Goal: Task Accomplishment & Management: Manage account settings

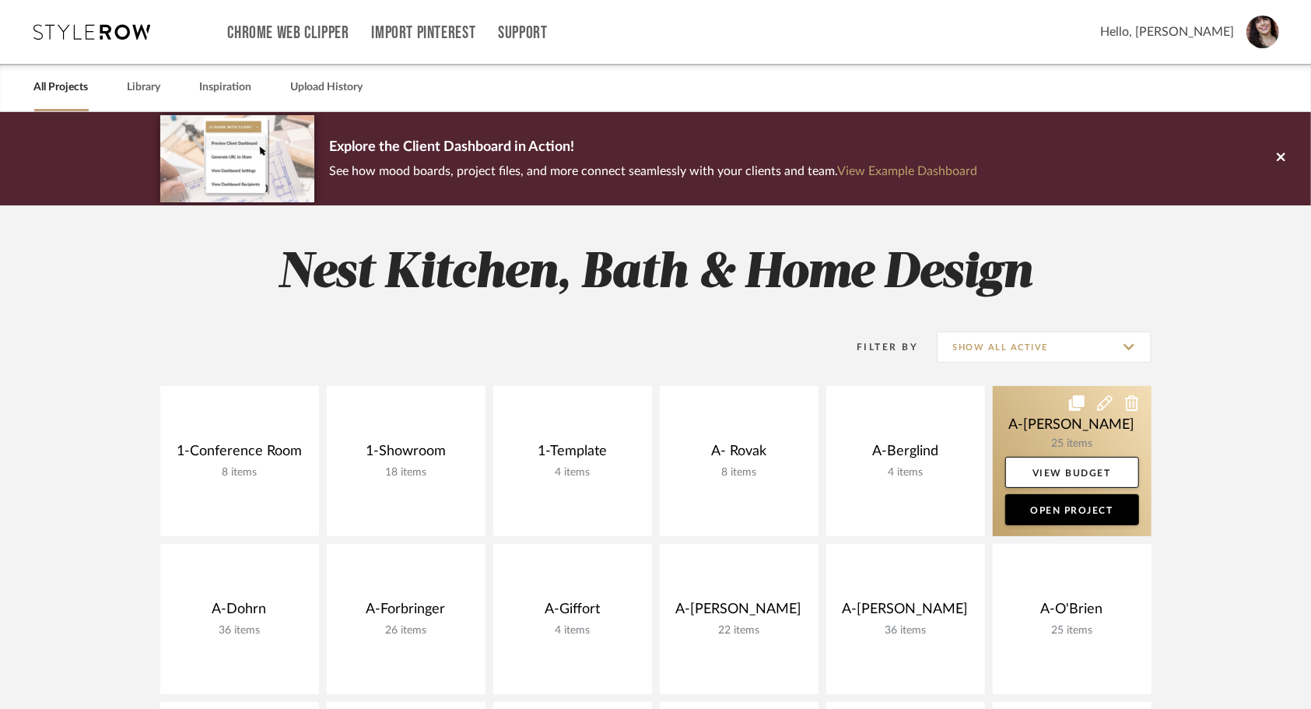
click at [1024, 425] on link at bounding box center [1071, 461] width 159 height 150
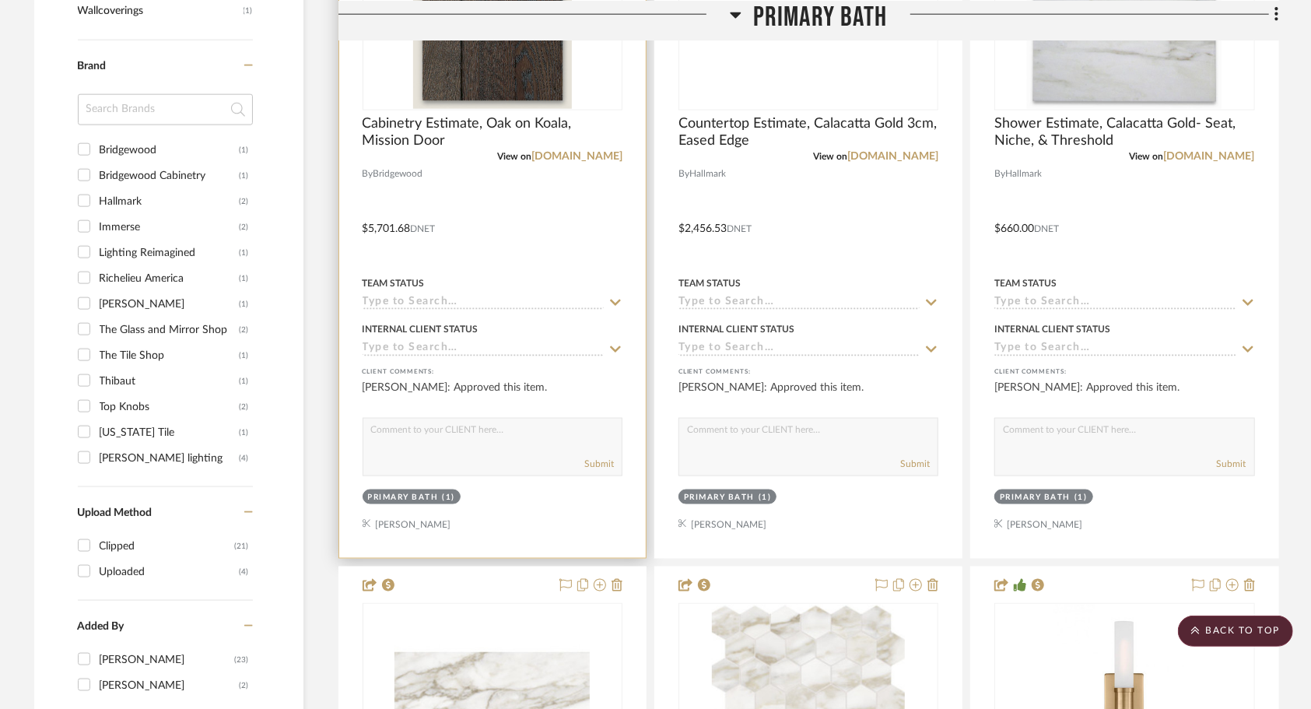
scroll to position [1308, 0]
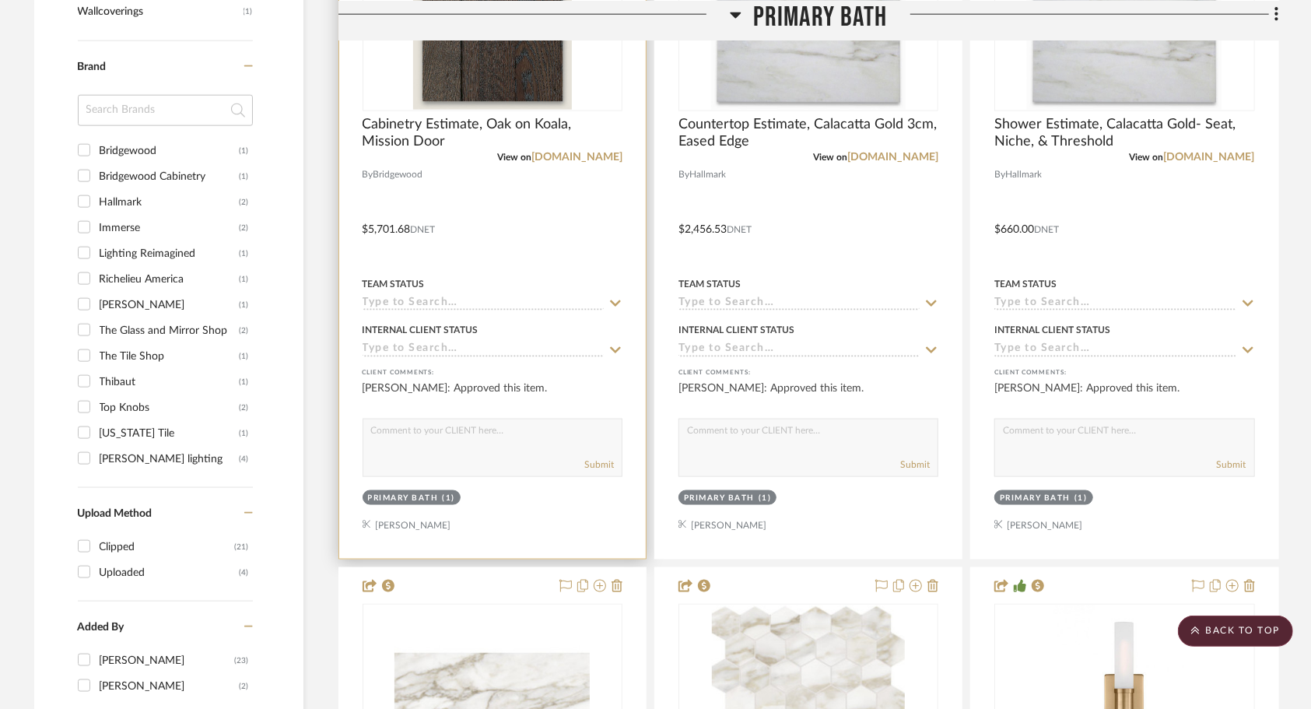
click at [508, 230] on div at bounding box center [492, 218] width 306 height 681
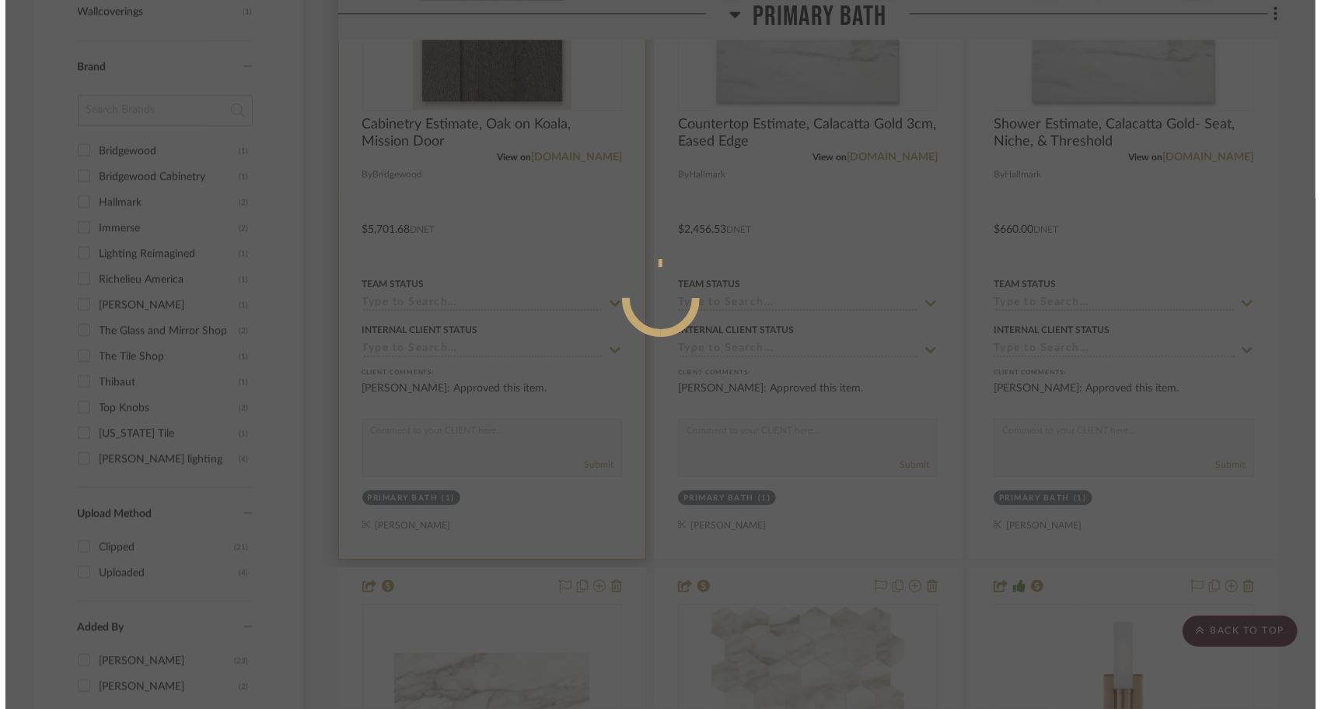
scroll to position [0, 0]
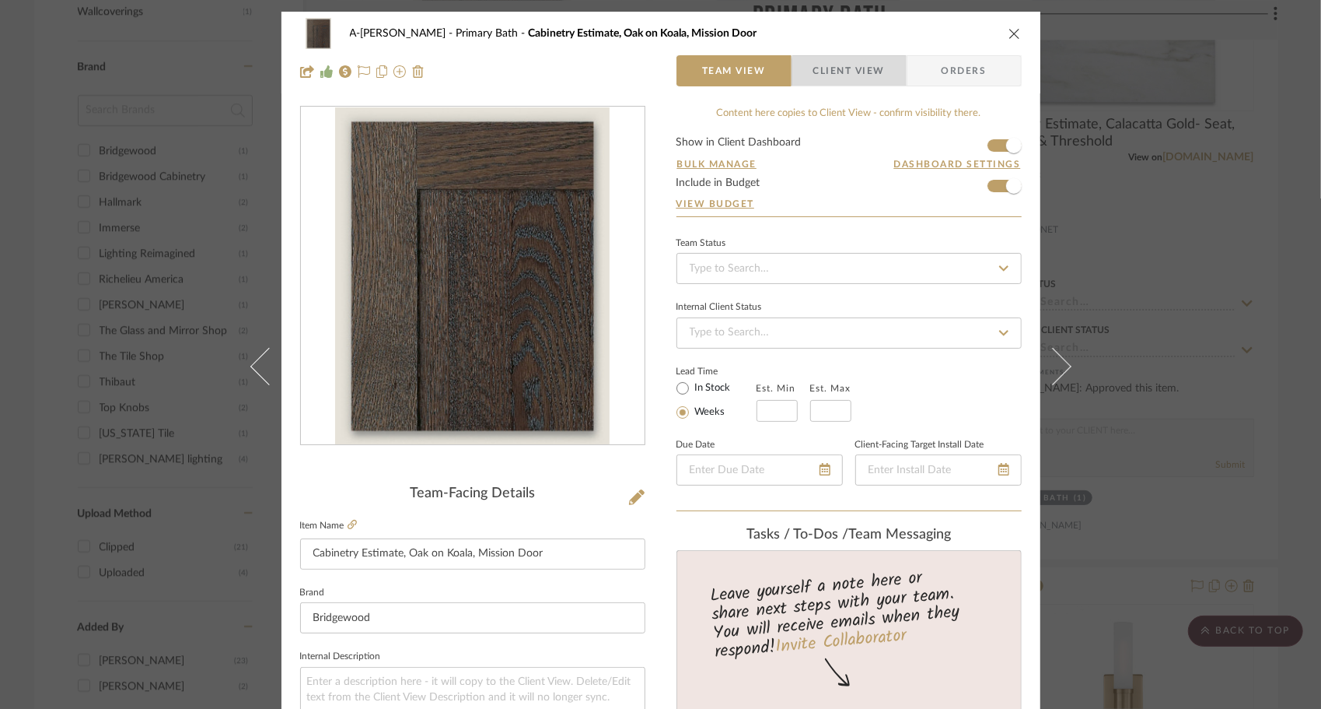
click at [852, 73] on span "Client View" at bounding box center [850, 70] width 72 height 31
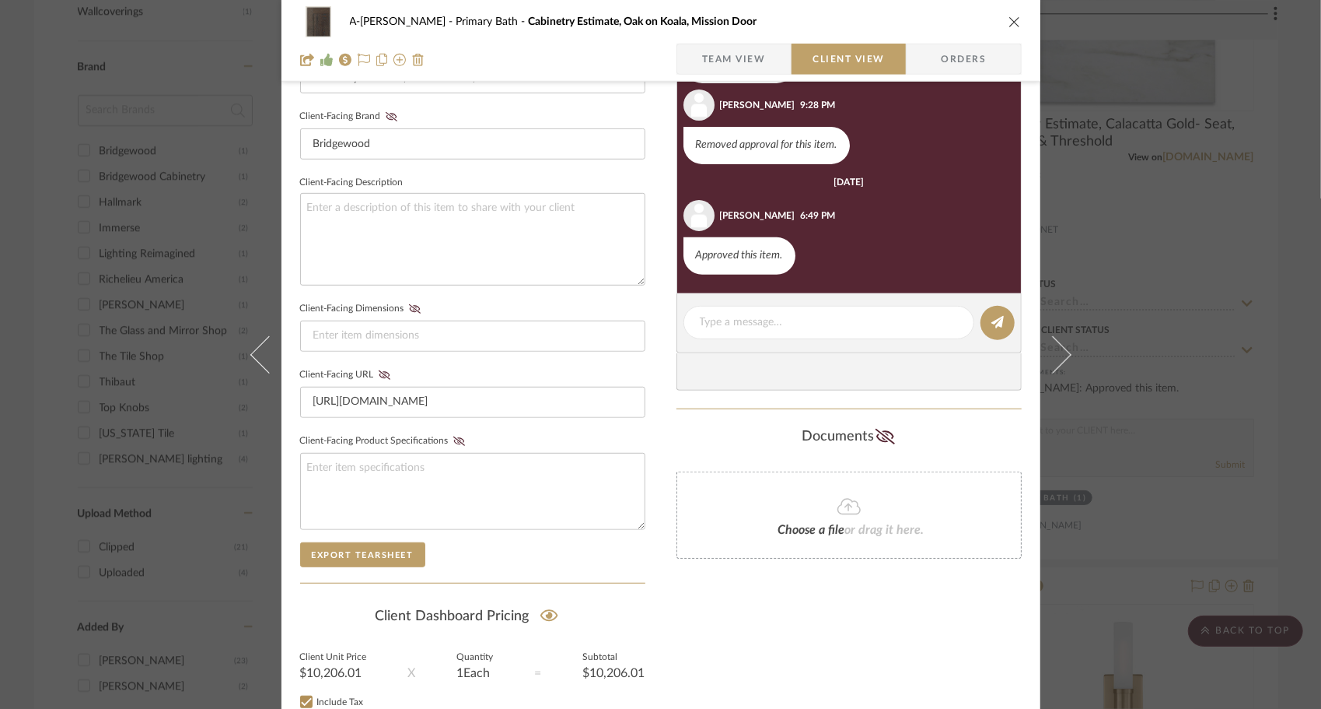
scroll to position [592, 0]
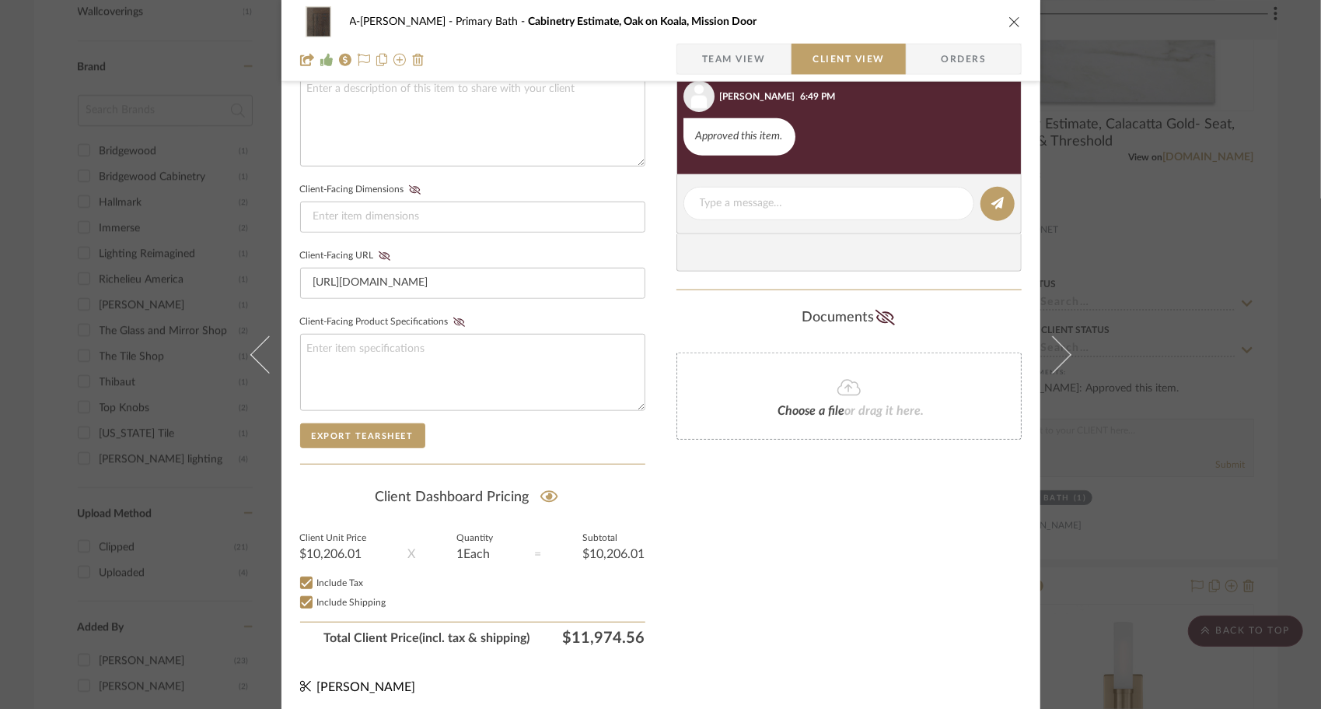
click at [1012, 25] on icon "close" at bounding box center [1015, 22] width 12 height 12
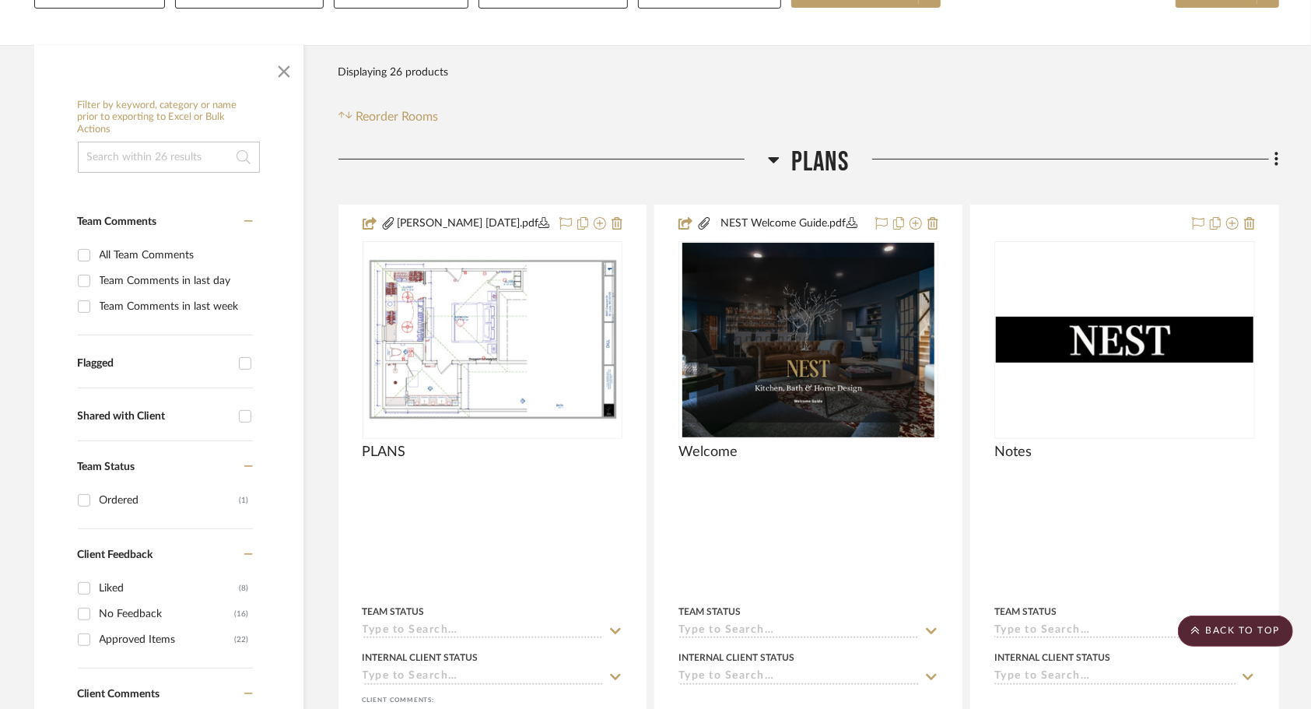
scroll to position [0, 0]
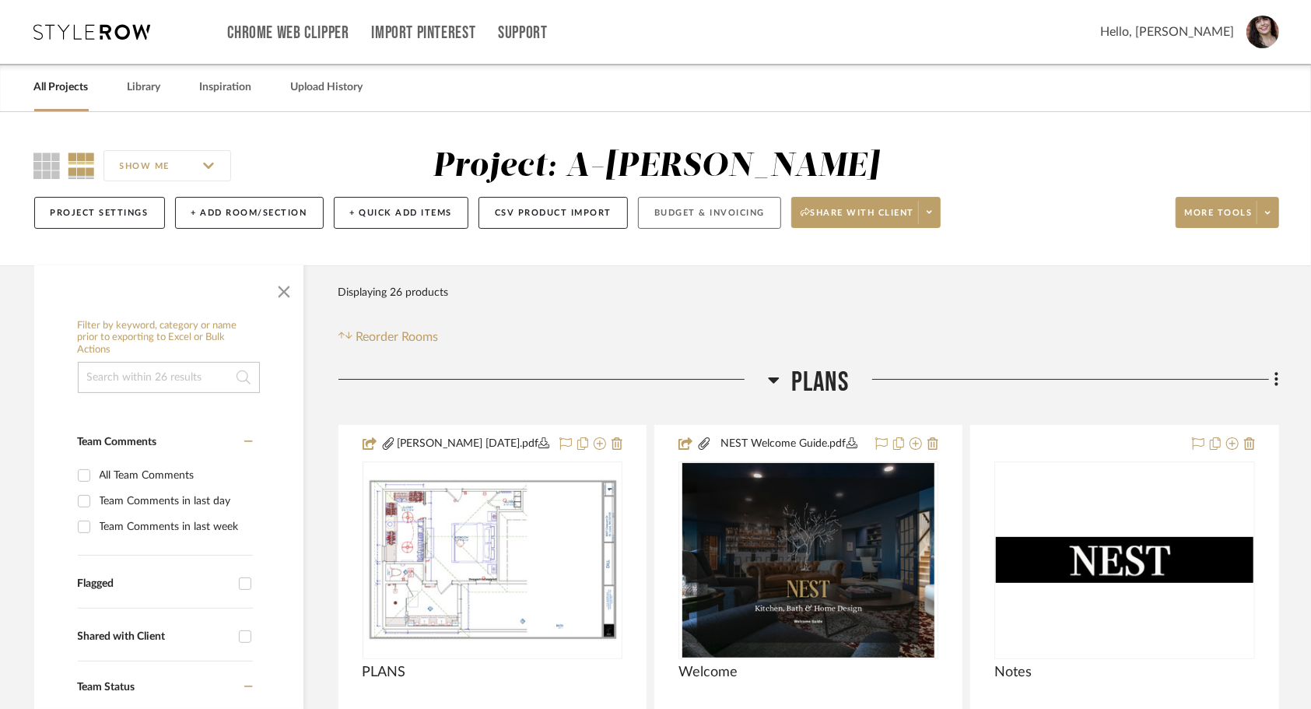
click at [713, 215] on button "Budget & Invoicing" at bounding box center [709, 213] width 143 height 32
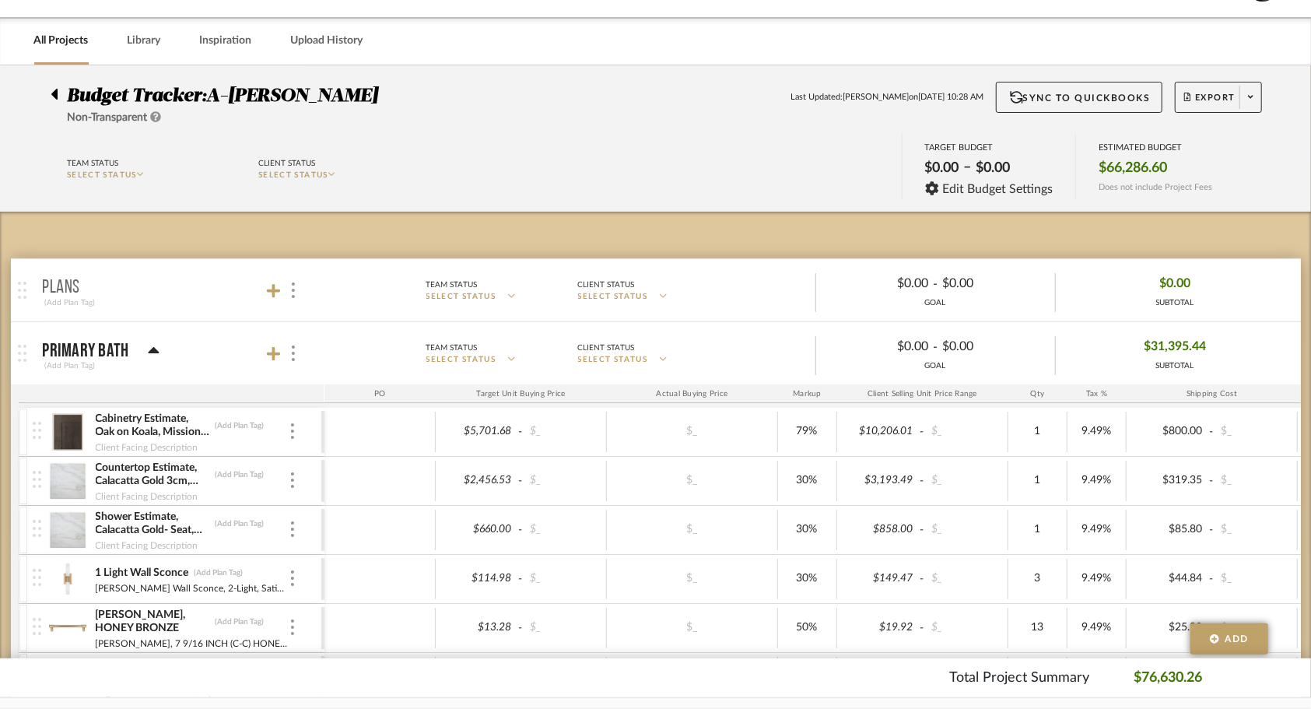
scroll to position [47, 0]
click at [1248, 100] on fa-icon at bounding box center [1250, 97] width 5 height 9
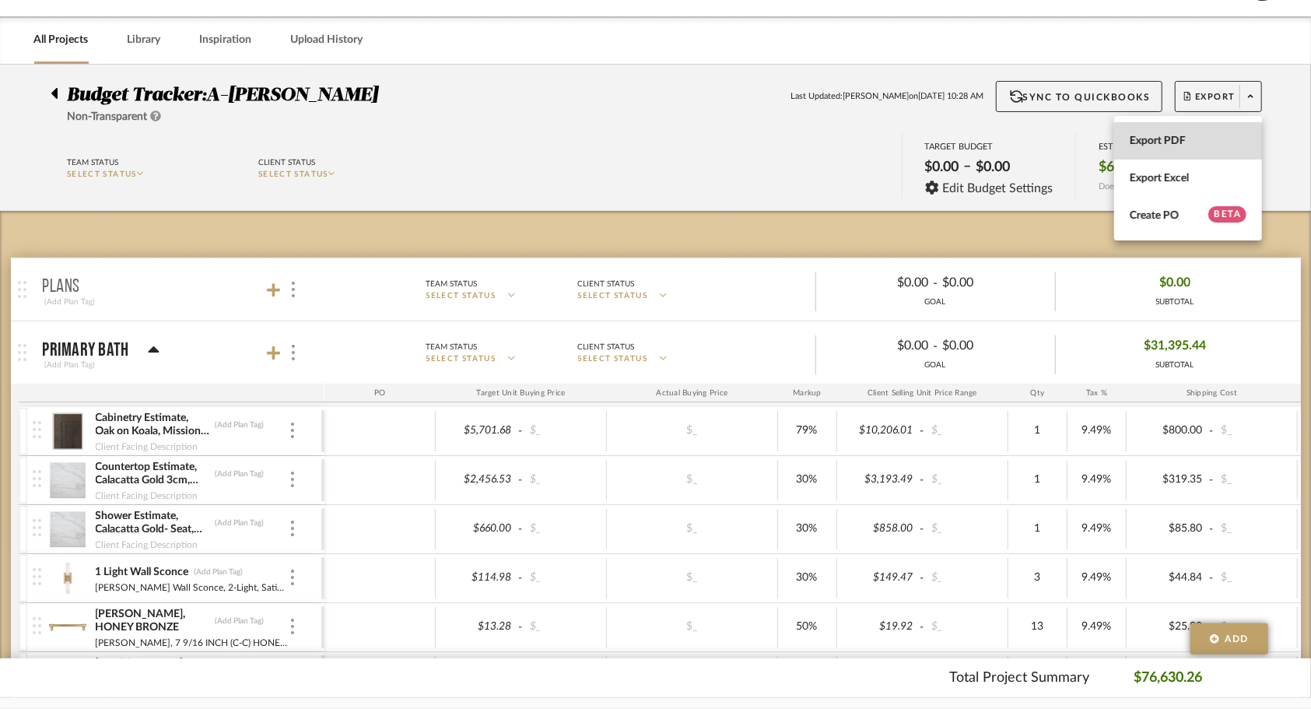
click at [1167, 145] on span "Export PDF" at bounding box center [1187, 140] width 117 height 13
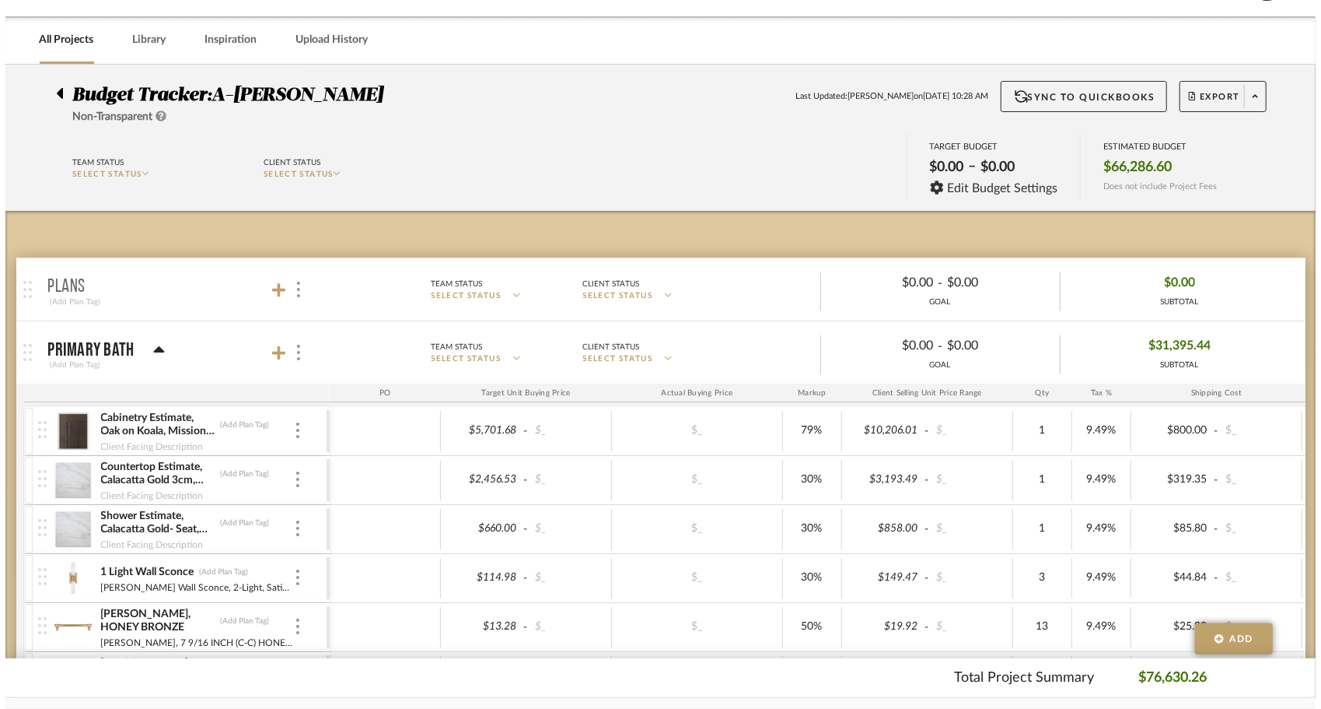
scroll to position [0, 0]
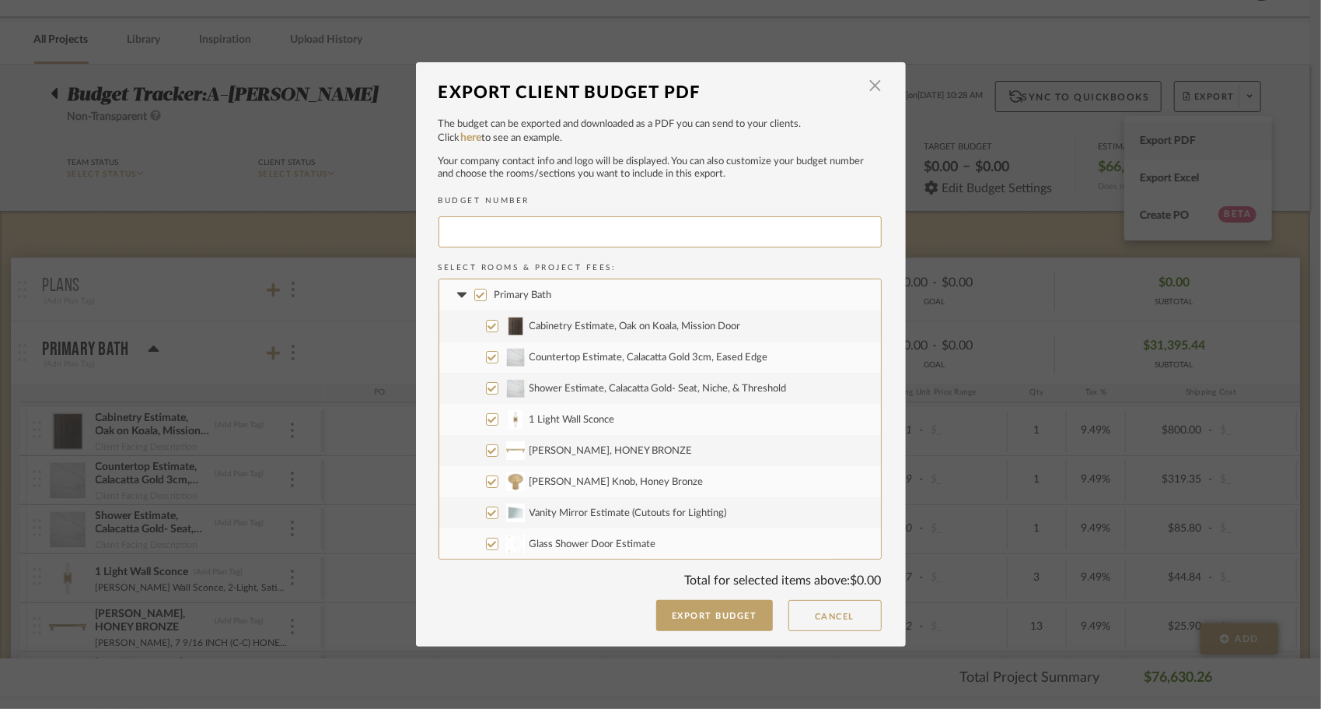
type input "ADILL-004"
click at [490, 355] on input "Countertop Estimate, Calacatta Gold 3cm, Eased Edge" at bounding box center [492, 357] width 12 height 12
checkbox input "false"
click at [488, 383] on input "Shower Estimate, Calacatta Gold- Seat, Niche, & Threshold" at bounding box center [492, 388] width 12 height 12
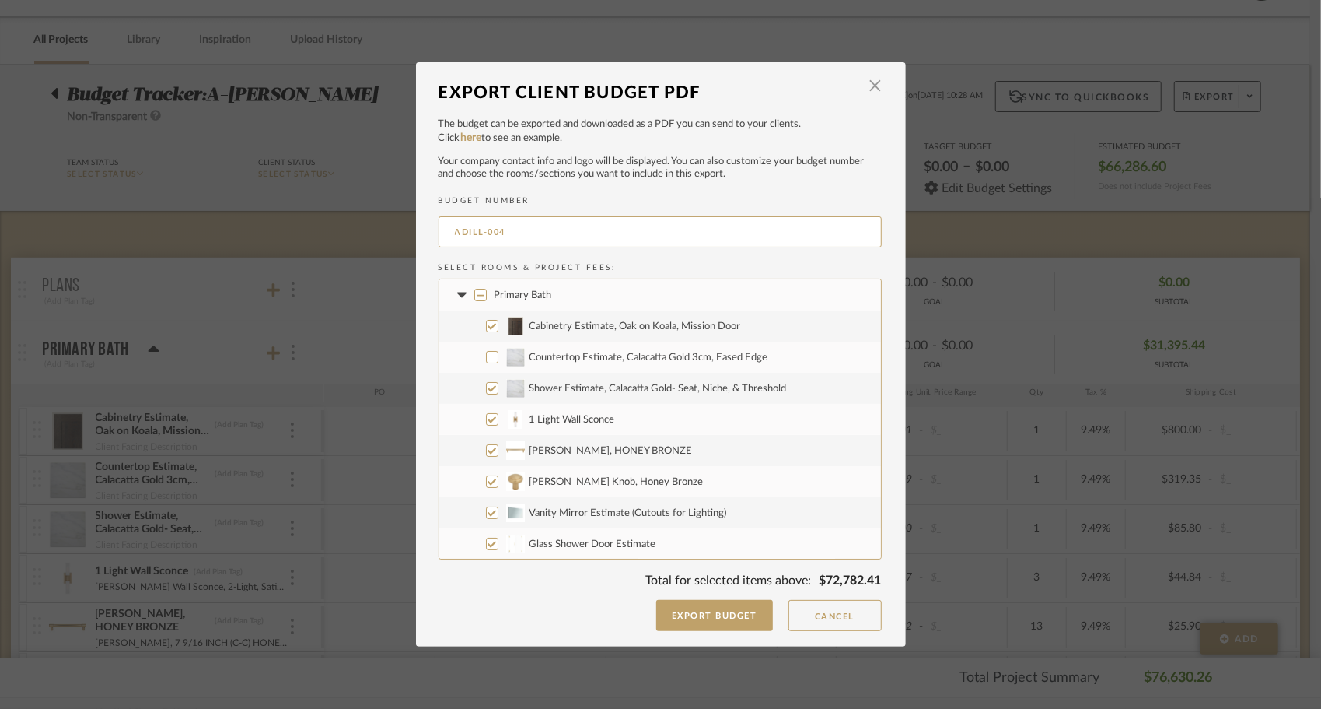
checkbox input "false"
click at [486, 423] on input "1 Light Wall Sconce" at bounding box center [492, 419] width 12 height 12
checkbox input "false"
click at [486, 445] on input "CLARENCE PULL, HONEY BRONZE" at bounding box center [492, 450] width 12 height 12
checkbox input "false"
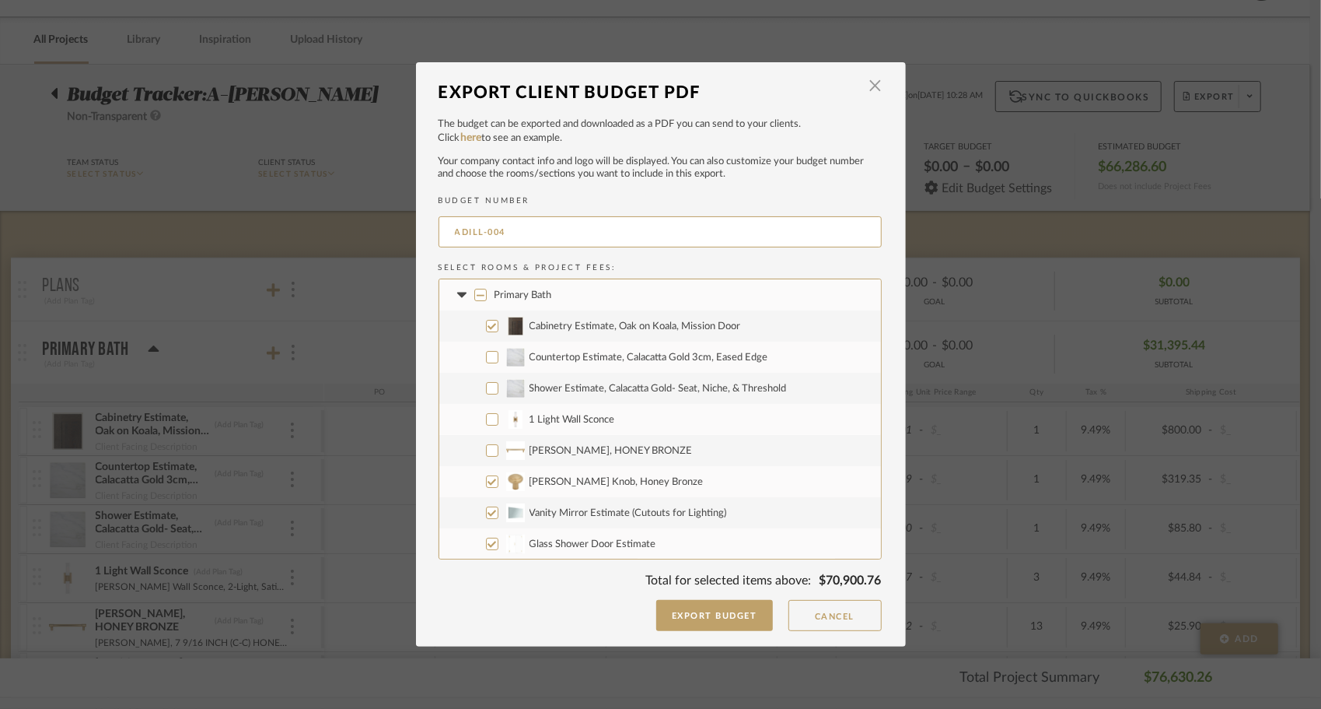
click at [487, 481] on input "Clarence Knob, Honey Bronze" at bounding box center [492, 481] width 12 height 12
checkbox input "false"
click at [486, 518] on input "Vanity Mirror Estimate (Cutouts for Lighting)" at bounding box center [492, 512] width 12 height 12
checkbox input "false"
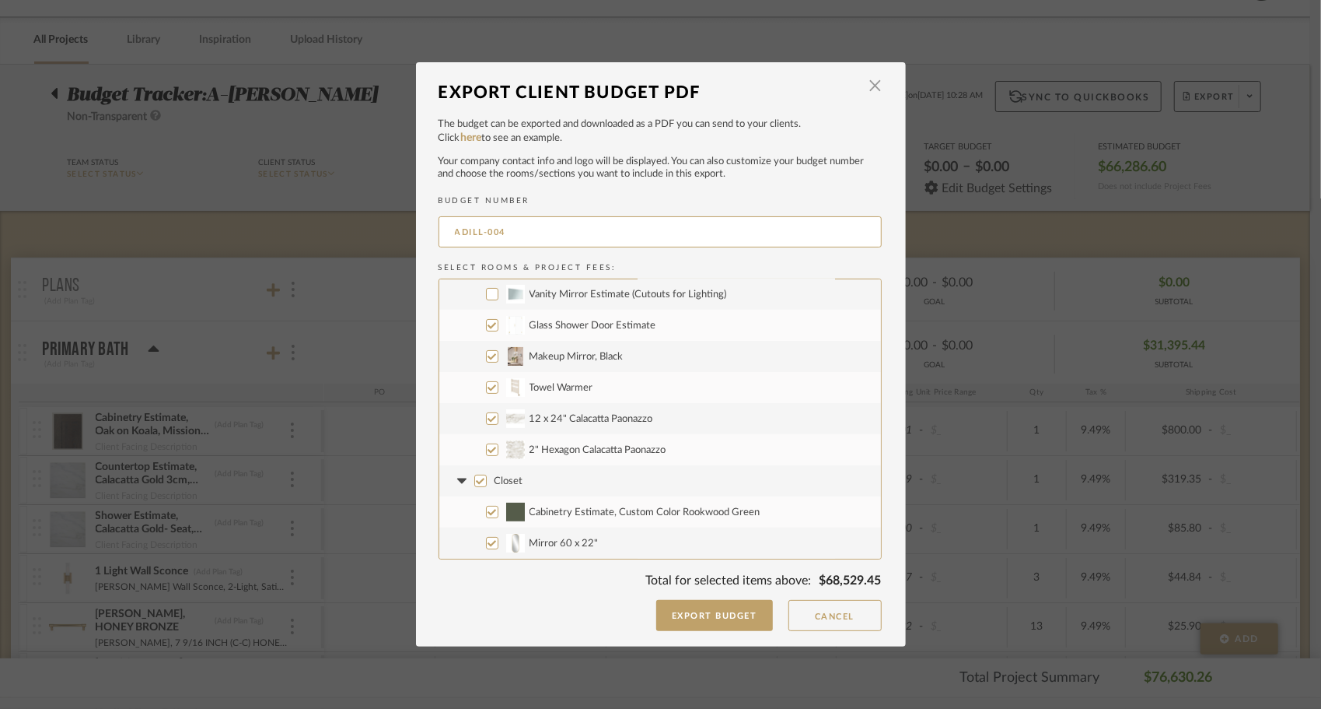
scroll to position [213, 0]
click at [483, 338] on label "Glass Shower Door Estimate" at bounding box center [660, 330] width 442 height 31
click at [486, 337] on input "Glass Shower Door Estimate" at bounding box center [492, 330] width 12 height 12
checkbox input "false"
click at [487, 361] on input "Makeup Mirror, Black" at bounding box center [492, 361] width 12 height 12
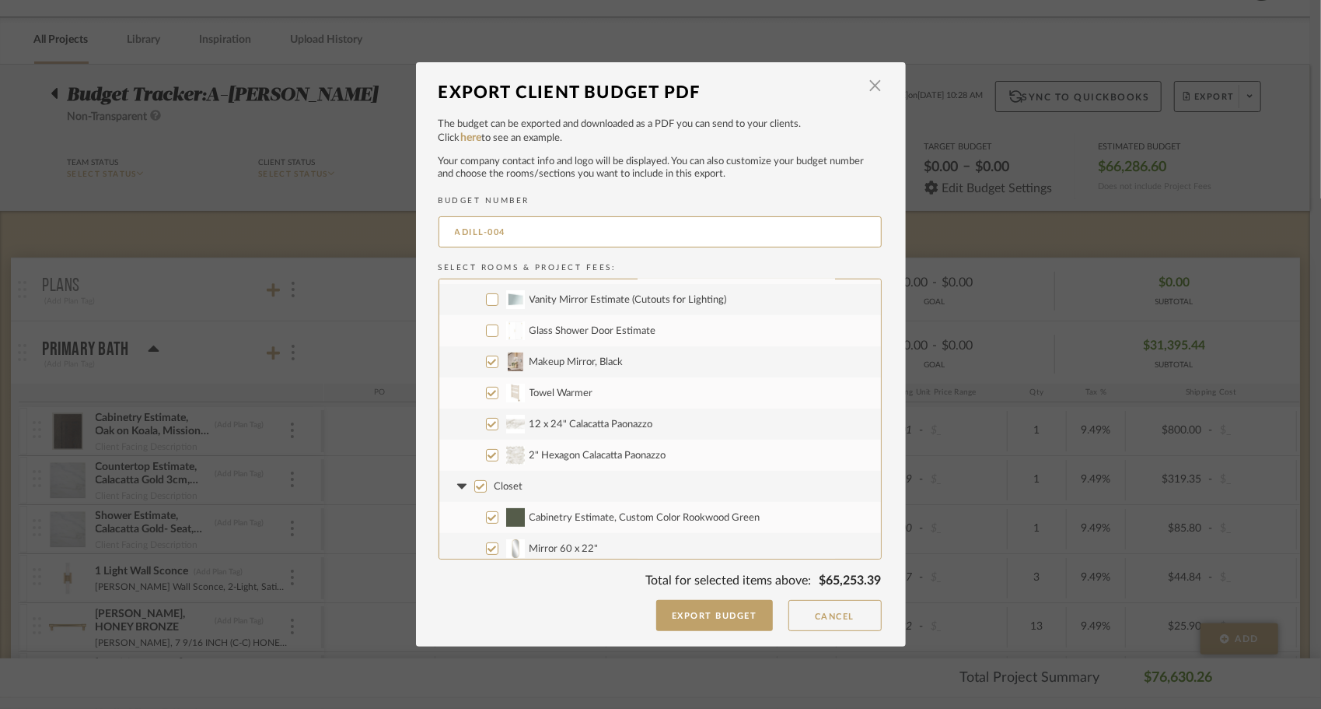
checkbox input "false"
click at [488, 397] on input "Towel Warmer" at bounding box center [492, 393] width 12 height 12
checkbox input "false"
click at [486, 422] on input "12 x 24" Calacatta Paonazzo" at bounding box center [492, 424] width 12 height 12
checkbox input "false"
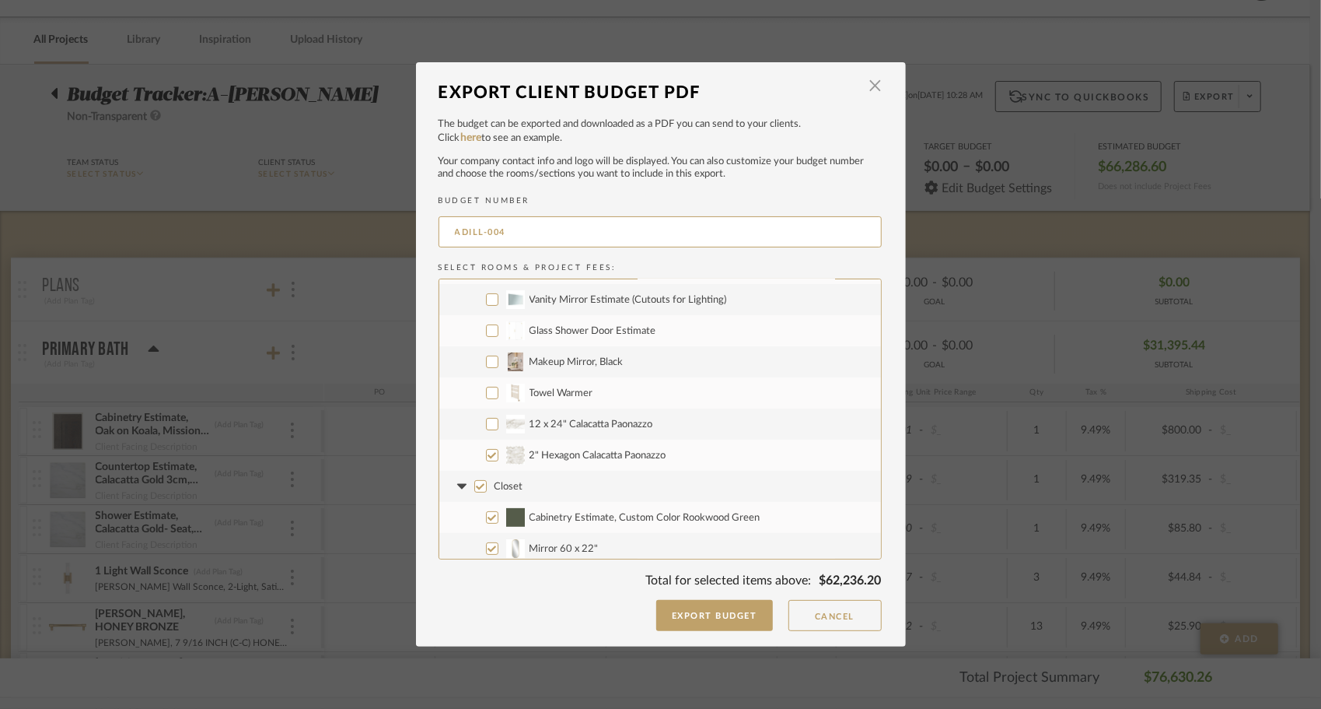
click at [486, 454] on input "2" Hexagon Calacatta Paonazzo" at bounding box center [492, 455] width 12 height 12
checkbox input "false"
click at [486, 334] on input "Mirror 60 x 22"" at bounding box center [492, 329] width 12 height 12
checkbox input "false"
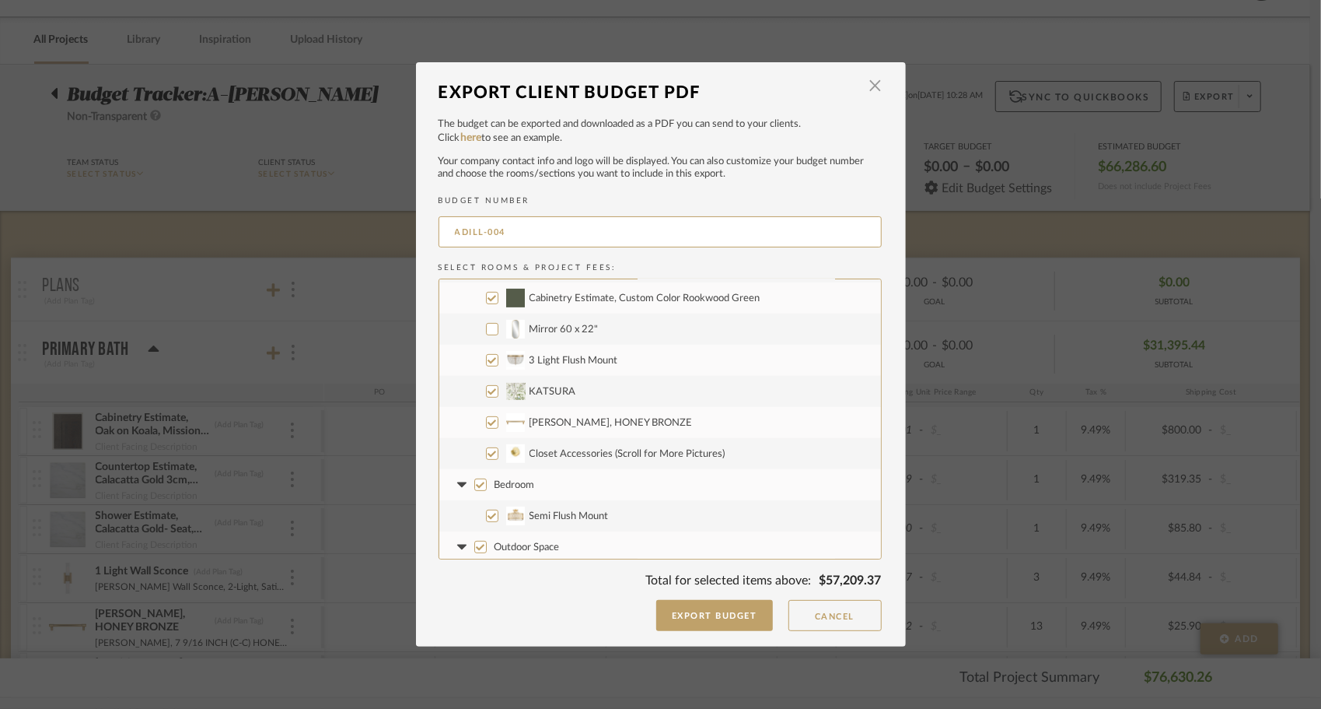
checkbox input "false"
click at [486, 358] on input "3 Light Flush Mount" at bounding box center [492, 360] width 12 height 12
checkbox input "false"
click at [488, 401] on label "KATSURA" at bounding box center [660, 391] width 442 height 31
click at [488, 397] on input "KATSURA" at bounding box center [492, 391] width 12 height 12
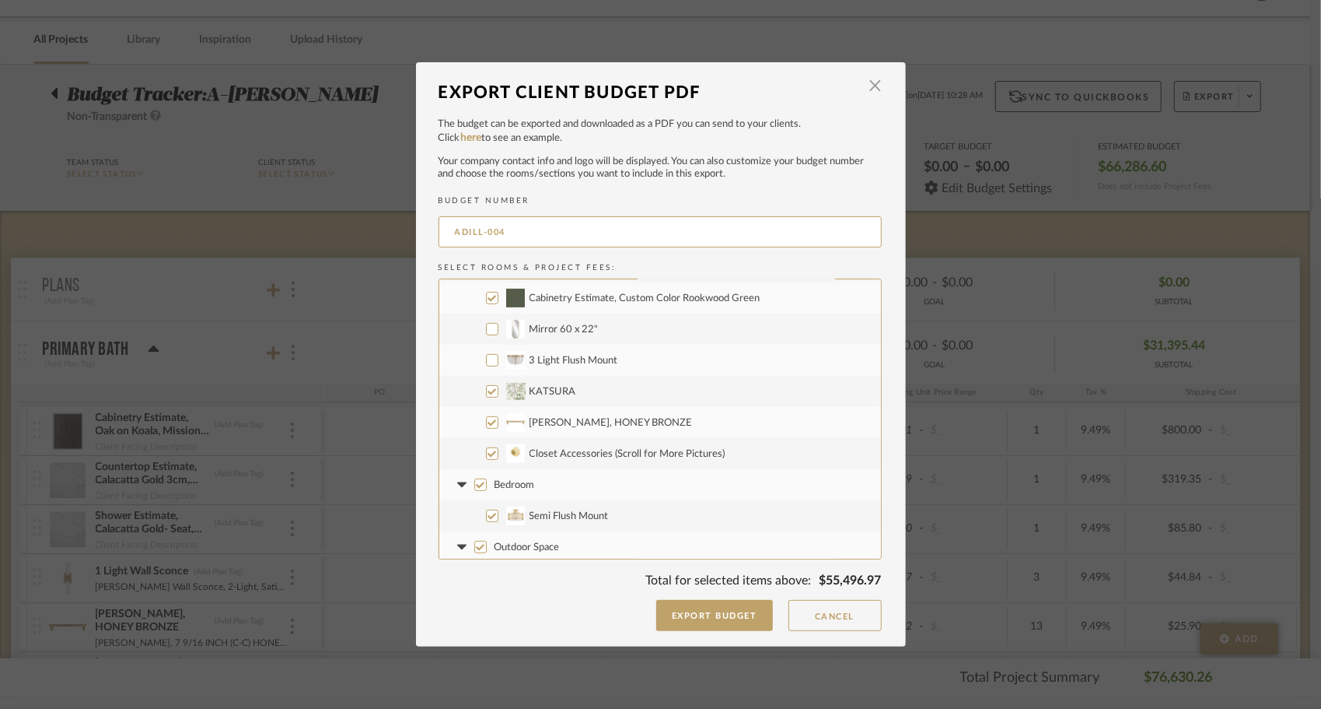
checkbox input "false"
click at [488, 418] on input "CLARENCE PULL, HONEY BRONZE" at bounding box center [492, 422] width 12 height 12
checkbox input "false"
click at [487, 455] on input "Closet Accessories (Scroll for More Pictures)" at bounding box center [492, 453] width 12 height 12
checkbox input "false"
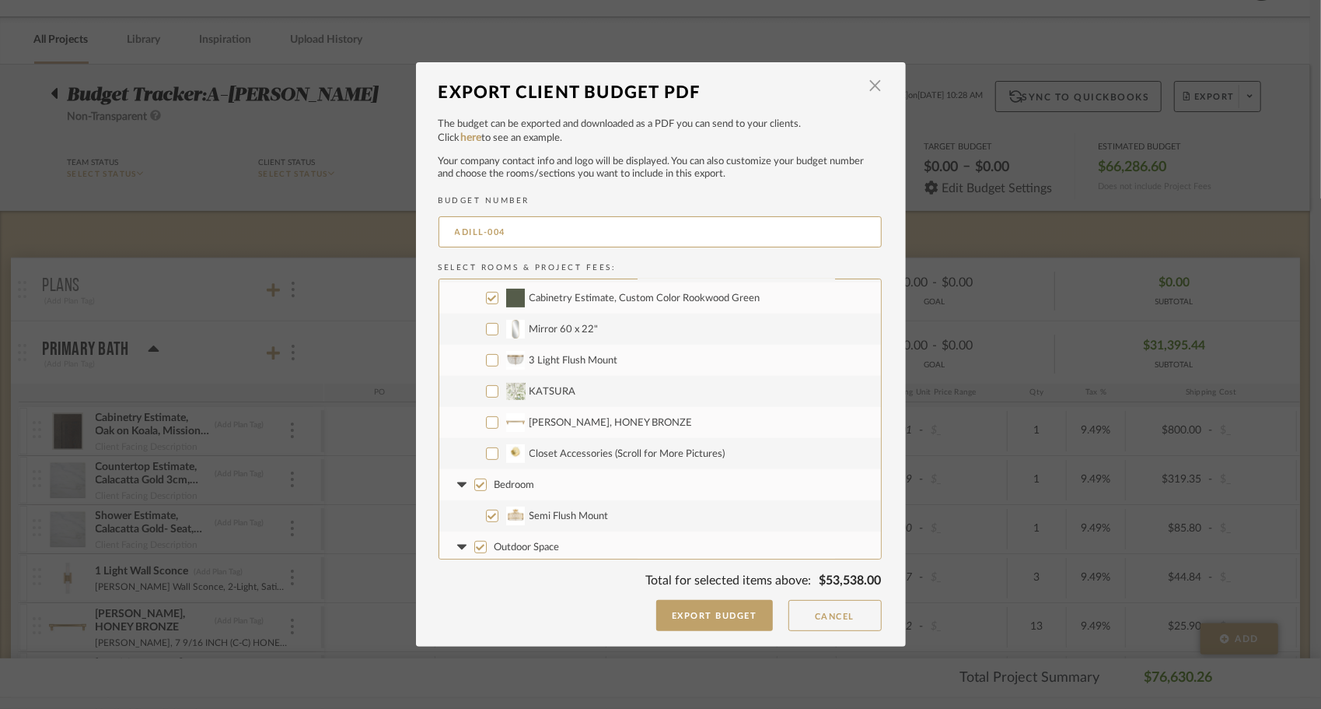
click at [479, 488] on input "Bedroom" at bounding box center [480, 484] width 12 height 12
checkbox input "false"
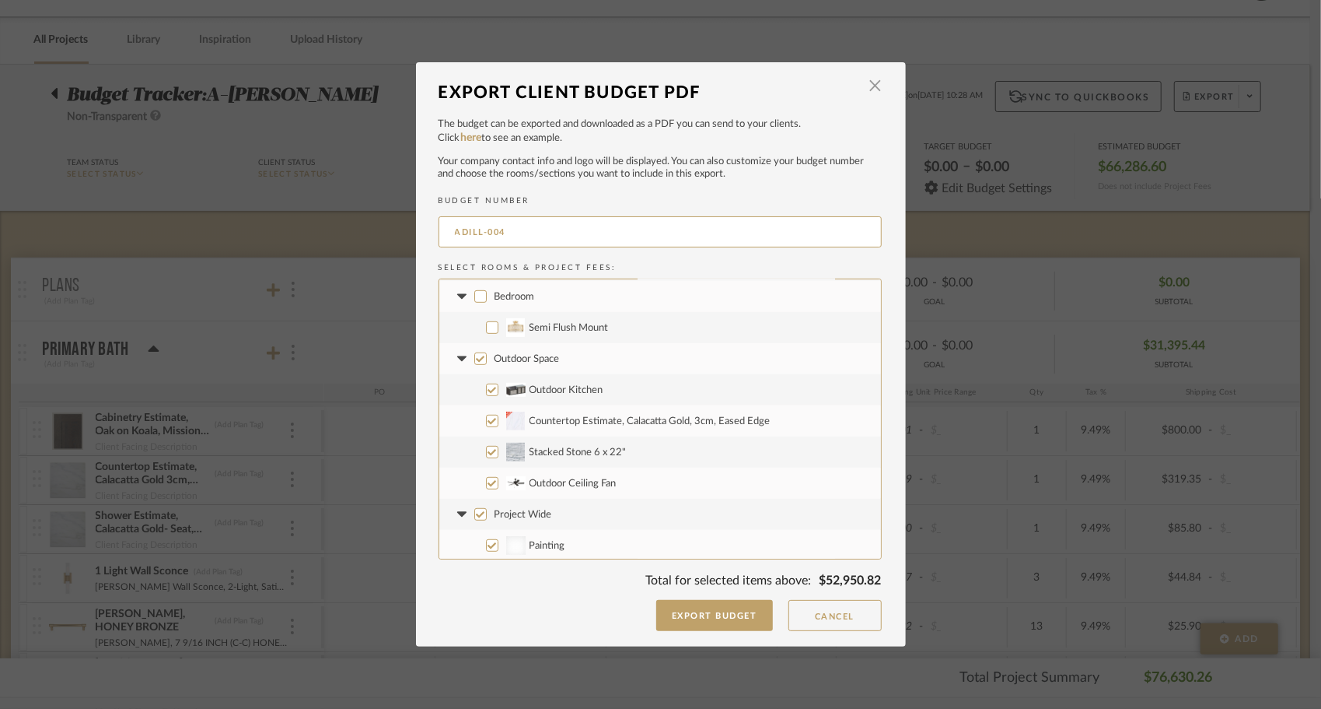
scroll to position [622, 0]
click at [487, 423] on input "Countertop Estimate, Calacatta Gold, 3cm, Eased Edge" at bounding box center [492, 419] width 12 height 12
checkbox input "false"
click at [487, 448] on input "Stacked Stone 6 x 22"" at bounding box center [492, 450] width 12 height 12
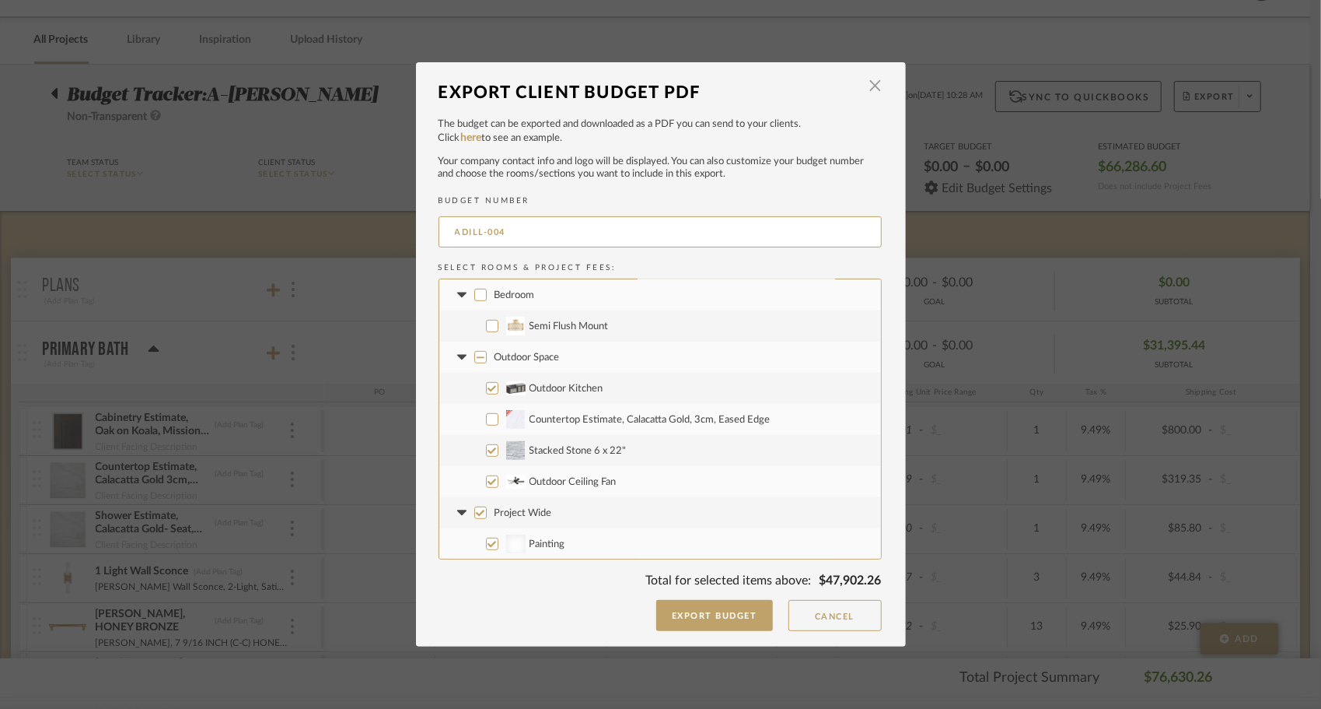
checkbox input "false"
click at [488, 485] on input "Outdoor Ceiling Fan" at bounding box center [492, 481] width 12 height 12
checkbox input "false"
click at [474, 513] on input "Project Wide" at bounding box center [480, 512] width 12 height 12
checkbox input "false"
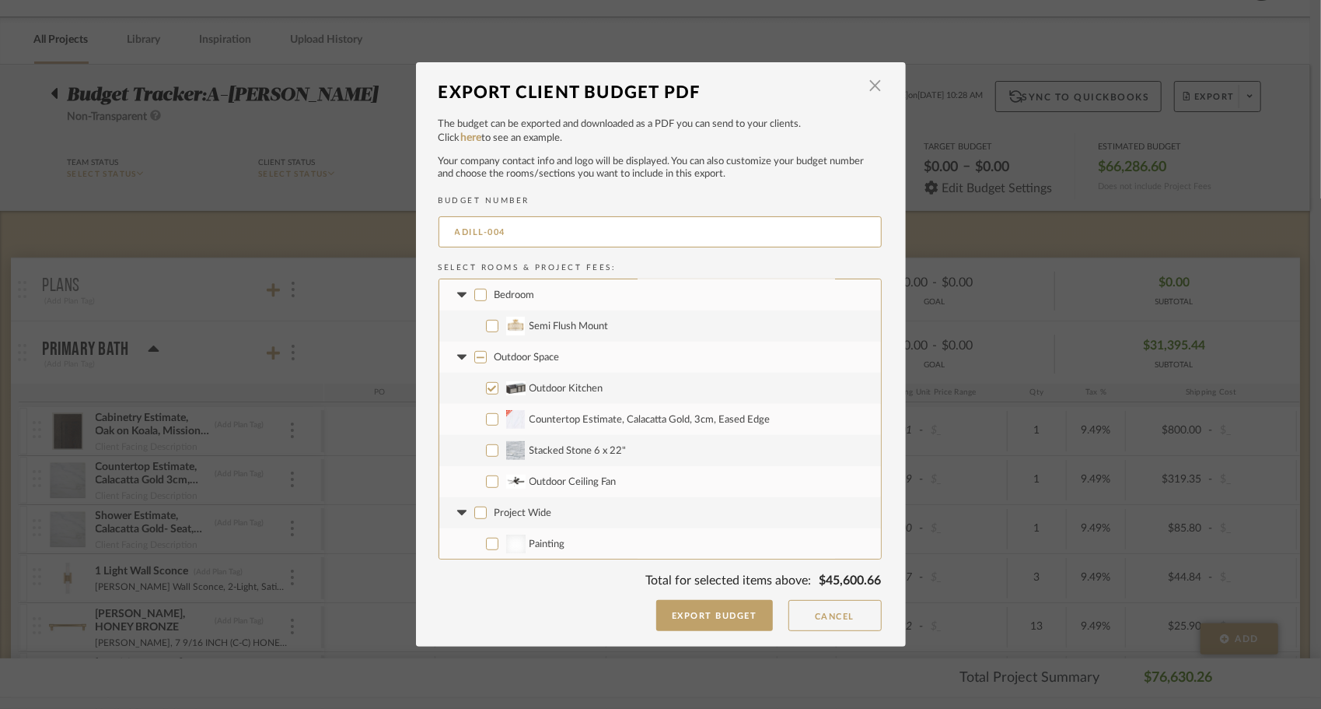
checkbox input "false"
click at [717, 625] on button "Export Budget" at bounding box center [714, 615] width 117 height 31
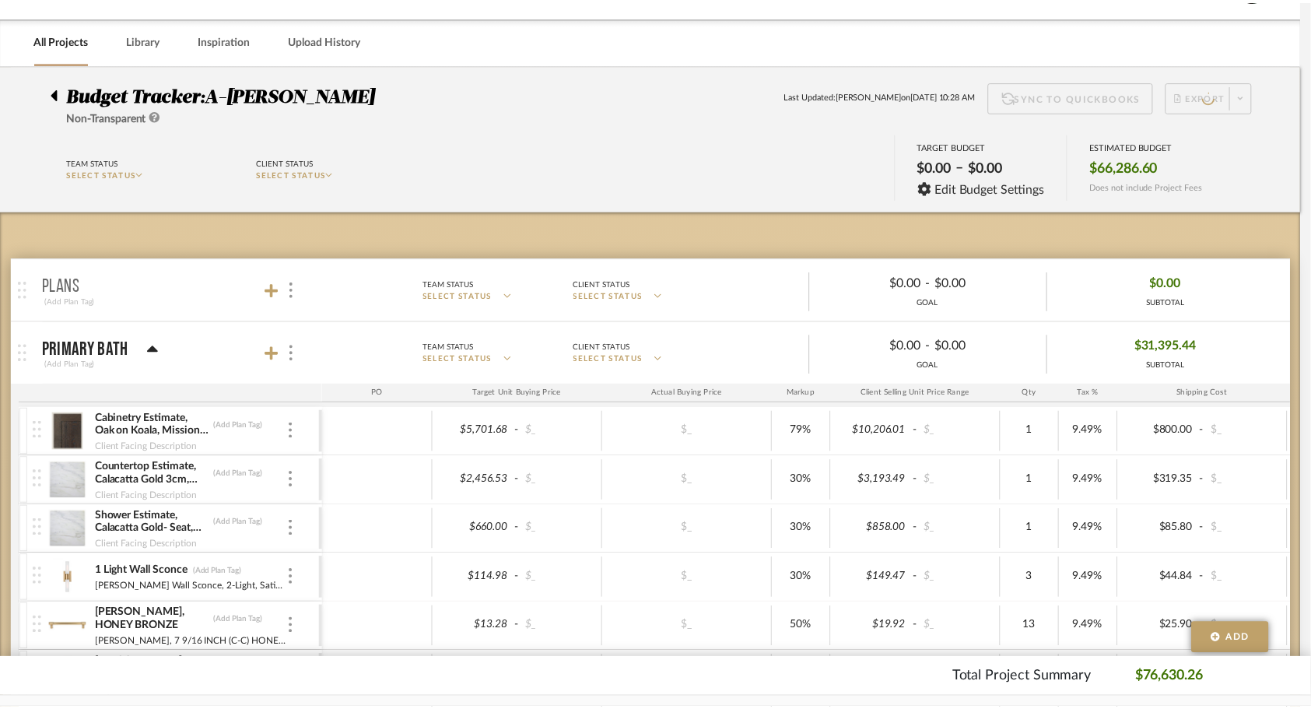
scroll to position [47, 0]
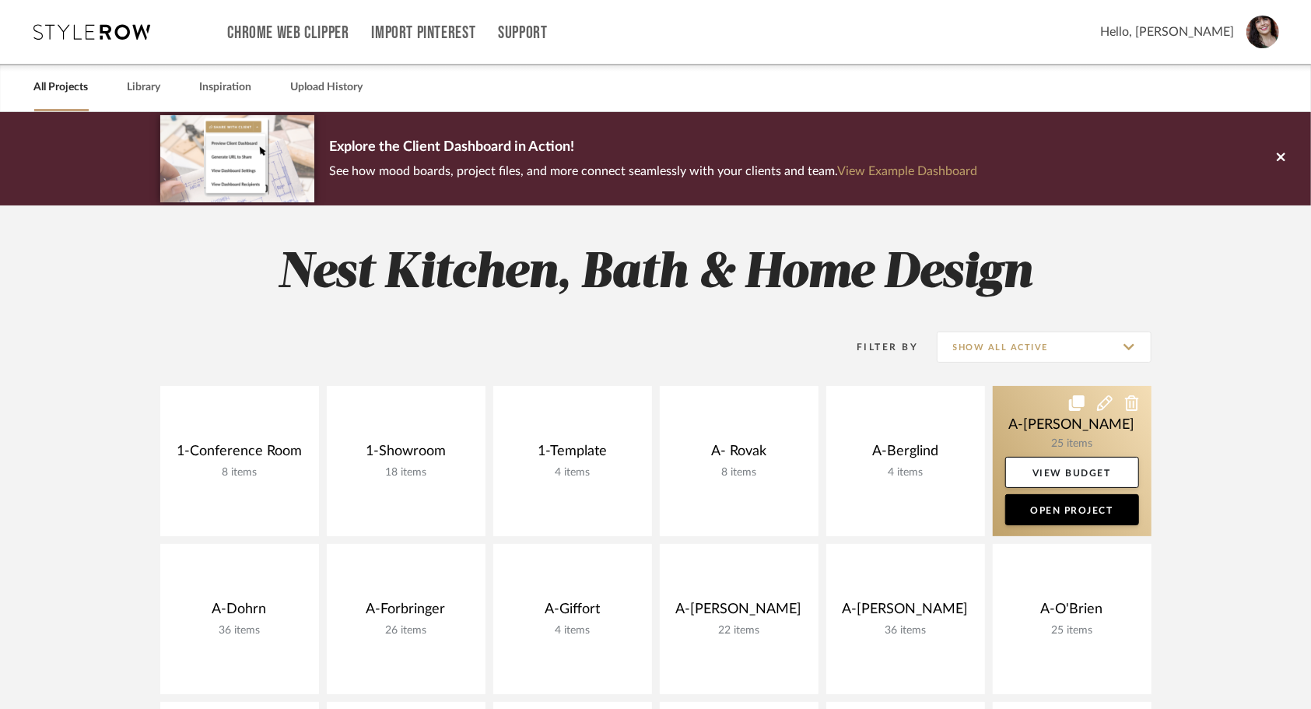
click at [1020, 425] on link at bounding box center [1071, 461] width 159 height 150
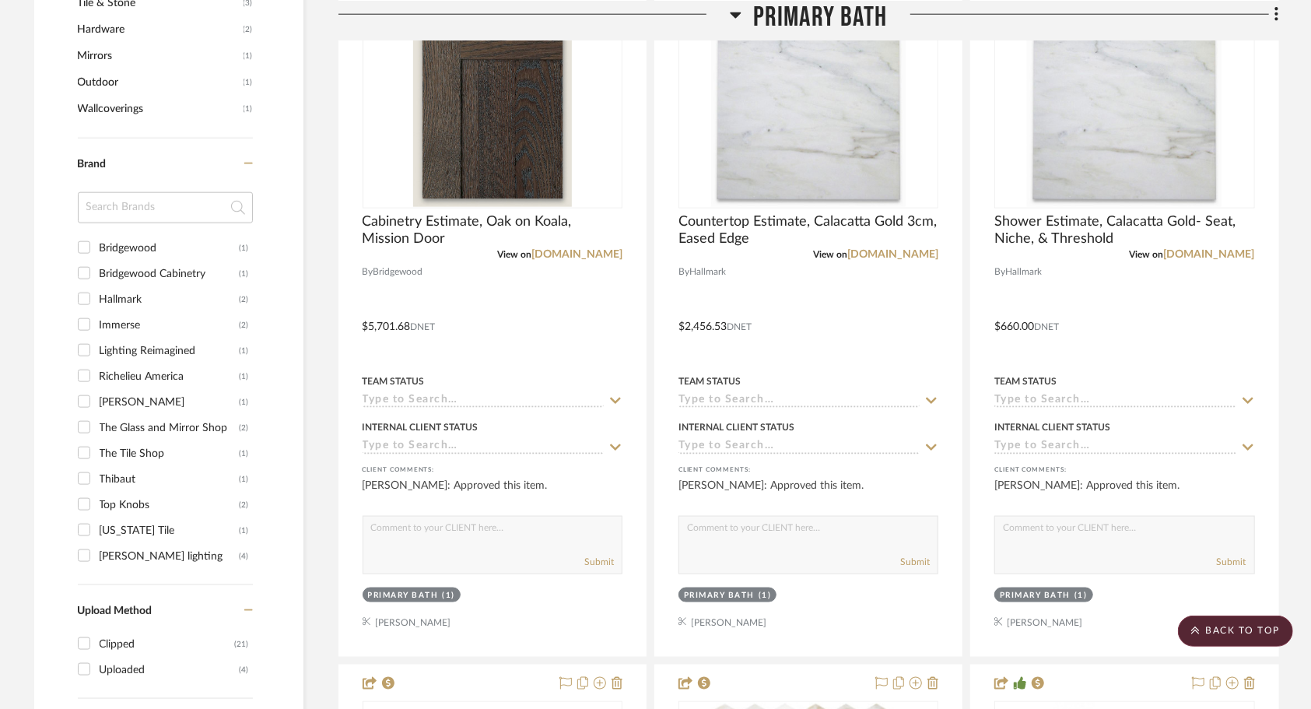
scroll to position [1212, 0]
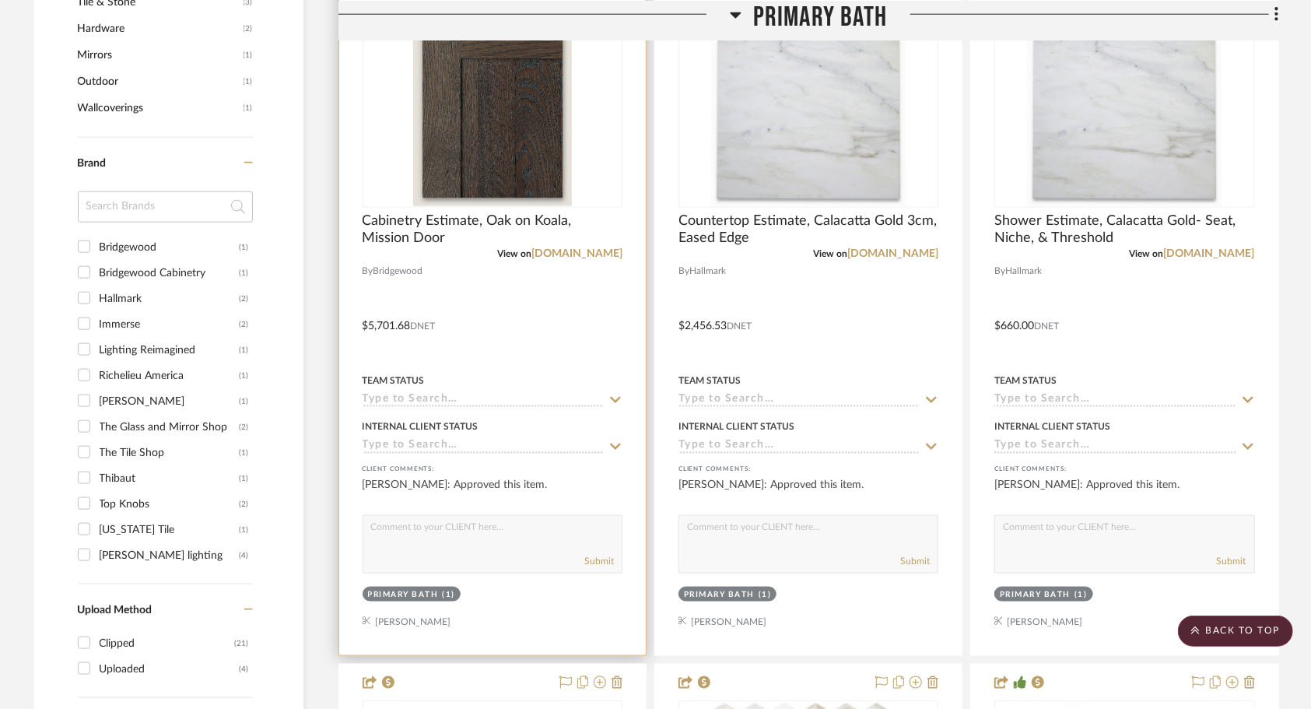
click at [537, 331] on div at bounding box center [492, 314] width 306 height 681
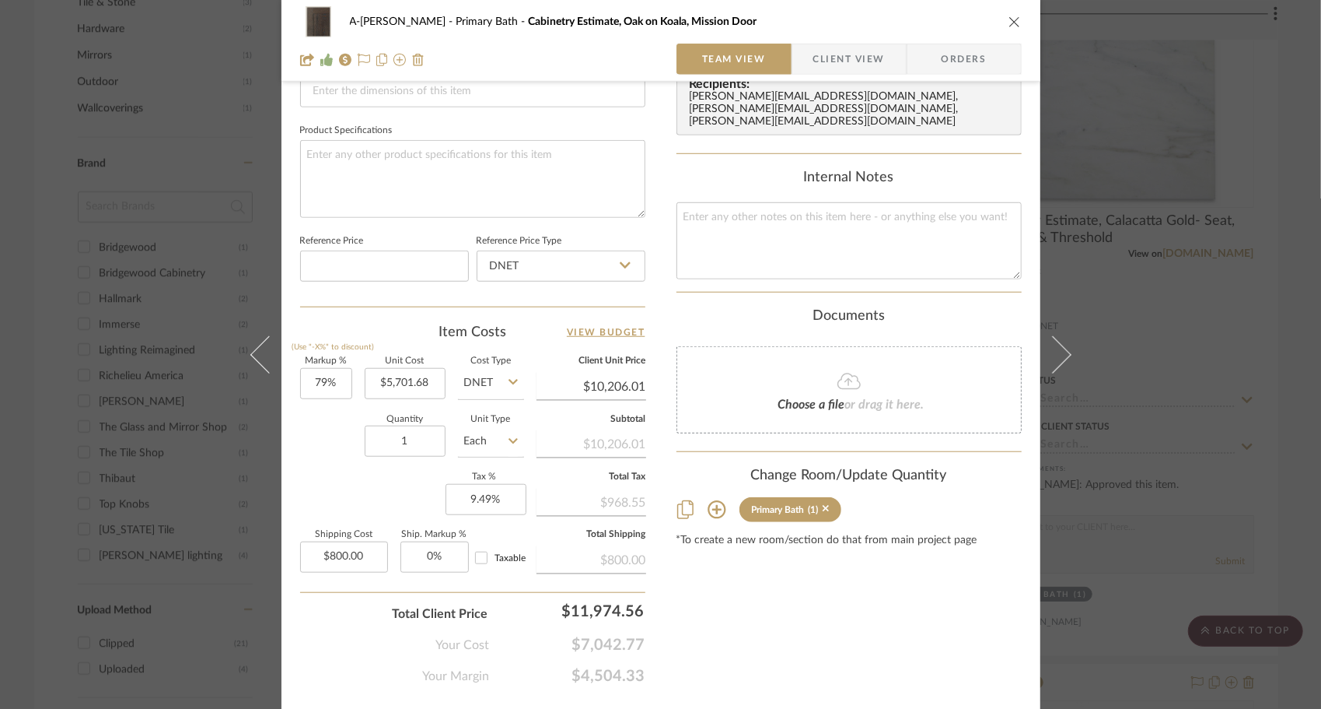
scroll to position [736, 0]
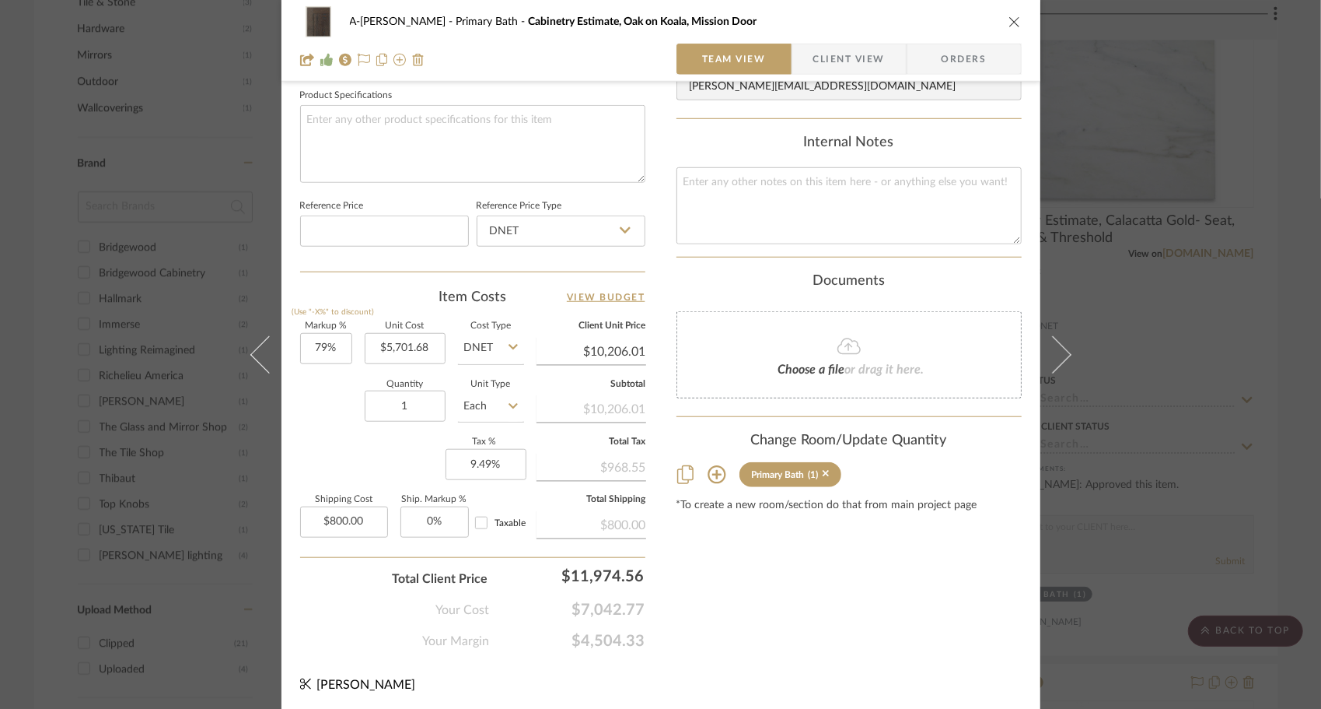
click at [1009, 19] on icon "close" at bounding box center [1015, 22] width 12 height 12
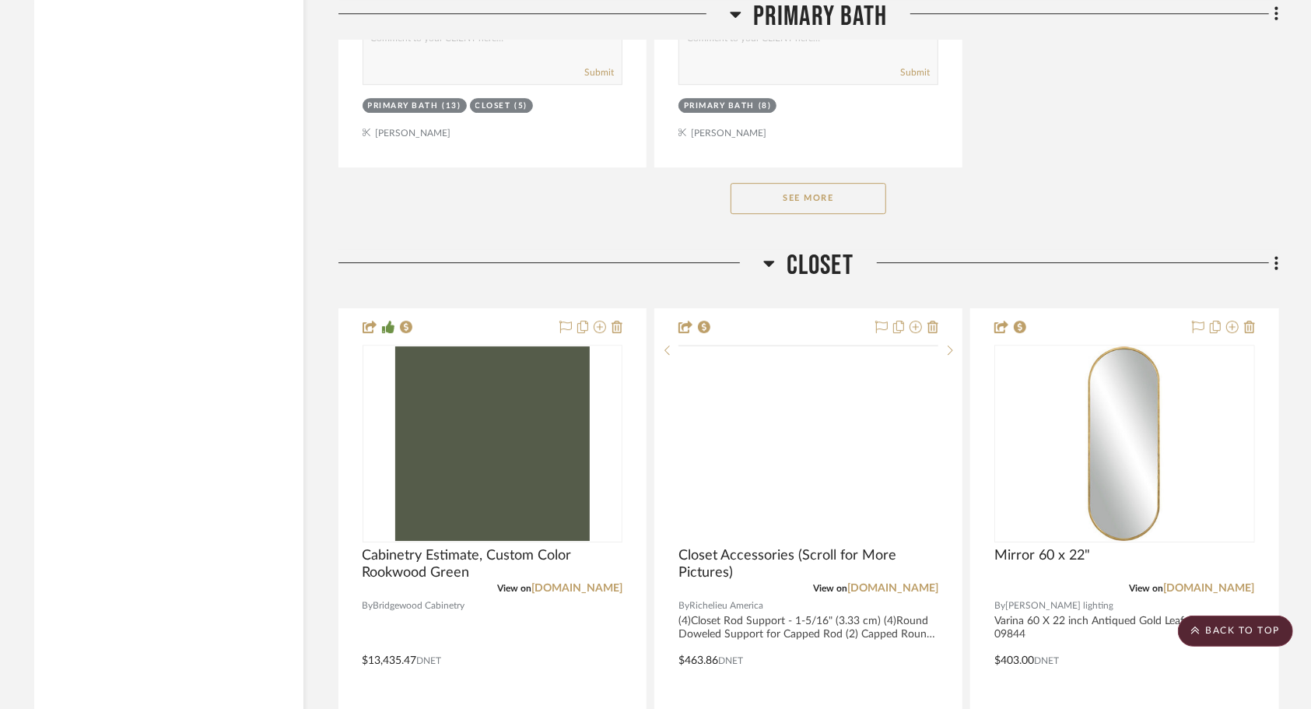
scroll to position [3139, 0]
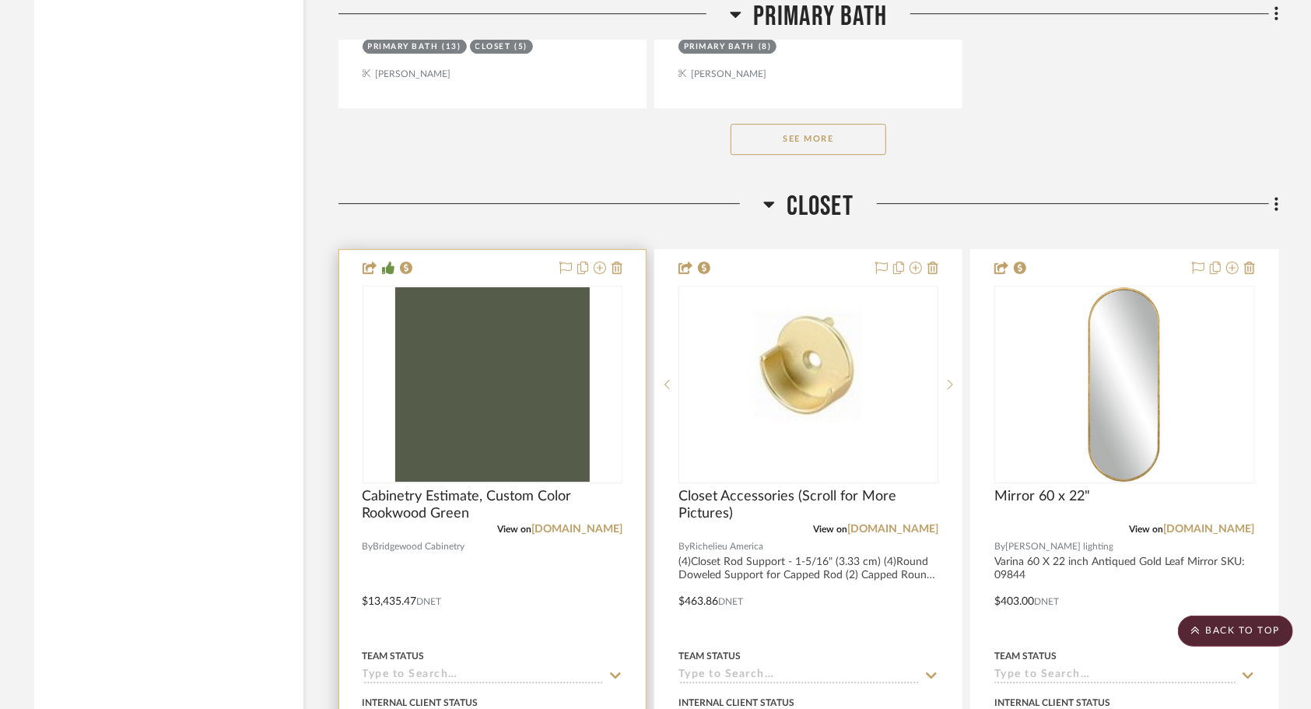
click at [488, 626] on div at bounding box center [492, 590] width 306 height 681
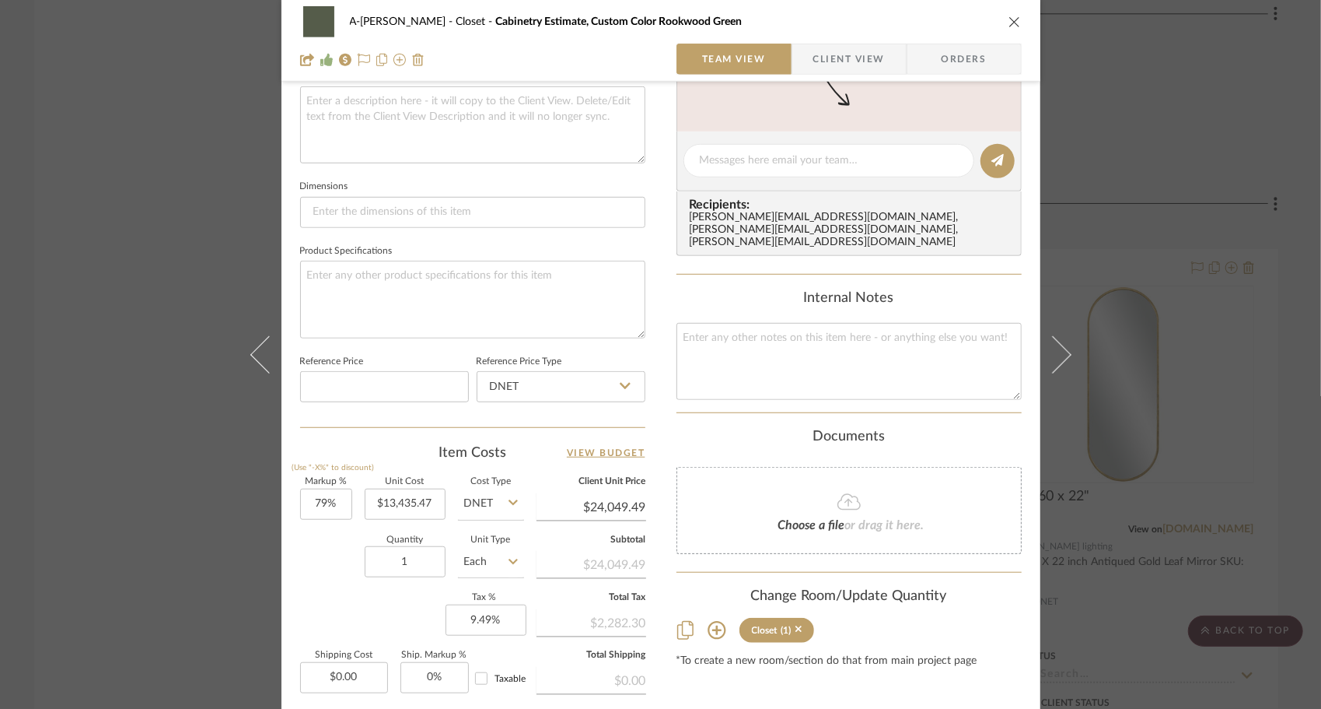
scroll to position [736, 0]
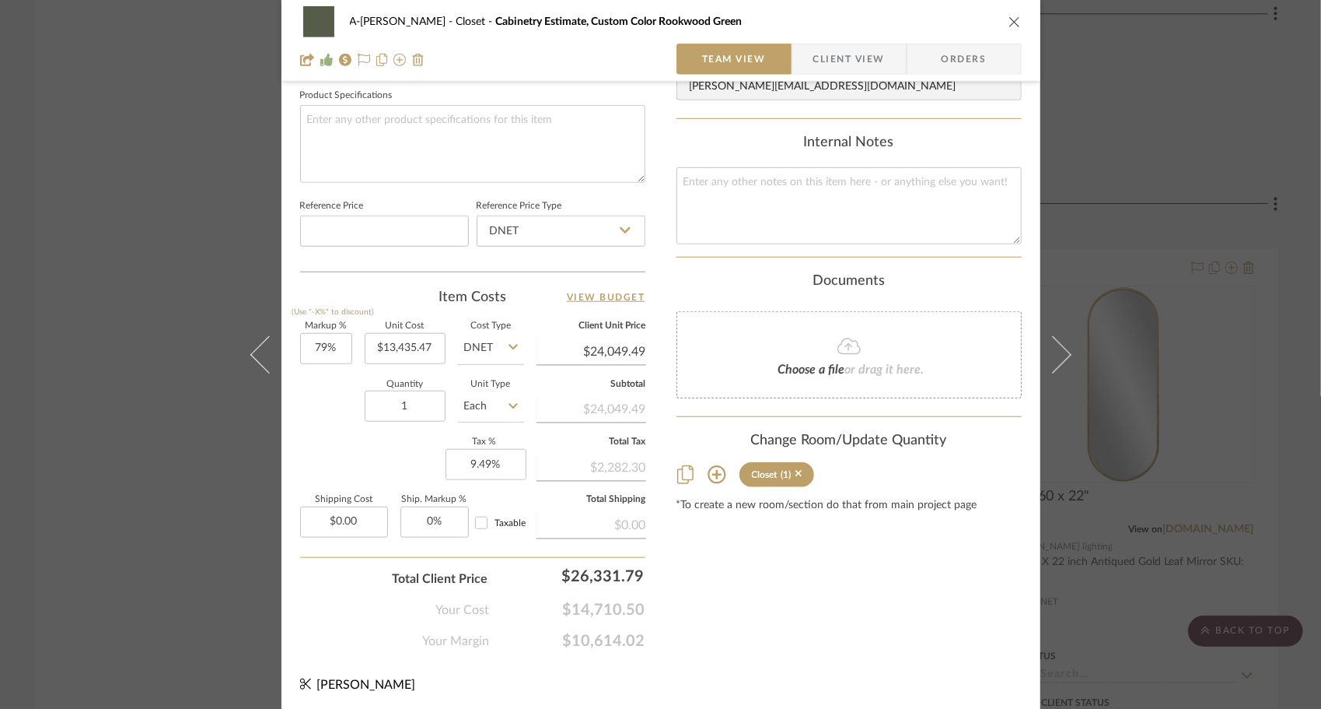
click at [1009, 23] on icon "close" at bounding box center [1015, 22] width 12 height 12
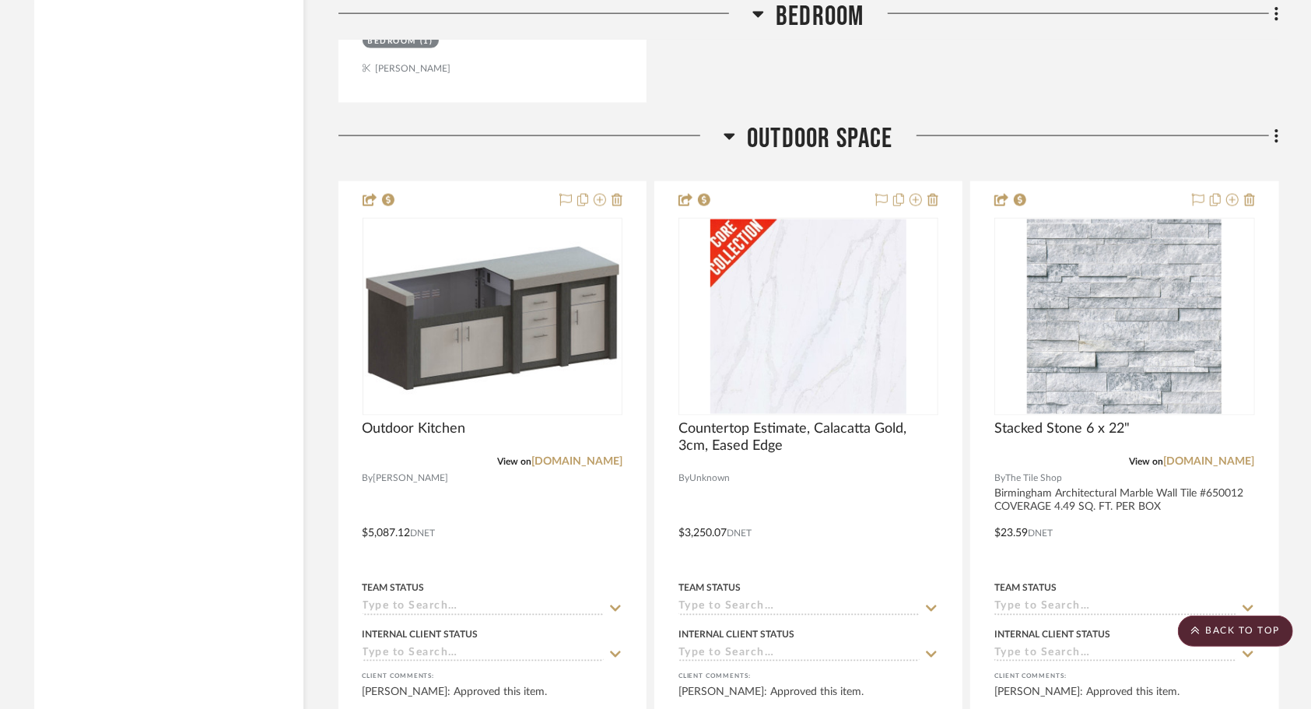
scroll to position [5419, 0]
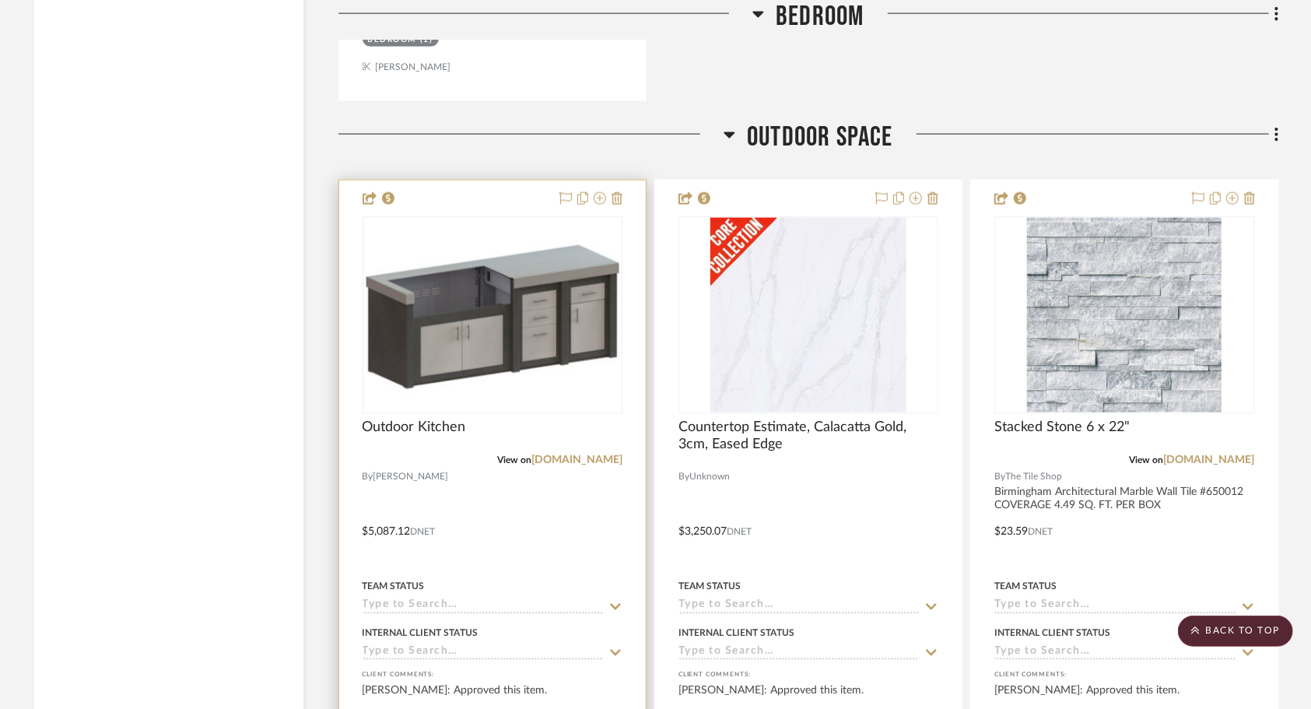
click at [530, 534] on div at bounding box center [492, 520] width 306 height 681
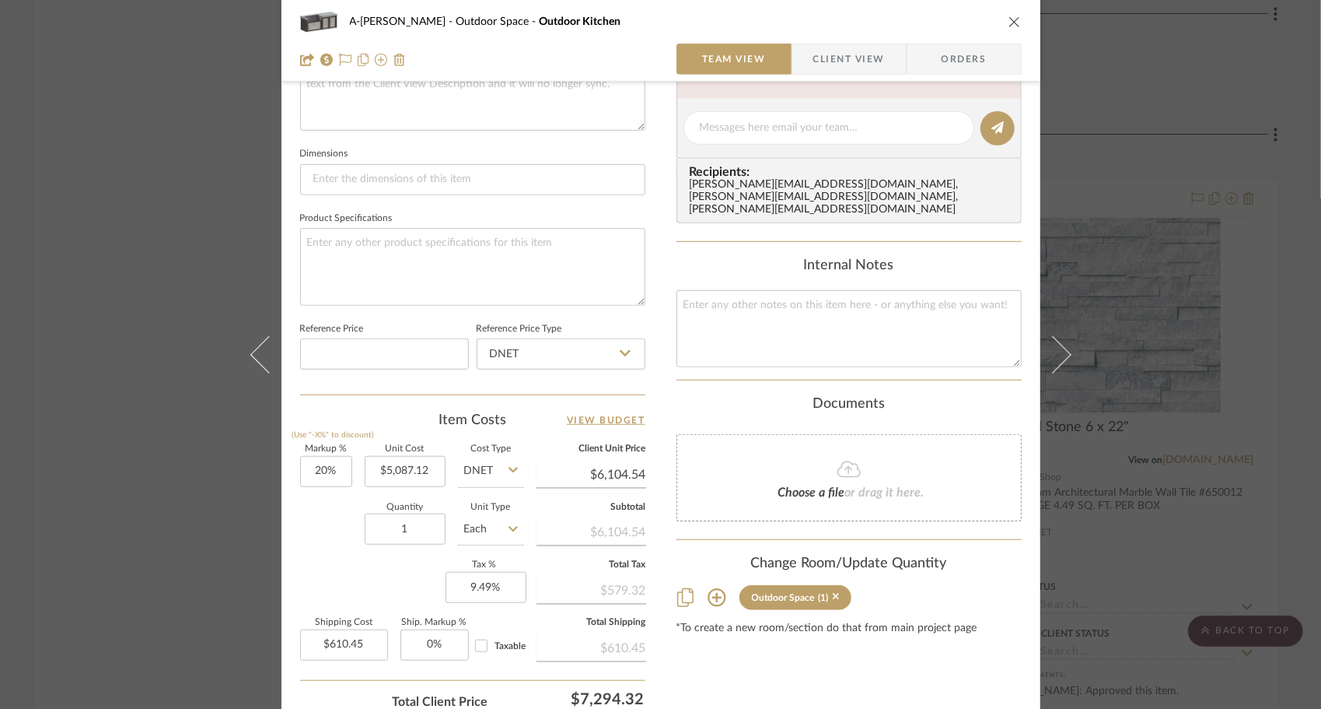
scroll to position [736, 0]
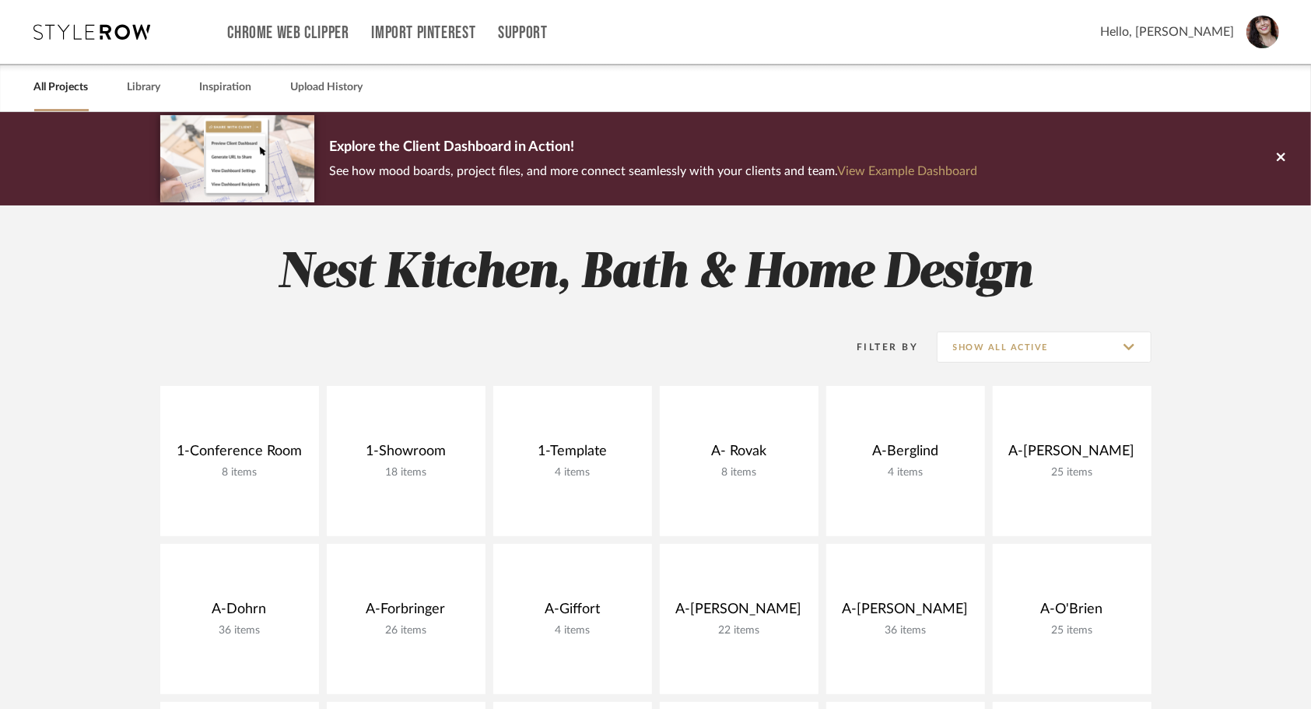
click at [62, 82] on link "All Projects" at bounding box center [61, 87] width 54 height 21
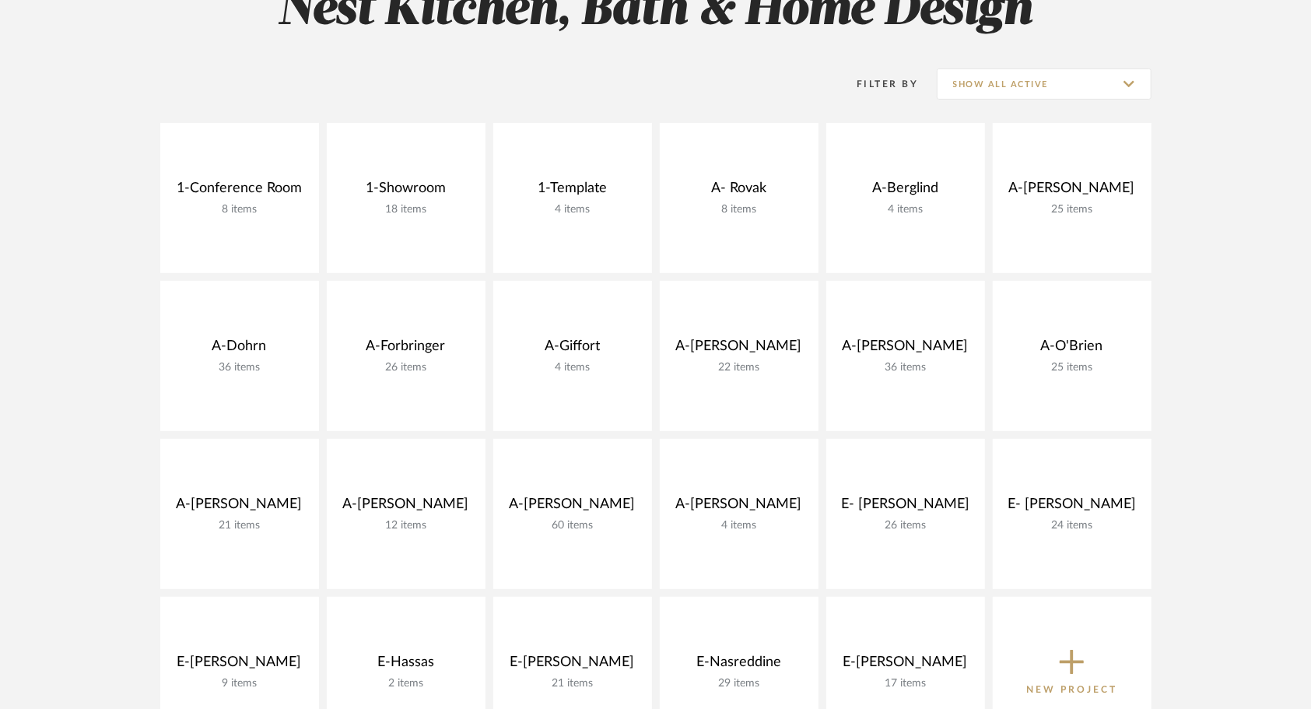
scroll to position [264, 0]
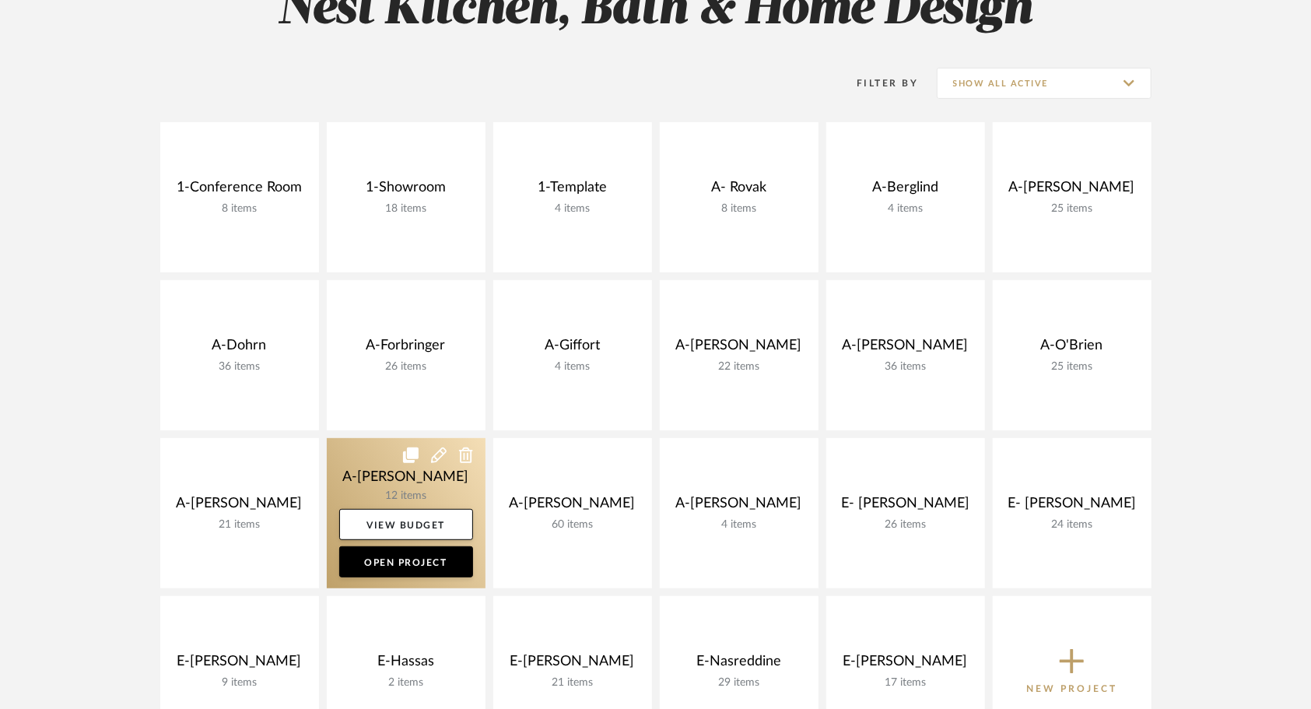
click at [359, 482] on link at bounding box center [406, 513] width 159 height 150
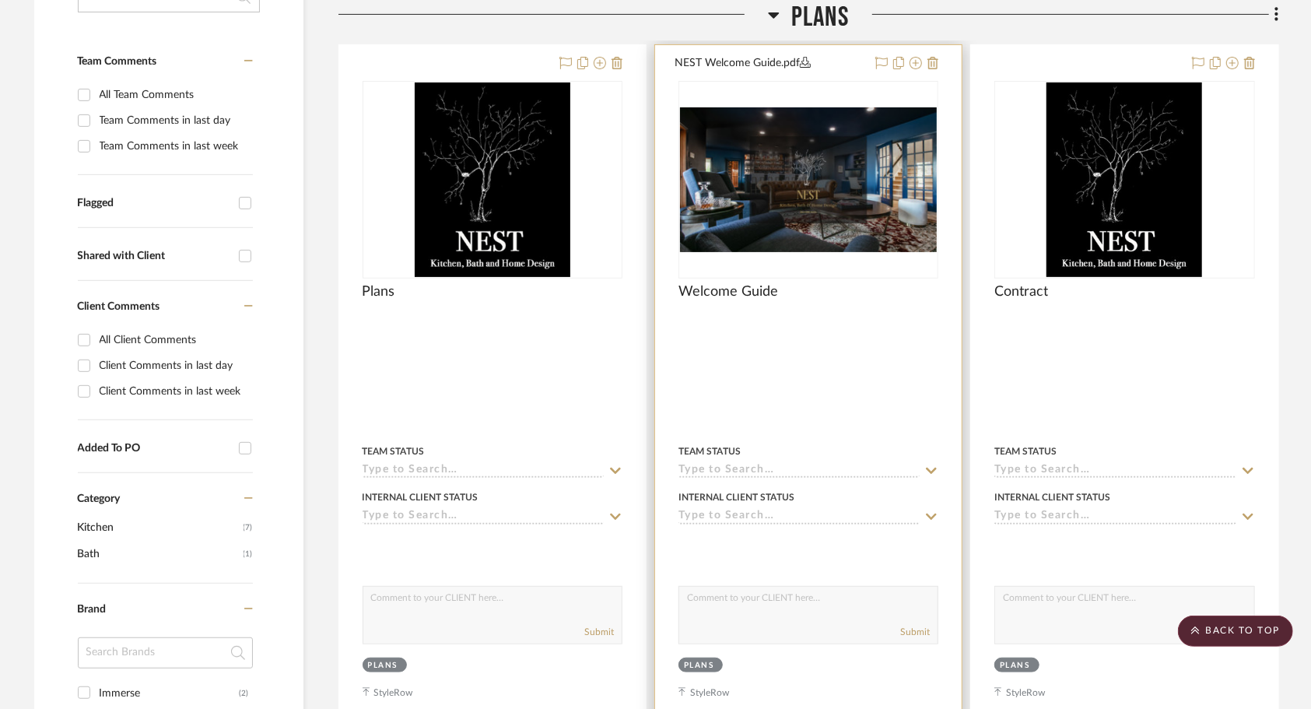
scroll to position [384, 0]
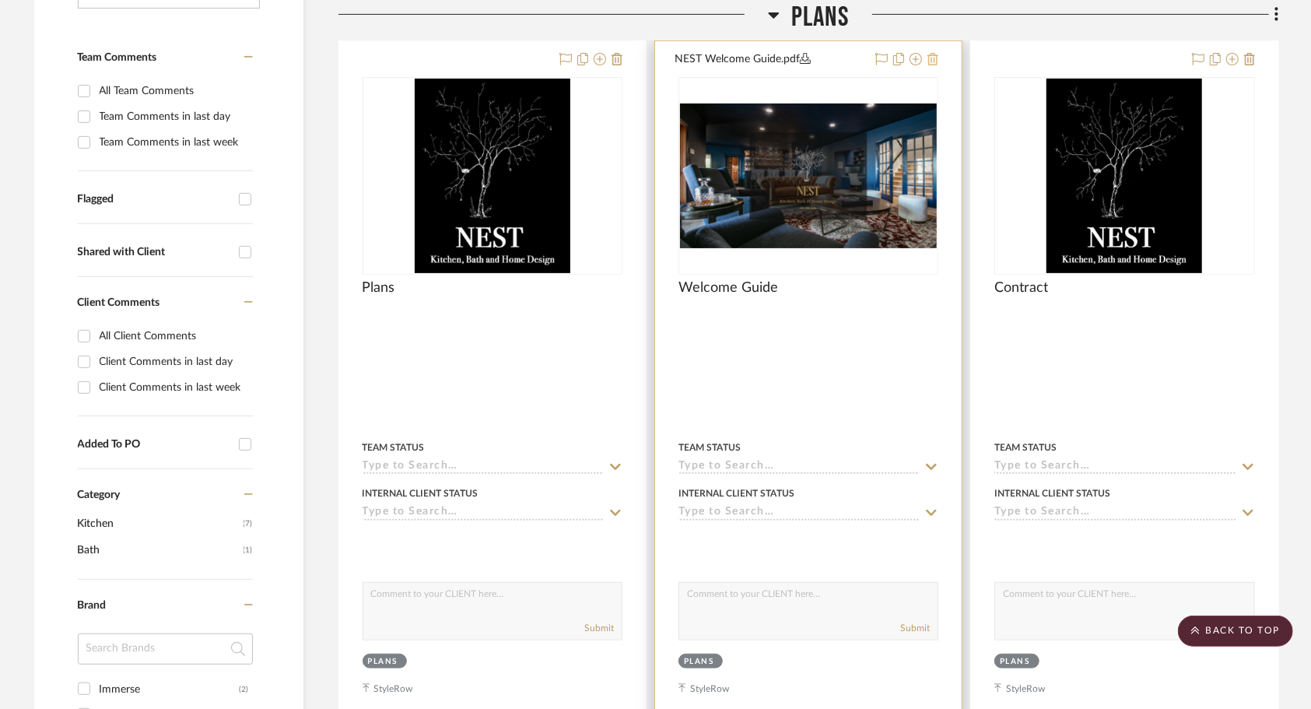
click at [936, 61] on icon at bounding box center [932, 59] width 11 height 12
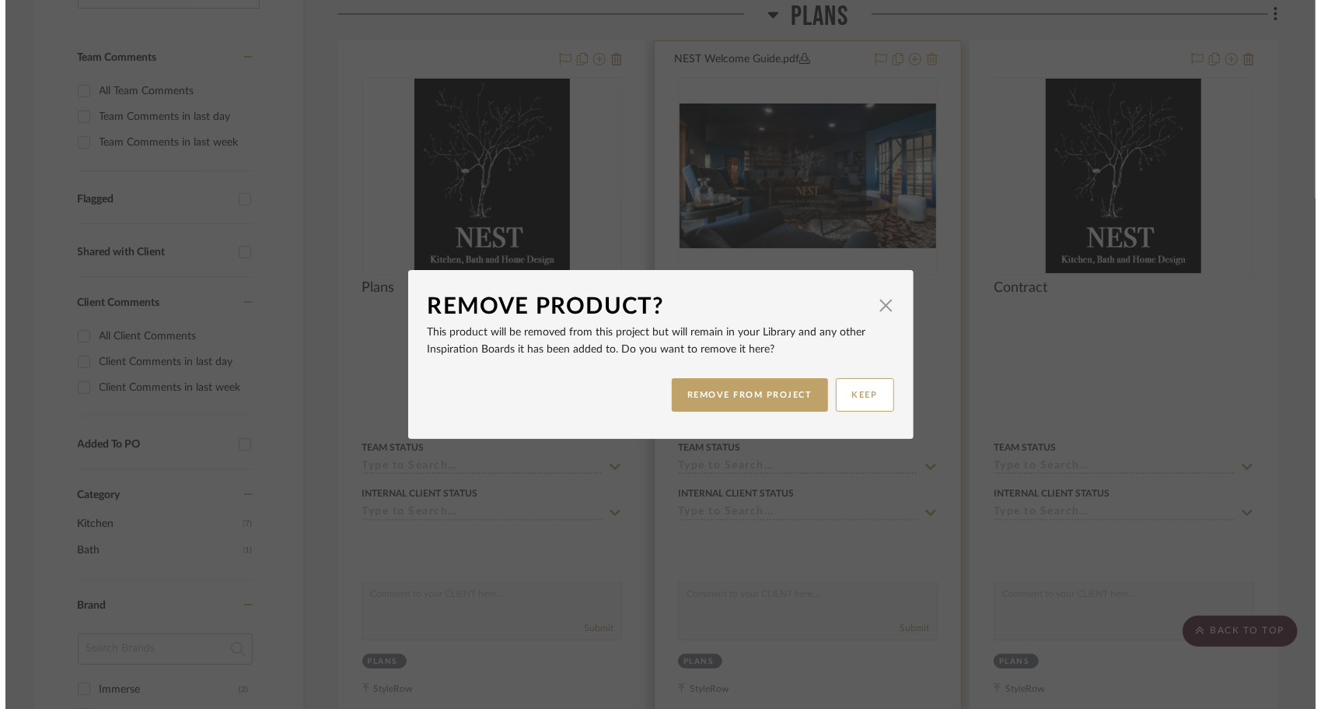
scroll to position [0, 0]
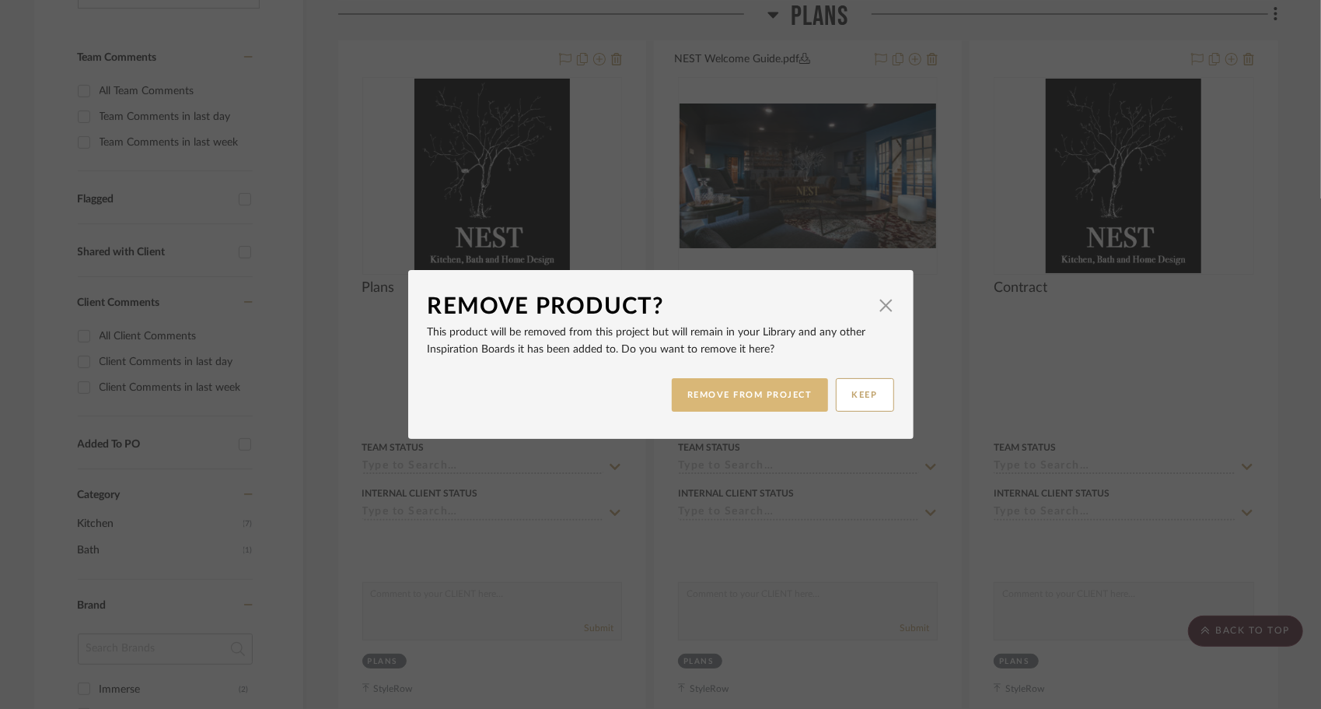
click at [764, 401] on button "REMOVE FROM PROJECT" at bounding box center [750, 394] width 156 height 33
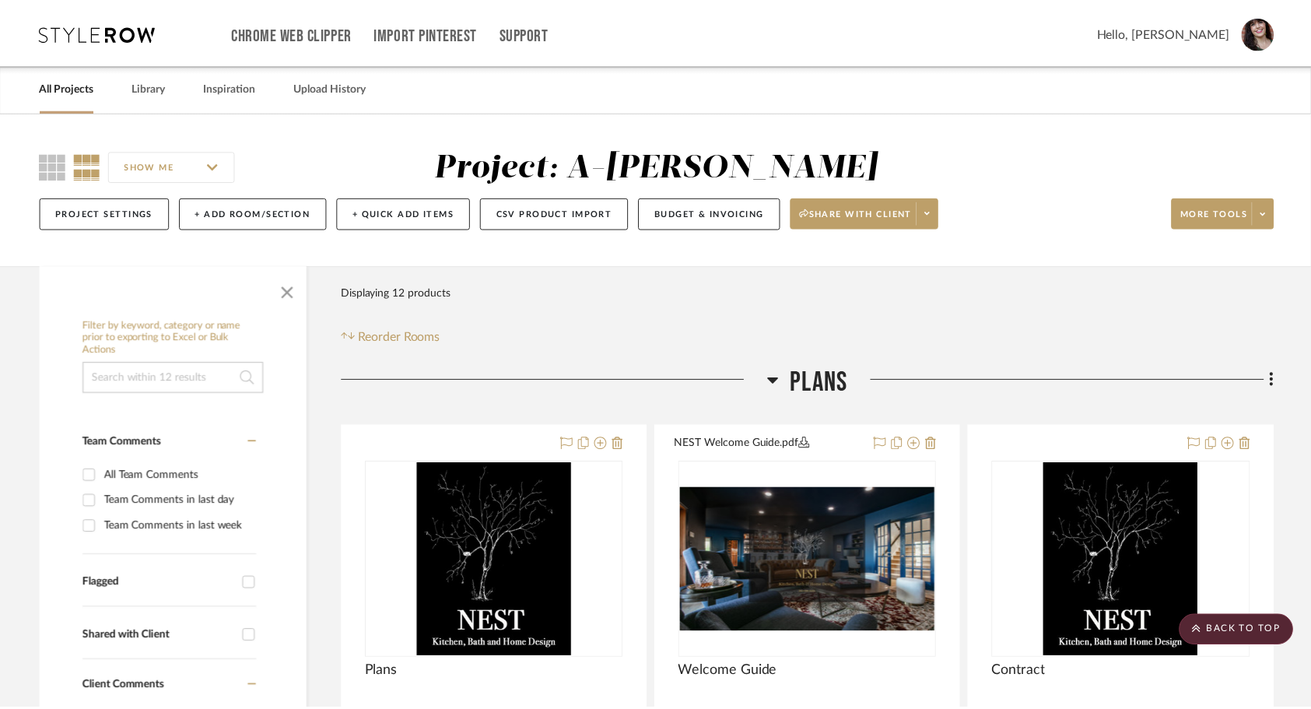
scroll to position [384, 0]
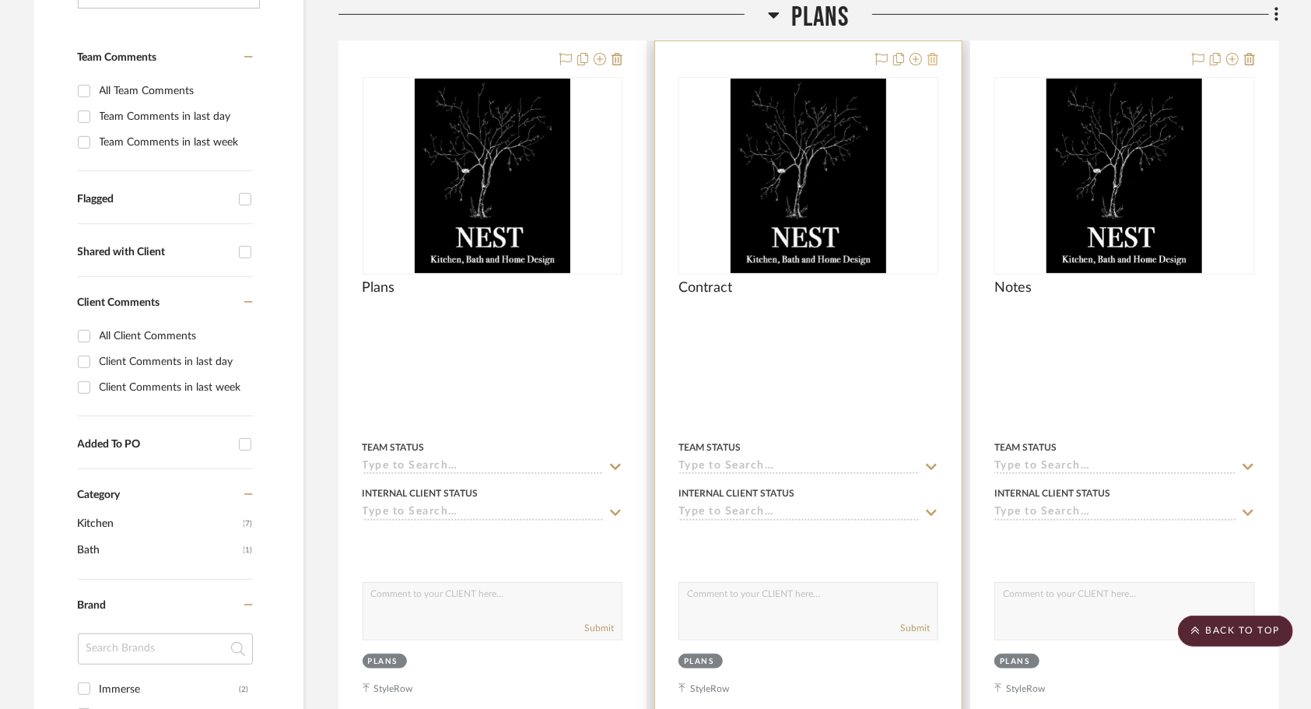
click at [936, 58] on icon at bounding box center [932, 59] width 11 height 12
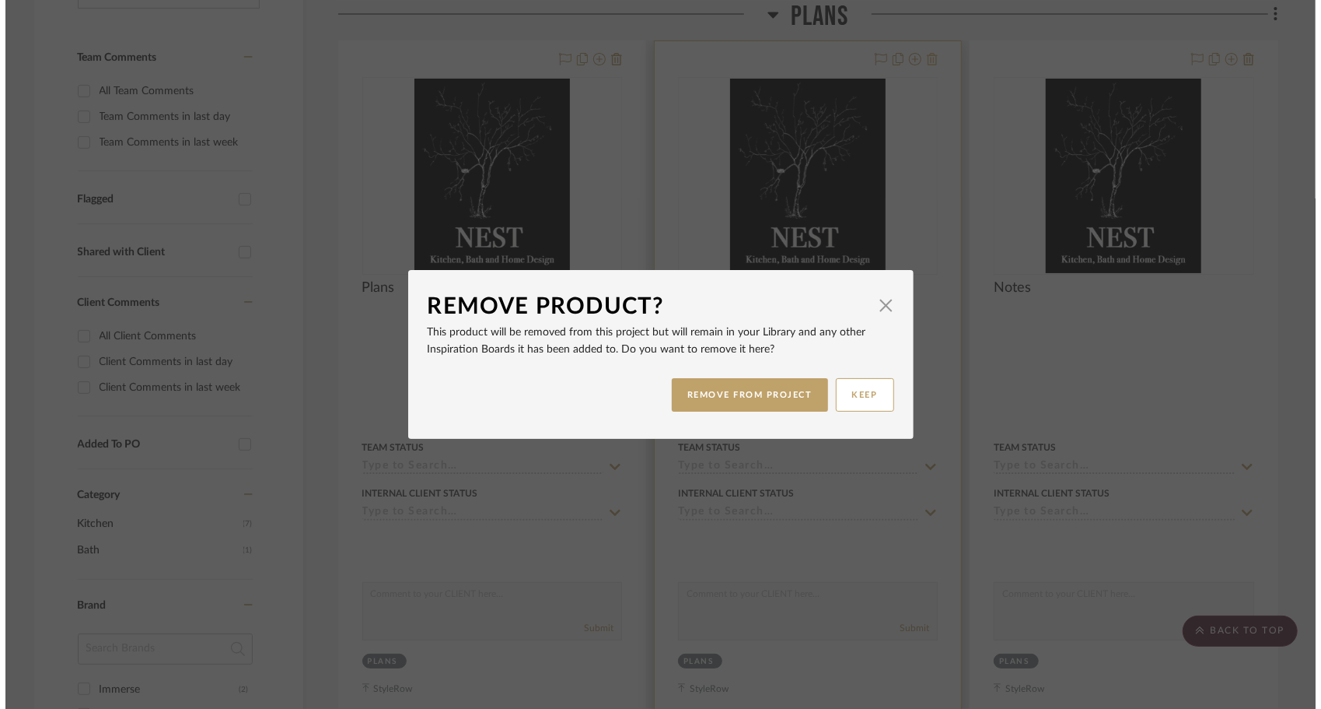
scroll to position [0, 0]
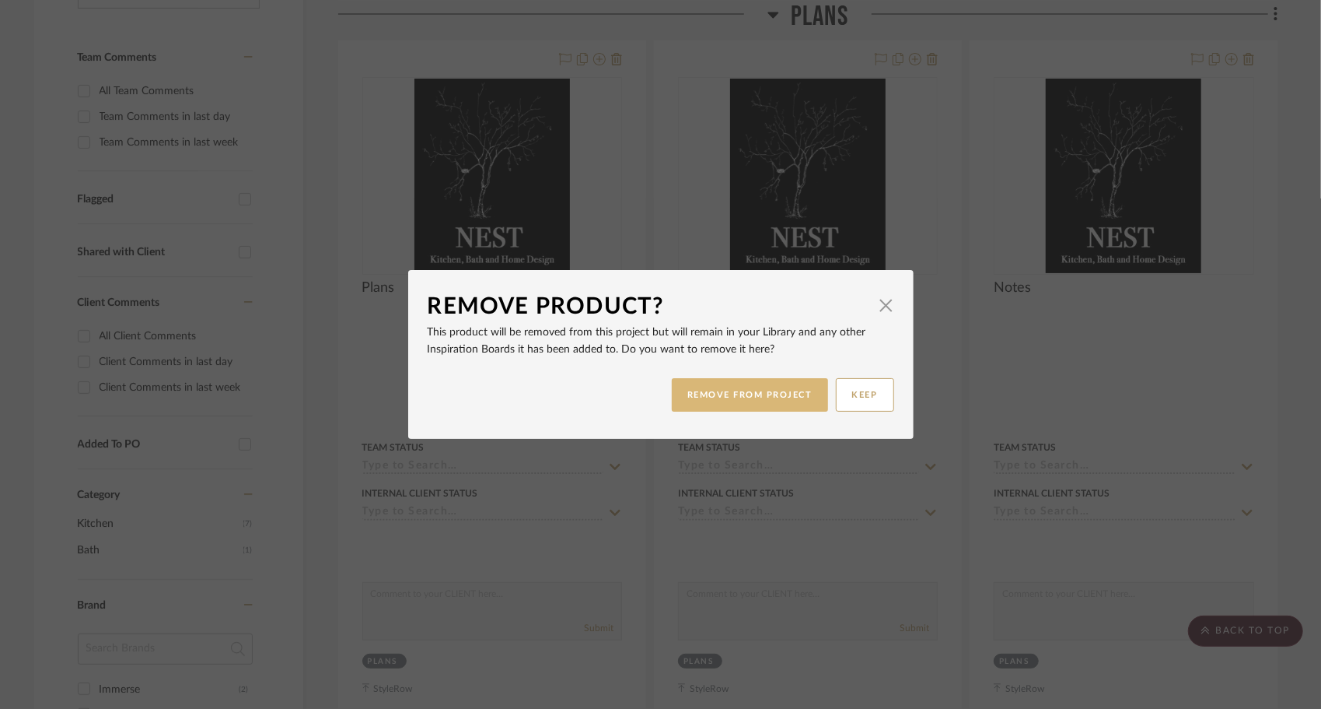
click at [793, 387] on button "REMOVE FROM PROJECT" at bounding box center [750, 394] width 156 height 33
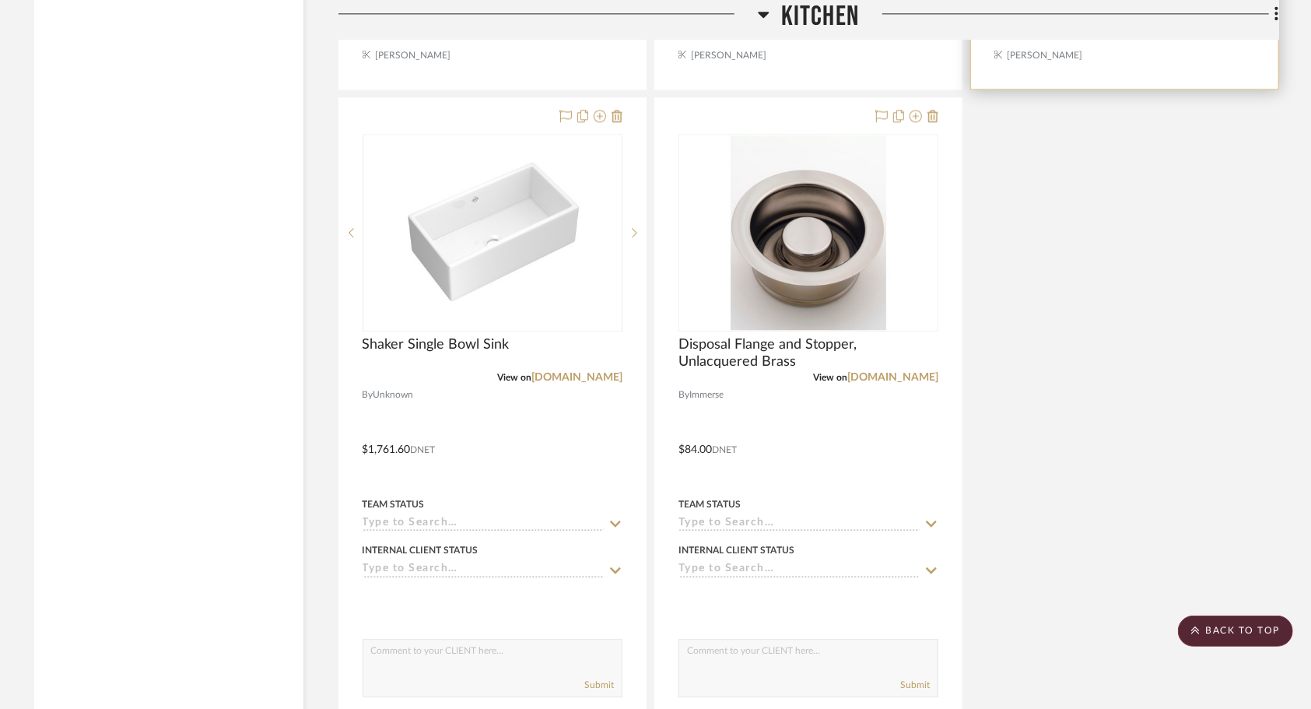
scroll to position [2705, 0]
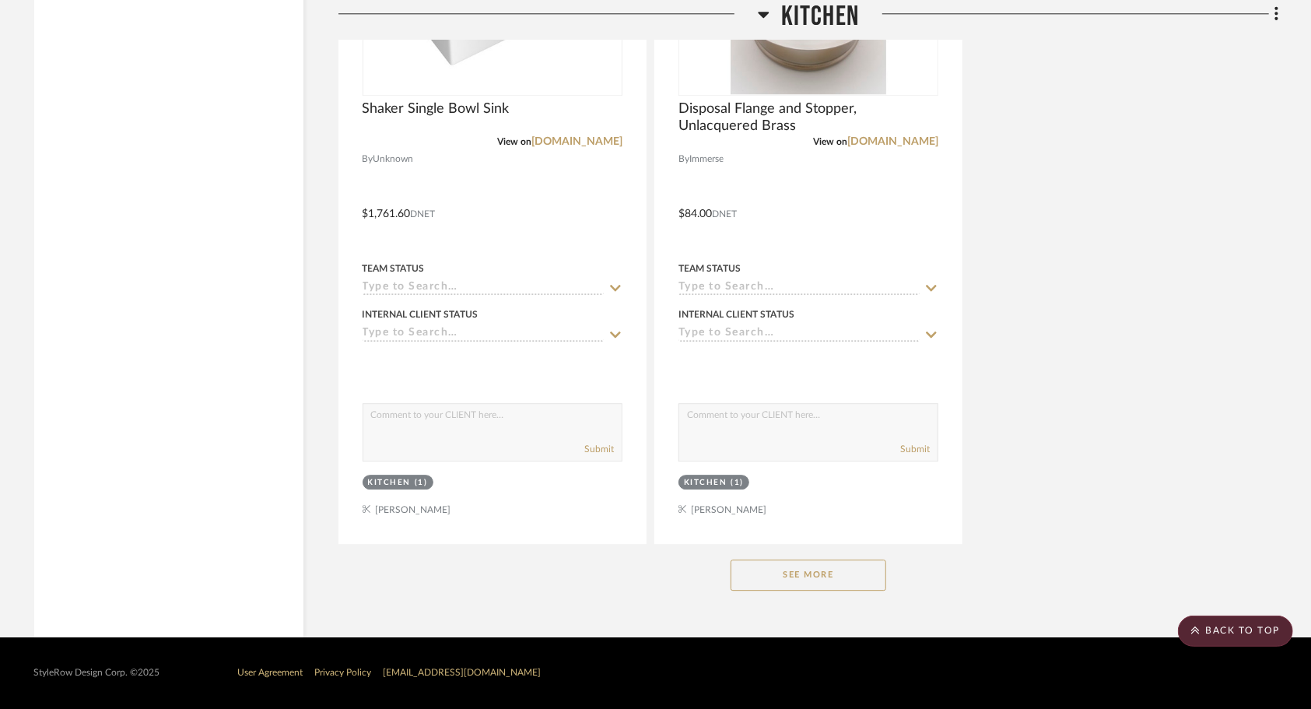
click at [855, 583] on button "See More" at bounding box center [808, 574] width 156 height 31
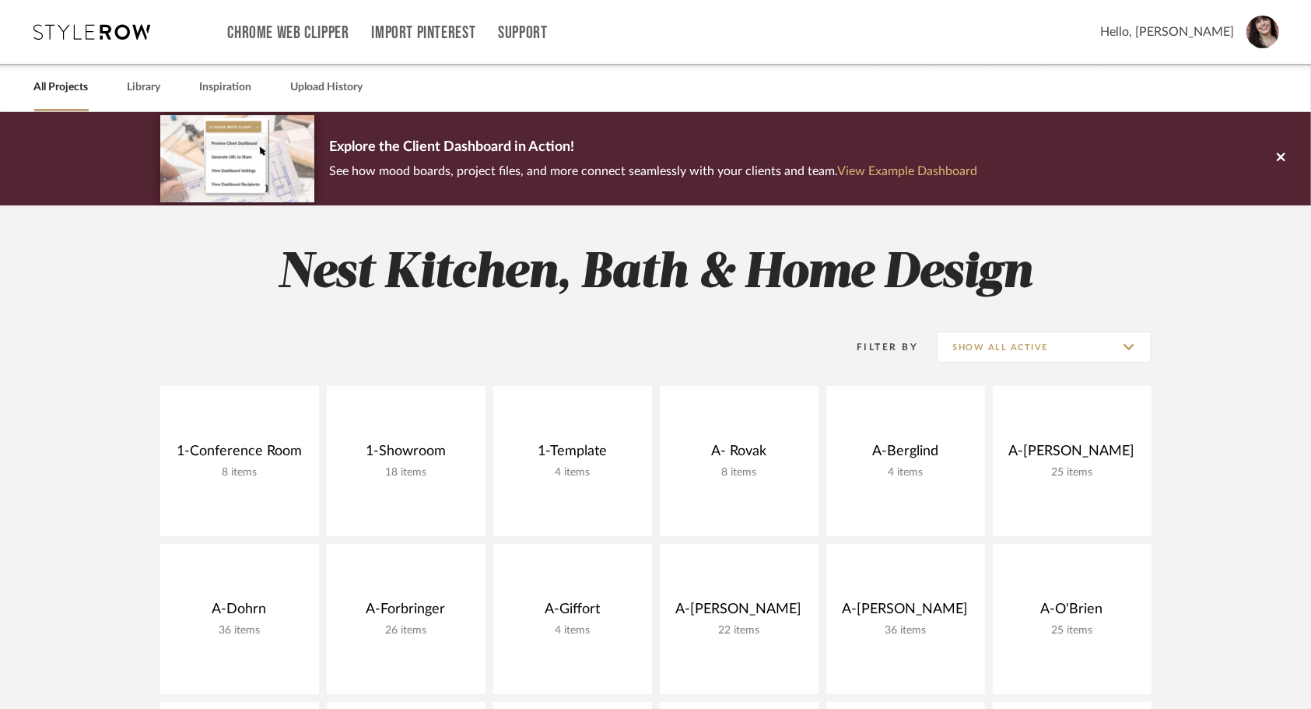
click at [913, 166] on link "View Example Dashboard" at bounding box center [908, 171] width 140 height 12
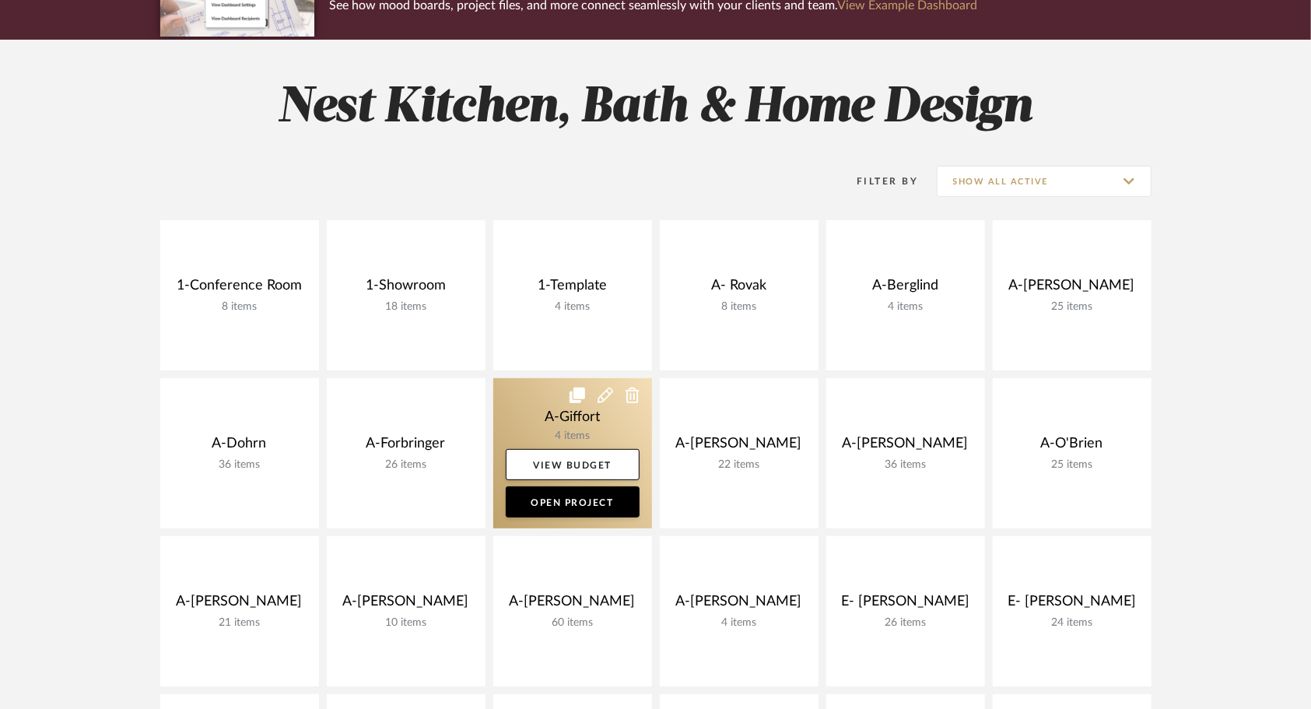
scroll to position [233, 0]
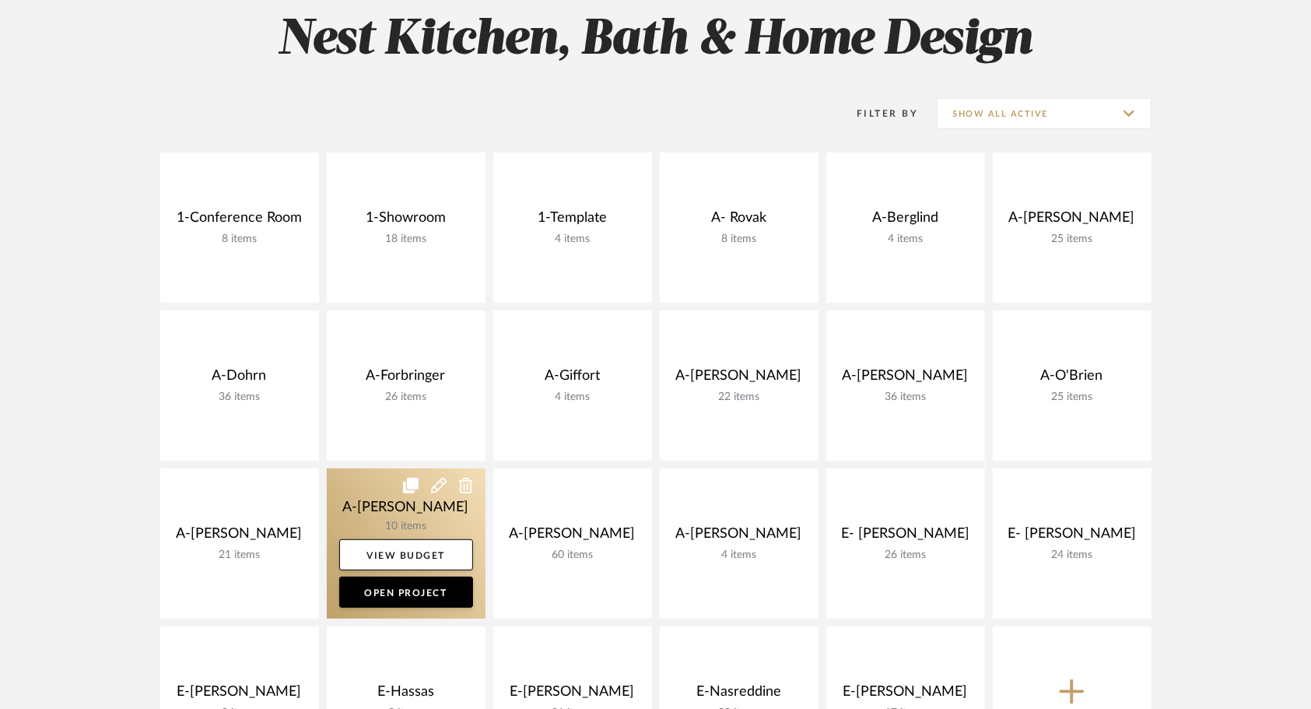
click at [353, 510] on link at bounding box center [406, 543] width 159 height 150
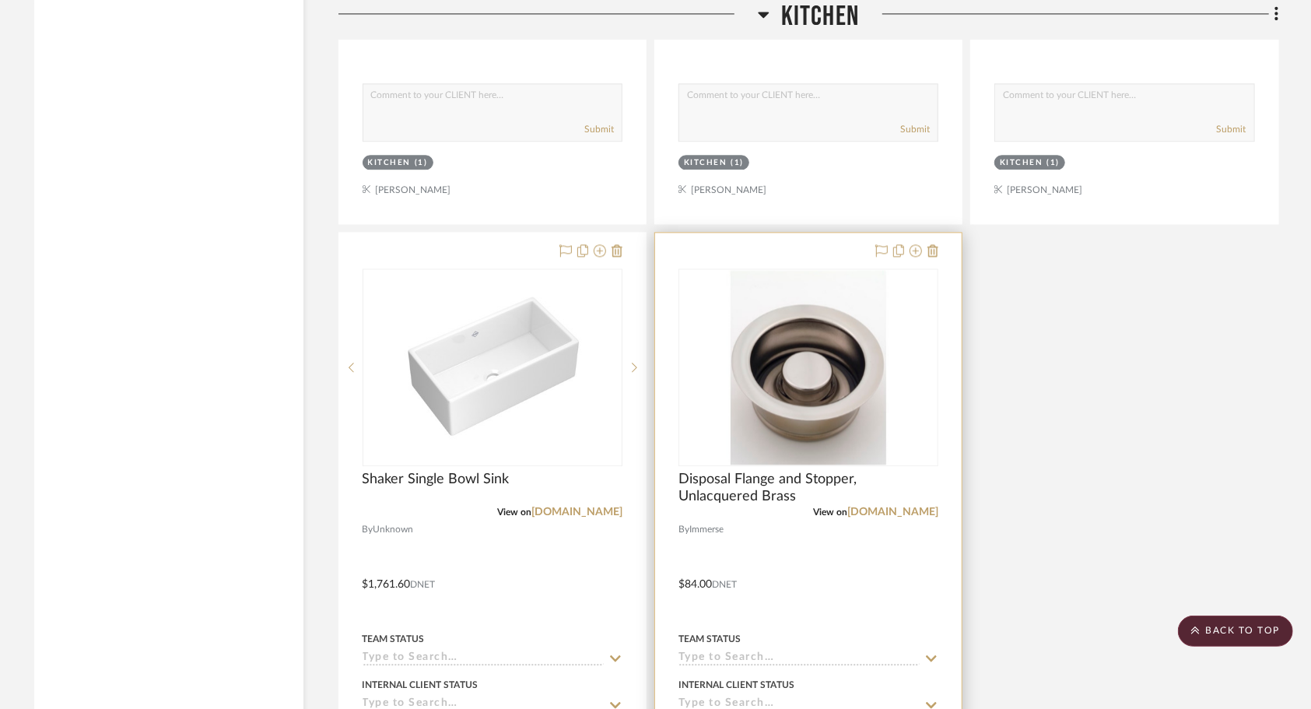
scroll to position [2705, 0]
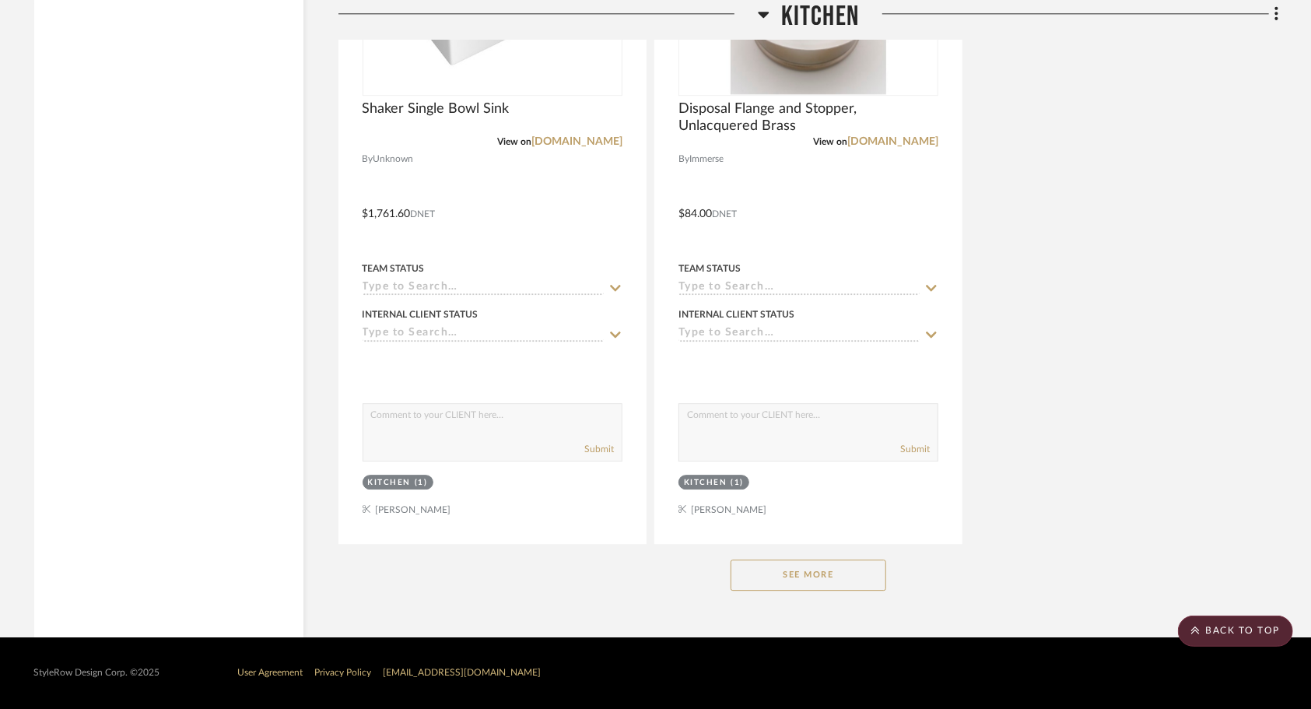
click at [823, 591] on div "See More" at bounding box center [808, 575] width 940 height 62
click at [829, 576] on button "See More" at bounding box center [808, 574] width 156 height 31
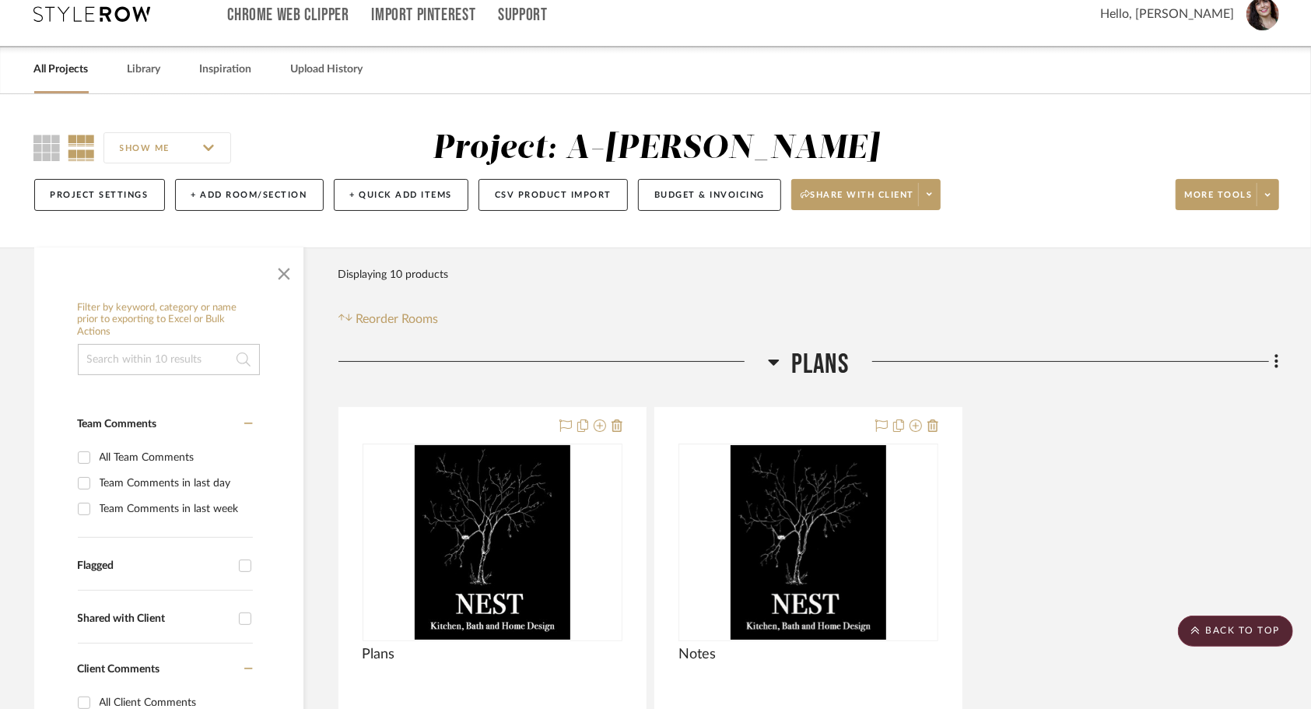
scroll to position [0, 0]
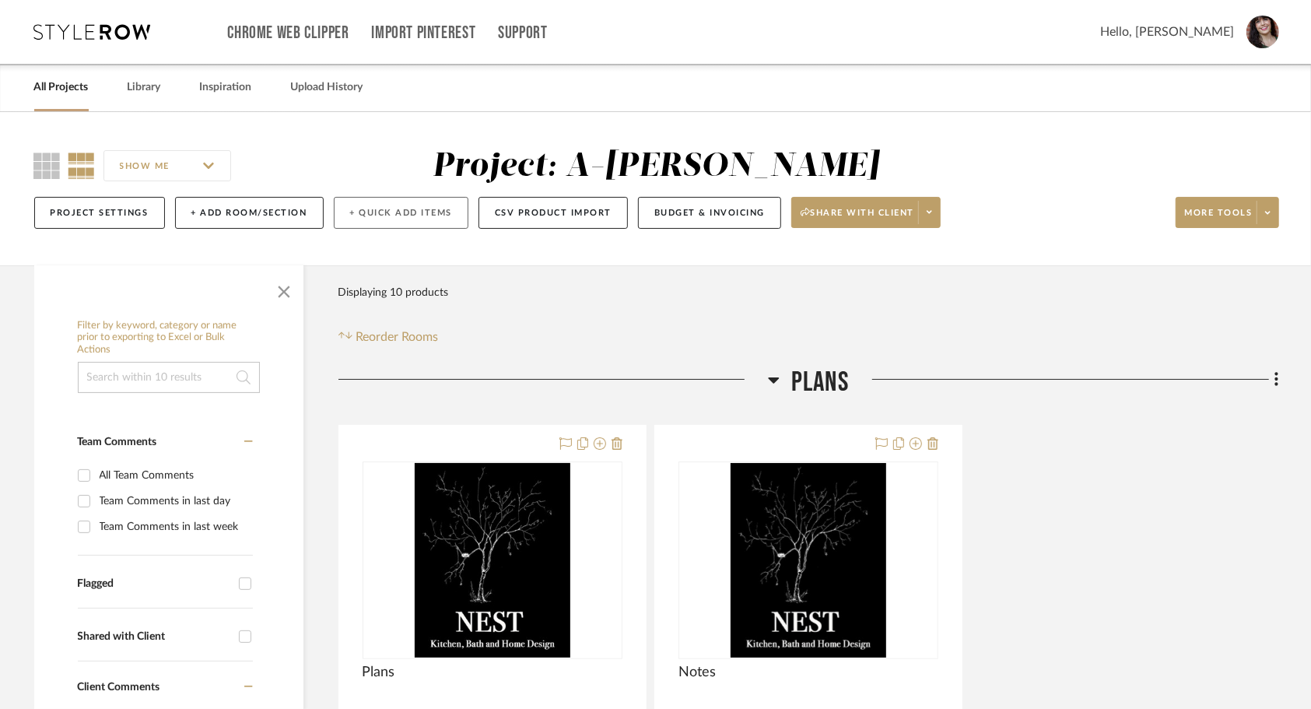
click at [409, 215] on button "+ Quick Add Items" at bounding box center [401, 213] width 135 height 32
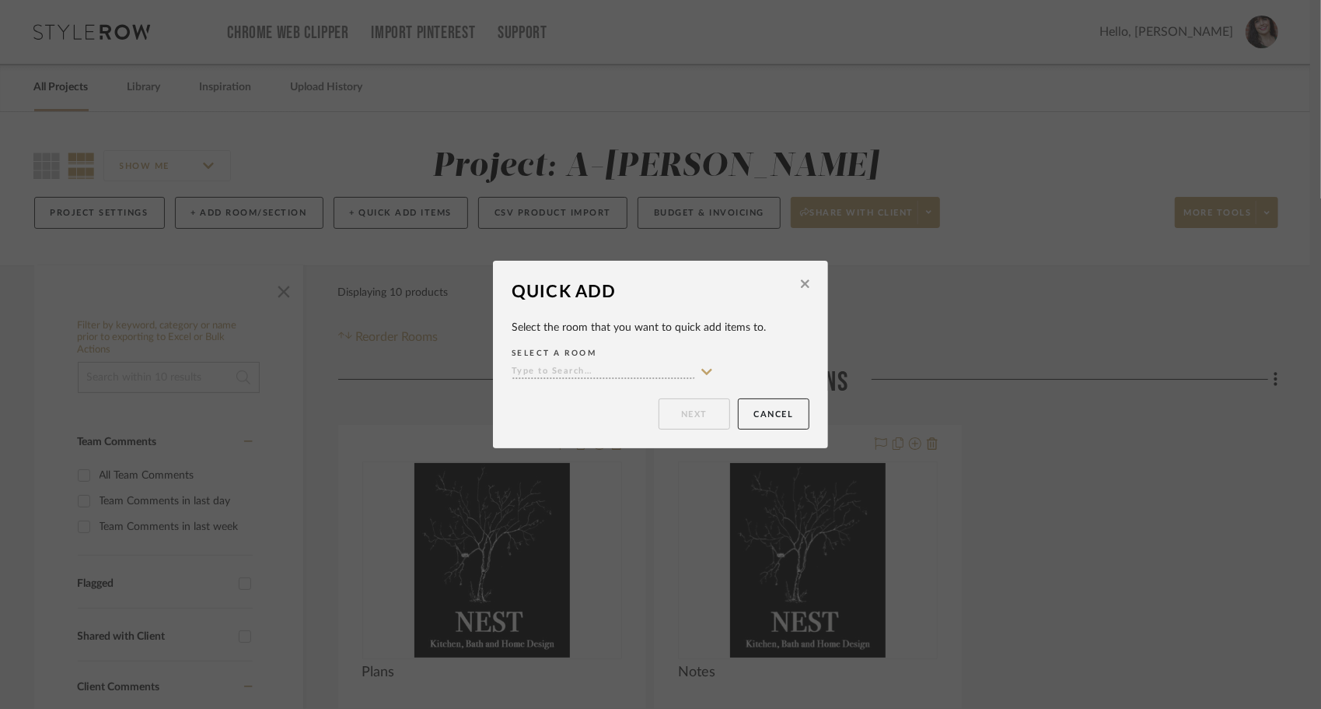
click at [611, 367] on input at bounding box center [604, 372] width 184 height 15
click at [576, 440] on div "Kitchen" at bounding box center [607, 443] width 201 height 40
type input "Kitchen"
click at [693, 425] on button "Next" at bounding box center [695, 413] width 72 height 31
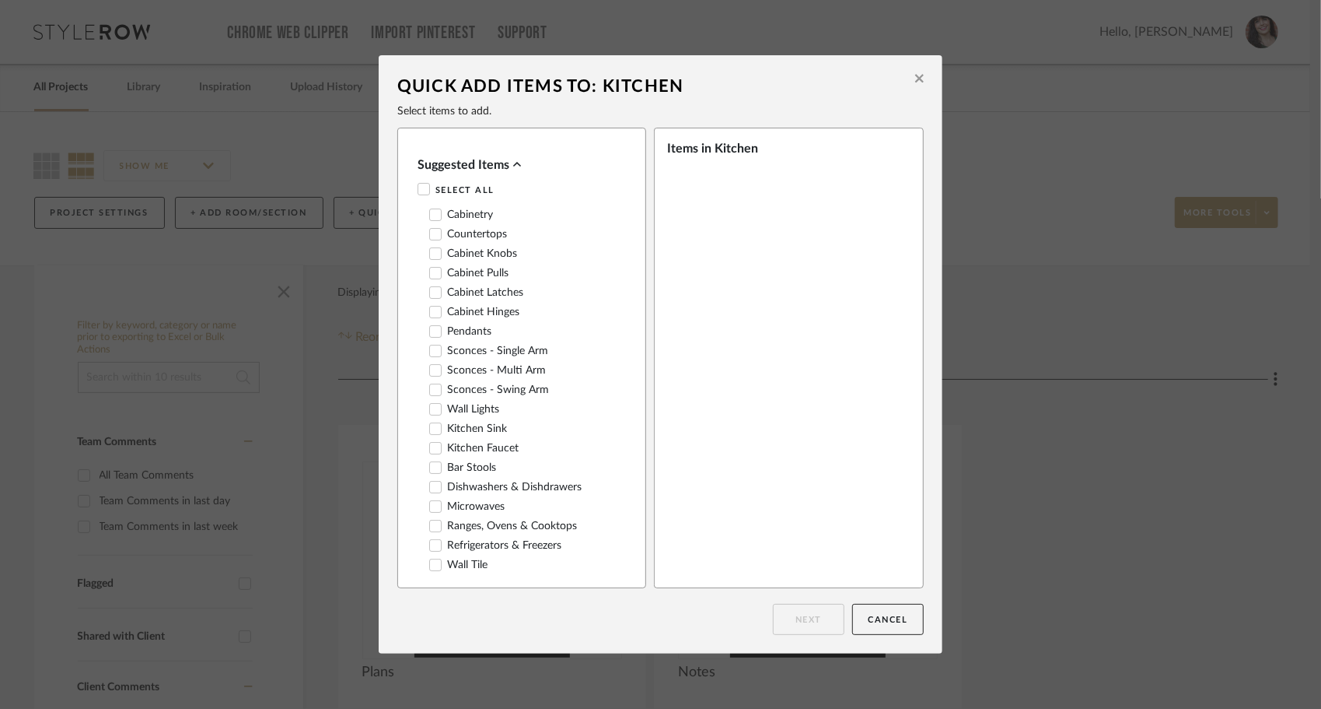
click at [915, 78] on icon at bounding box center [919, 79] width 9 height 9
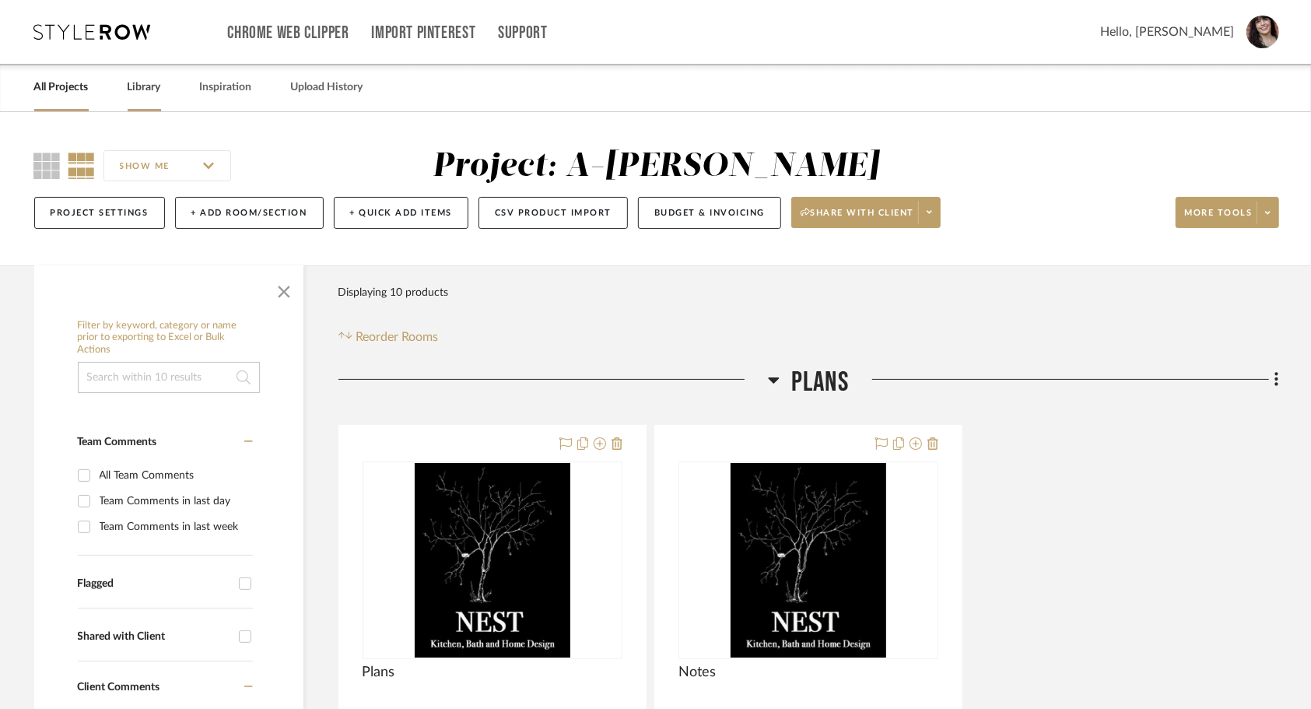
click at [158, 89] on link "Library" at bounding box center [144, 87] width 33 height 21
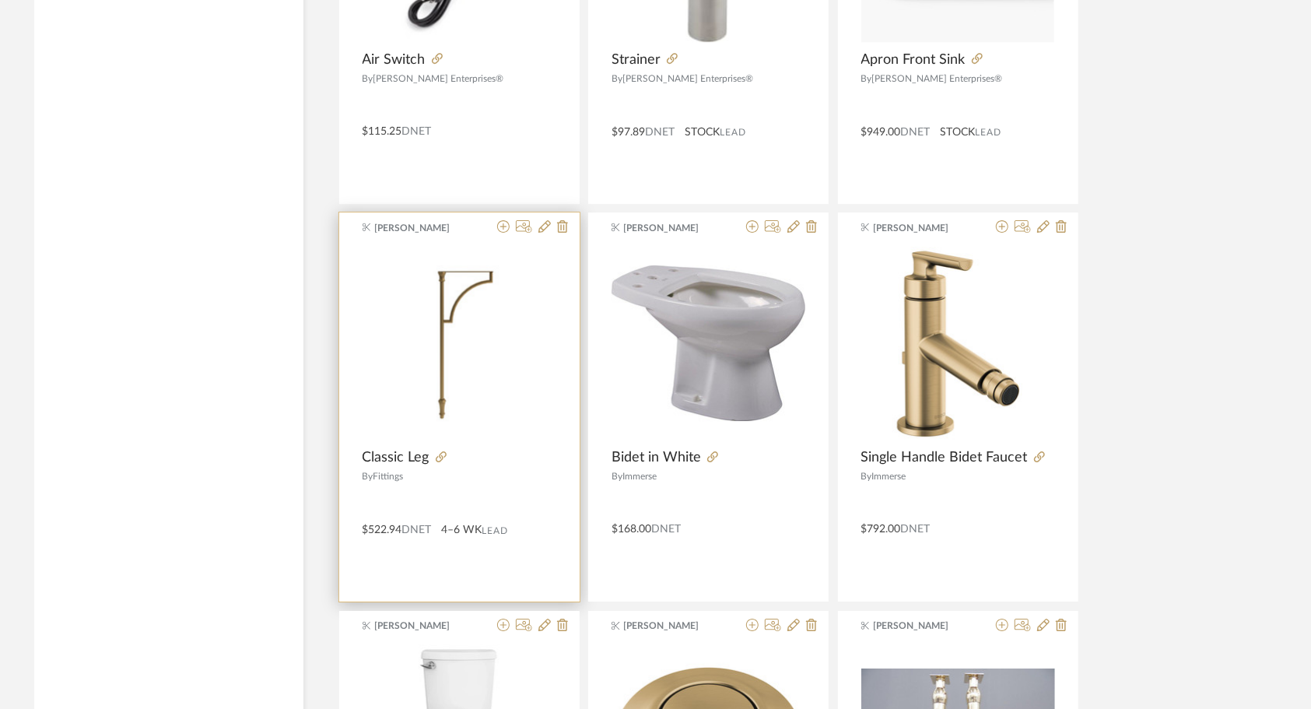
scroll to position [3718, 0]
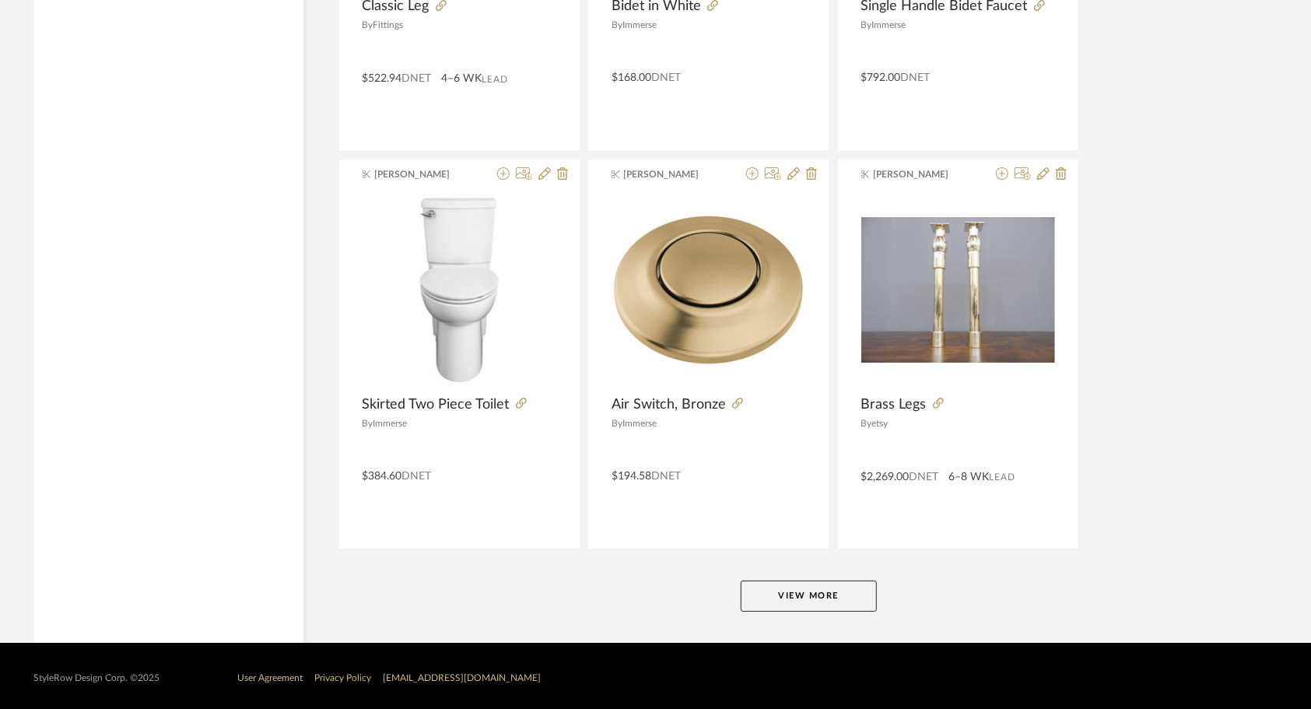
click at [776, 580] on button "View More" at bounding box center [808, 595] width 136 height 31
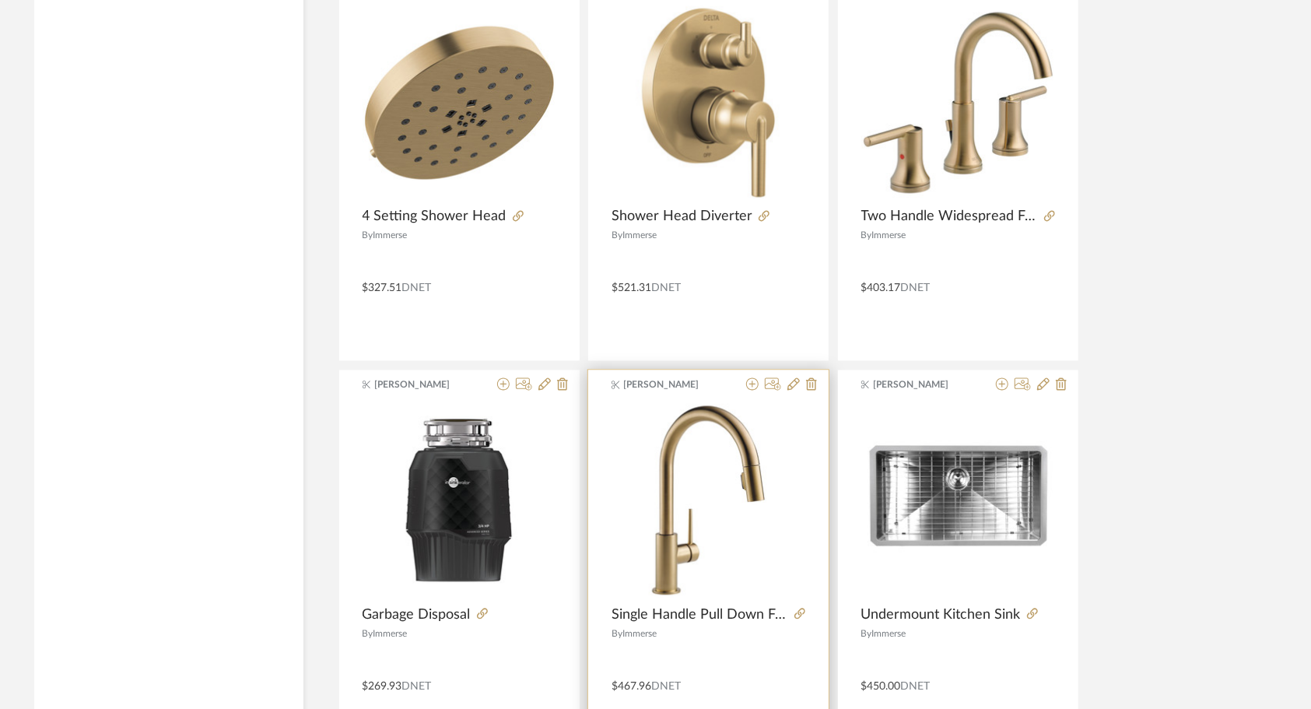
scroll to position [6051, 0]
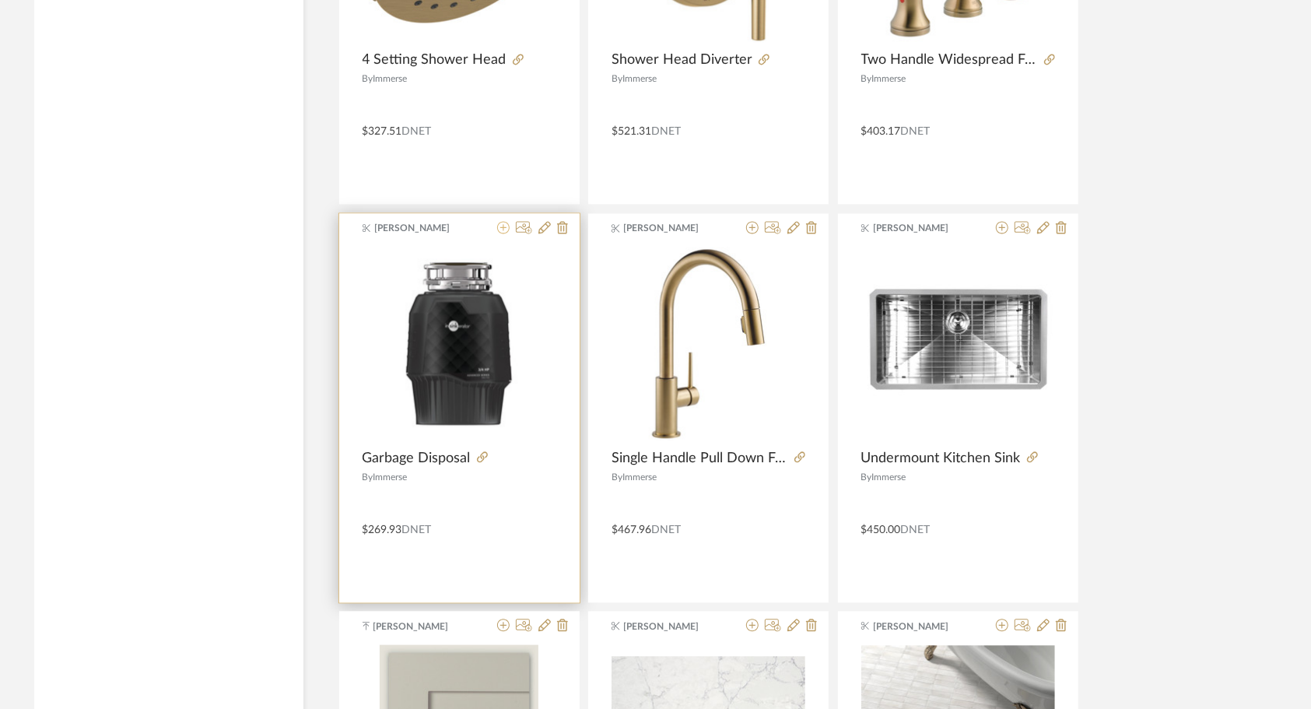
click at [506, 221] on icon at bounding box center [503, 227] width 12 height 12
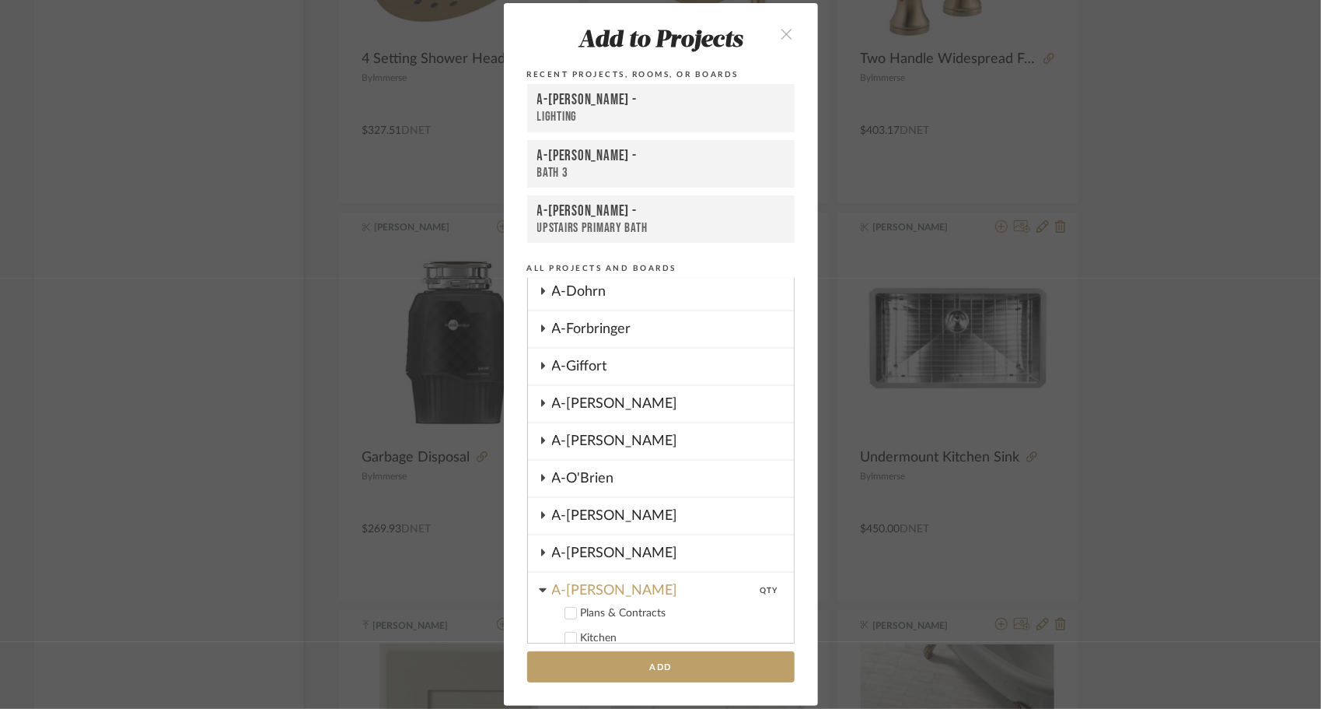
scroll to position [311, 0]
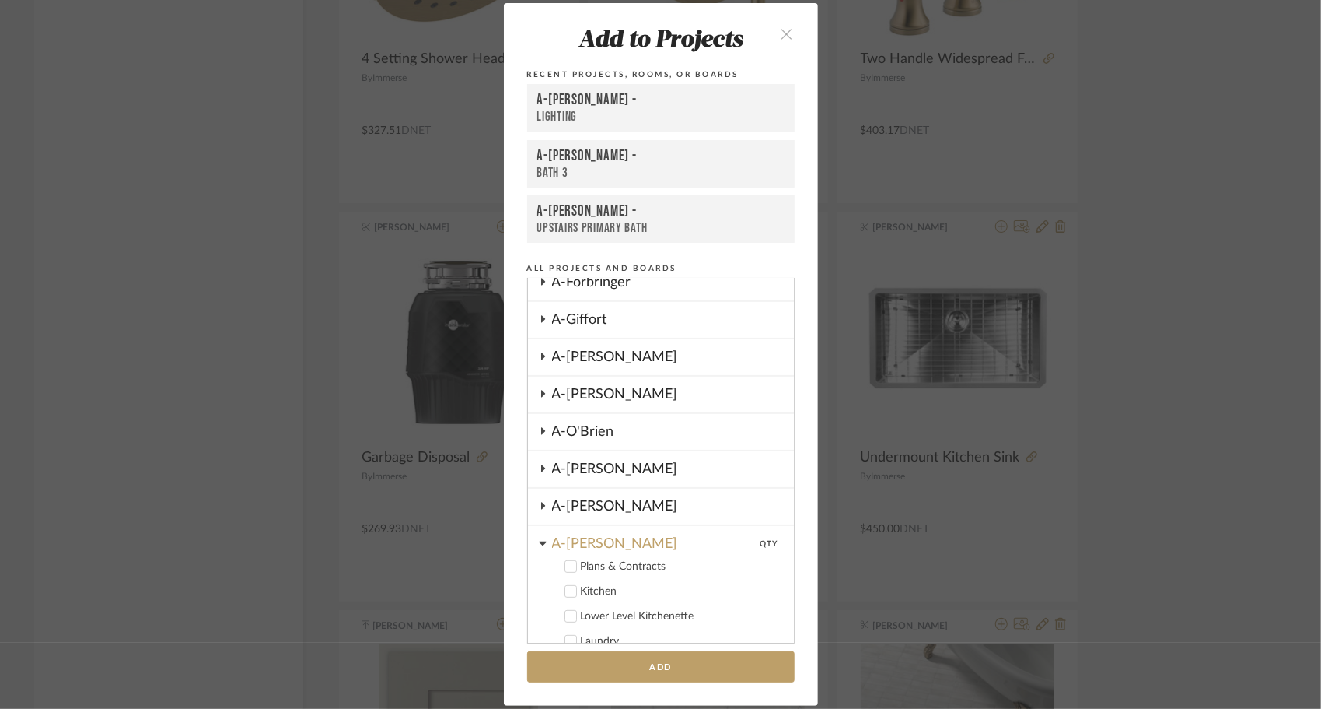
click at [541, 506] on icon at bounding box center [543, 505] width 4 height 7
click at [583, 553] on div "Kitchen" at bounding box center [681, 554] width 201 height 13
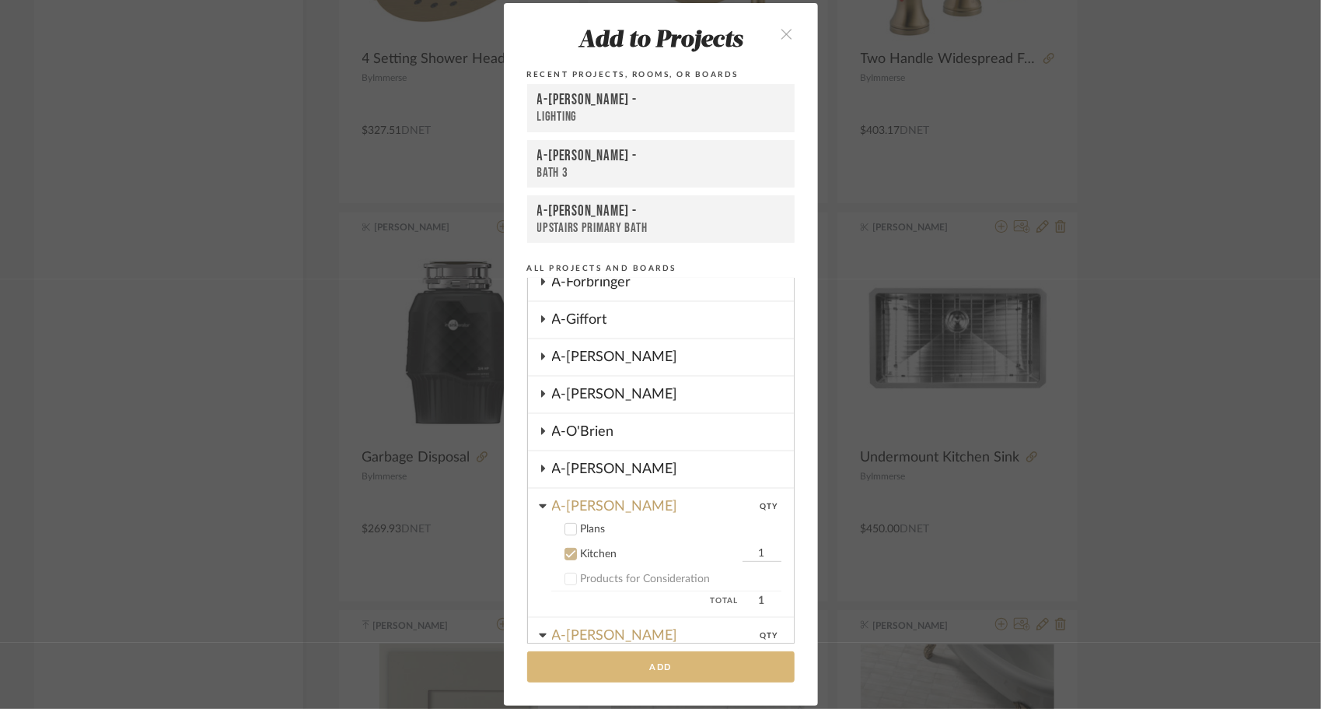
click at [711, 660] on button "Add" at bounding box center [661, 667] width 268 height 32
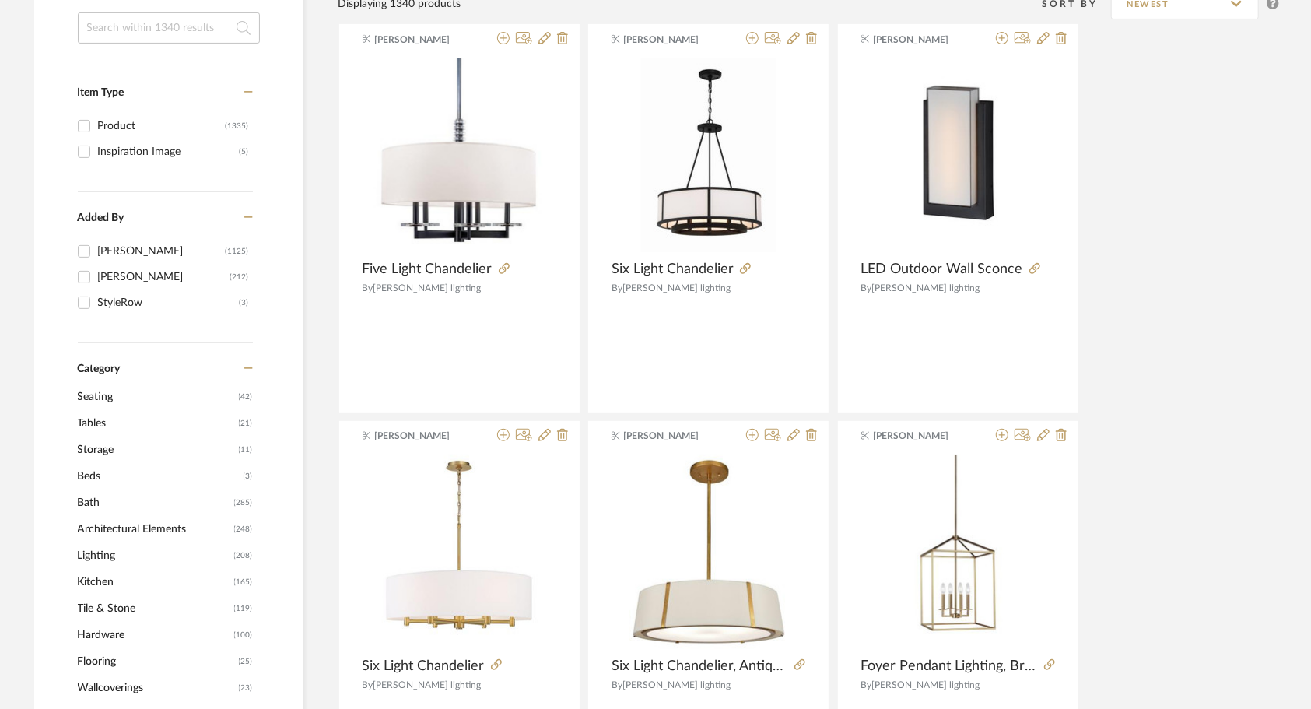
scroll to position [62, 0]
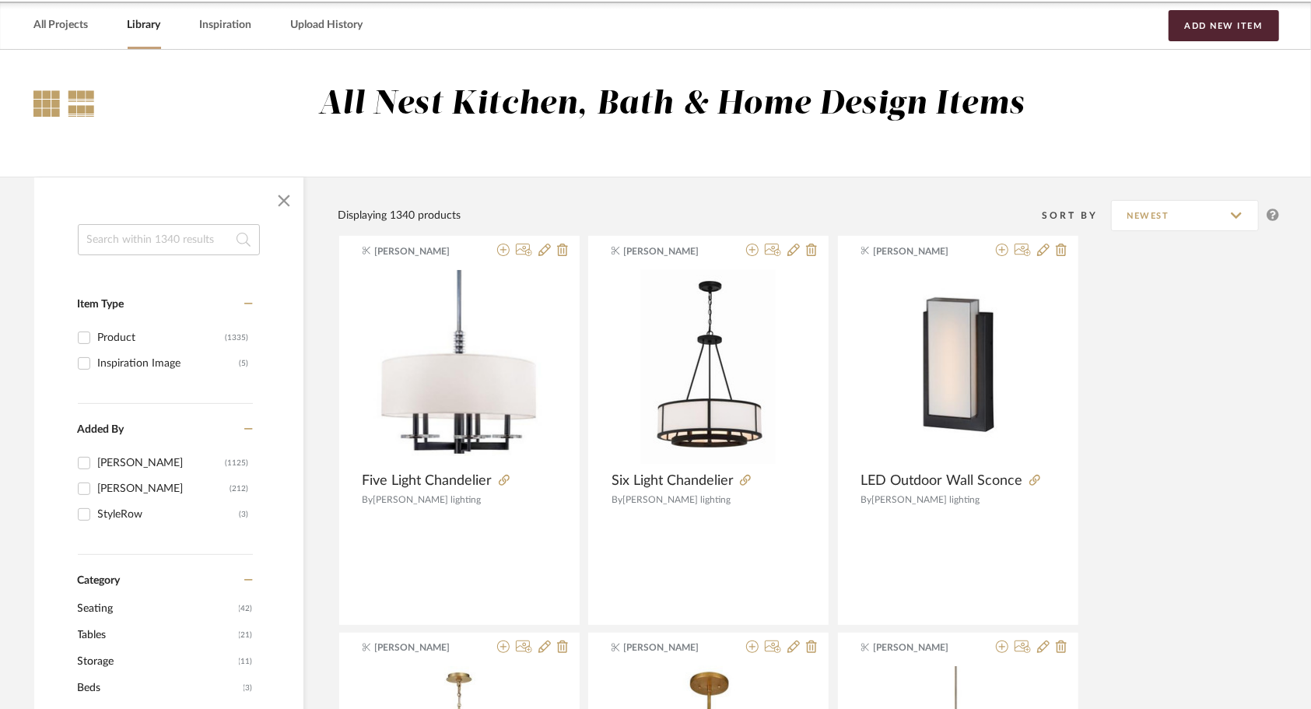
click at [52, 103] on div at bounding box center [47, 103] width 26 height 26
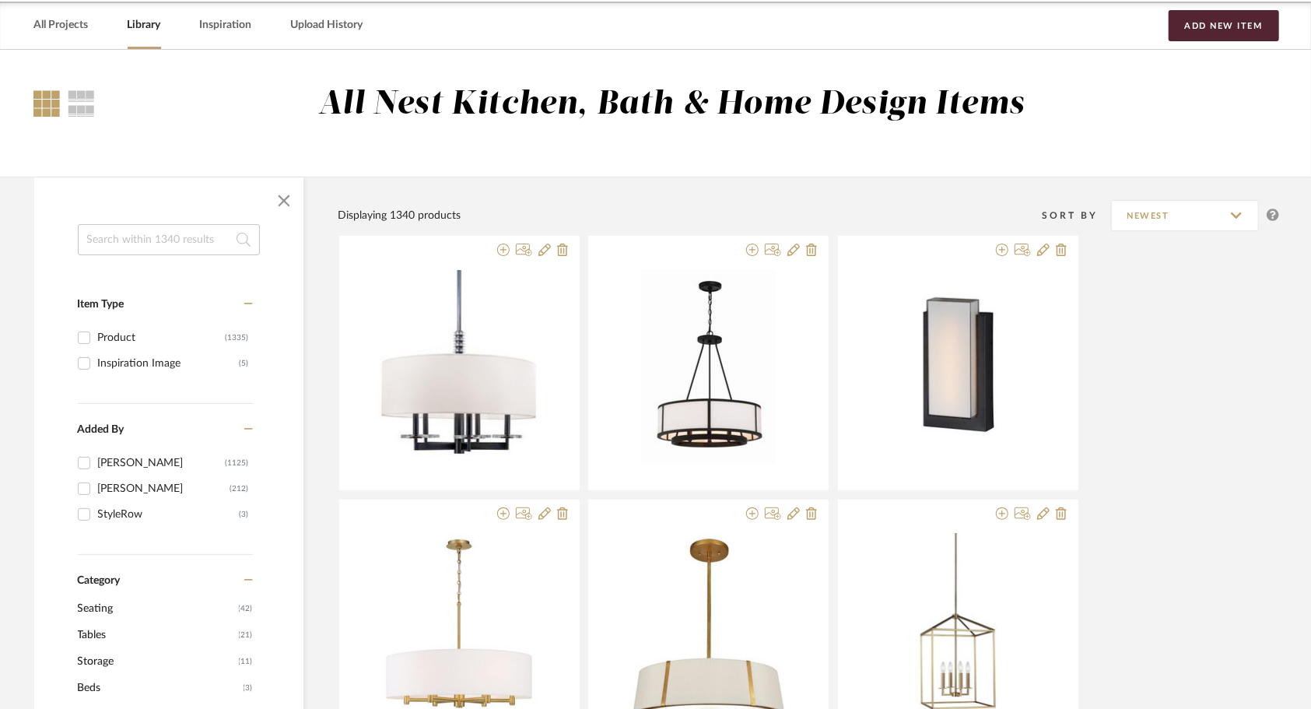
click at [67, 107] on div at bounding box center [64, 103] width 61 height 37
click at [79, 108] on div at bounding box center [81, 103] width 27 height 26
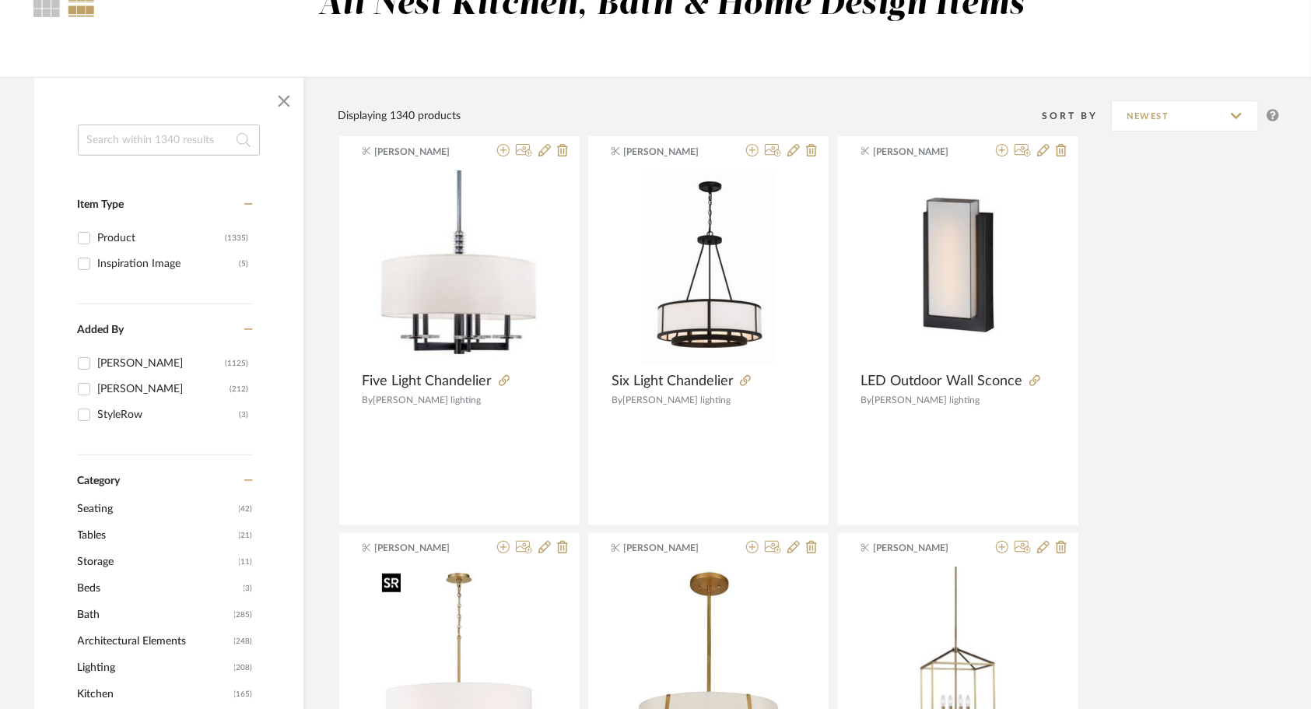
scroll to position [0, 0]
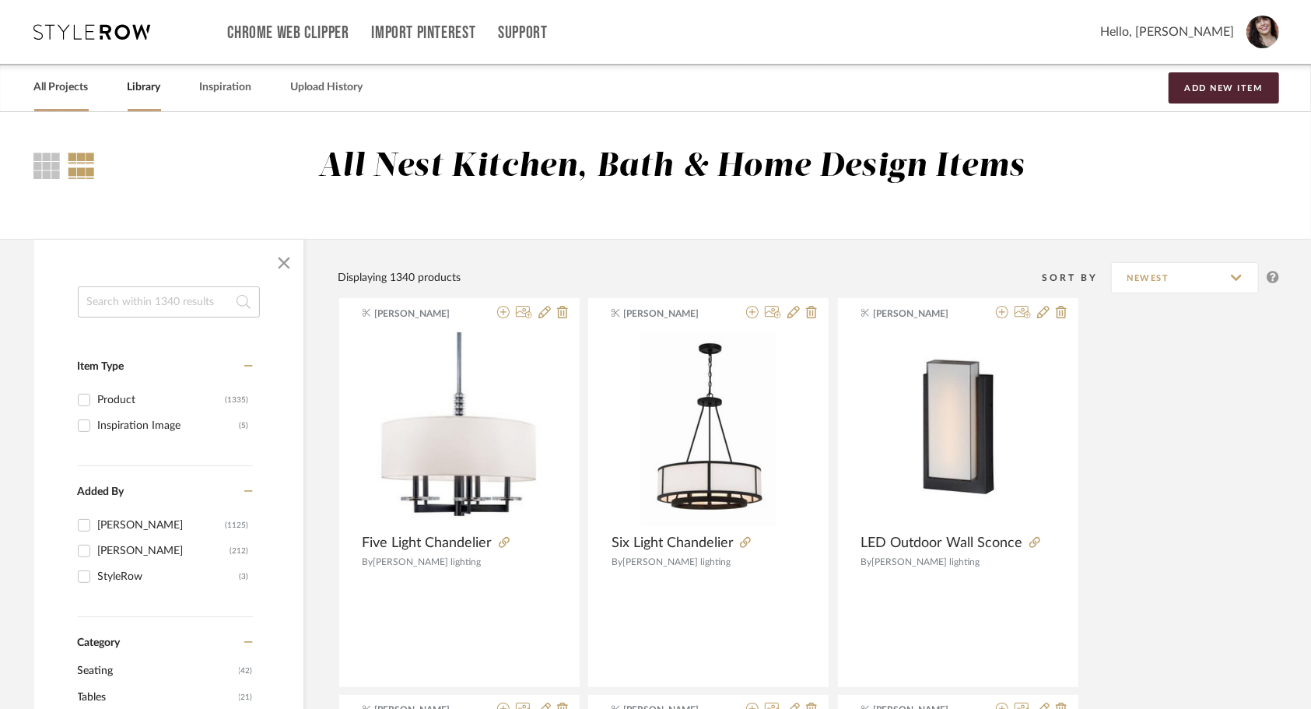
click at [70, 89] on link "All Projects" at bounding box center [61, 87] width 54 height 21
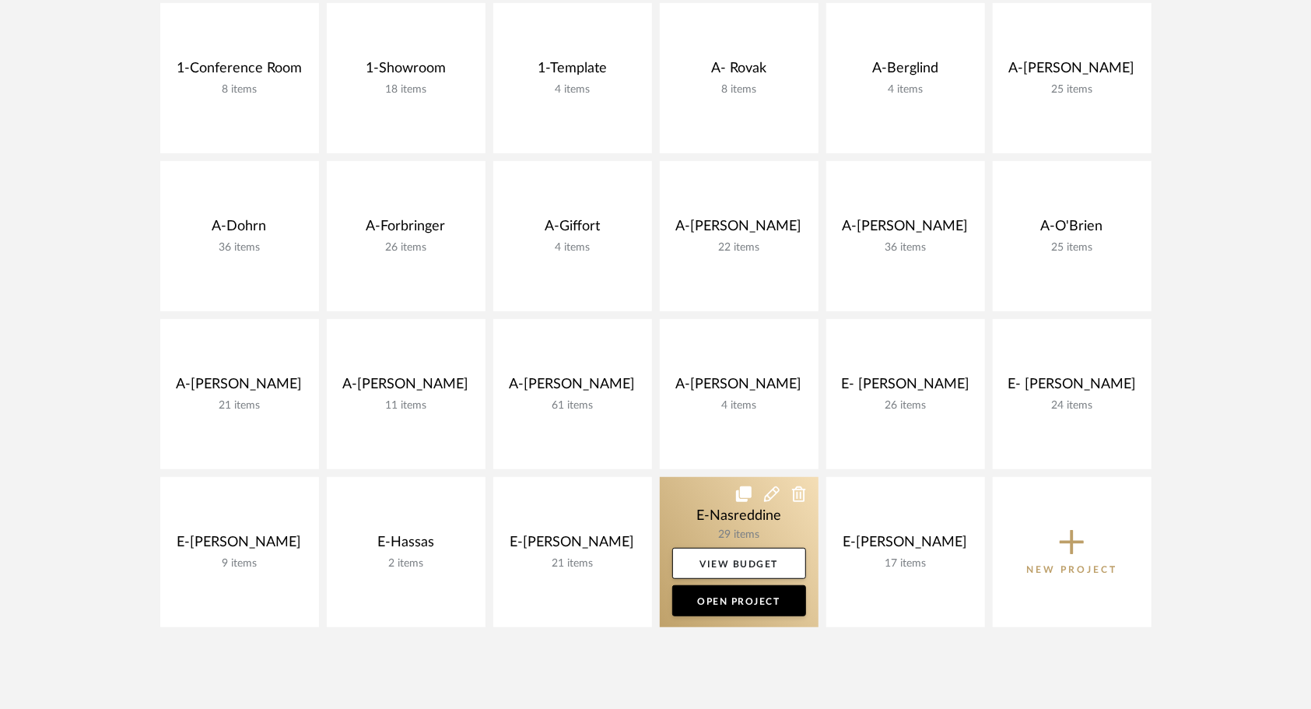
scroll to position [389, 0]
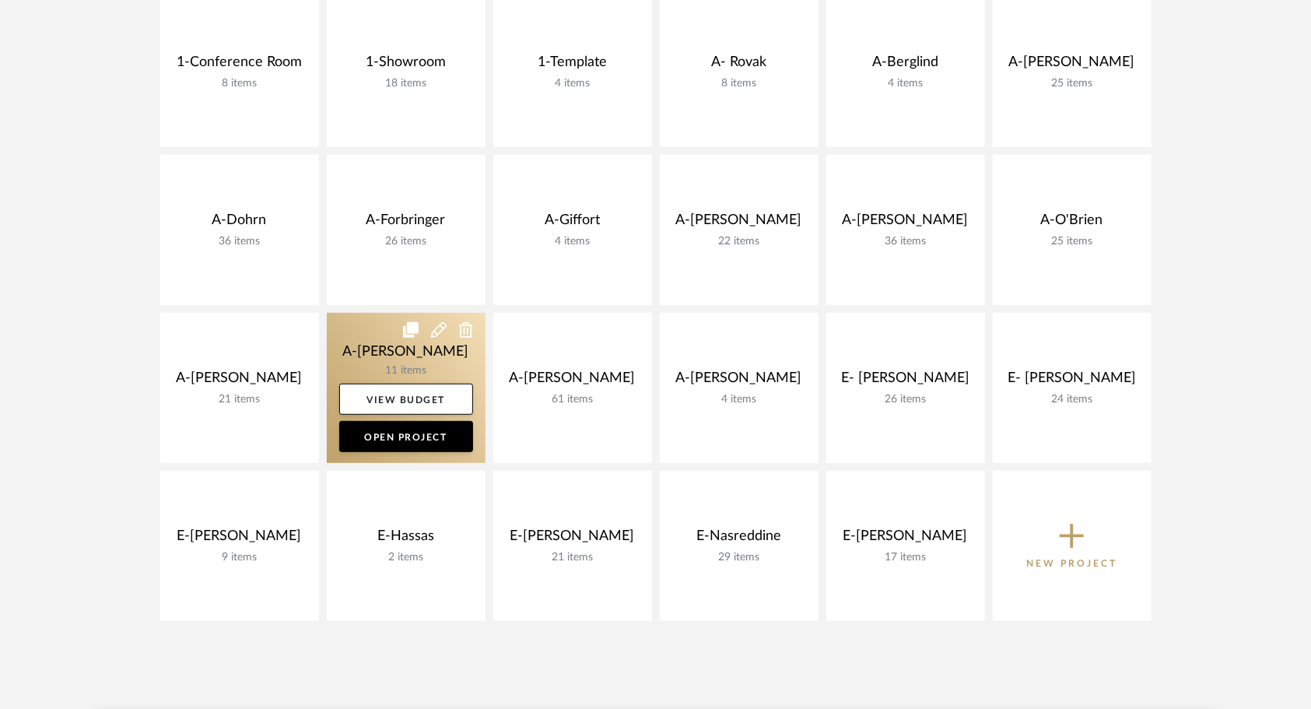
click at [356, 352] on link at bounding box center [406, 388] width 159 height 150
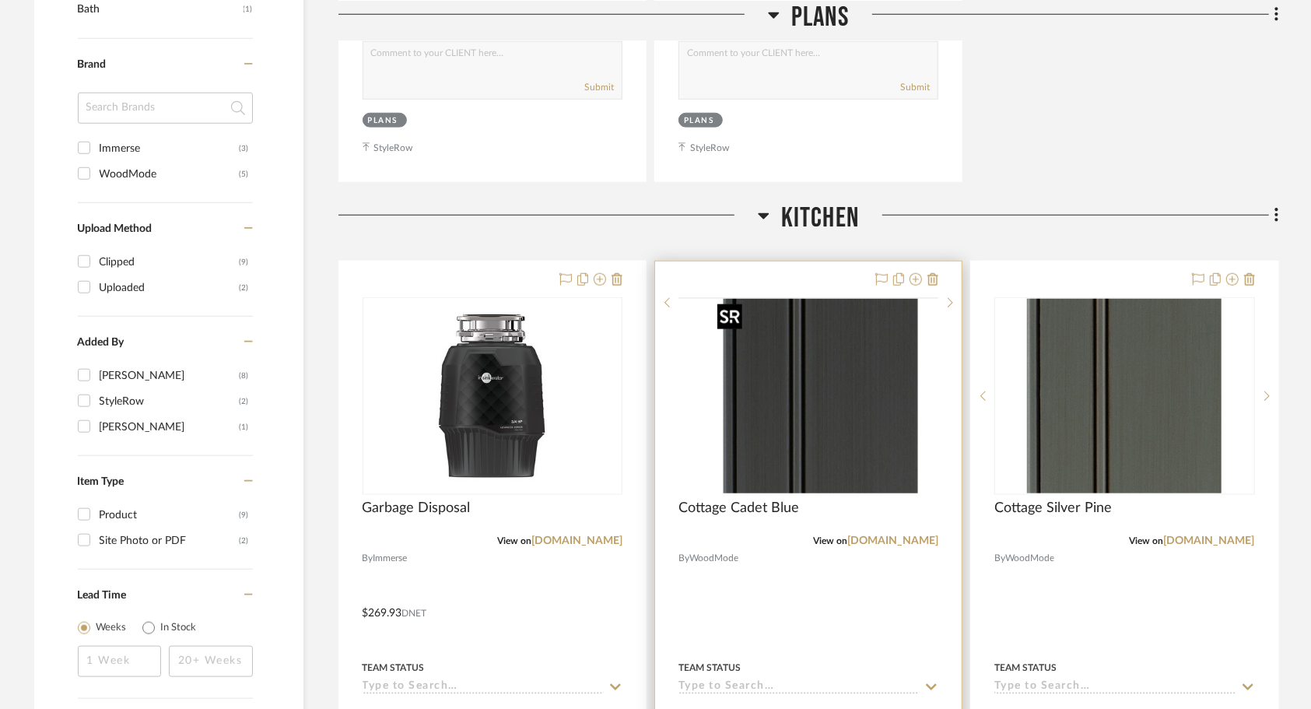
scroll to position [933, 0]
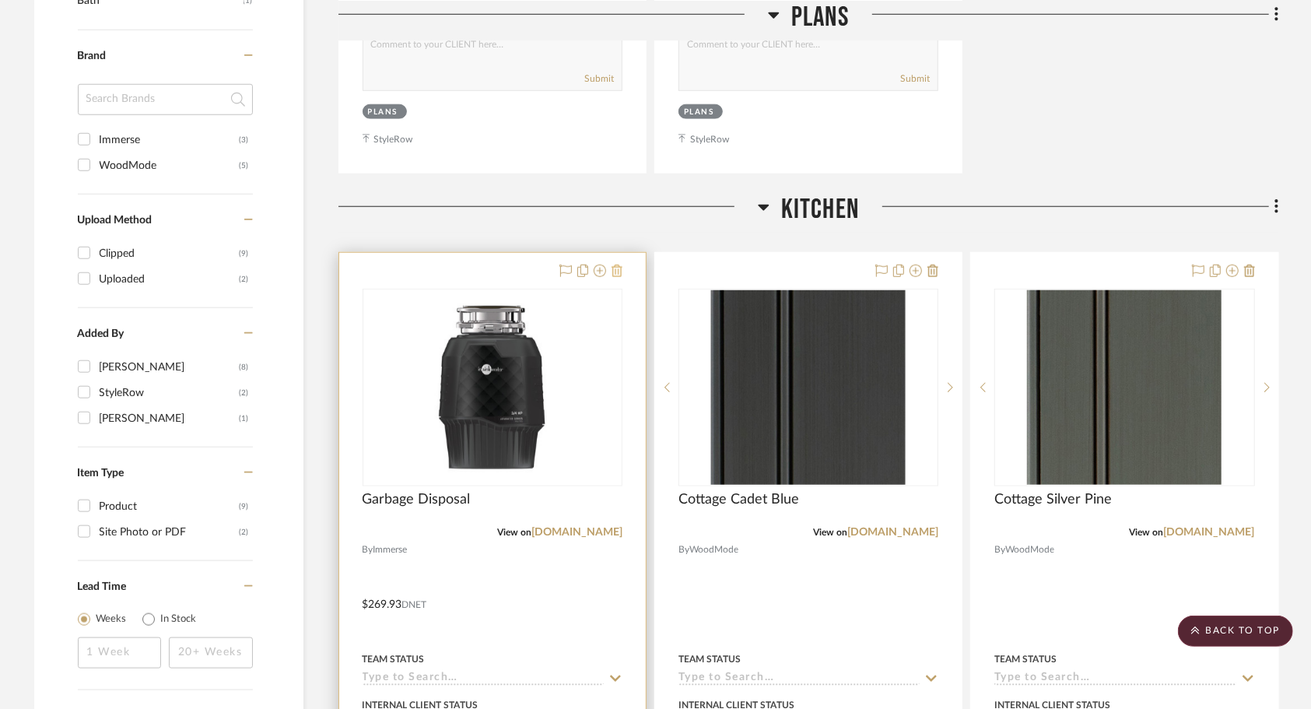
click at [617, 275] on icon at bounding box center [616, 270] width 11 height 12
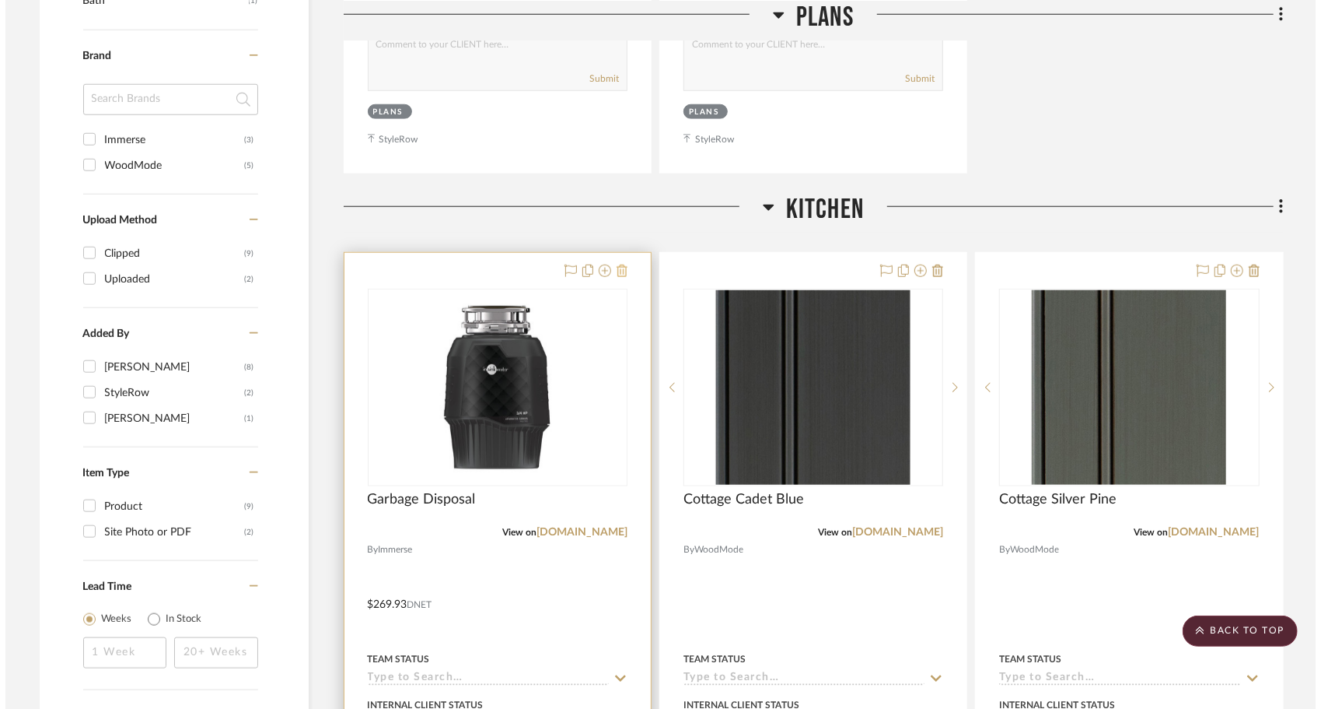
scroll to position [0, 0]
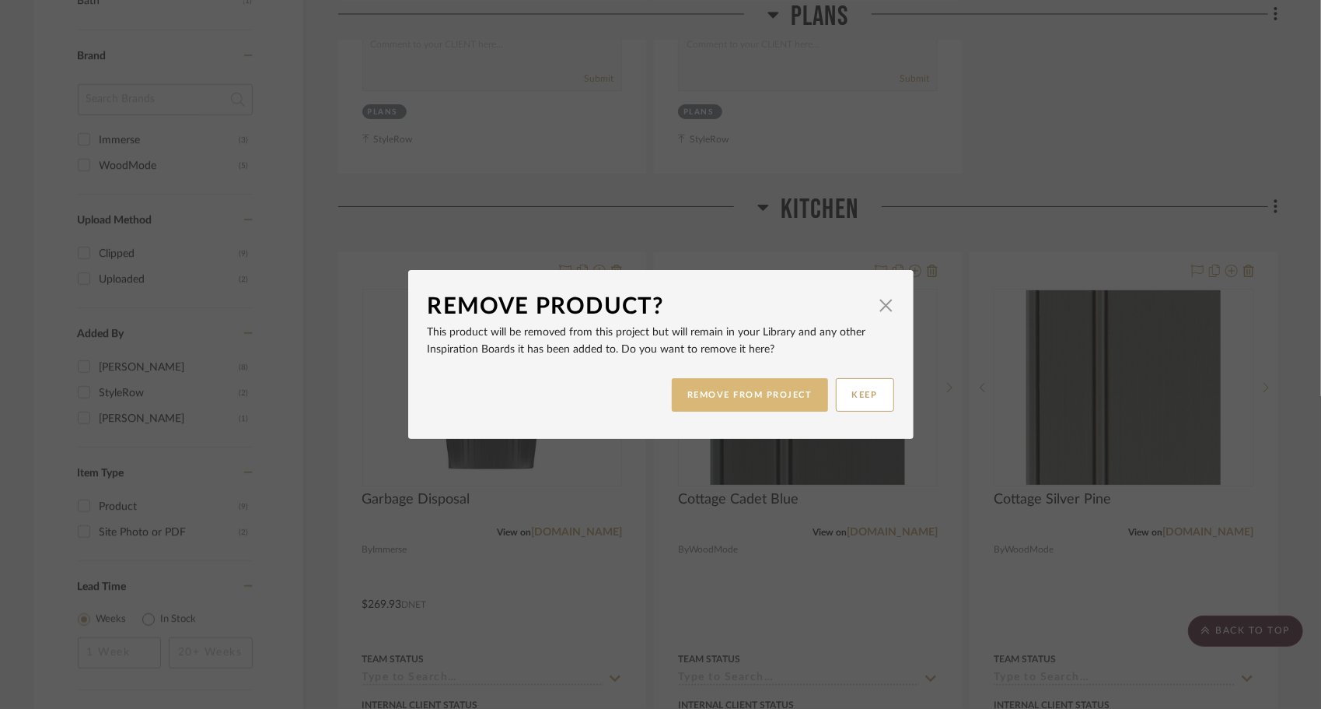
click at [769, 396] on button "REMOVE FROM PROJECT" at bounding box center [750, 394] width 156 height 33
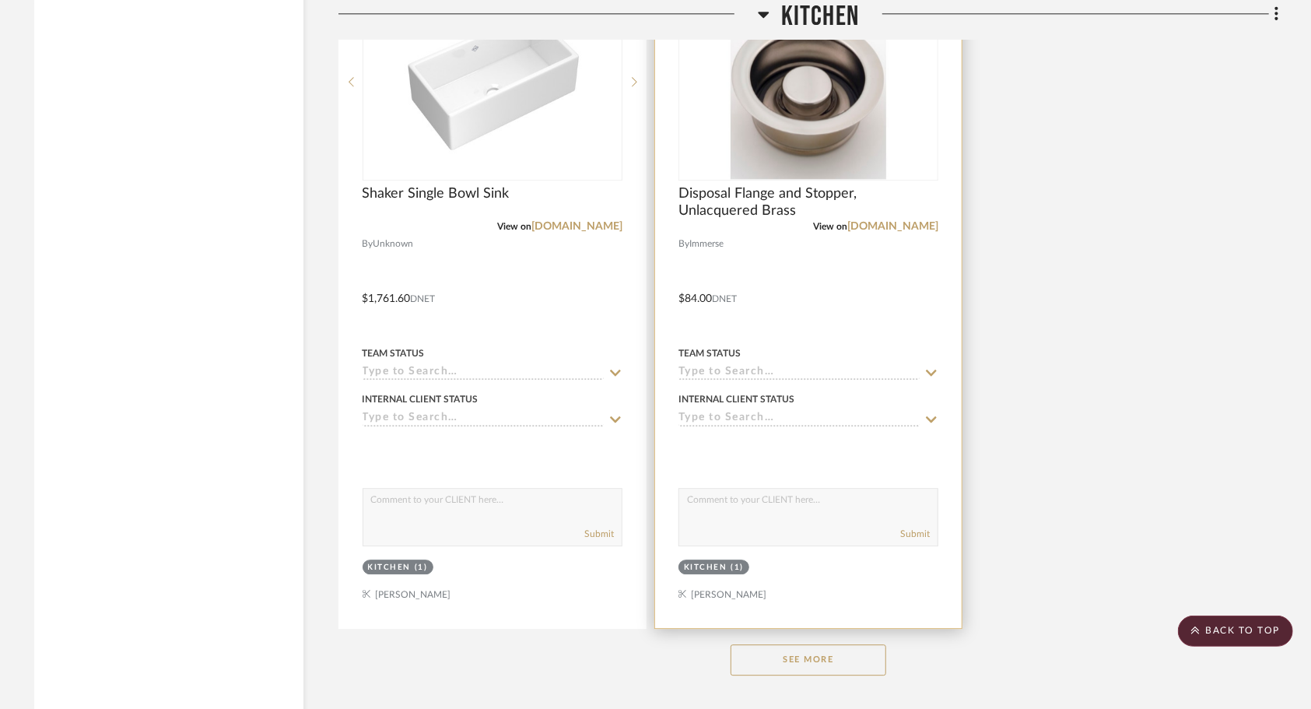
scroll to position [2705, 0]
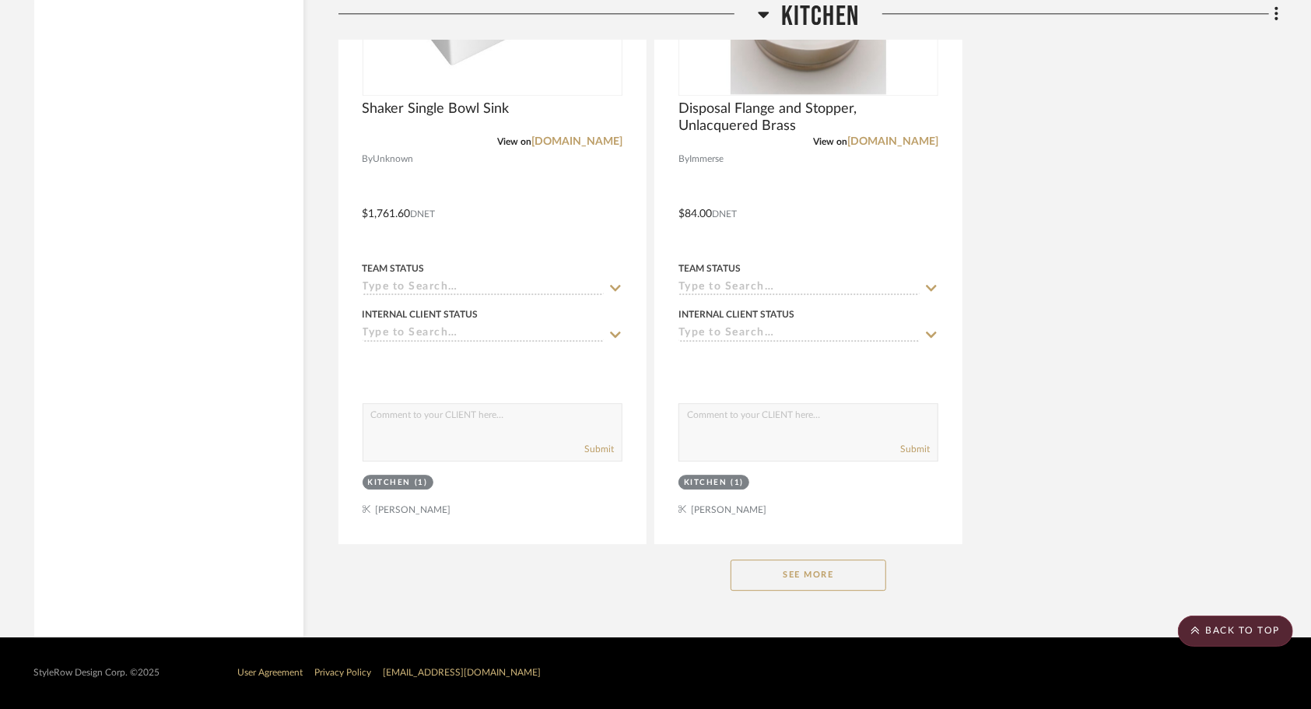
click at [826, 591] on div "See More" at bounding box center [808, 575] width 940 height 62
click at [827, 574] on button "See More" at bounding box center [808, 574] width 156 height 31
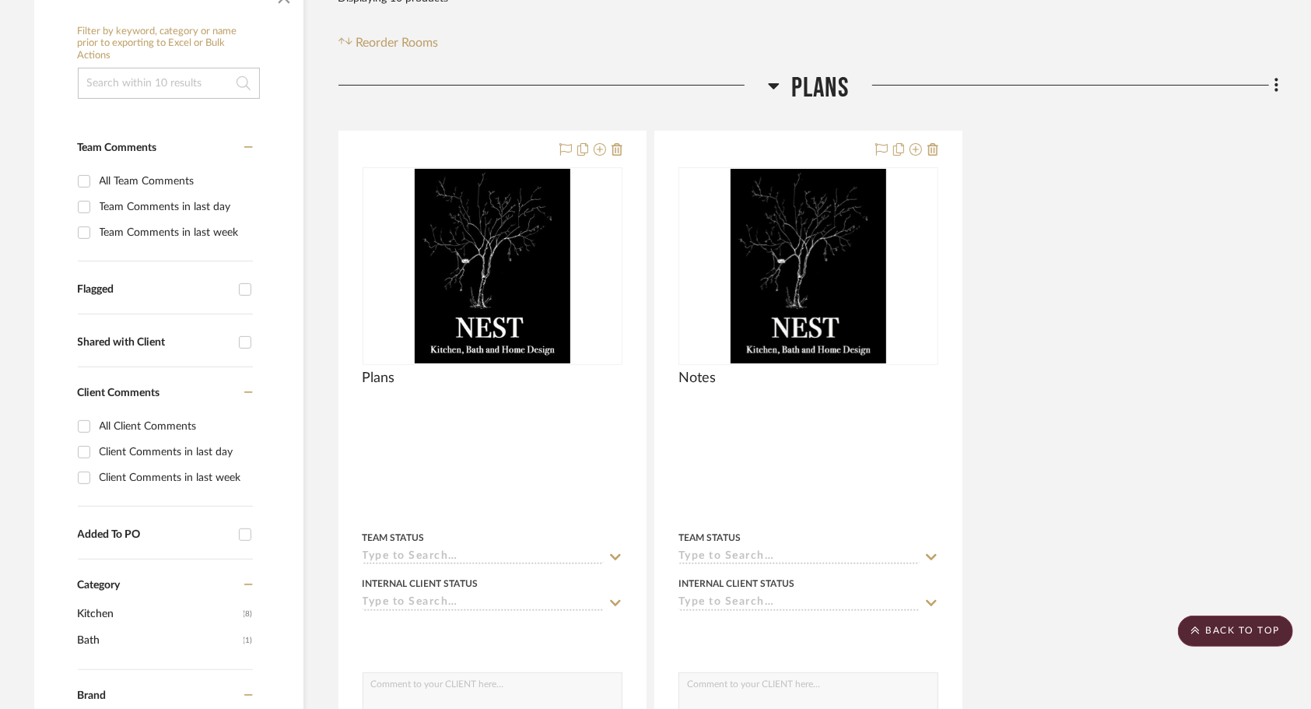
scroll to position [0, 0]
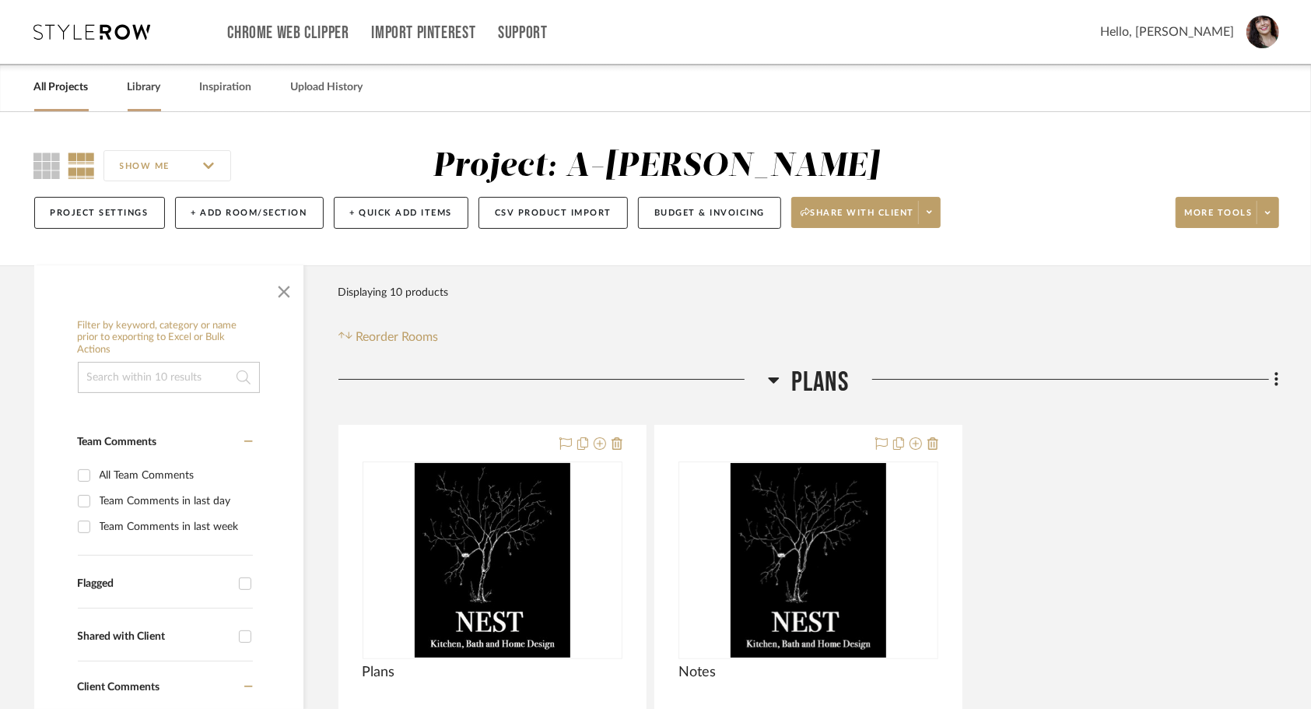
click at [161, 89] on link "Library" at bounding box center [144, 87] width 33 height 21
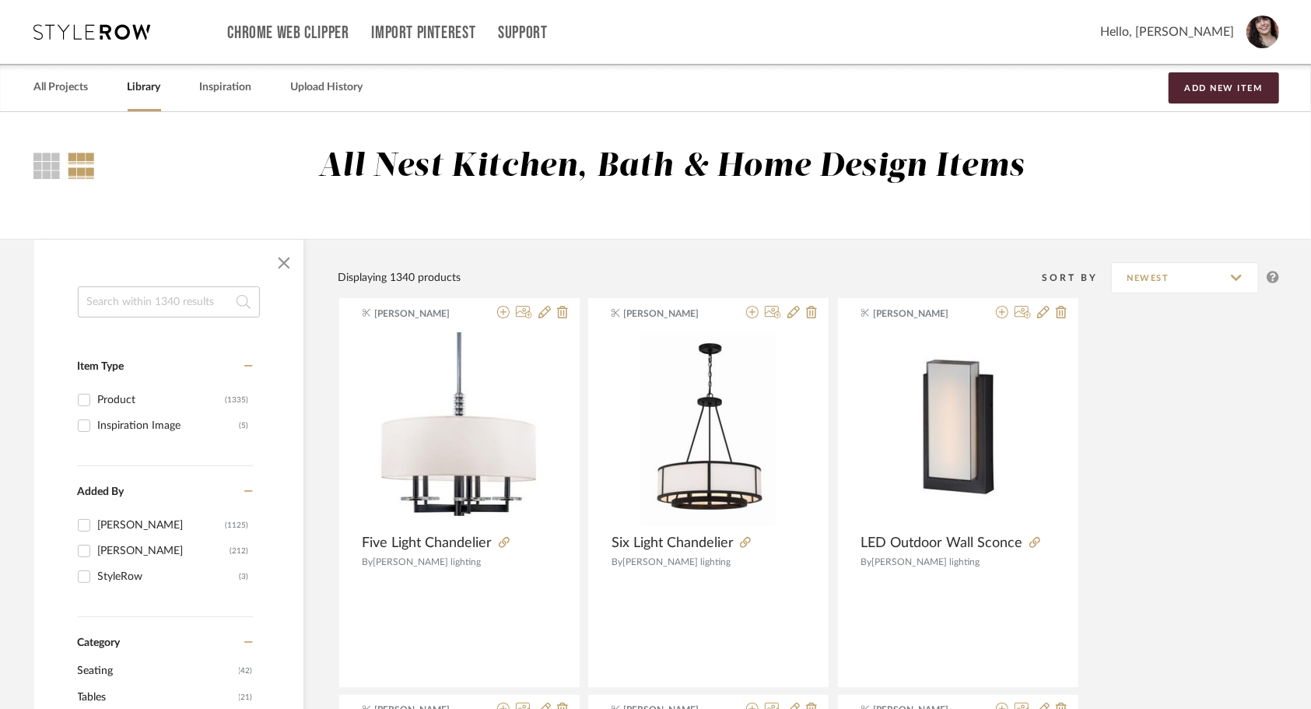
click at [146, 303] on input at bounding box center [169, 301] width 182 height 31
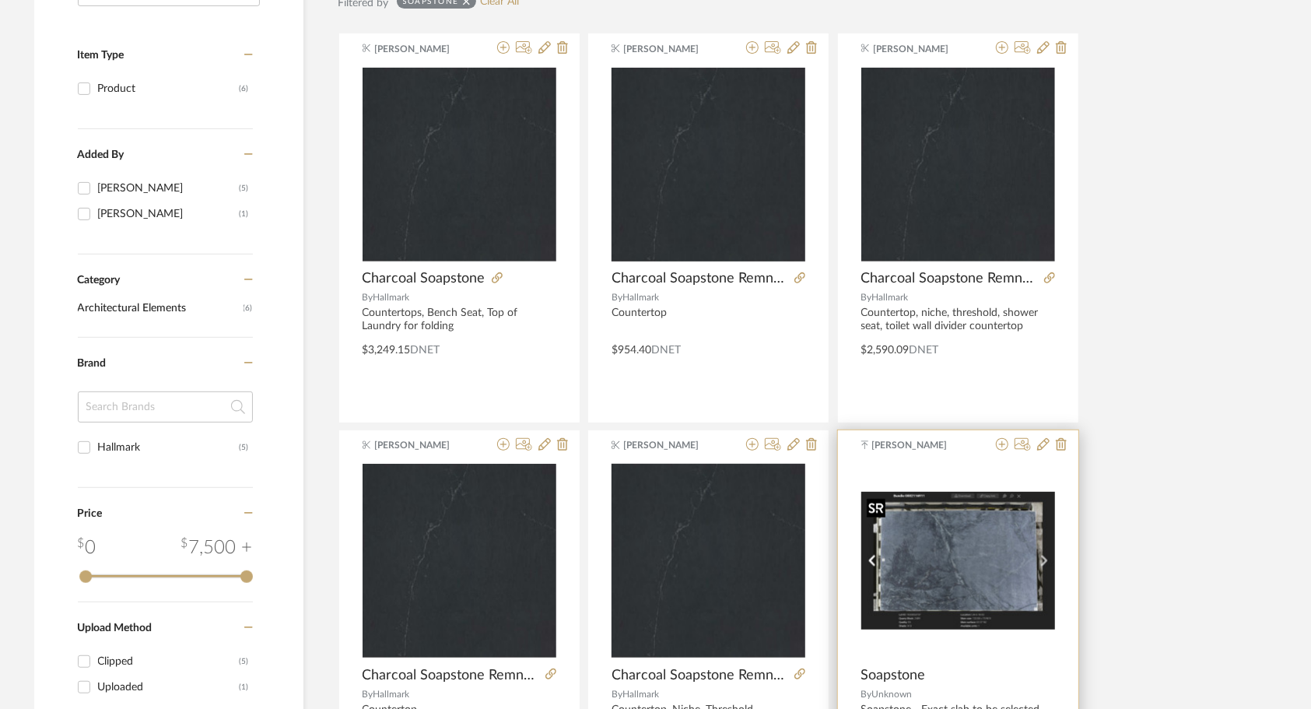
scroll to position [389, 0]
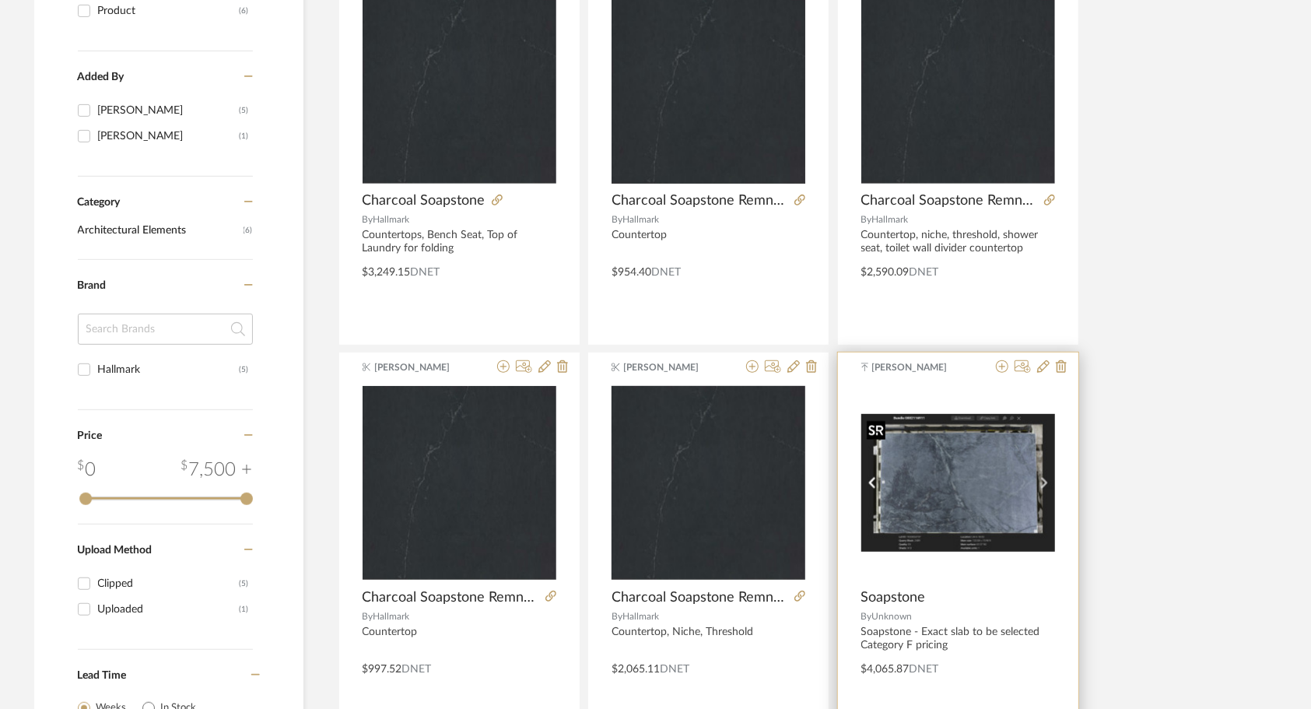
type input "soapstone"
click at [999, 476] on img "0" at bounding box center [958, 483] width 194 height 138
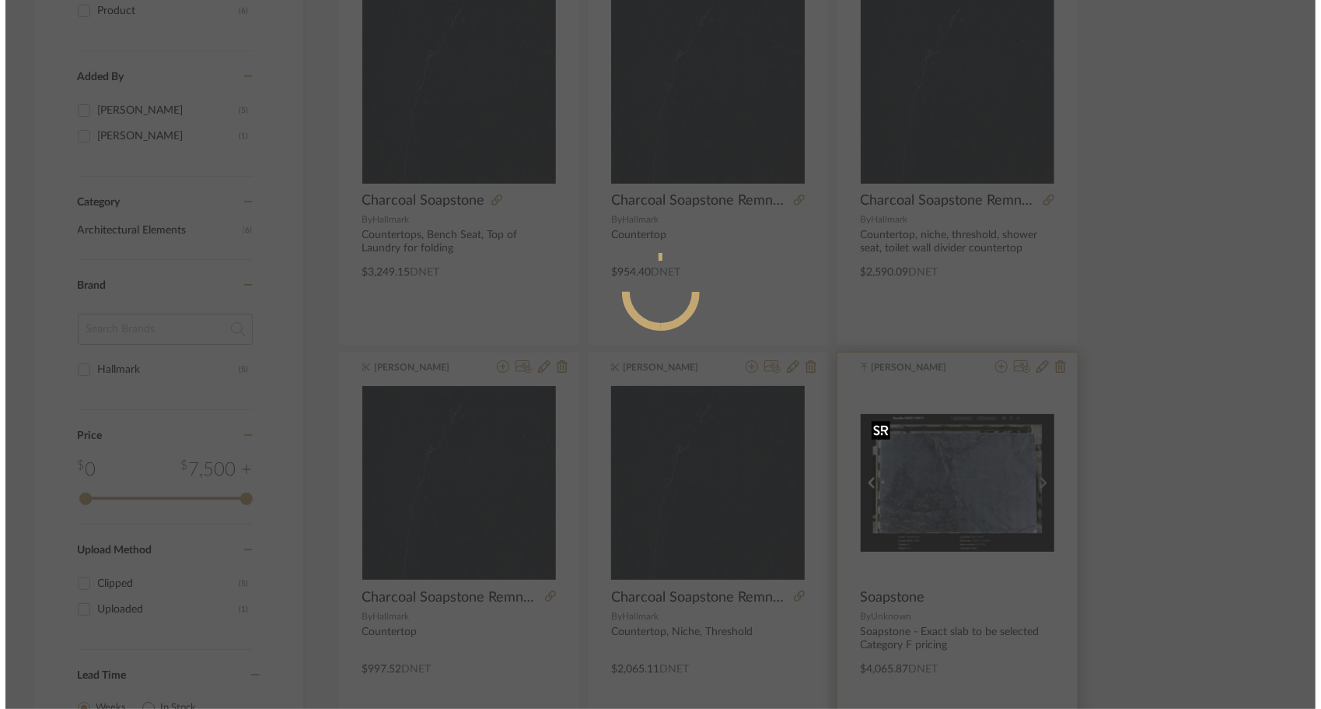
scroll to position [0, 0]
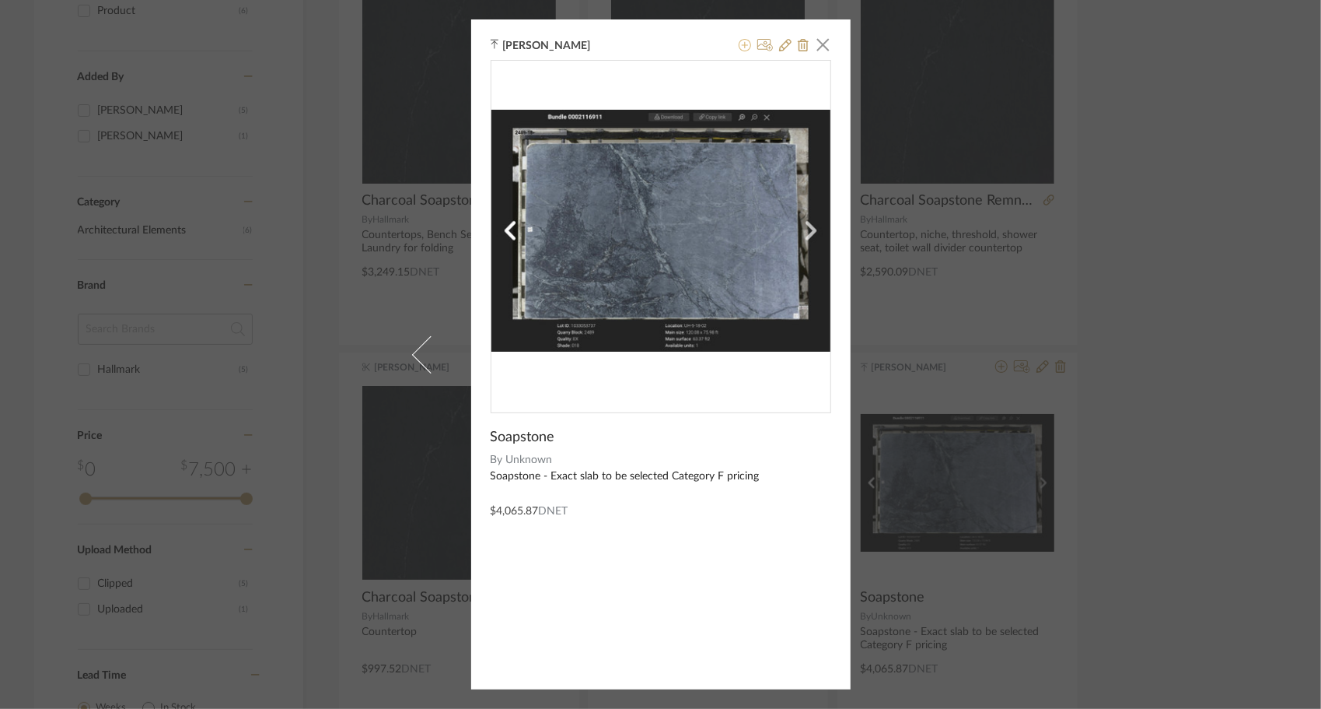
click at [739, 48] on icon at bounding box center [745, 45] width 12 height 12
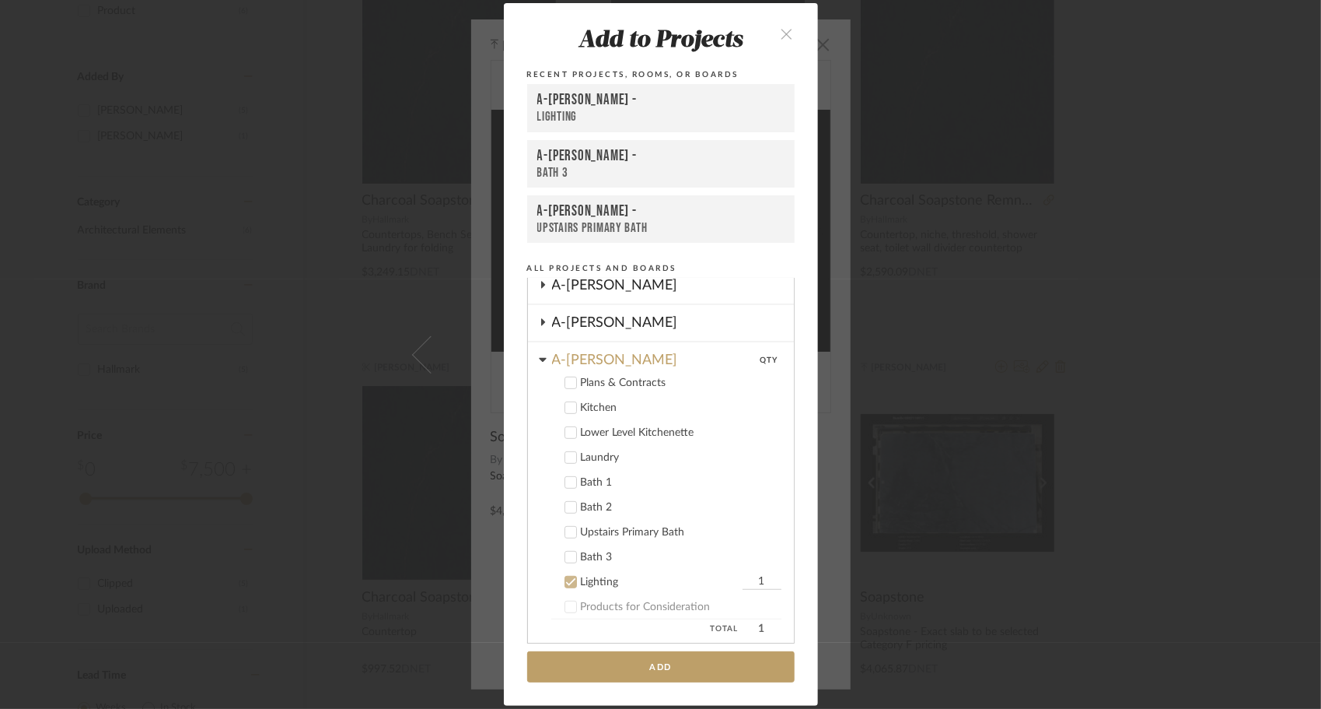
scroll to position [474, 0]
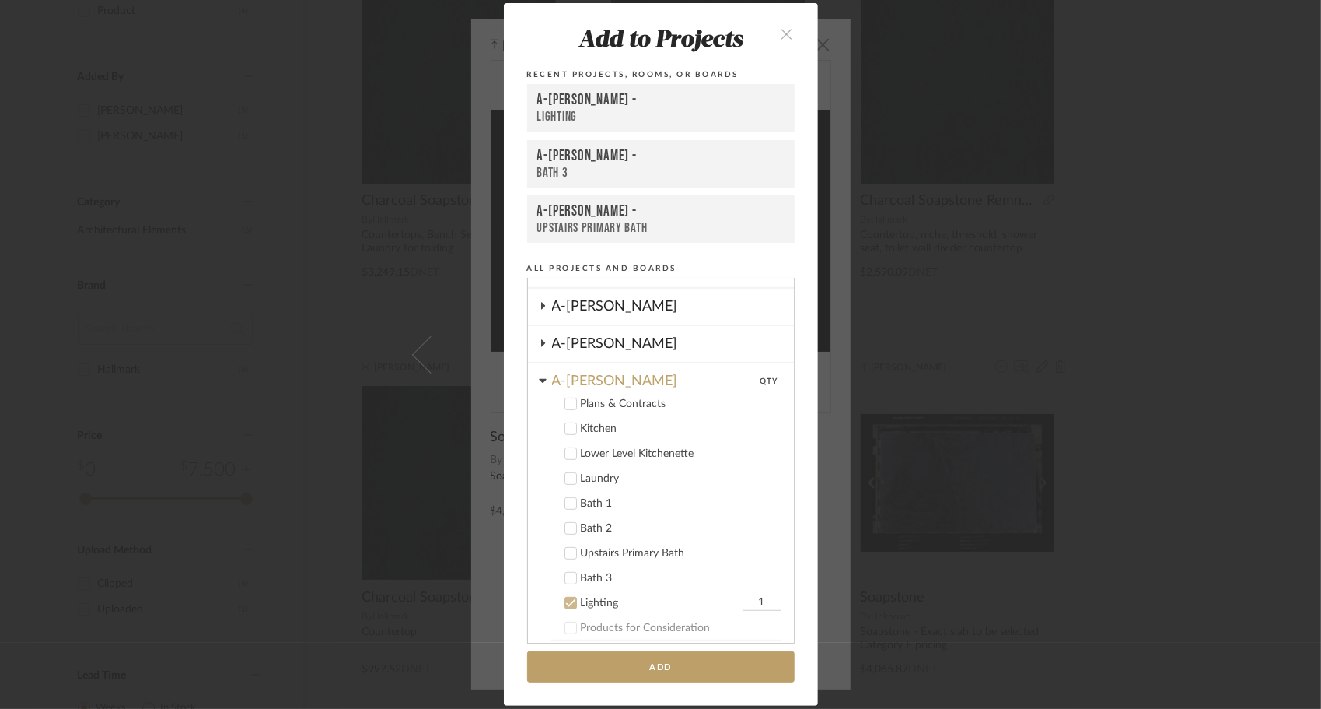
click at [565, 599] on icon at bounding box center [570, 602] width 11 height 11
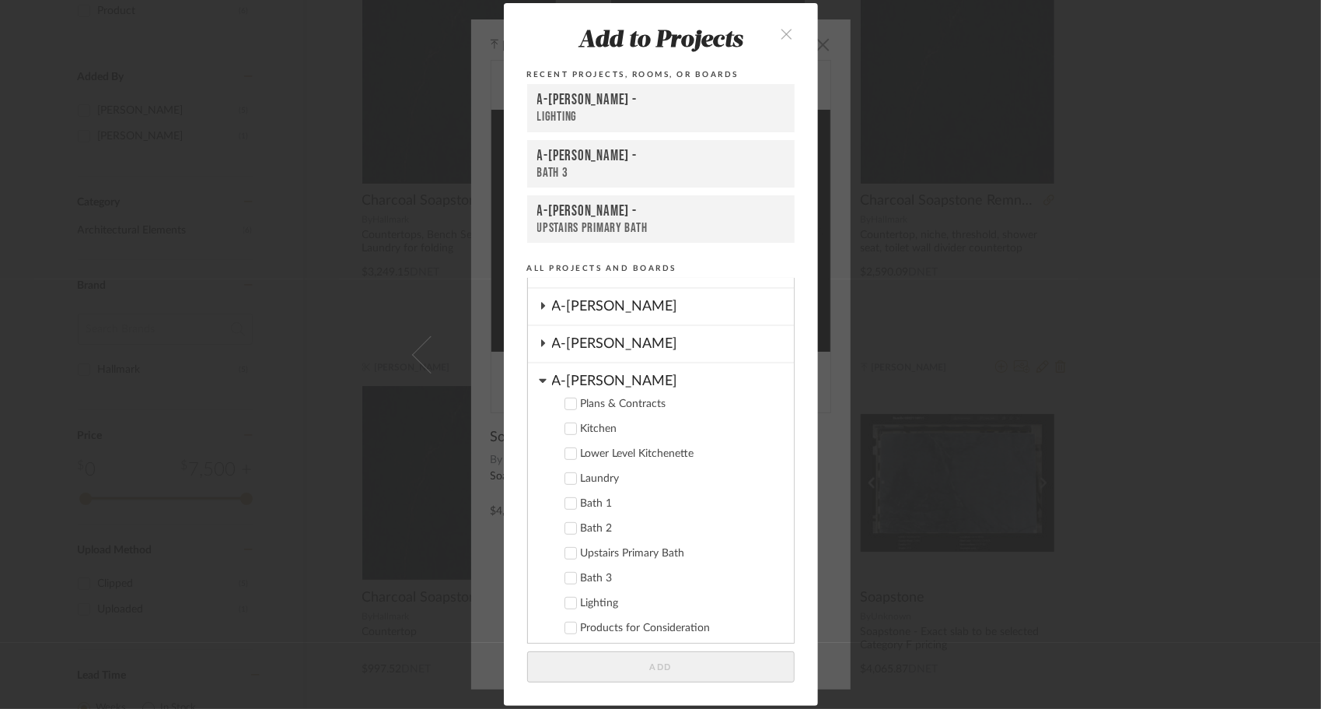
click at [537, 344] on icon at bounding box center [543, 343] width 12 height 8
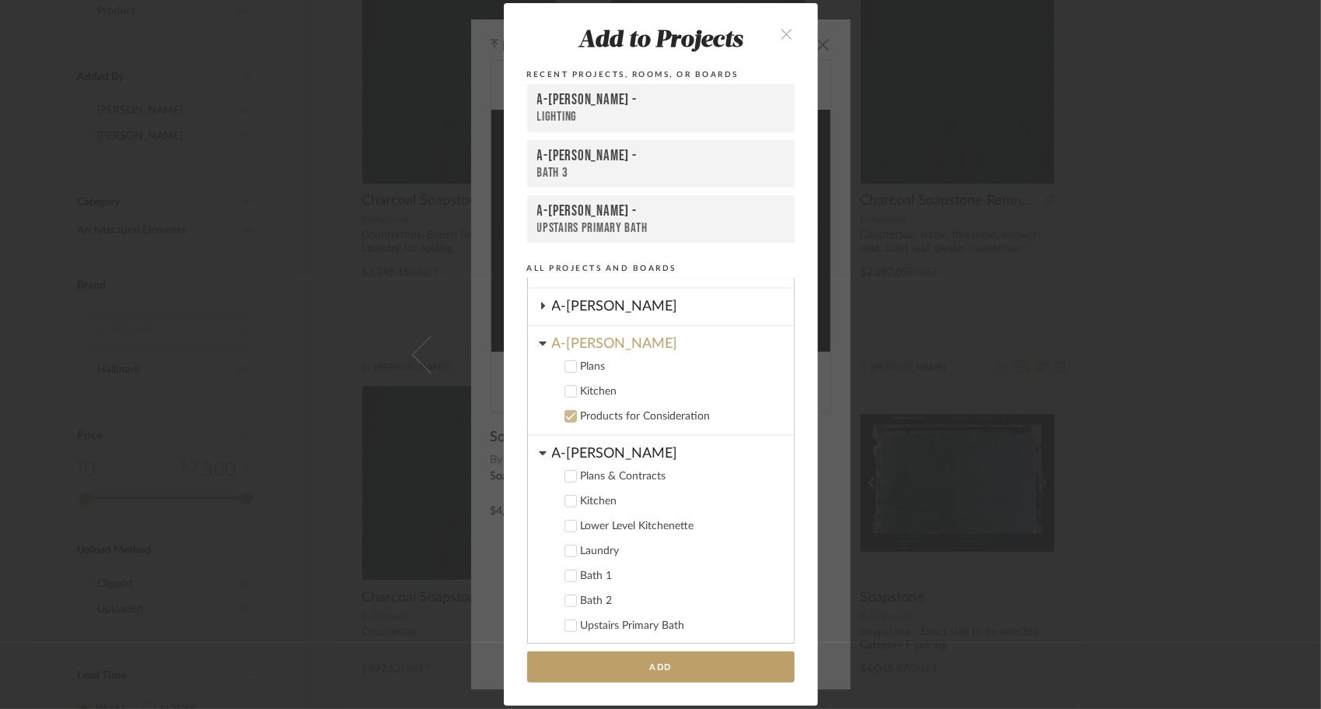
click at [565, 392] on icon at bounding box center [570, 391] width 11 height 11
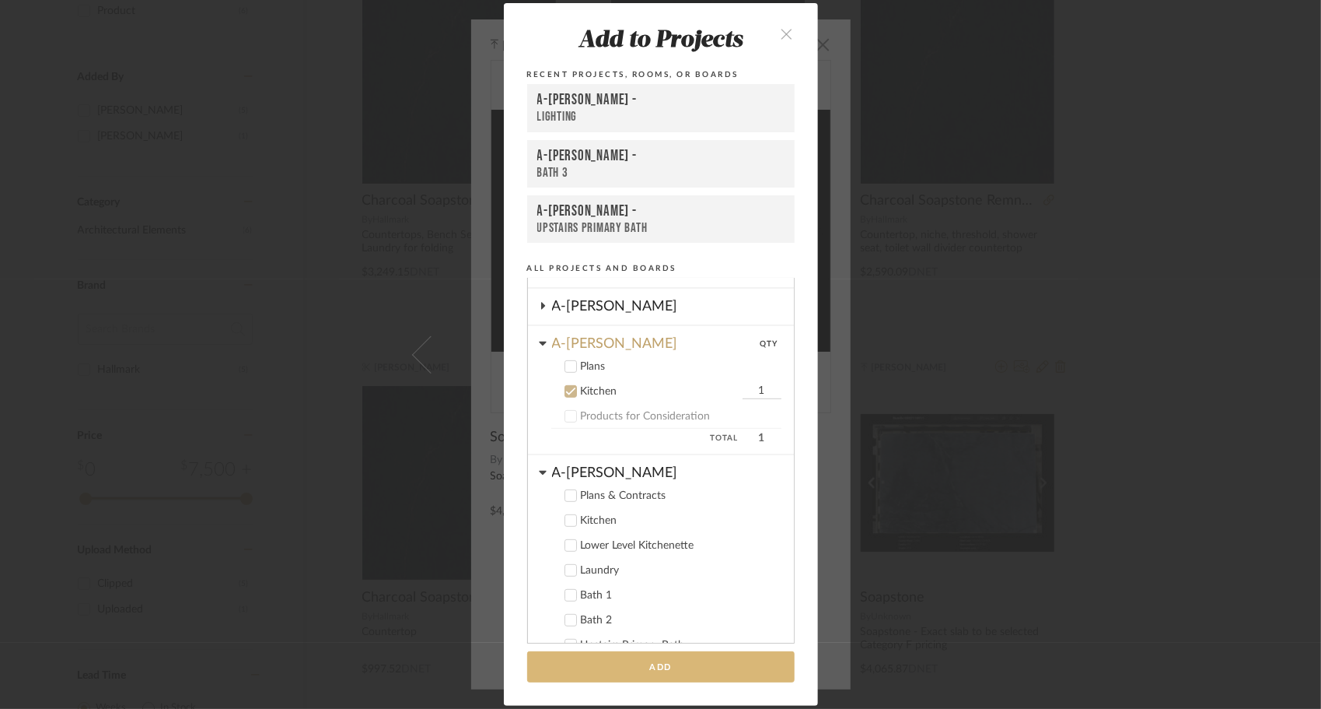
click at [656, 664] on button "Add" at bounding box center [661, 667] width 268 height 32
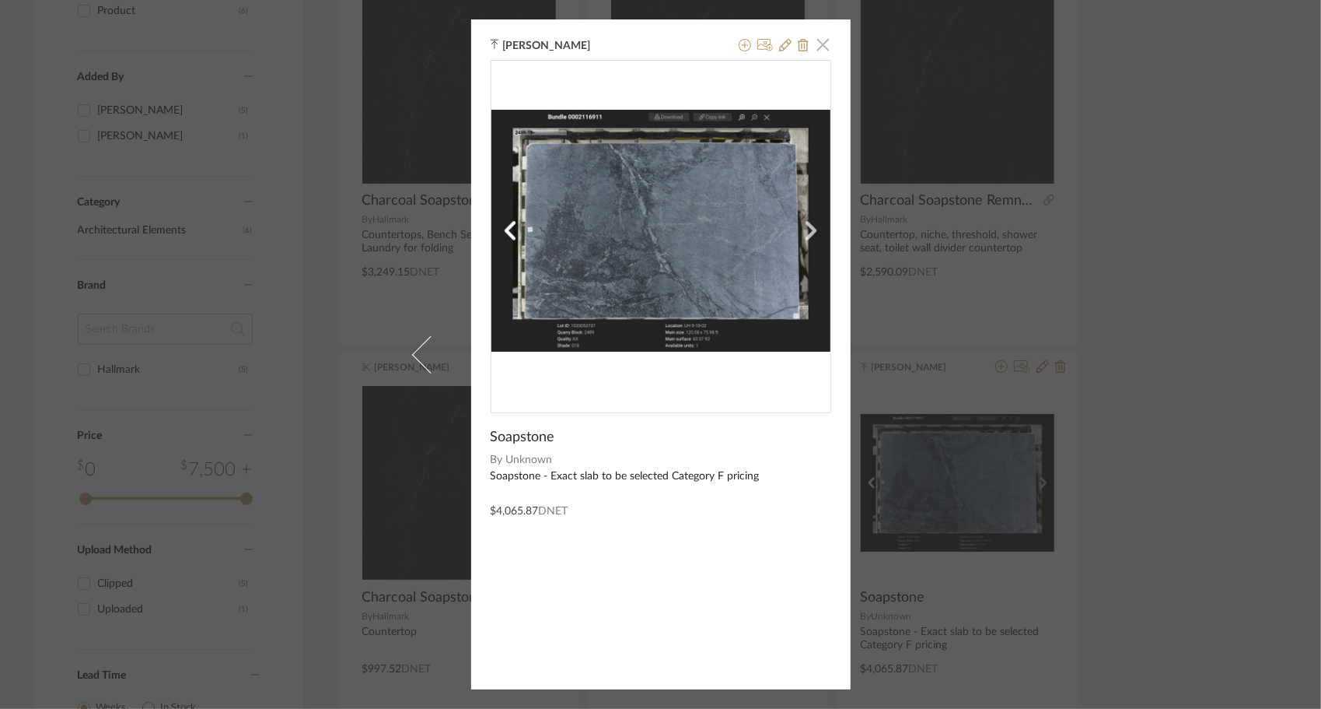
click at [819, 44] on span "button" at bounding box center [823, 44] width 31 height 31
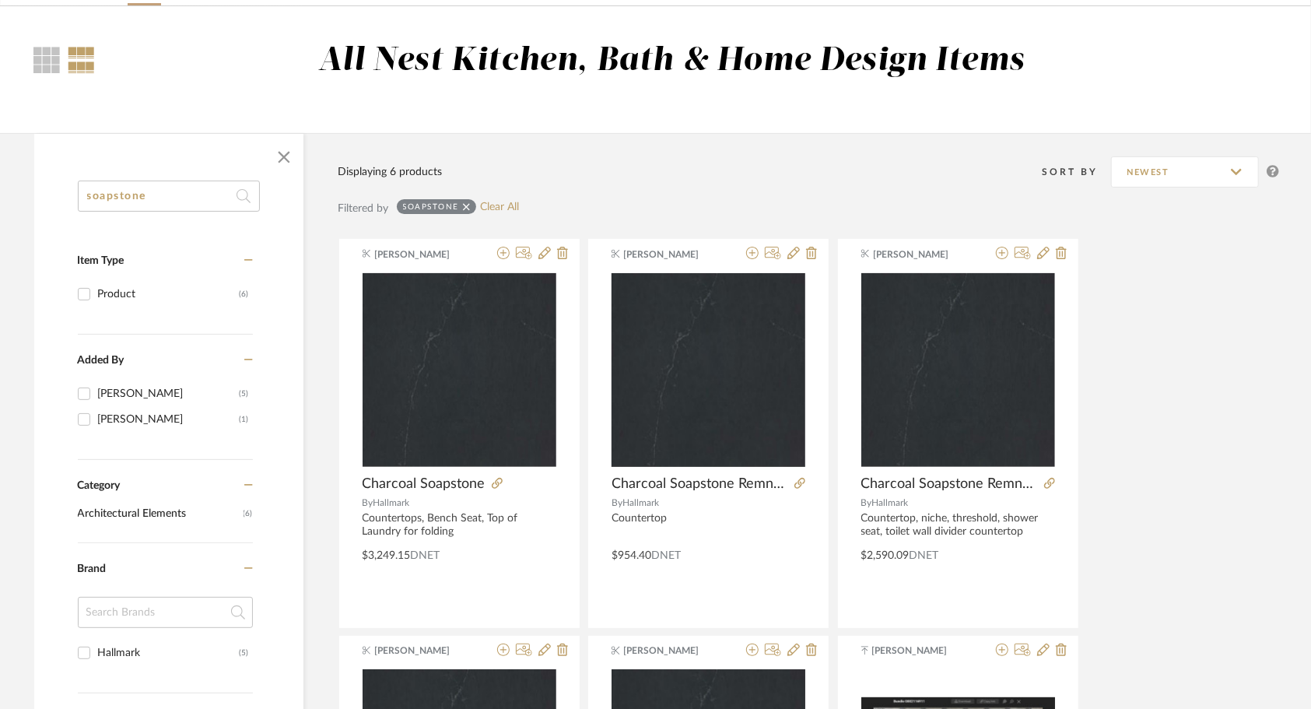
scroll to position [0, 0]
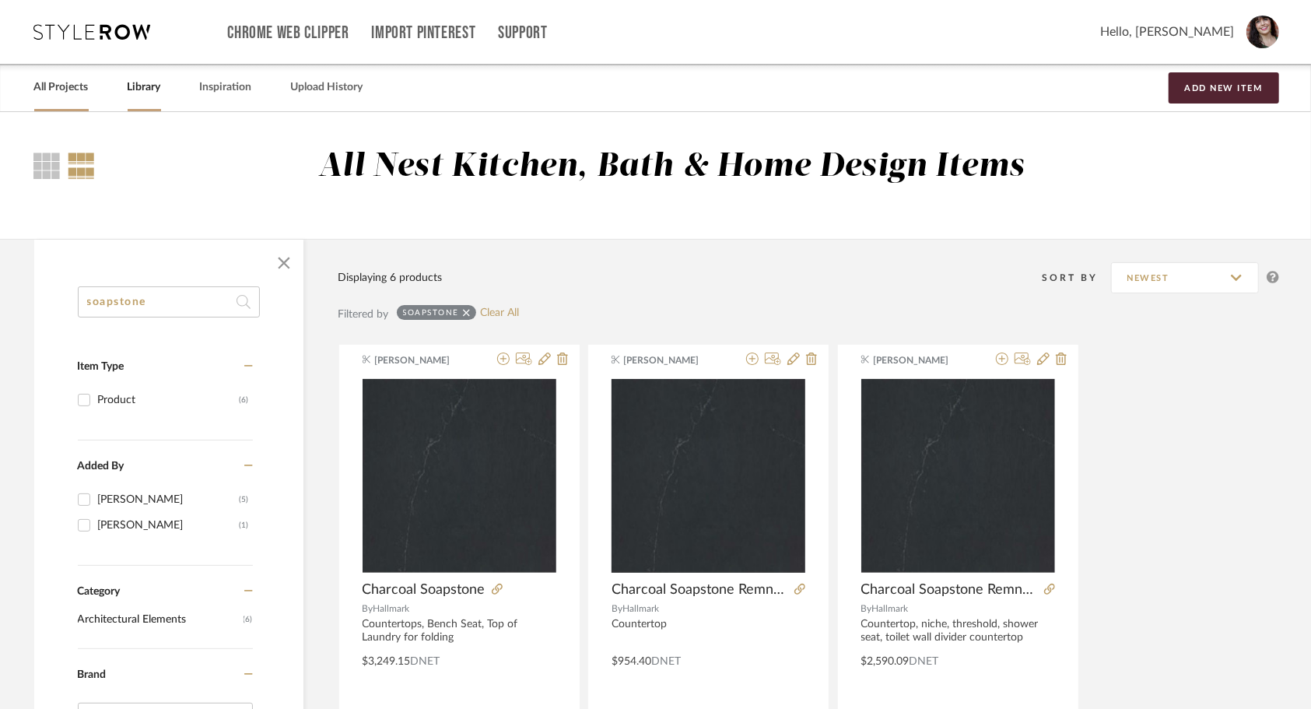
click at [72, 86] on link "All Projects" at bounding box center [61, 87] width 54 height 21
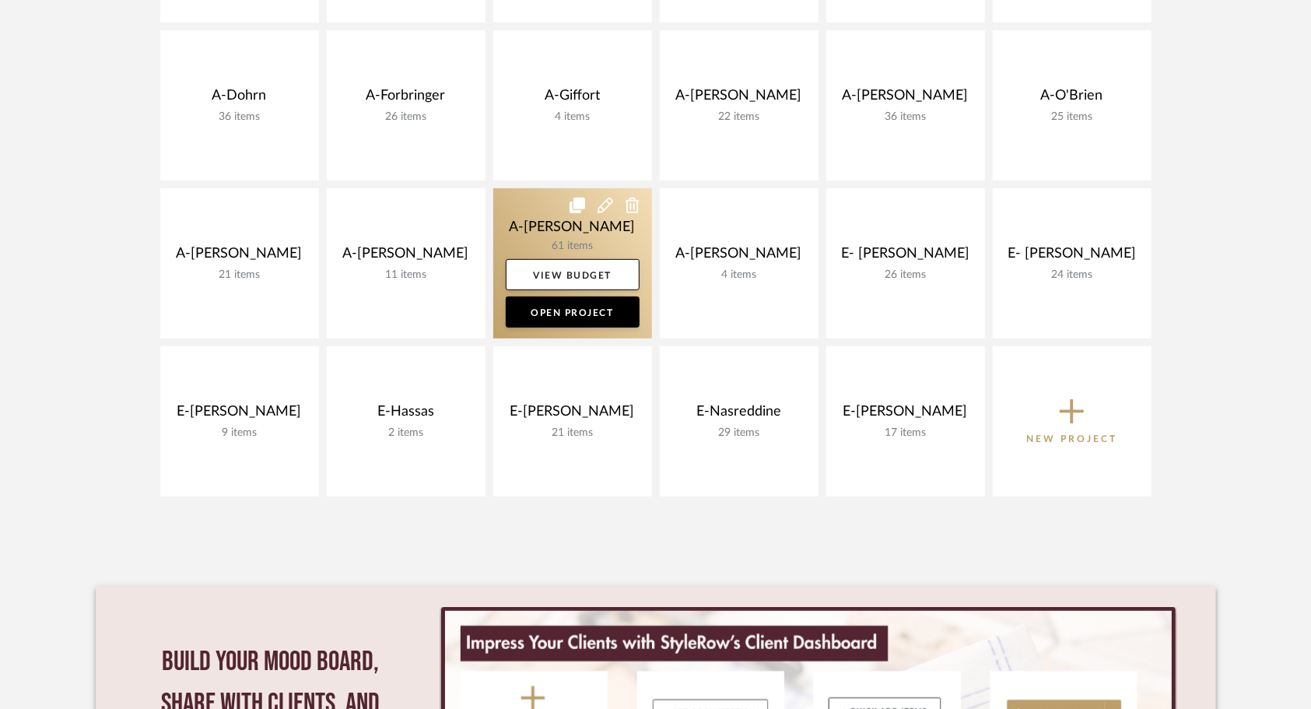
scroll to position [258, 0]
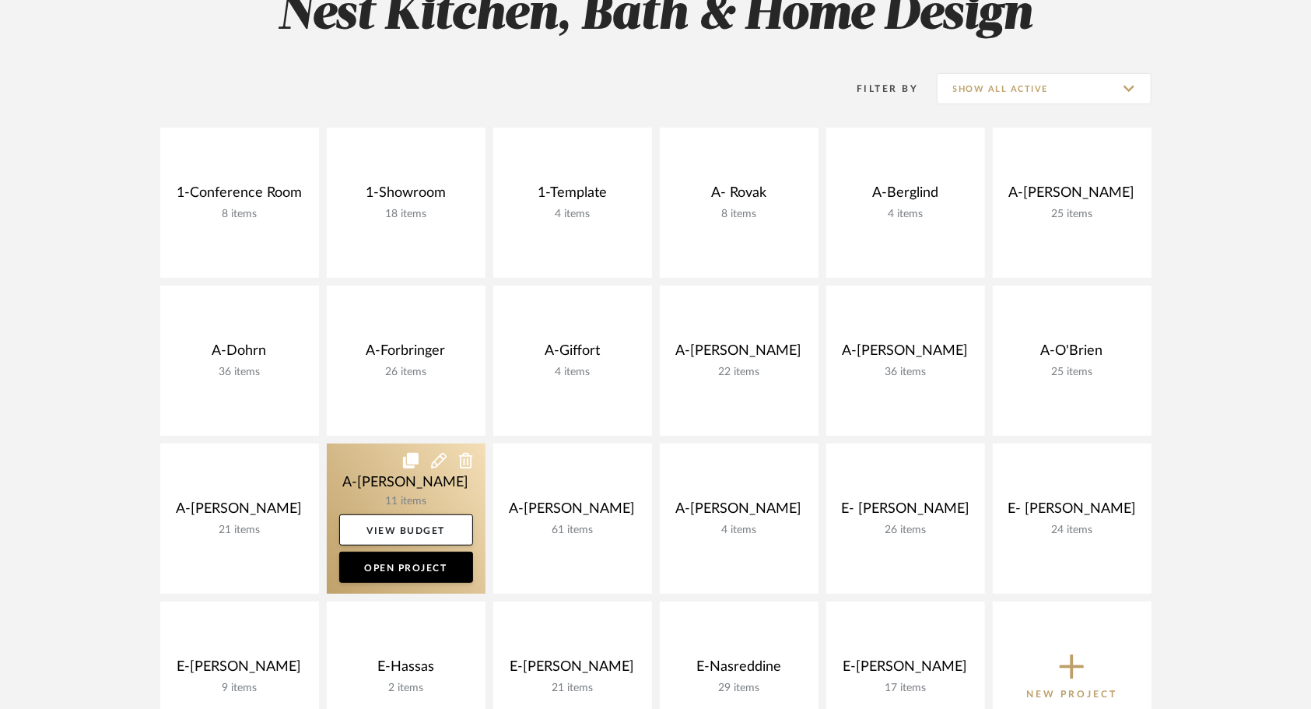
click at [373, 485] on link at bounding box center [406, 518] width 159 height 150
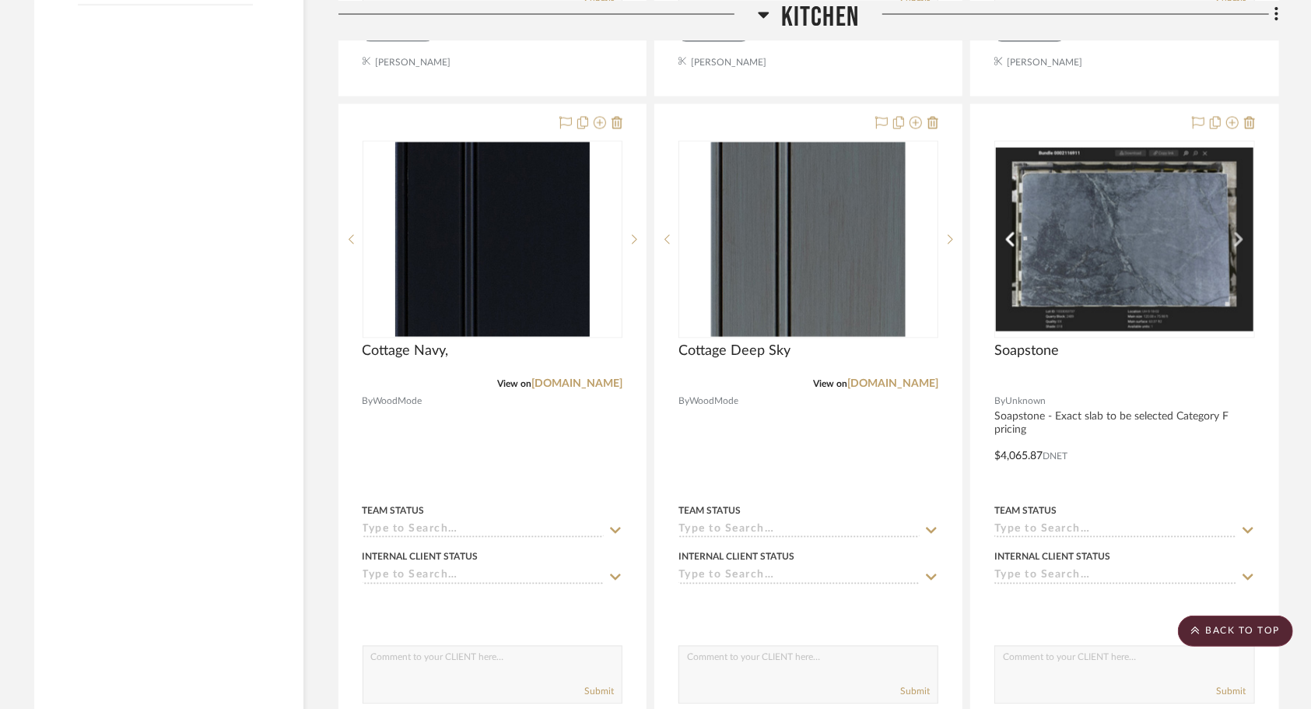
scroll to position [1747, 0]
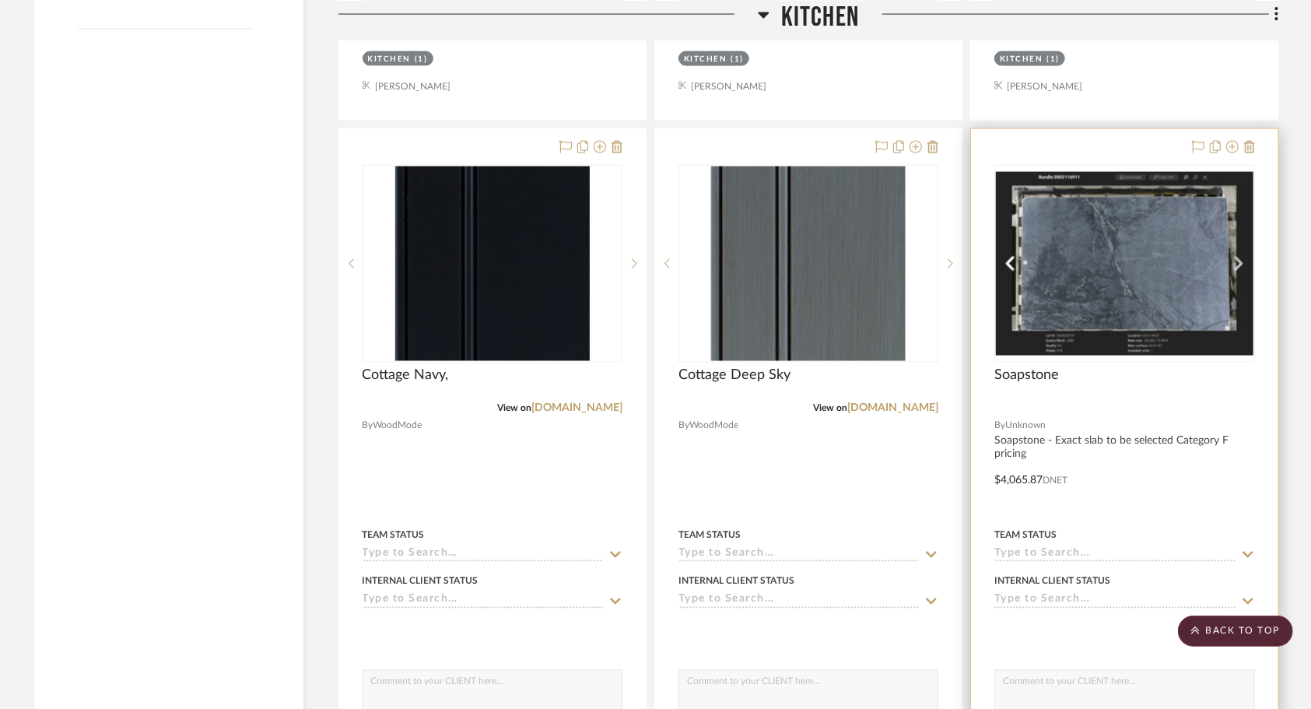
click at [1125, 398] on div "Soapstone" at bounding box center [1124, 384] width 260 height 34
click at [1066, 356] on div "0" at bounding box center [1124, 264] width 258 height 196
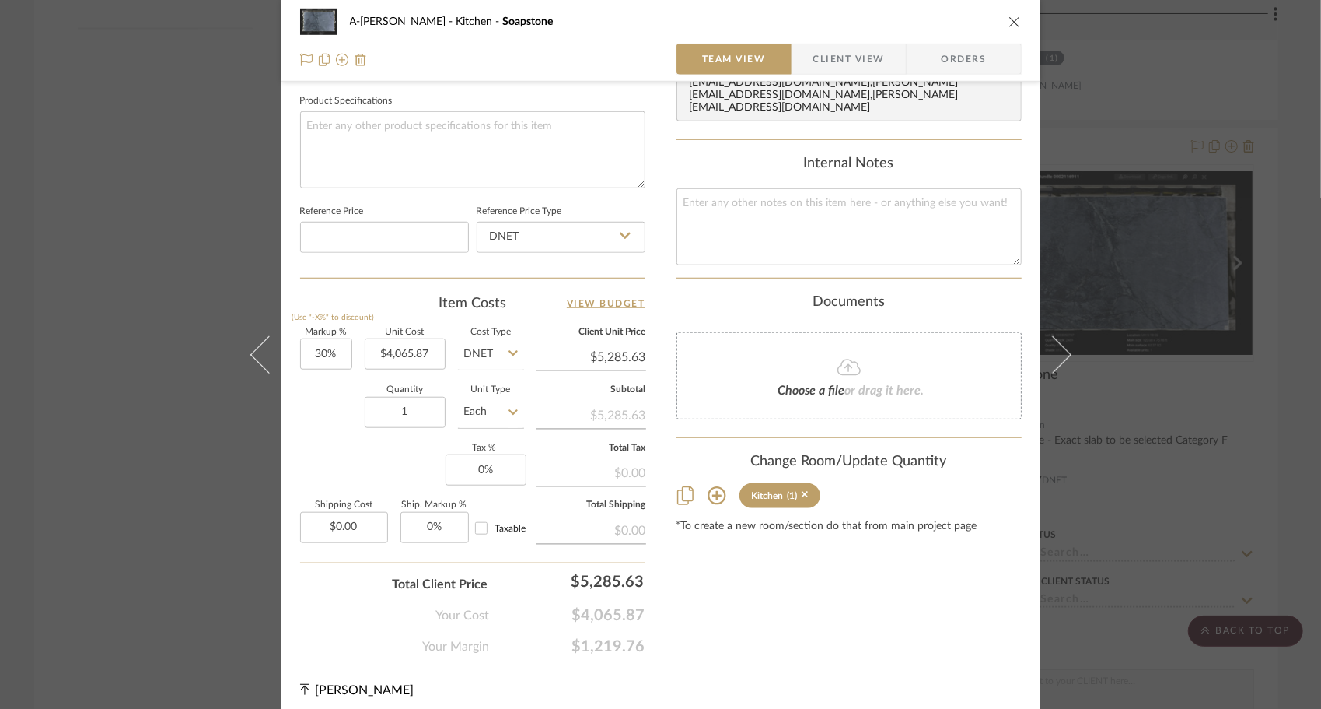
scroll to position [733, 0]
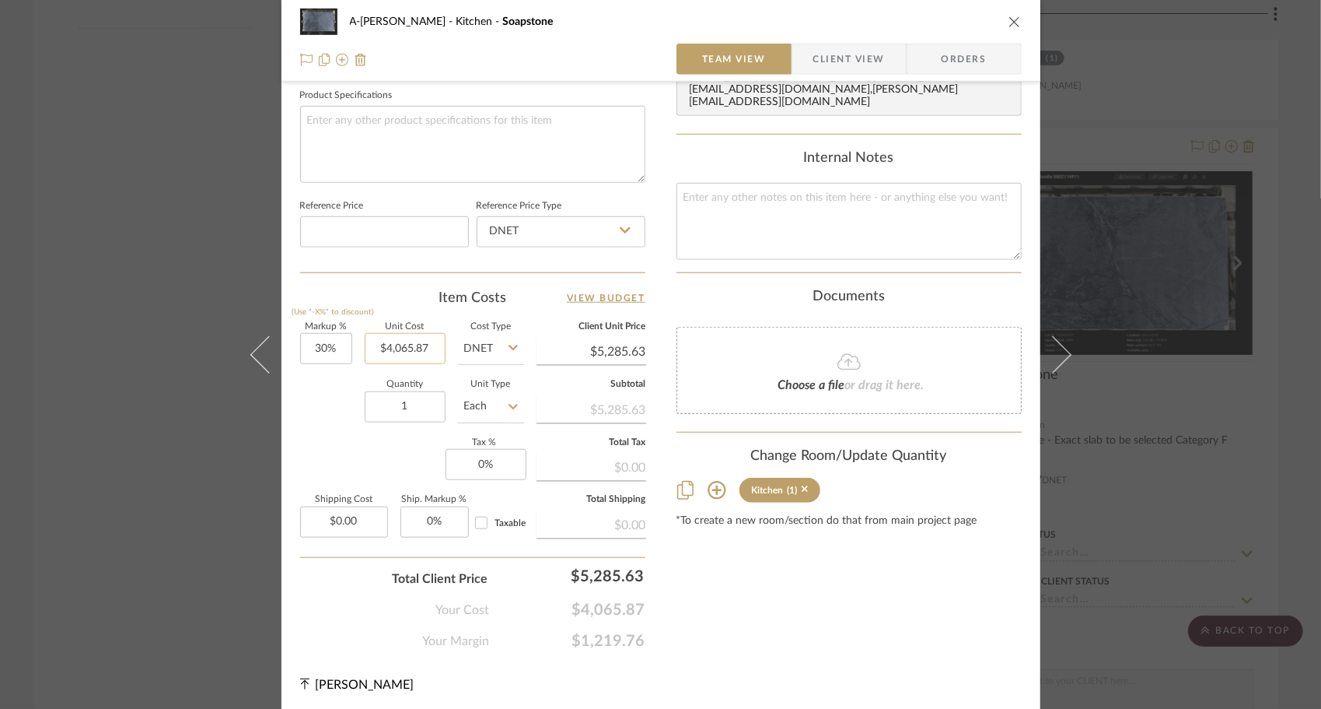
type input "4065.87"
type input "4065.8"
type input "$0.00"
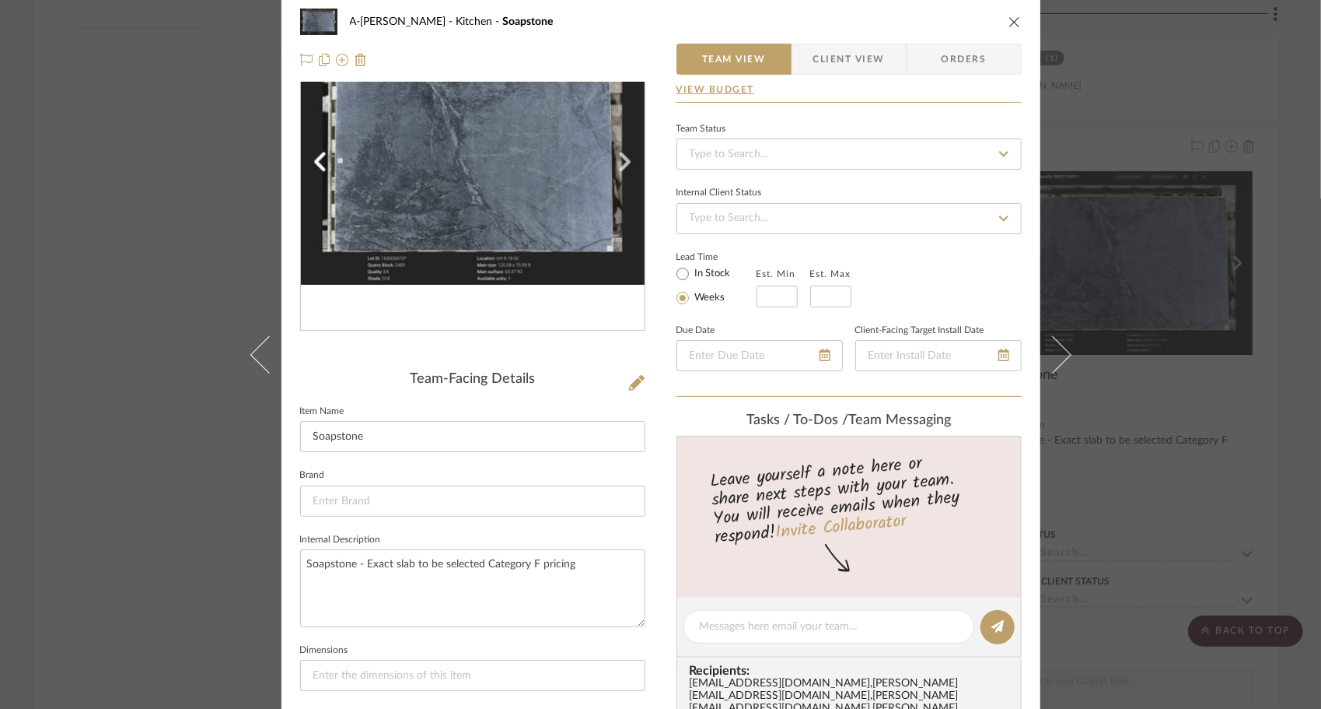
scroll to position [0, 0]
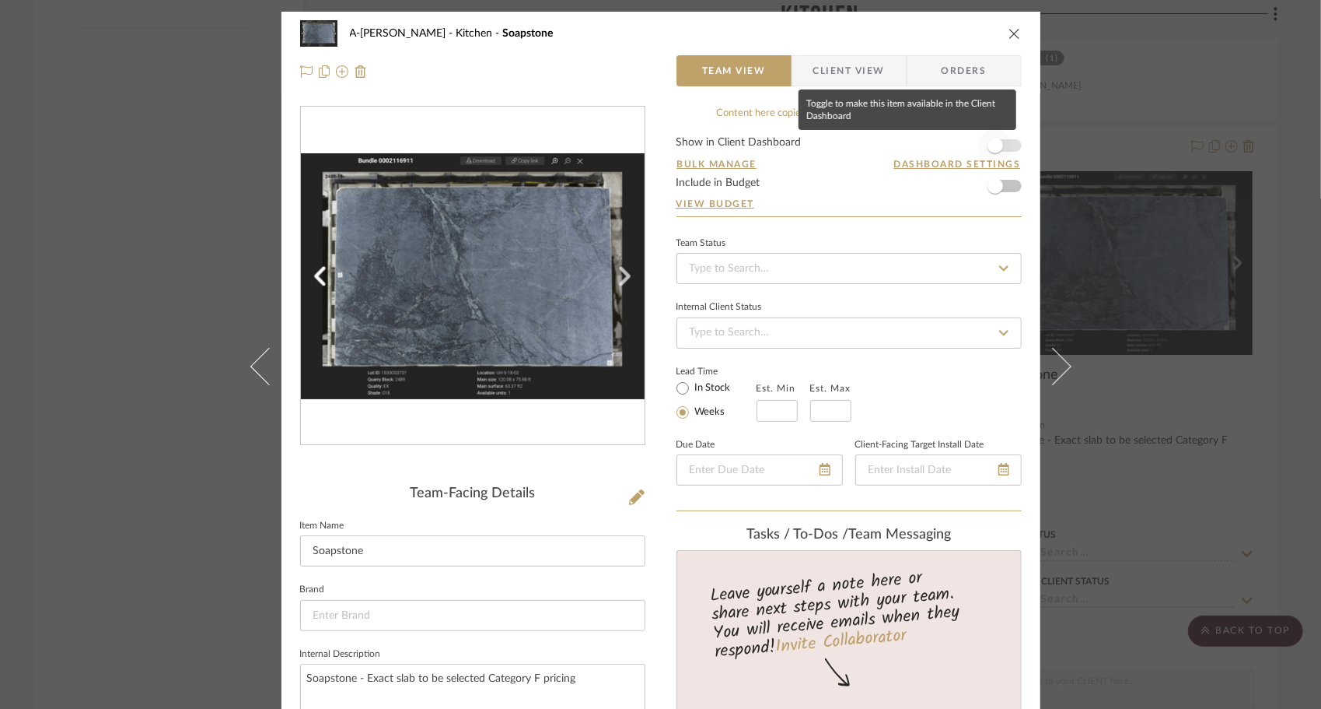
click at [1002, 149] on span "button" at bounding box center [995, 145] width 34 height 34
type input "0%"
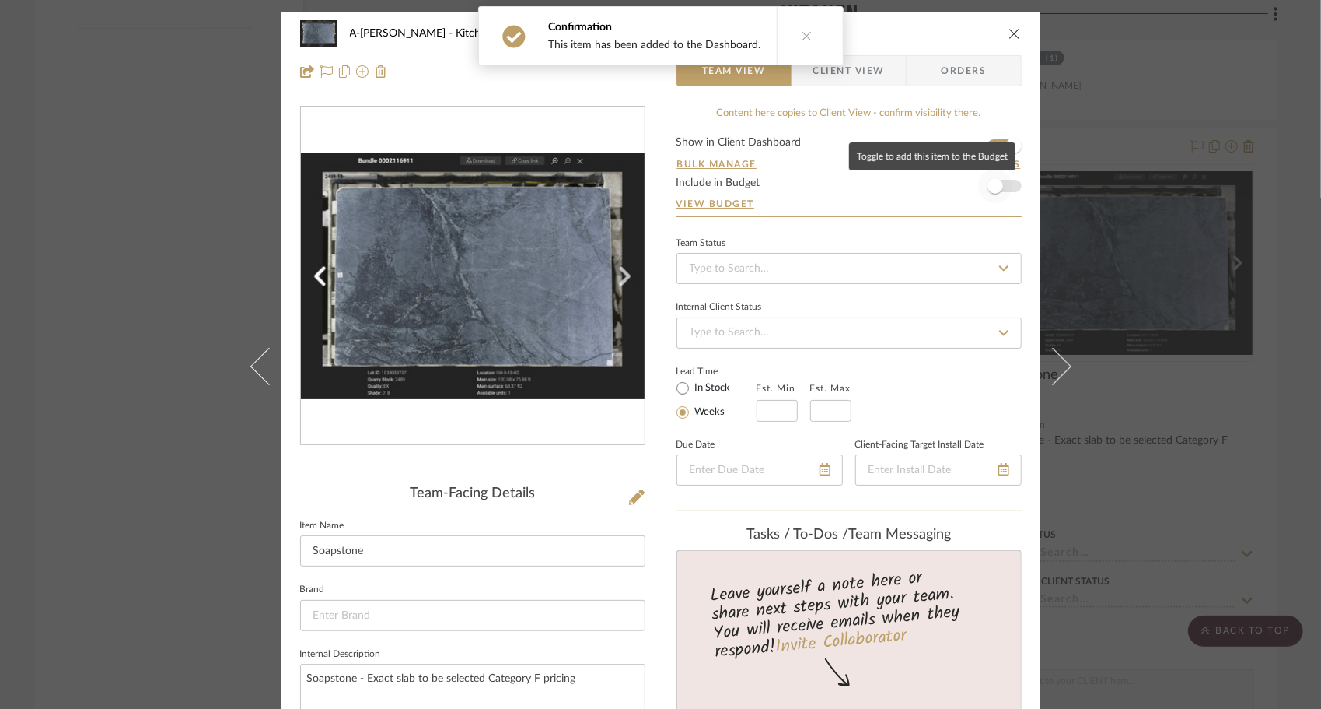
click at [999, 184] on span "button" at bounding box center [995, 186] width 34 height 34
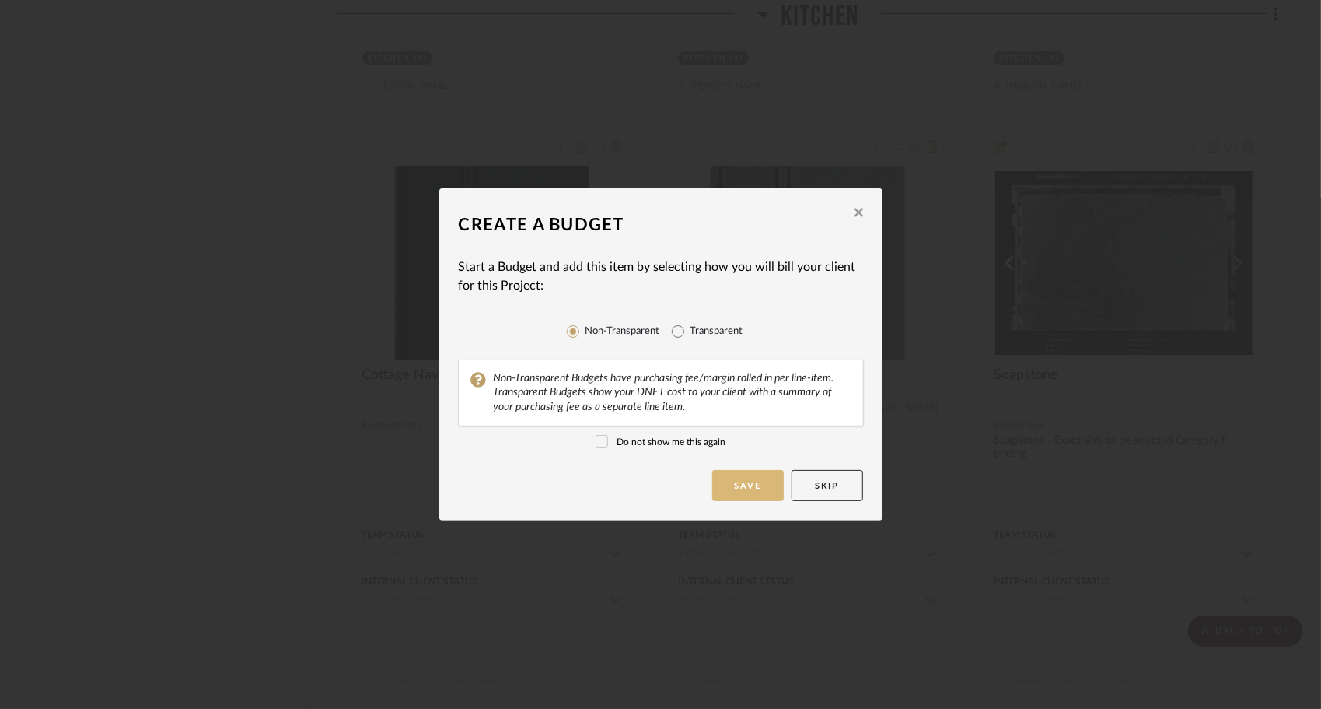
click at [722, 485] on button "Save" at bounding box center [748, 485] width 72 height 31
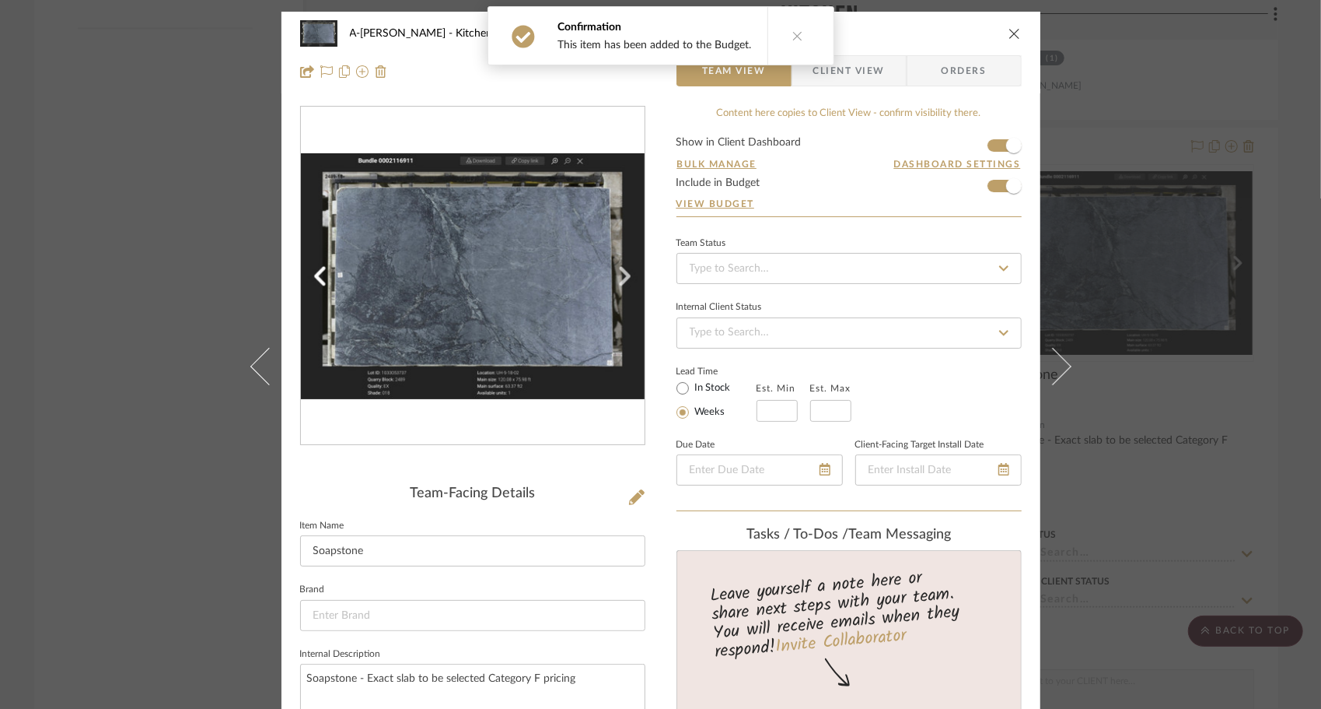
drag, startPoint x: 1010, startPoint y: 31, endPoint x: 950, endPoint y: 180, distance: 160.9
click at [1010, 31] on icon "close" at bounding box center [1015, 33] width 12 height 12
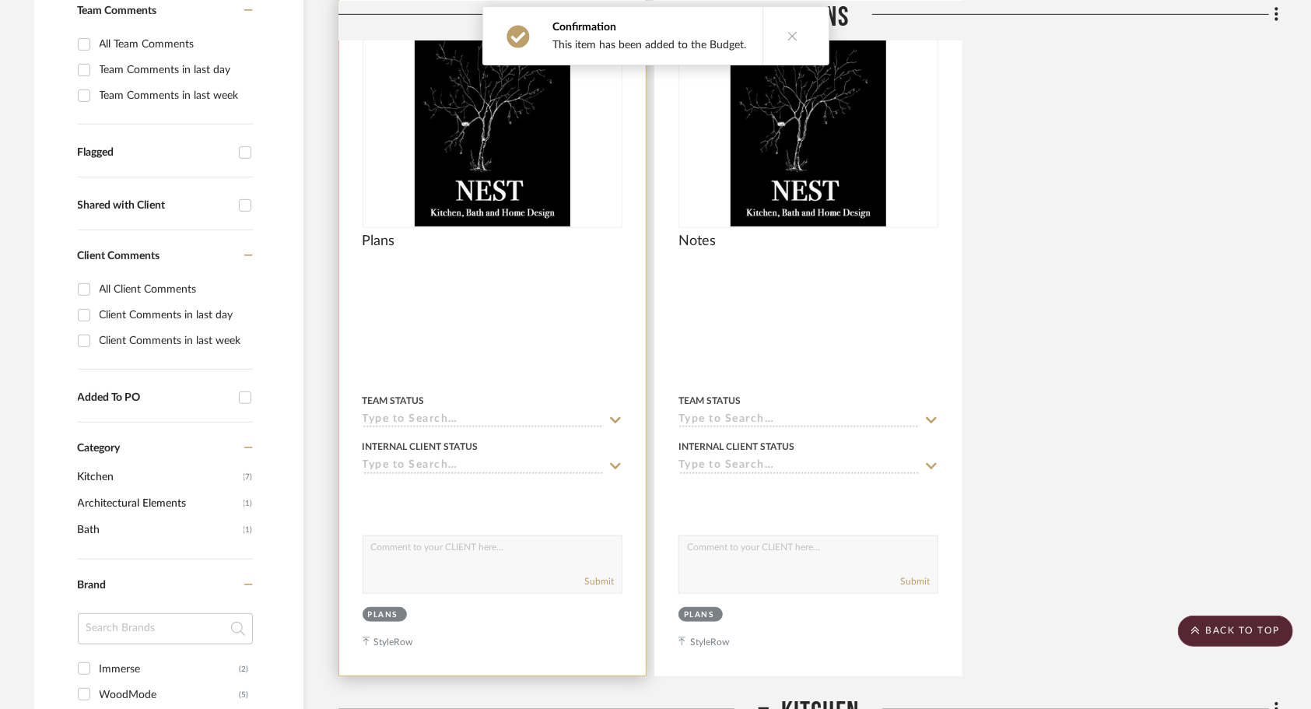
scroll to position [425, 0]
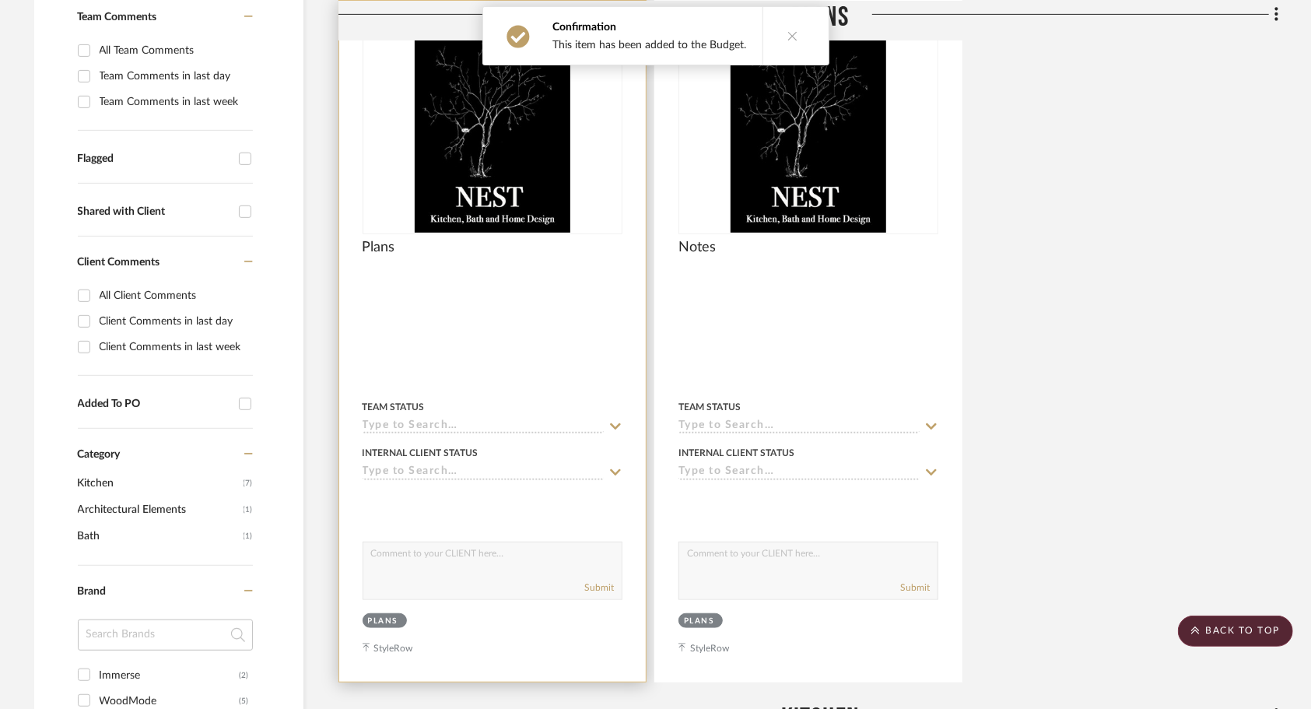
click at [506, 341] on div at bounding box center [492, 341] width 306 height 681
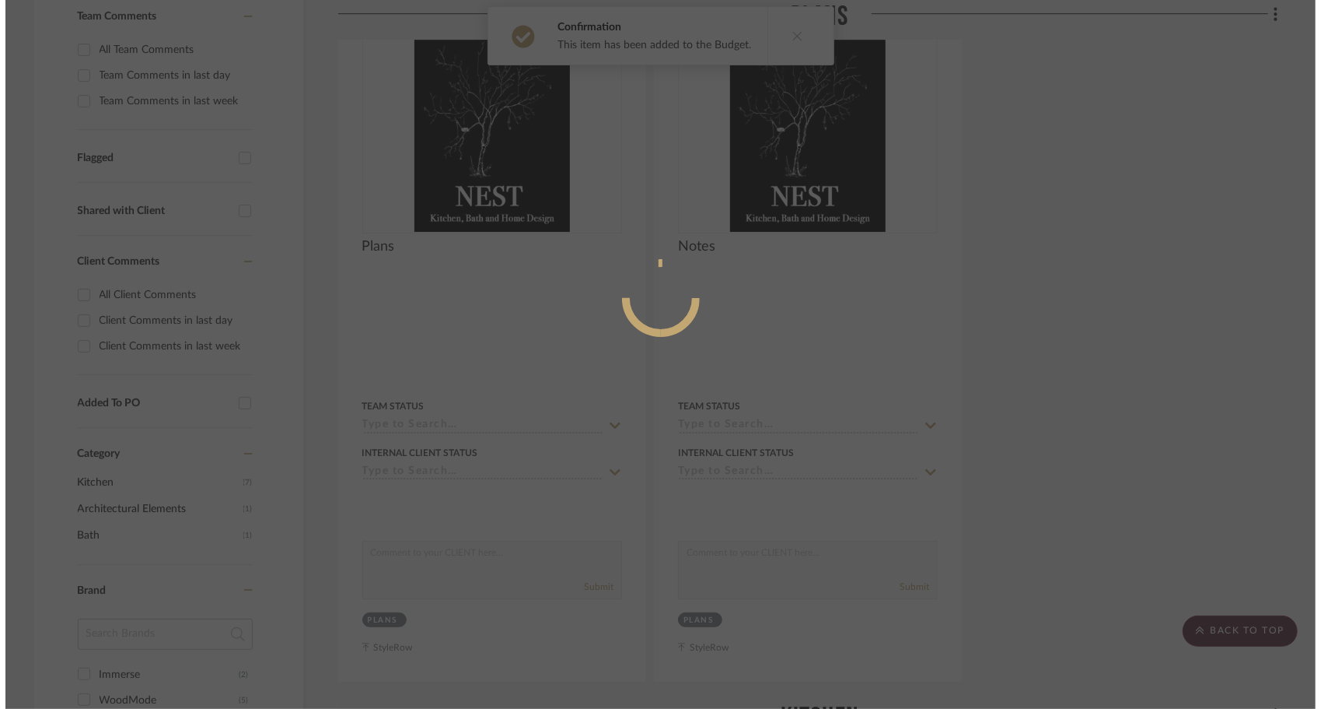
scroll to position [0, 0]
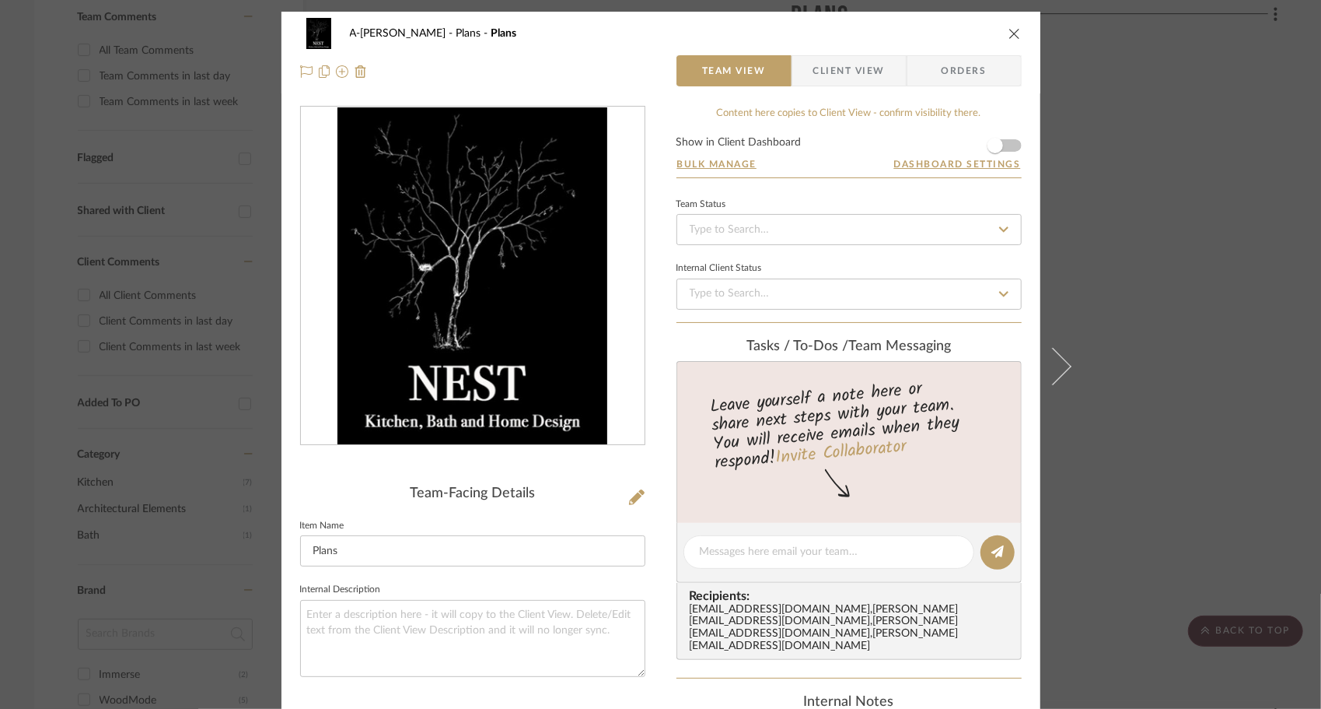
click at [1010, 145] on form "Show in Client Dashboard Bulk Manage Dashboard Settings" at bounding box center [849, 157] width 345 height 40
click at [994, 145] on span "button" at bounding box center [996, 146] width 16 height 16
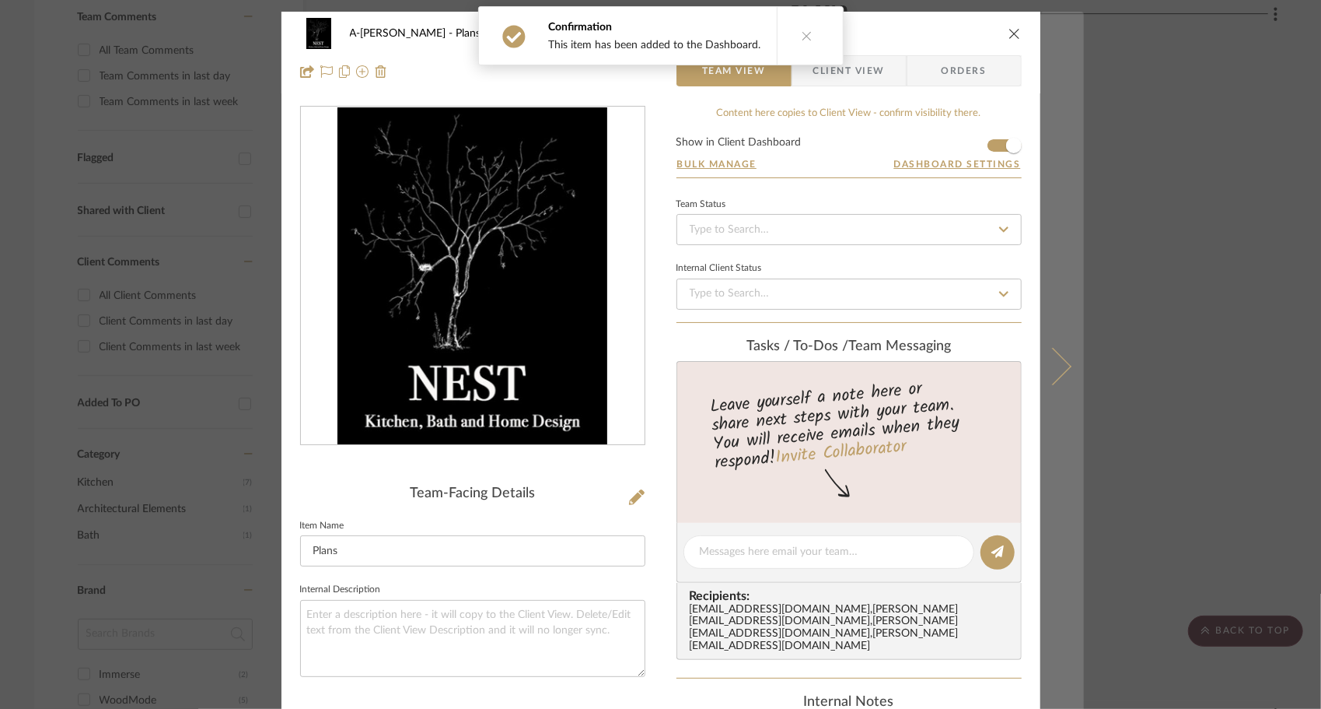
click at [1060, 369] on icon at bounding box center [1052, 365] width 37 height 37
click at [1055, 359] on icon at bounding box center [1052, 365] width 37 height 37
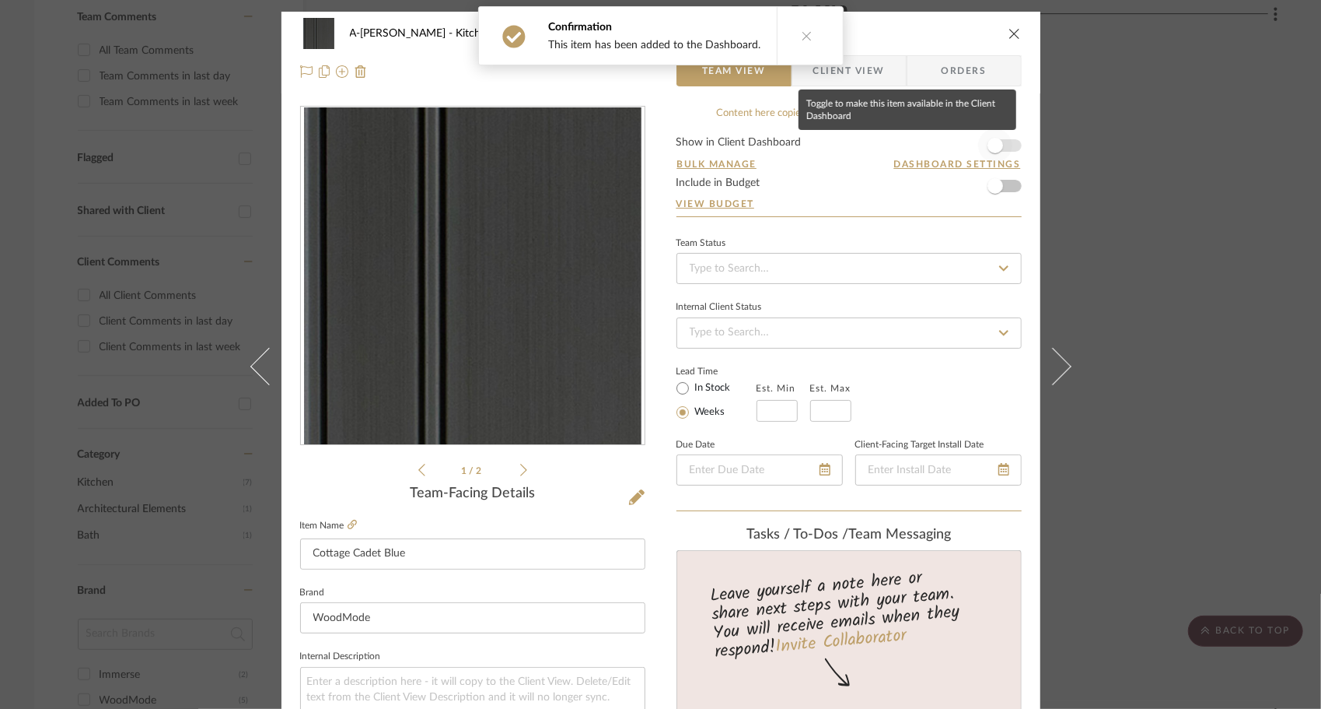
click at [993, 146] on span "button" at bounding box center [996, 146] width 16 height 16
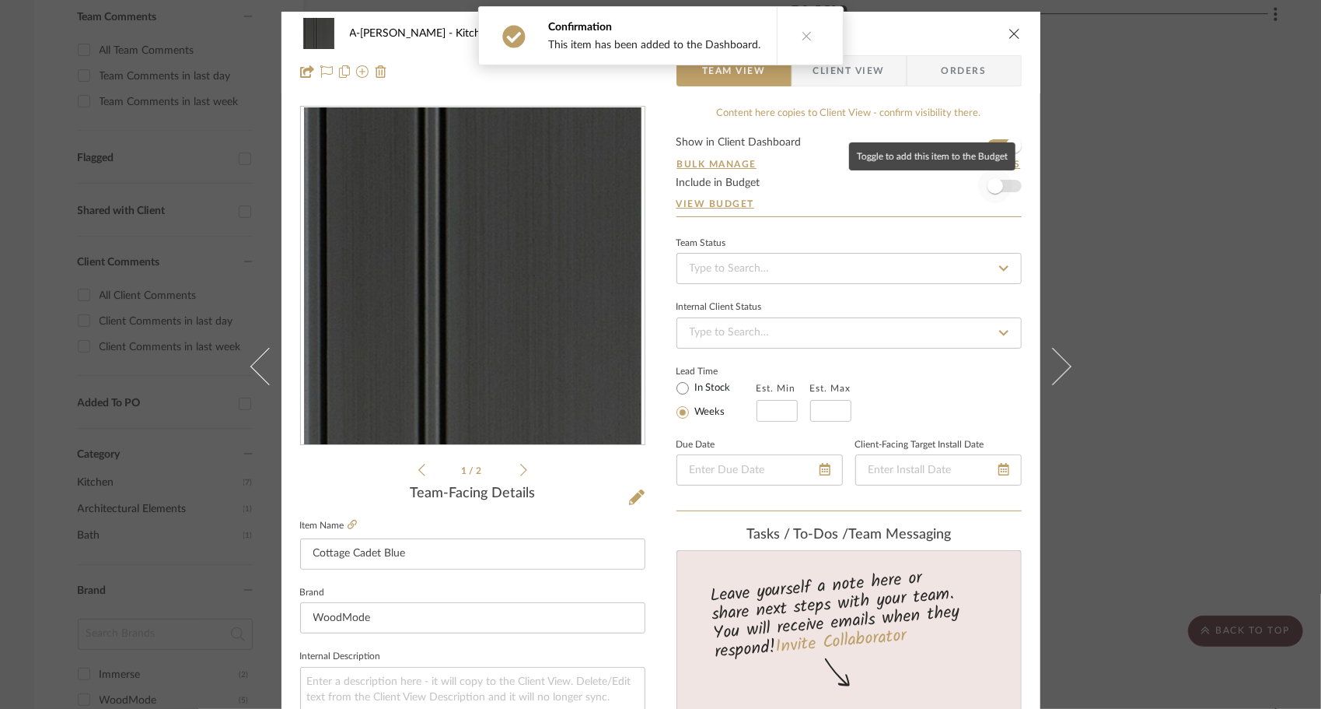
click at [999, 190] on span "button" at bounding box center [995, 186] width 34 height 34
click at [1056, 369] on icon at bounding box center [1052, 365] width 37 height 37
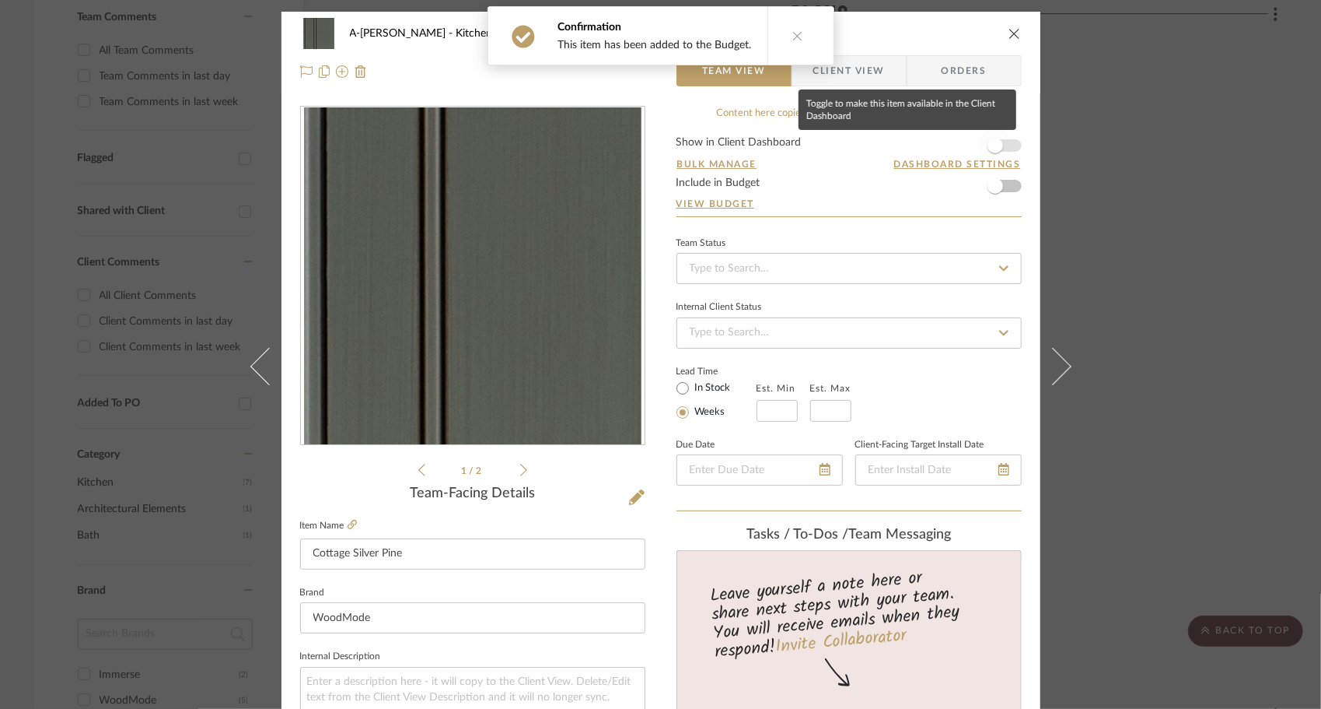
drag, startPoint x: 999, startPoint y: 144, endPoint x: 1007, endPoint y: 156, distance: 14.5
click at [999, 143] on span "button" at bounding box center [995, 145] width 34 height 34
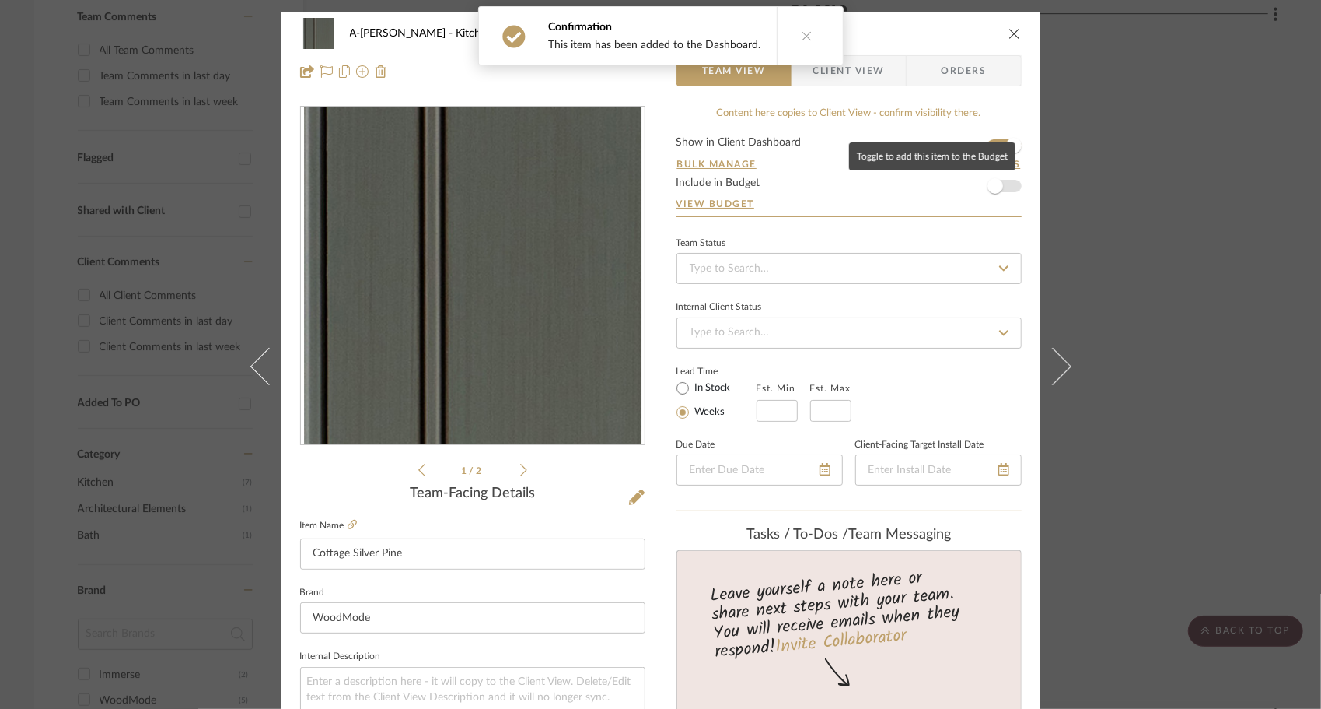
click at [1006, 184] on span "button" at bounding box center [995, 186] width 34 height 34
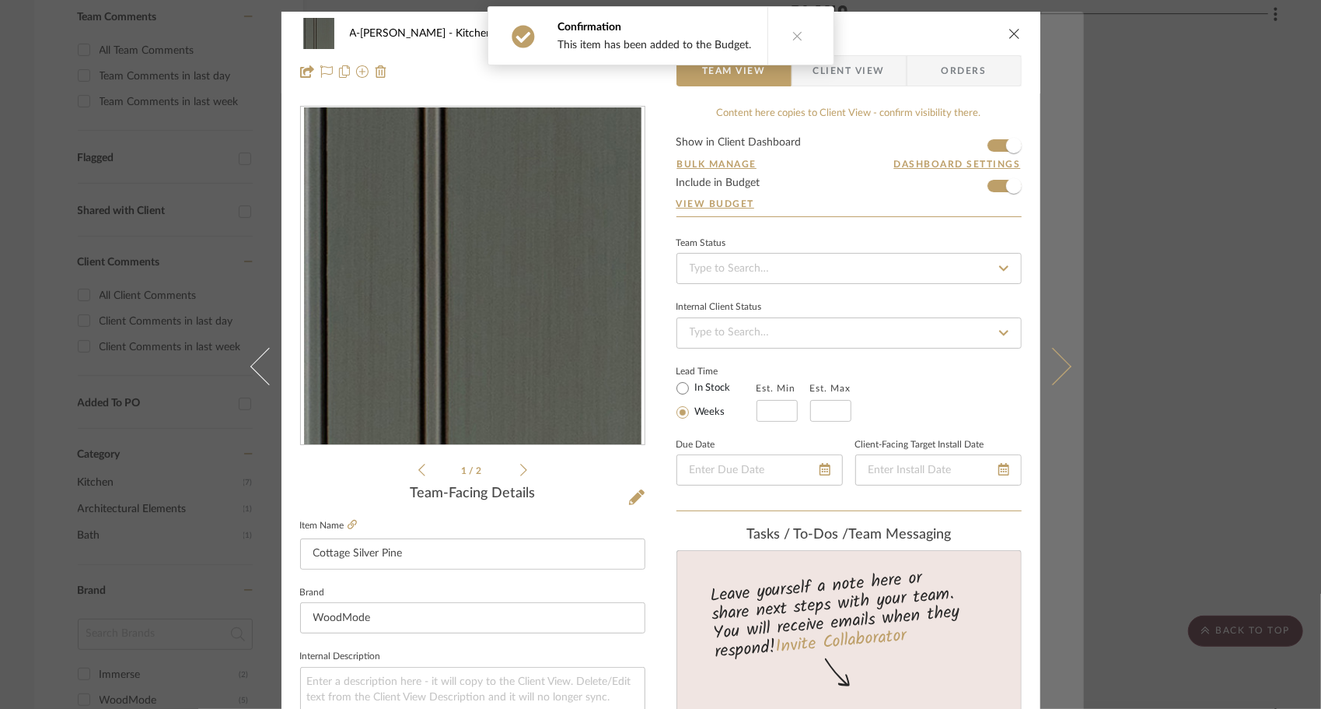
click at [1042, 369] on icon at bounding box center [1052, 365] width 37 height 37
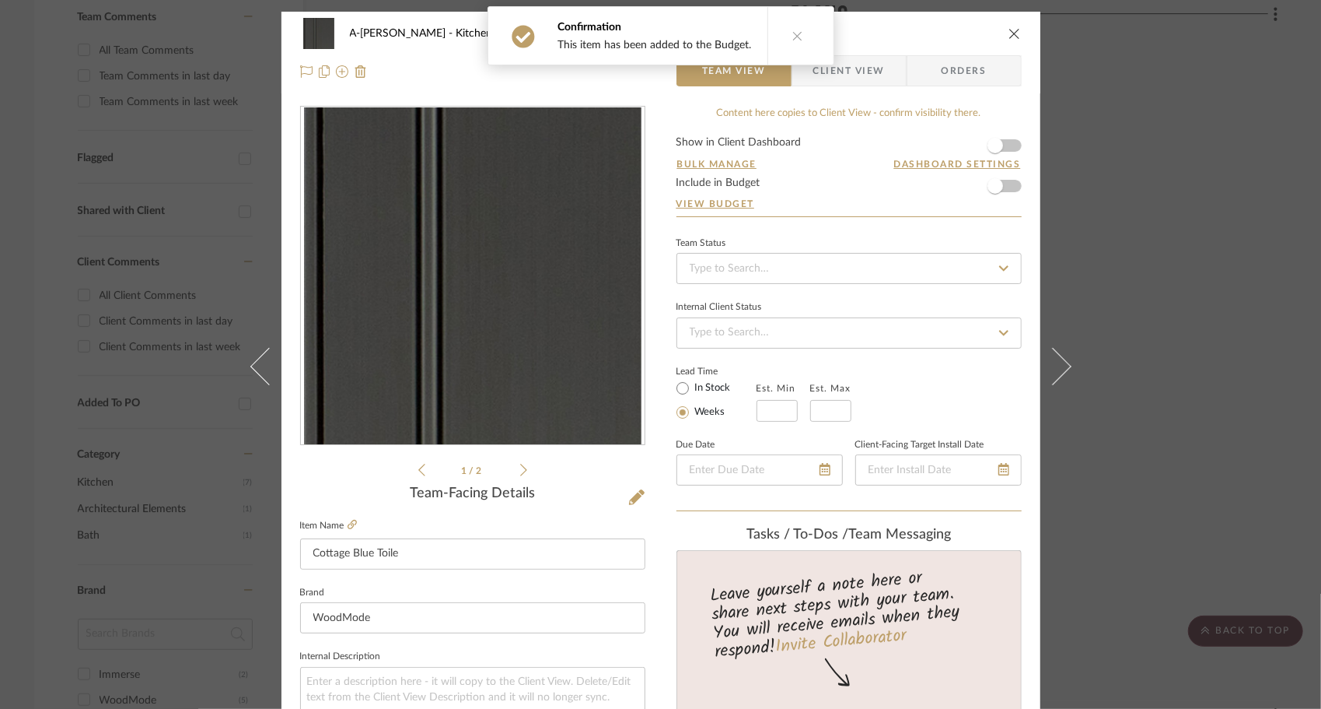
click at [1008, 143] on form "Show in Client Dashboard Bulk Manage Dashboard Settings Include in Budget View …" at bounding box center [849, 176] width 345 height 79
click at [996, 149] on span "button" at bounding box center [996, 146] width 16 height 16
click at [1002, 182] on span "button" at bounding box center [995, 186] width 34 height 34
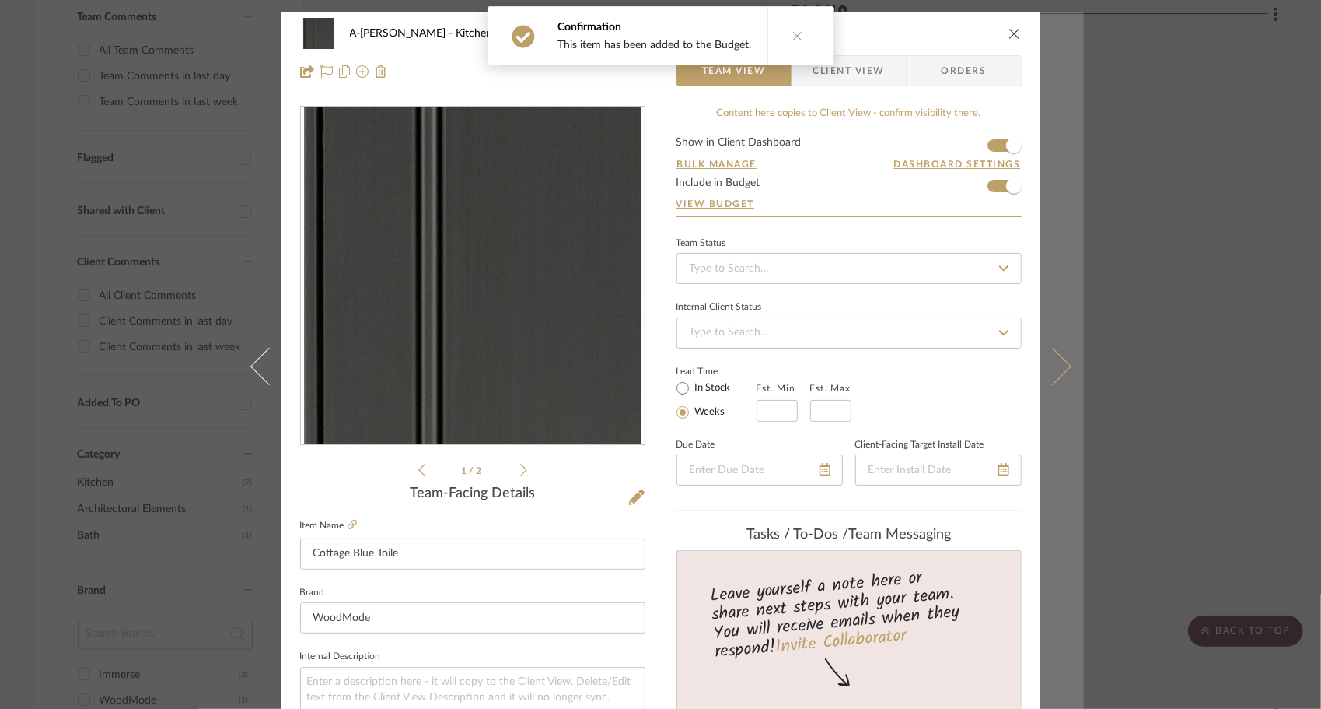
click at [1056, 374] on icon at bounding box center [1052, 365] width 37 height 37
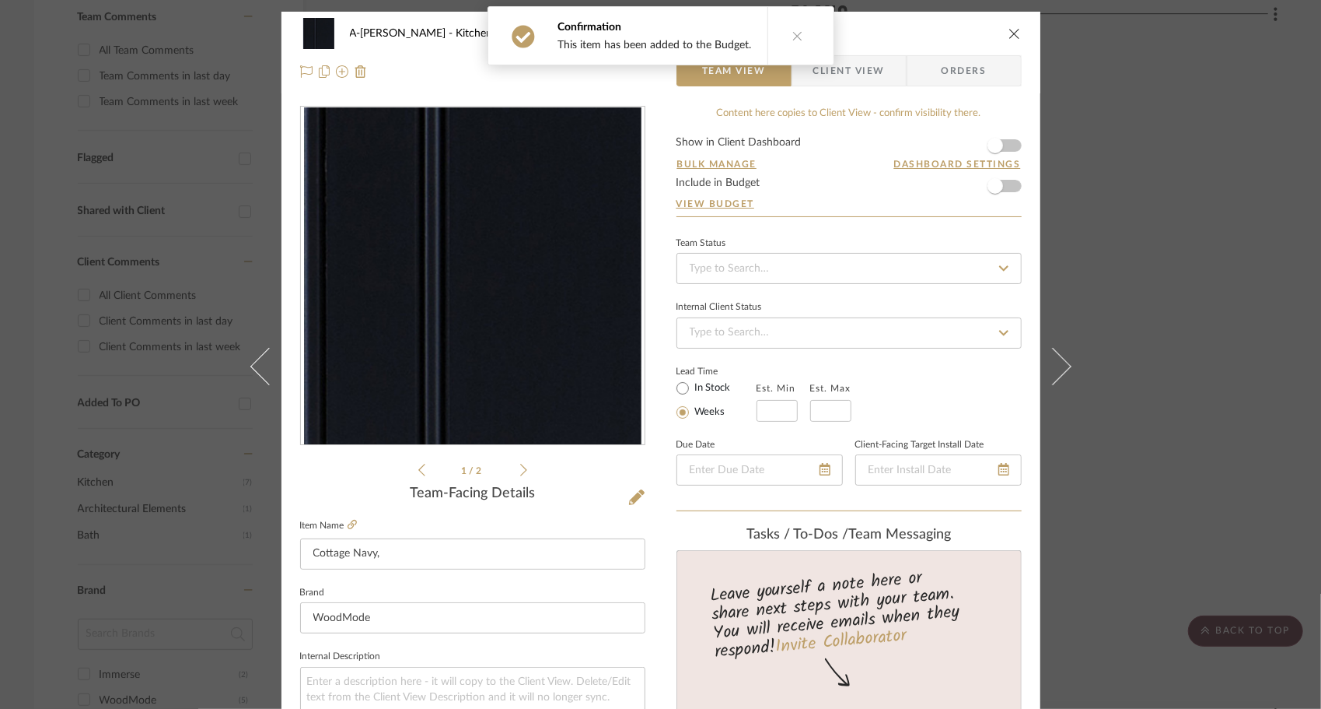
click at [1008, 150] on form "Show in Client Dashboard Bulk Manage Dashboard Settings Include in Budget View …" at bounding box center [849, 176] width 345 height 79
click at [1001, 136] on span "button" at bounding box center [995, 145] width 34 height 34
drag, startPoint x: 994, startPoint y: 179, endPoint x: 1011, endPoint y: 212, distance: 36.9
click at [994, 186] on span "button" at bounding box center [996, 186] width 16 height 16
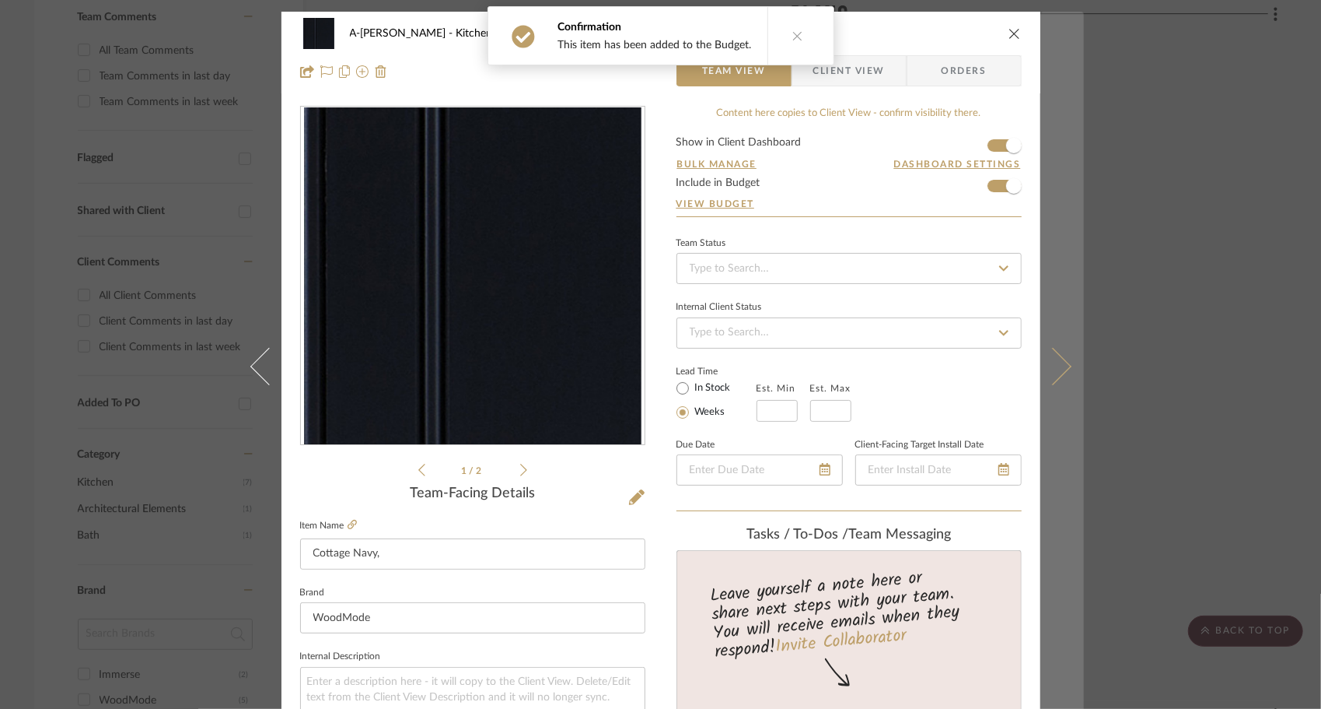
click at [1061, 351] on button at bounding box center [1063, 366] width 44 height 709
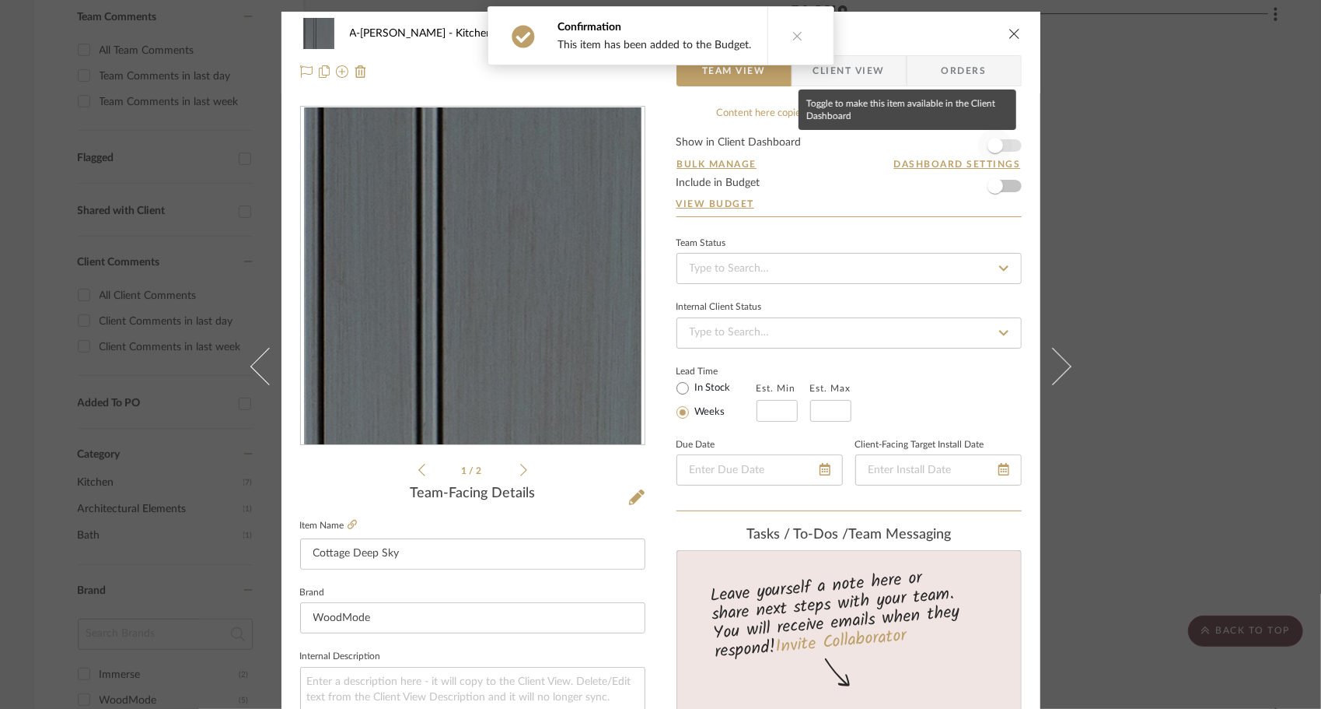
click at [1003, 143] on span "button" at bounding box center [995, 145] width 34 height 34
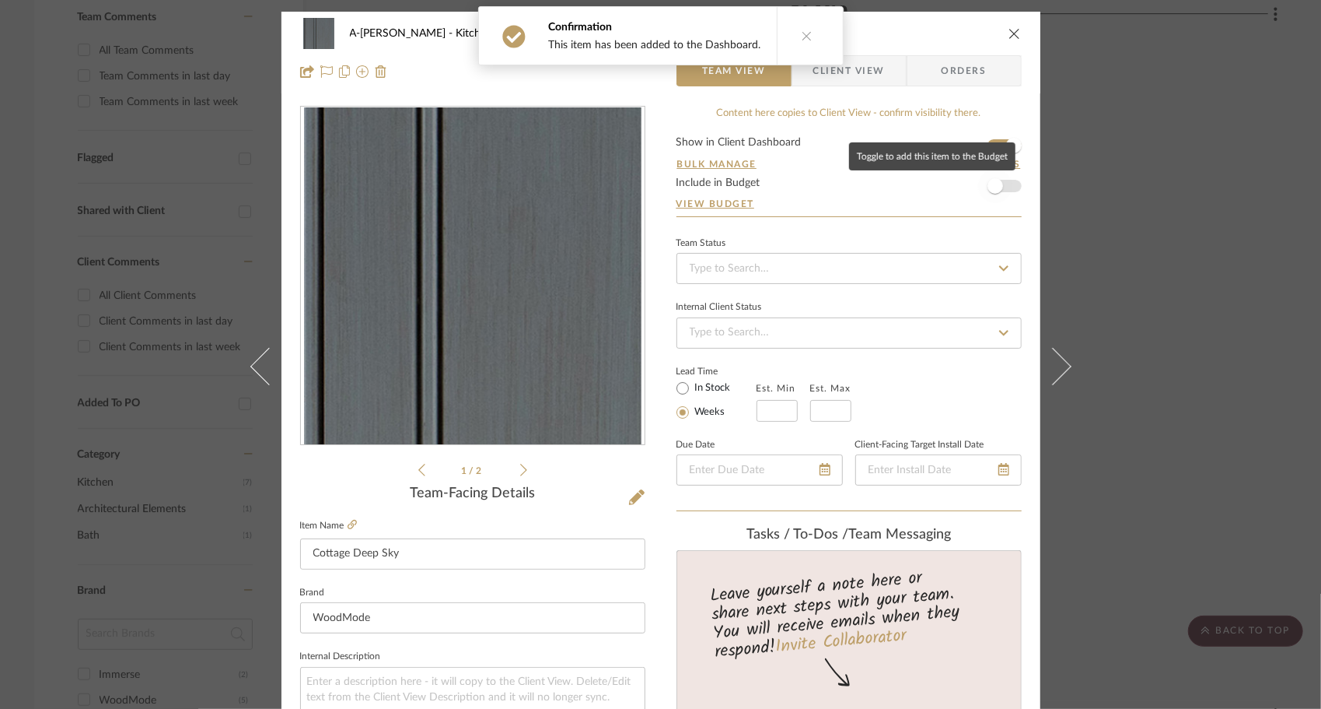
click at [999, 174] on span "button" at bounding box center [995, 186] width 34 height 34
click at [1069, 361] on button at bounding box center [1063, 366] width 44 height 709
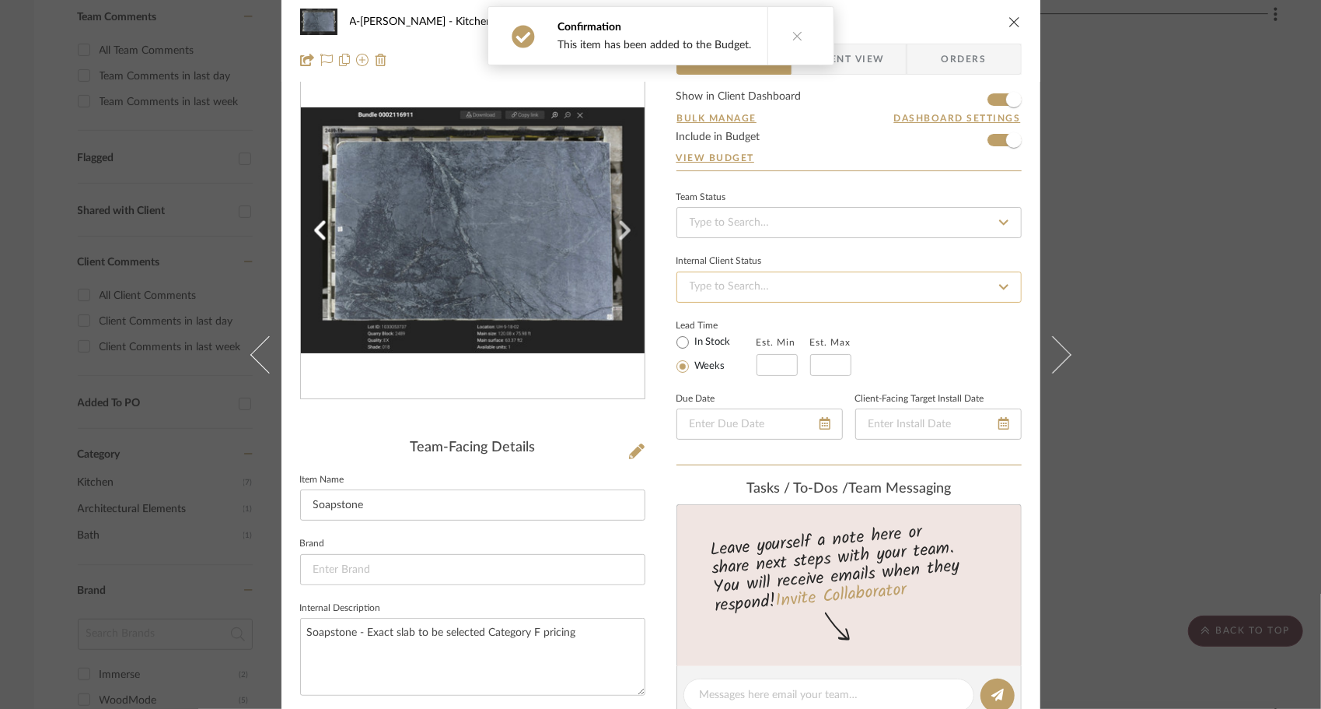
scroll to position [78, 0]
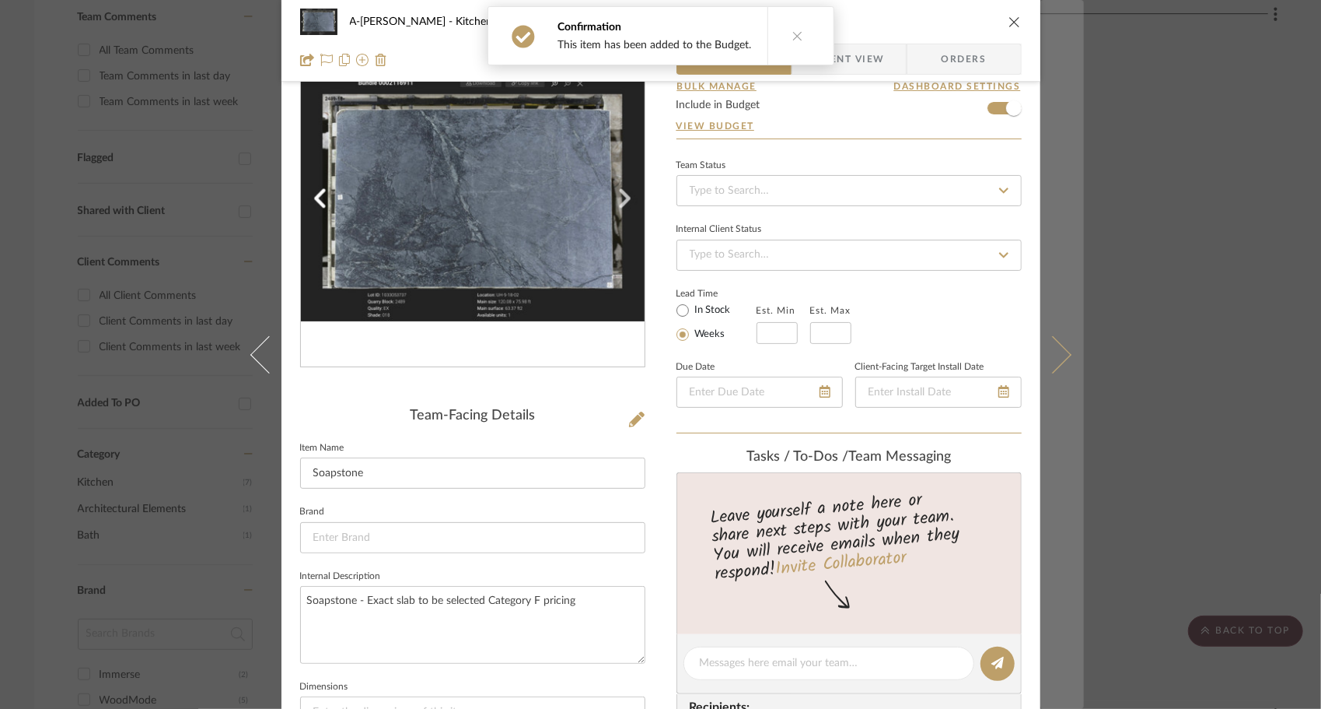
click at [1052, 346] on icon at bounding box center [1052, 353] width 37 height 37
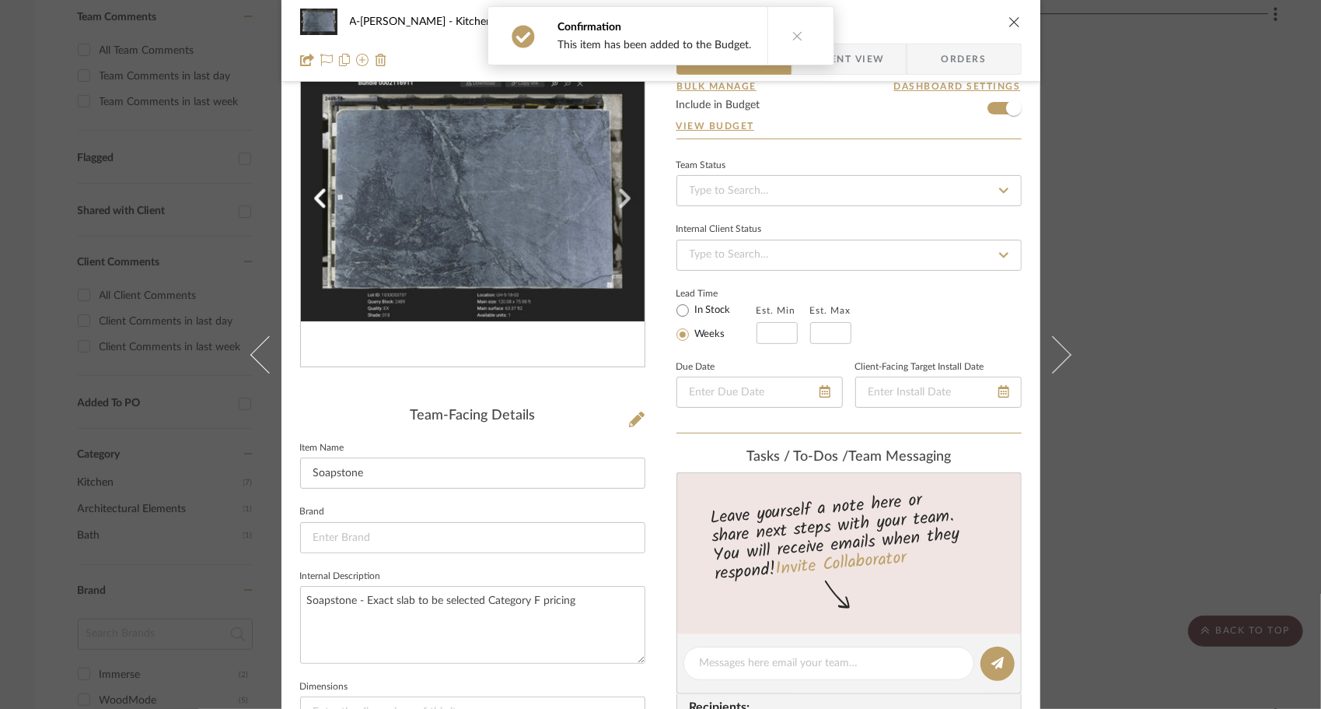
scroll to position [0, 0]
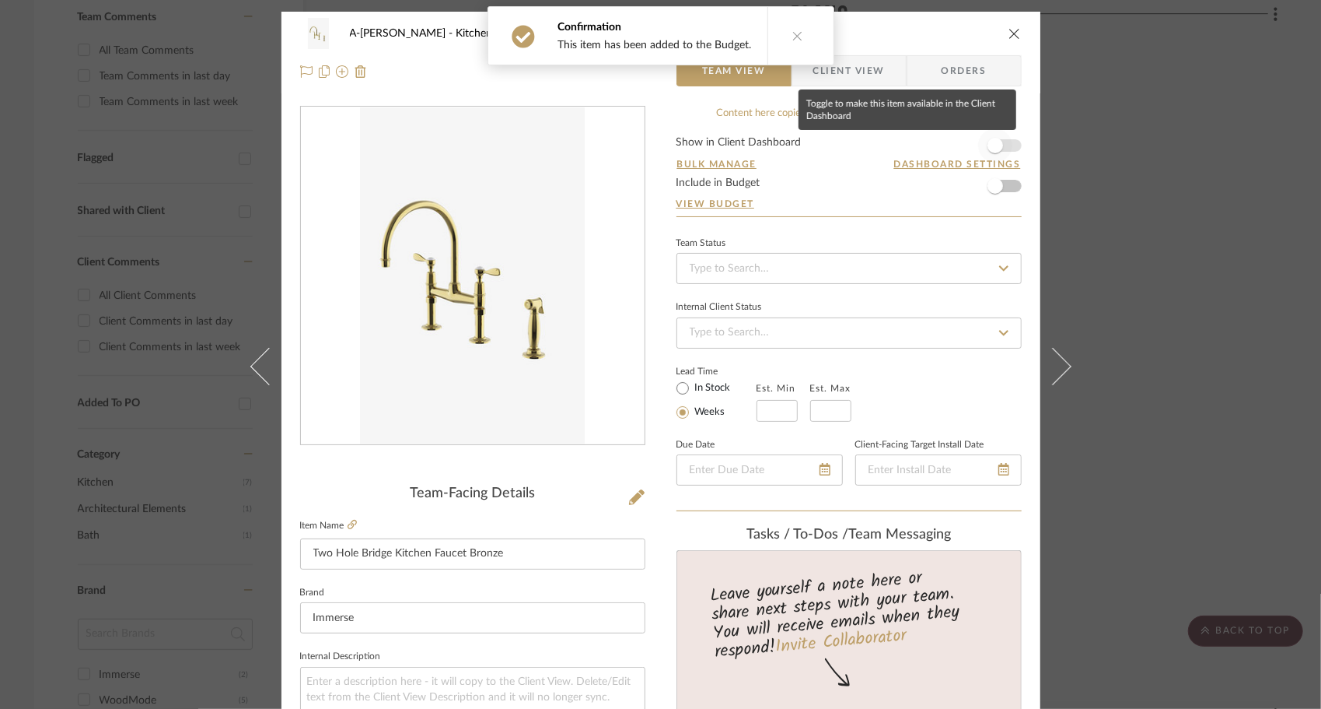
click at [991, 146] on span "button" at bounding box center [996, 146] width 16 height 16
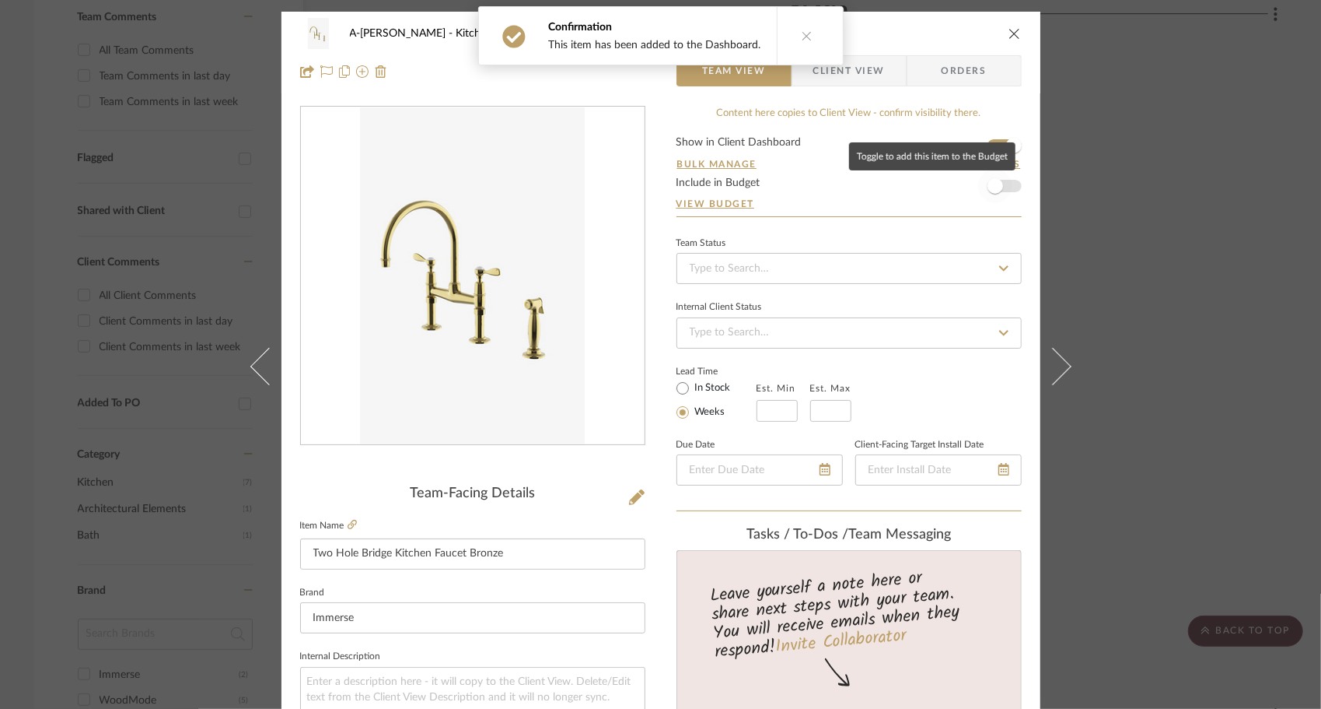
drag, startPoint x: 992, startPoint y: 182, endPoint x: 1007, endPoint y: 213, distance: 34.4
click at [992, 183] on span "button" at bounding box center [996, 186] width 16 height 16
drag, startPoint x: 1072, startPoint y: 382, endPoint x: 1066, endPoint y: 376, distance: 8.3
click at [1069, 382] on button at bounding box center [1063, 366] width 44 height 709
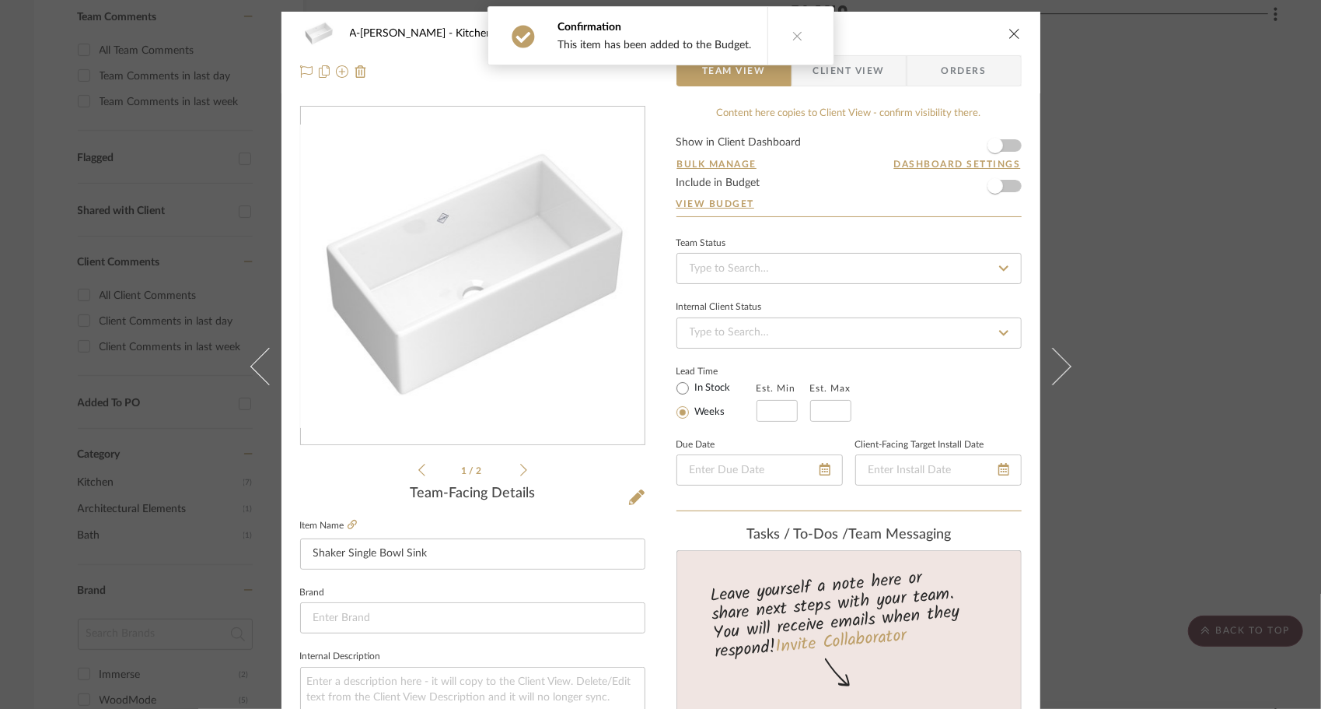
click at [1008, 148] on form "Show in Client Dashboard Bulk Manage Dashboard Settings Include in Budget View …" at bounding box center [849, 176] width 345 height 79
drag, startPoint x: 994, startPoint y: 149, endPoint x: 995, endPoint y: 192, distance: 42.8
click at [995, 148] on span "button" at bounding box center [996, 146] width 16 height 16
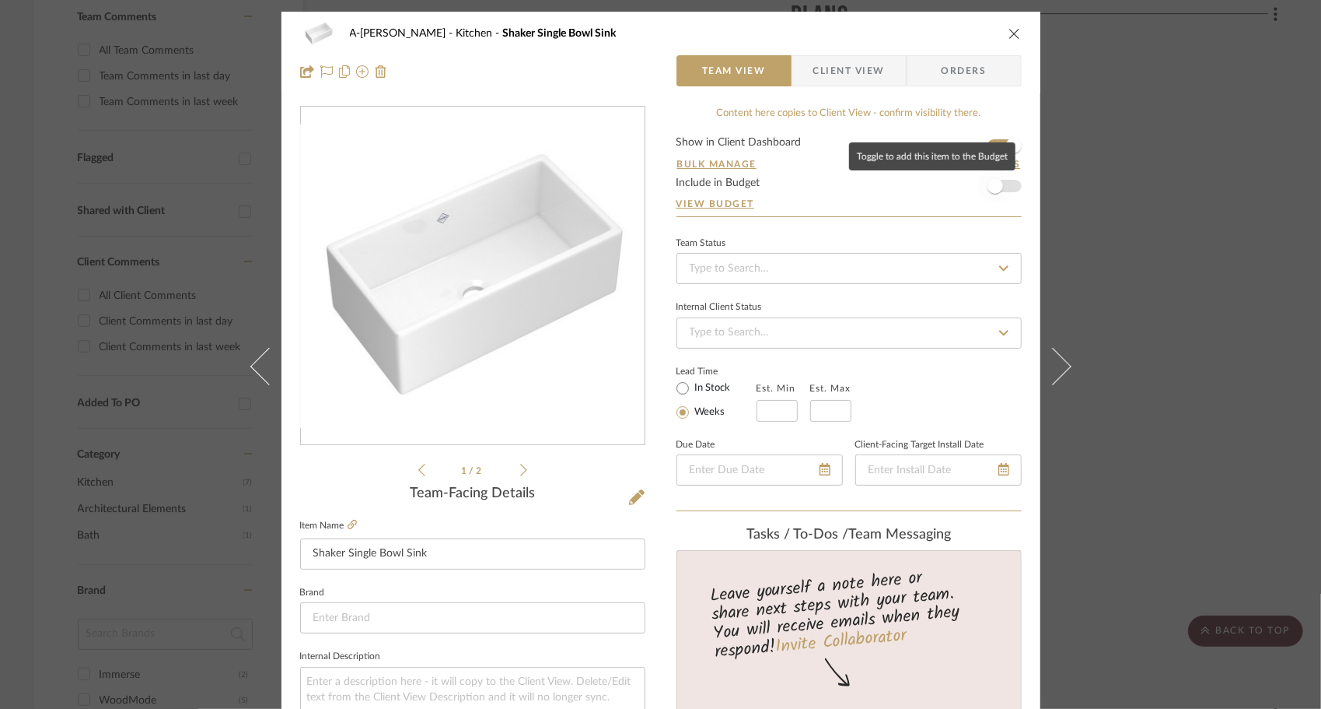
click at [995, 199] on span "button" at bounding box center [995, 186] width 34 height 34
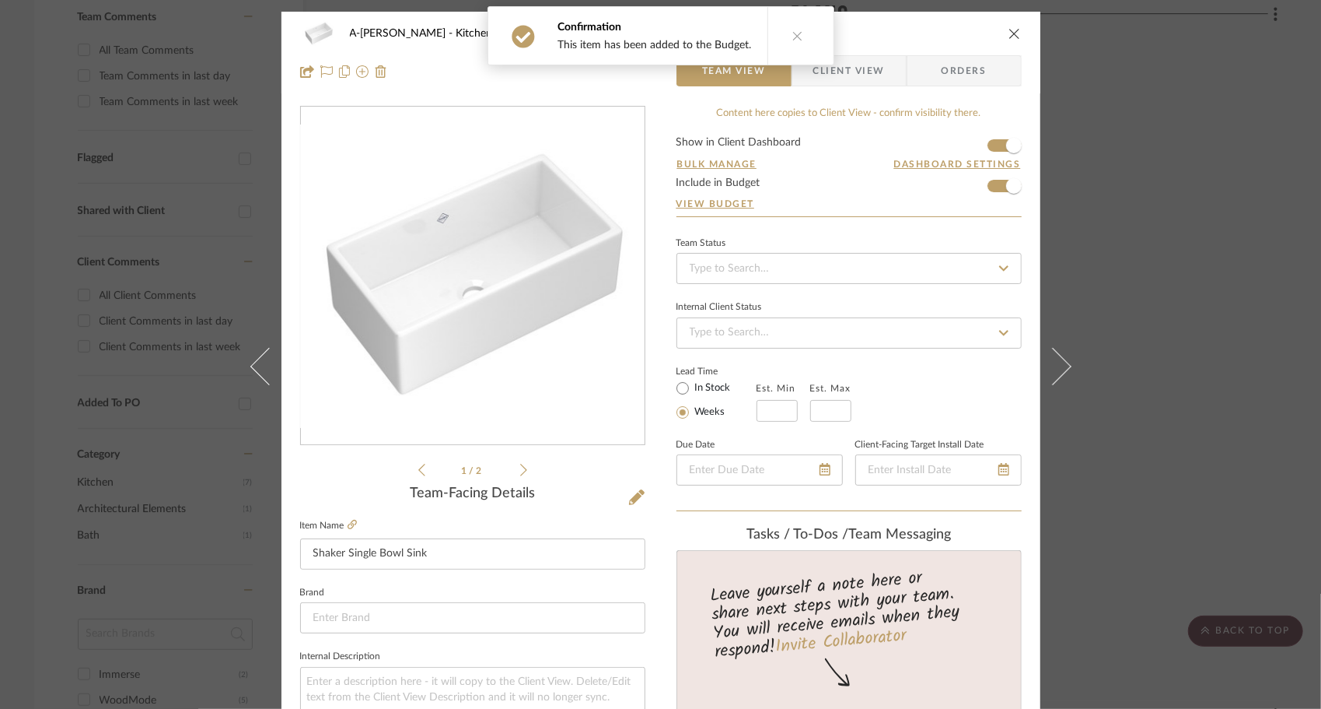
click at [1044, 375] on icon at bounding box center [1052, 365] width 37 height 37
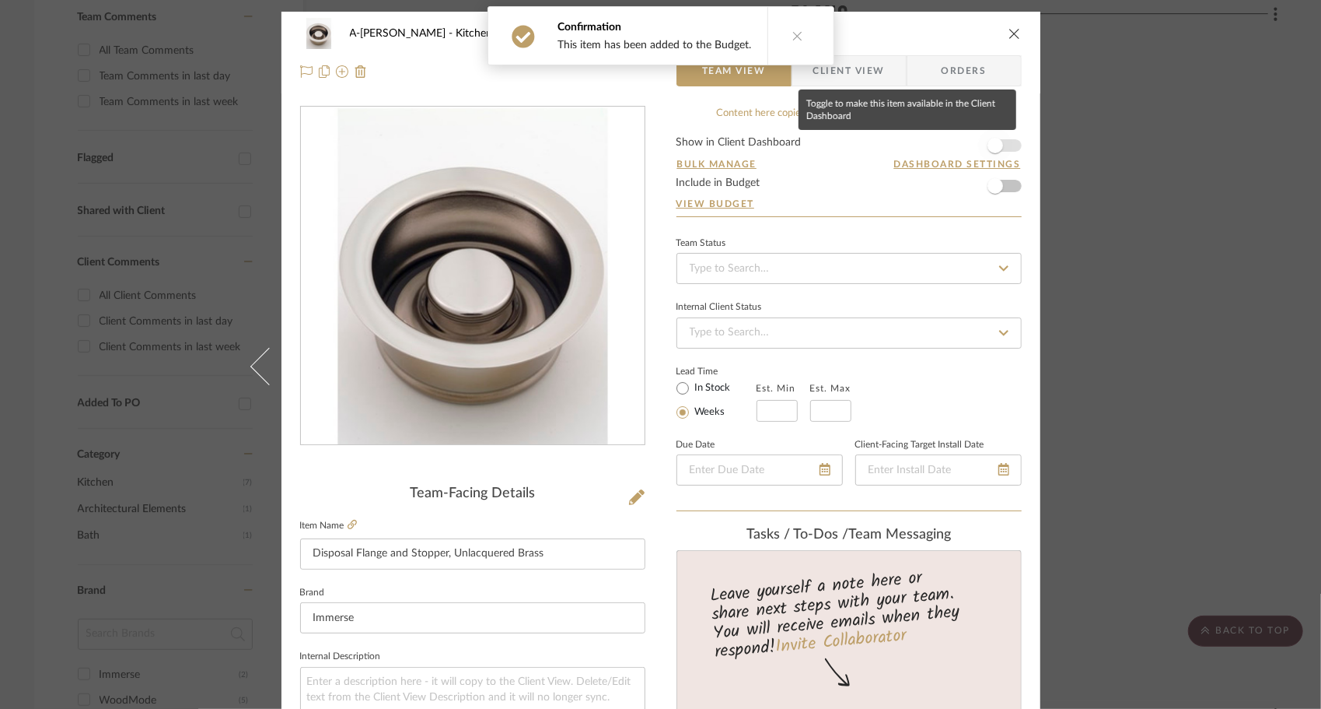
click at [999, 141] on span "button" at bounding box center [995, 145] width 34 height 34
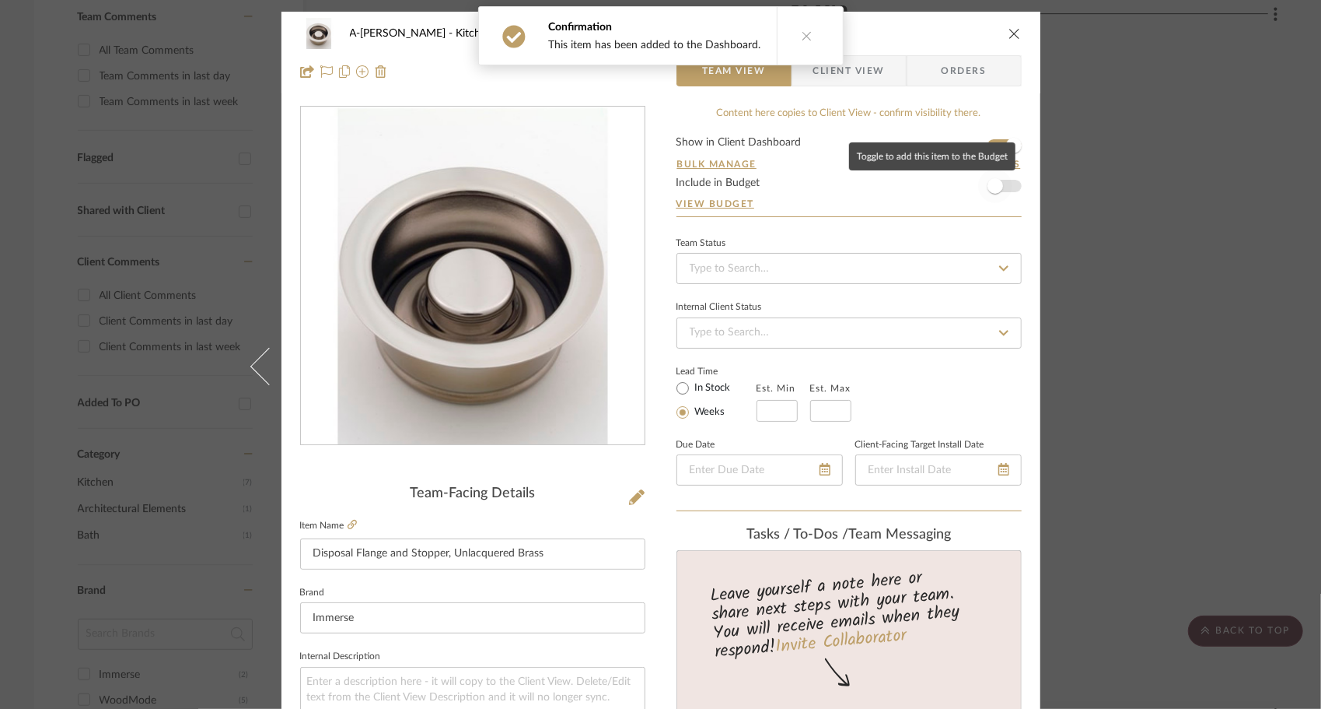
drag, startPoint x: 1000, startPoint y: 182, endPoint x: 1023, endPoint y: 264, distance: 85.5
click at [1002, 184] on span "button" at bounding box center [995, 186] width 34 height 34
click at [1011, 33] on icon "close" at bounding box center [1015, 33] width 12 height 12
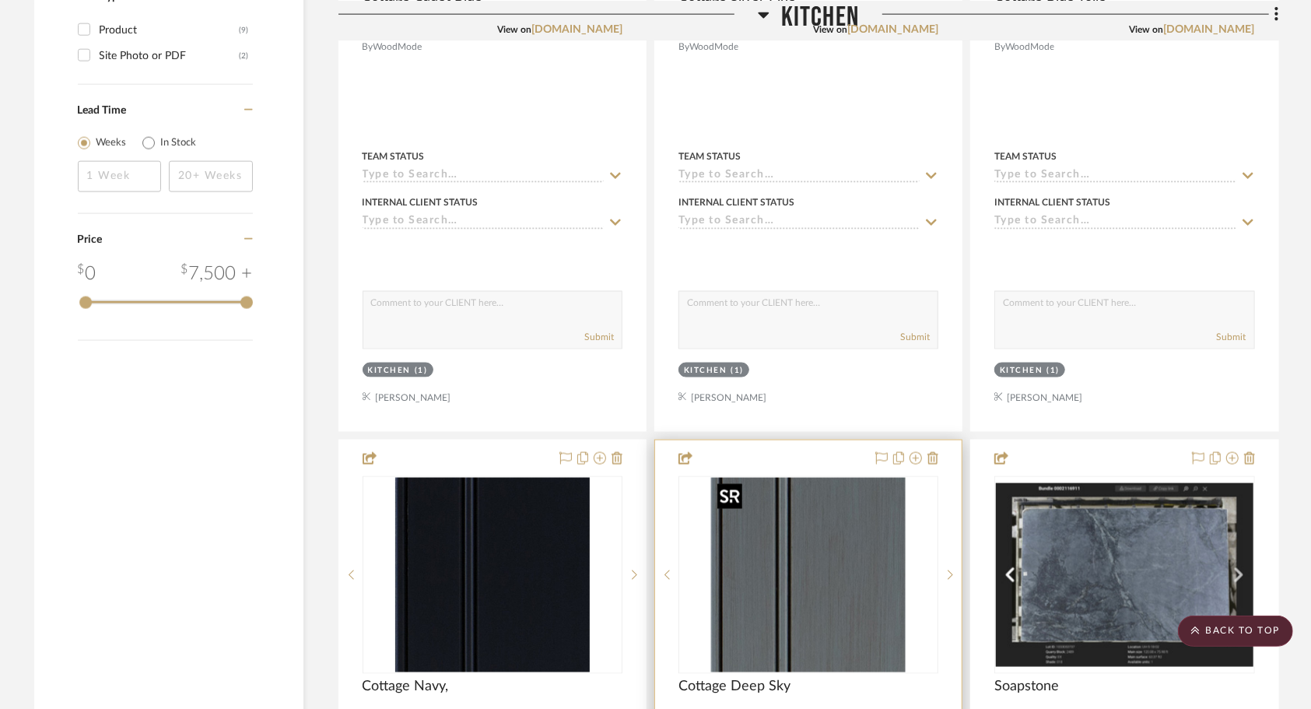
scroll to position [1047, 0]
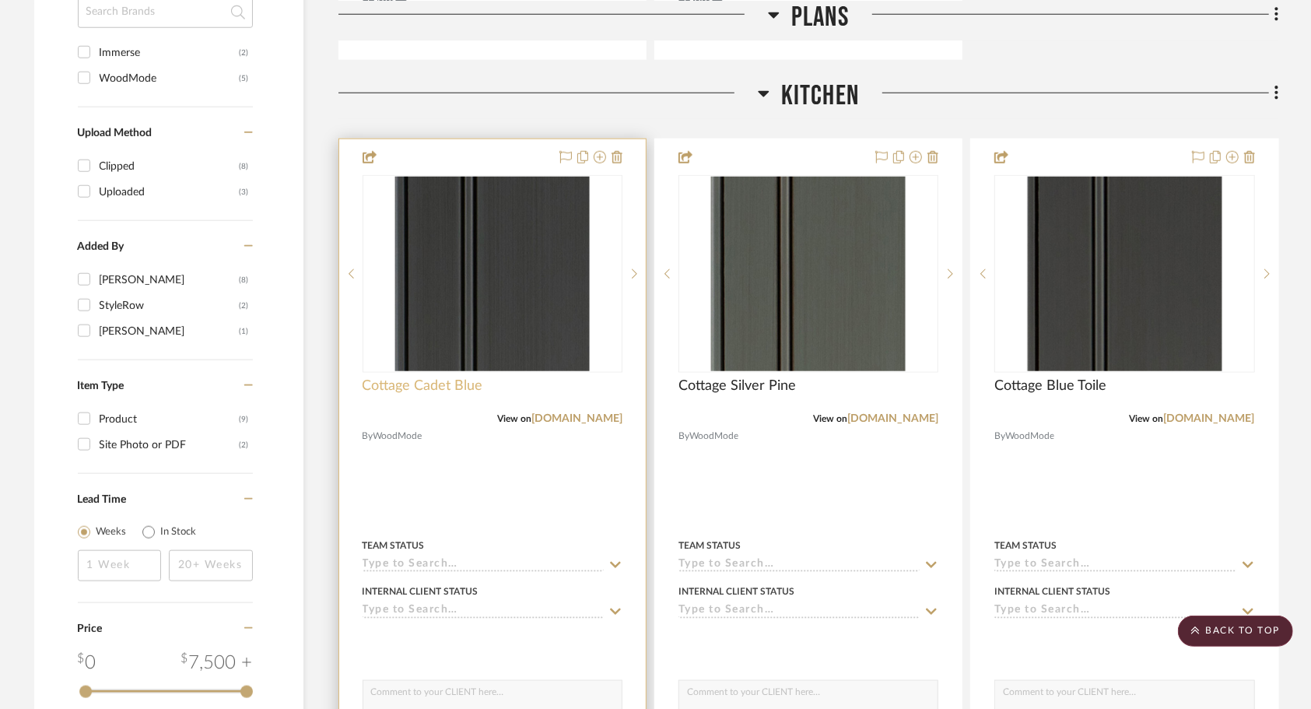
click at [455, 386] on span "Cottage Cadet Blue" at bounding box center [422, 385] width 121 height 17
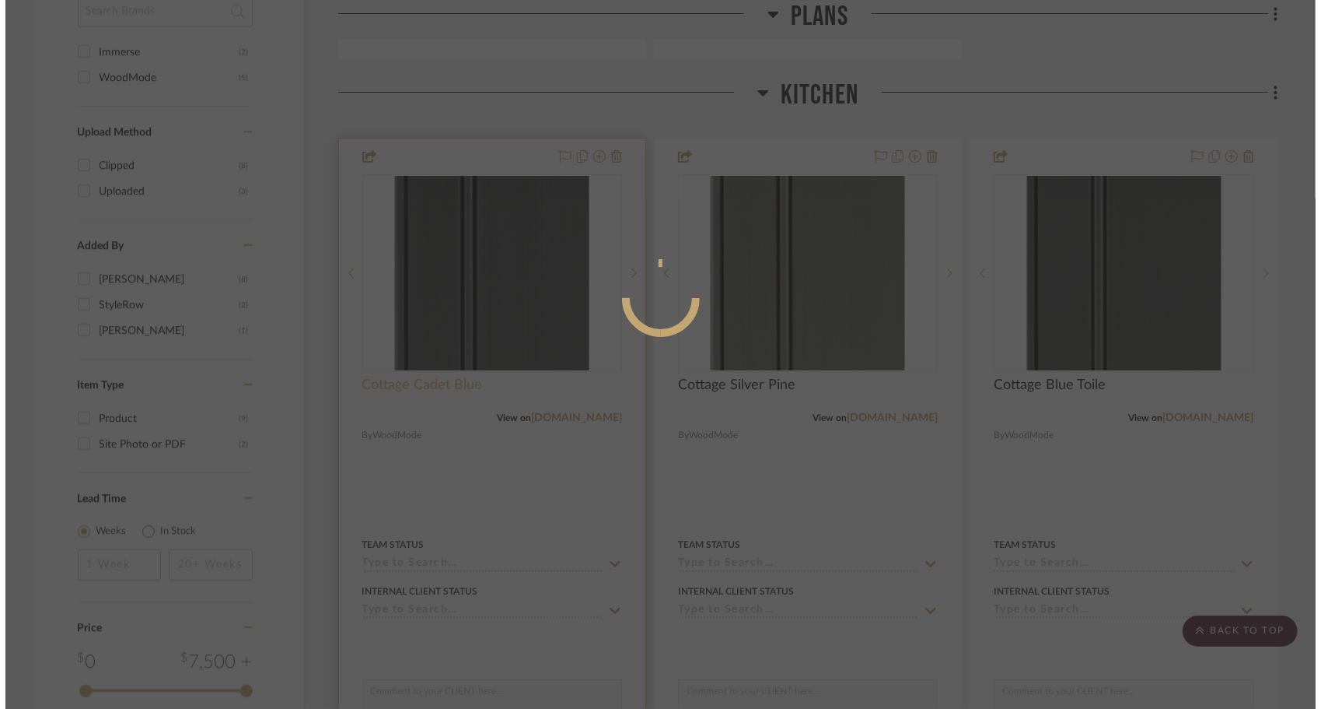
scroll to position [0, 0]
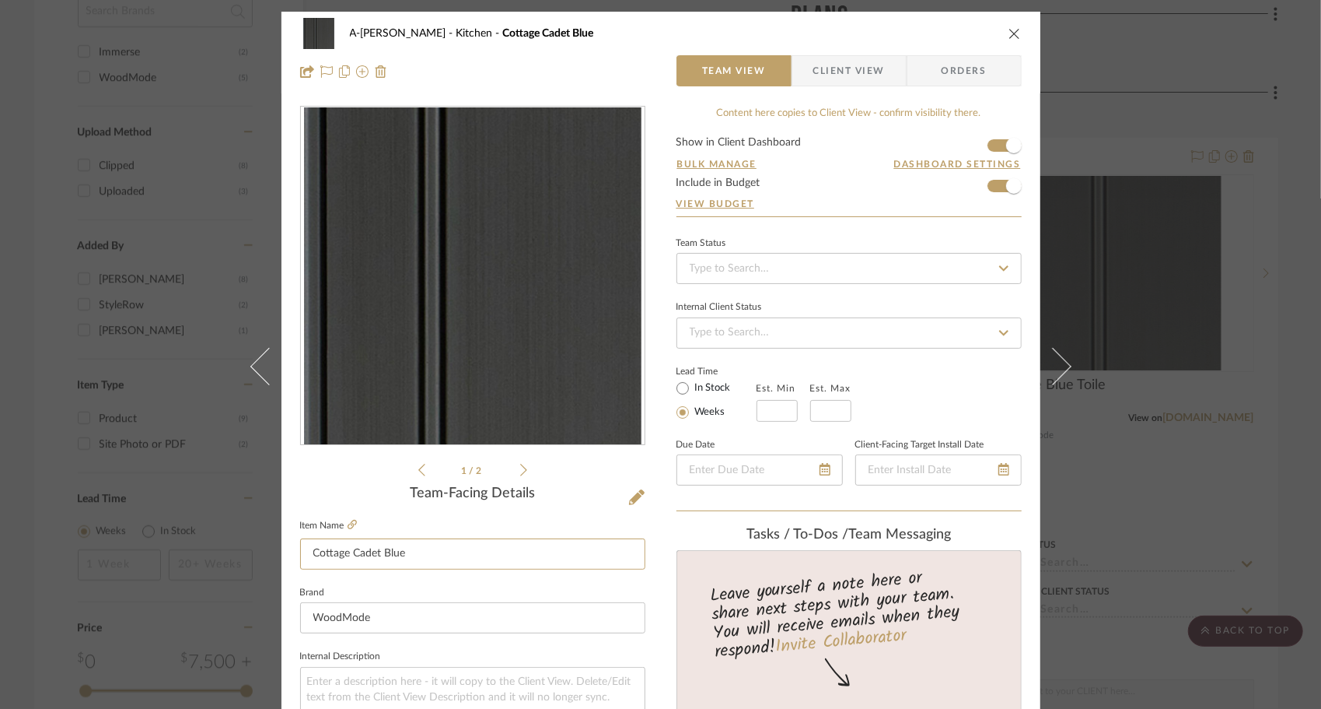
drag, startPoint x: 342, startPoint y: 551, endPoint x: 284, endPoint y: 548, distance: 58.5
drag, startPoint x: 345, startPoint y: 555, endPoint x: 293, endPoint y: 553, distance: 51.4
drag, startPoint x: 890, startPoint y: 396, endPoint x: 914, endPoint y: 396, distance: 24.1
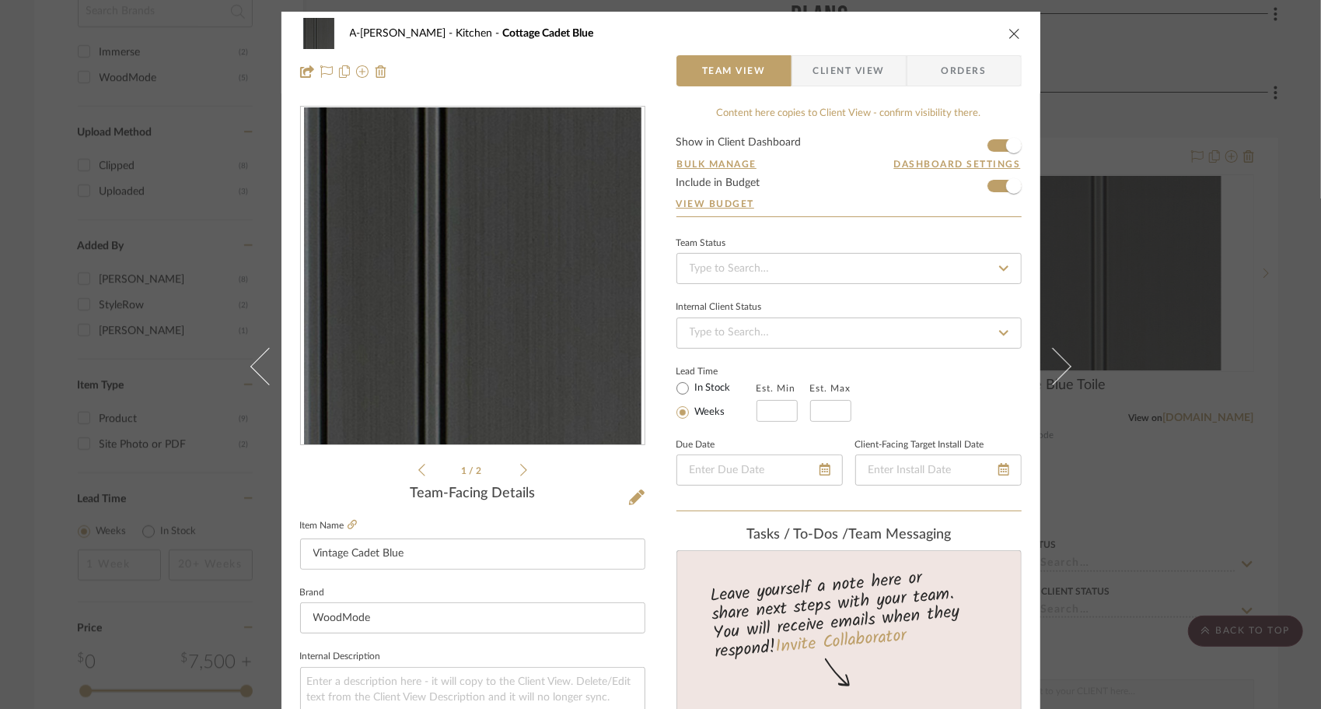
click at [891, 396] on div "Lead Time In Stock Weeks Est. Min Est. Max" at bounding box center [849, 391] width 345 height 61
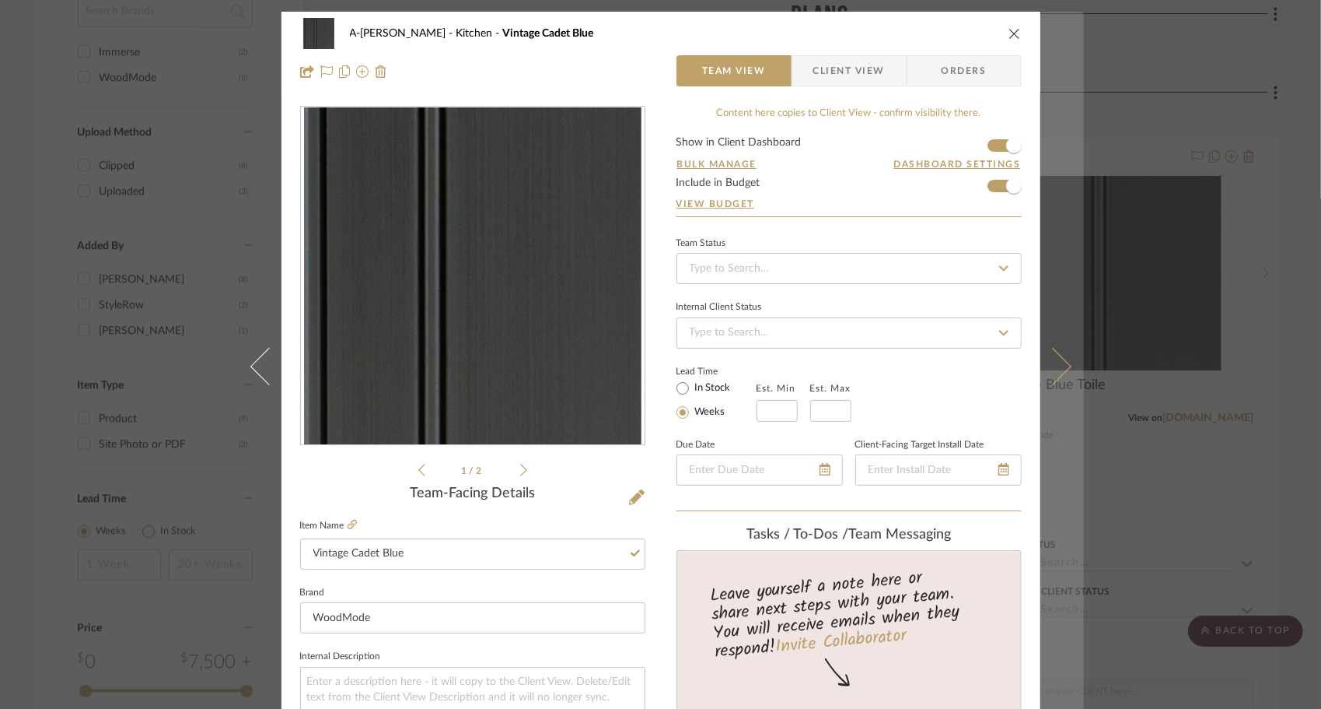
click at [1063, 367] on icon at bounding box center [1052, 365] width 37 height 37
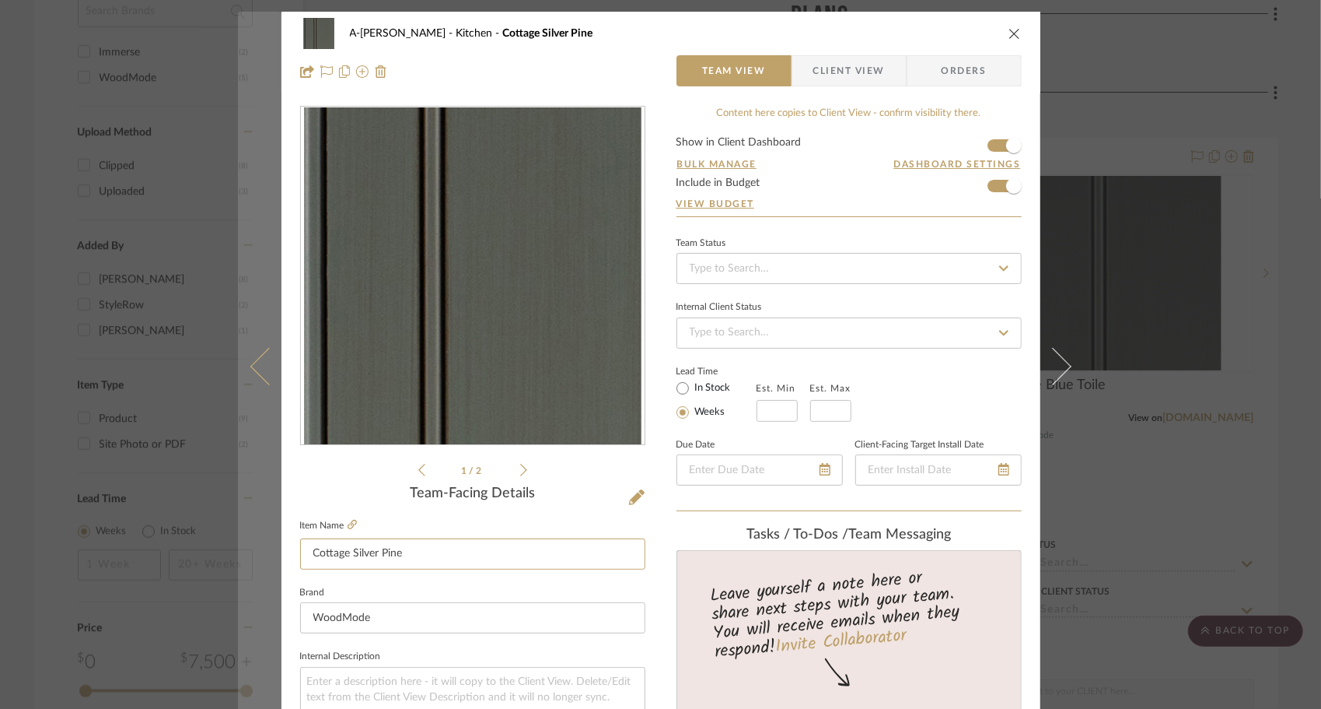
drag, startPoint x: 345, startPoint y: 552, endPoint x: 262, endPoint y: 558, distance: 83.5
paste input "Vin"
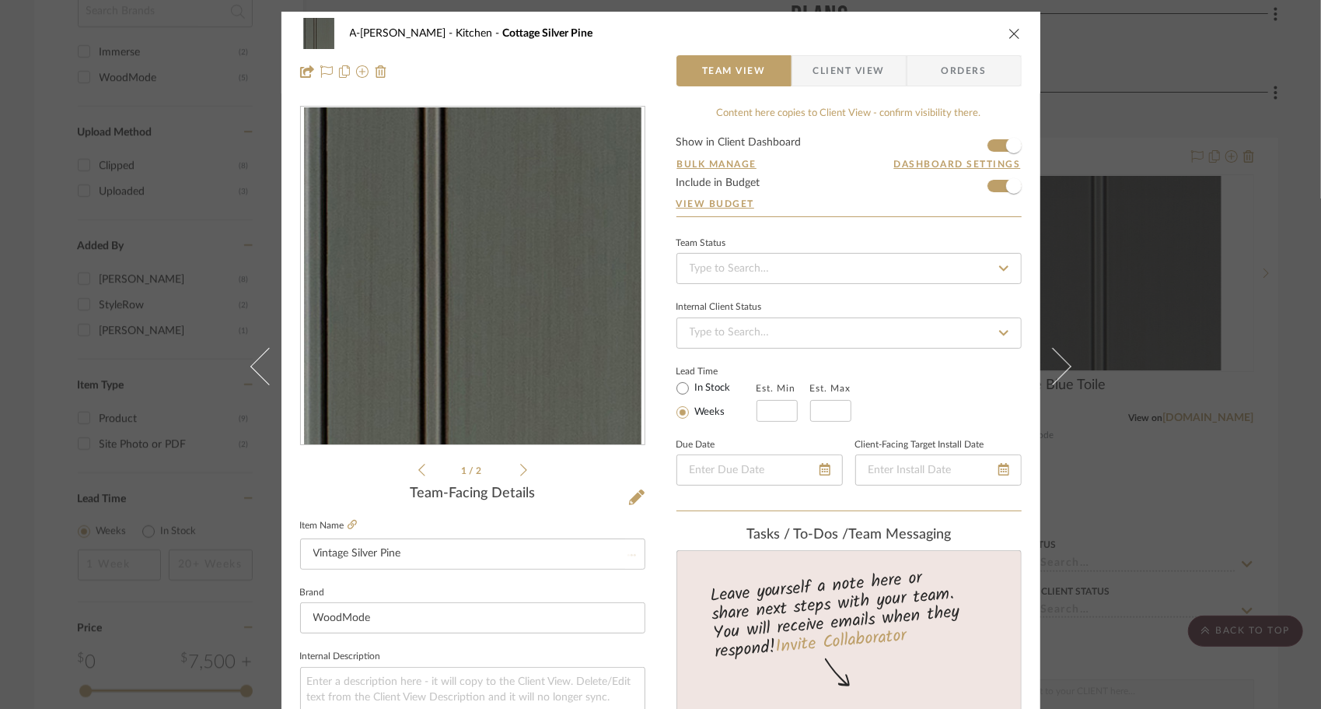
drag, startPoint x: 262, startPoint y: 558, endPoint x: 636, endPoint y: 585, distance: 375.0
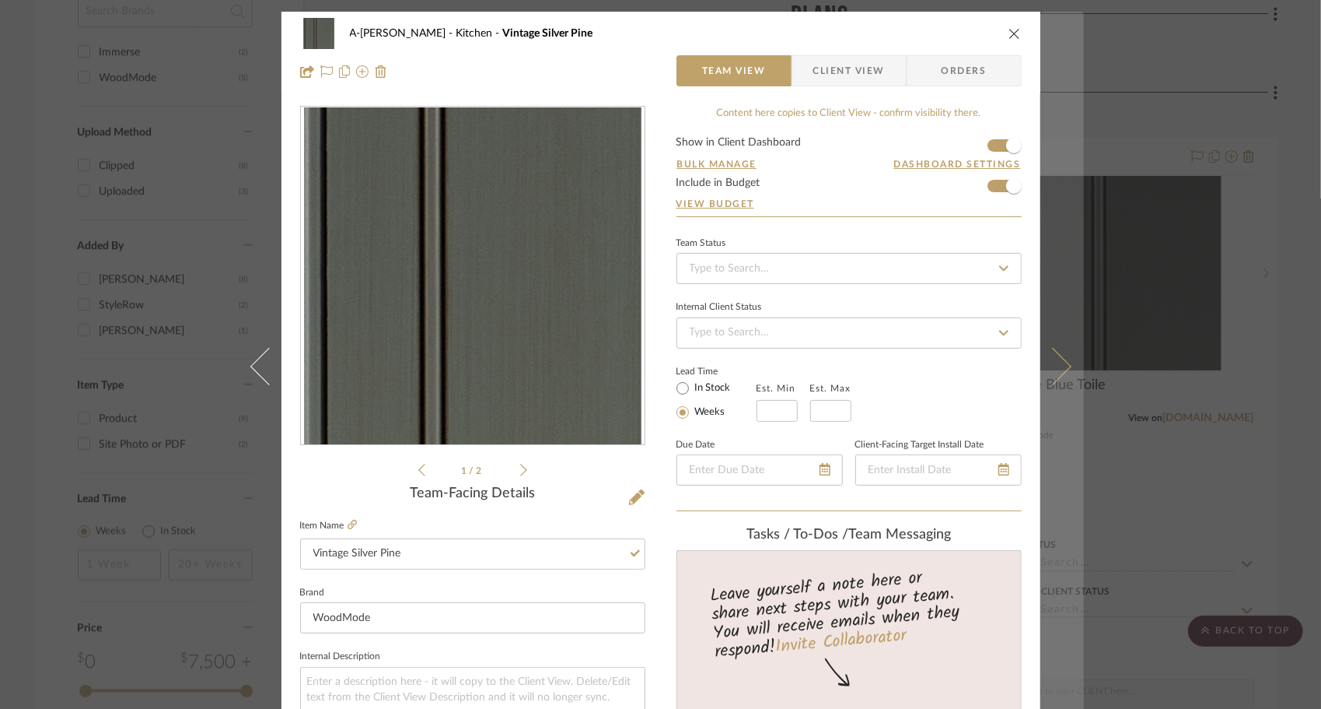
click at [1069, 362] on button at bounding box center [1063, 366] width 44 height 709
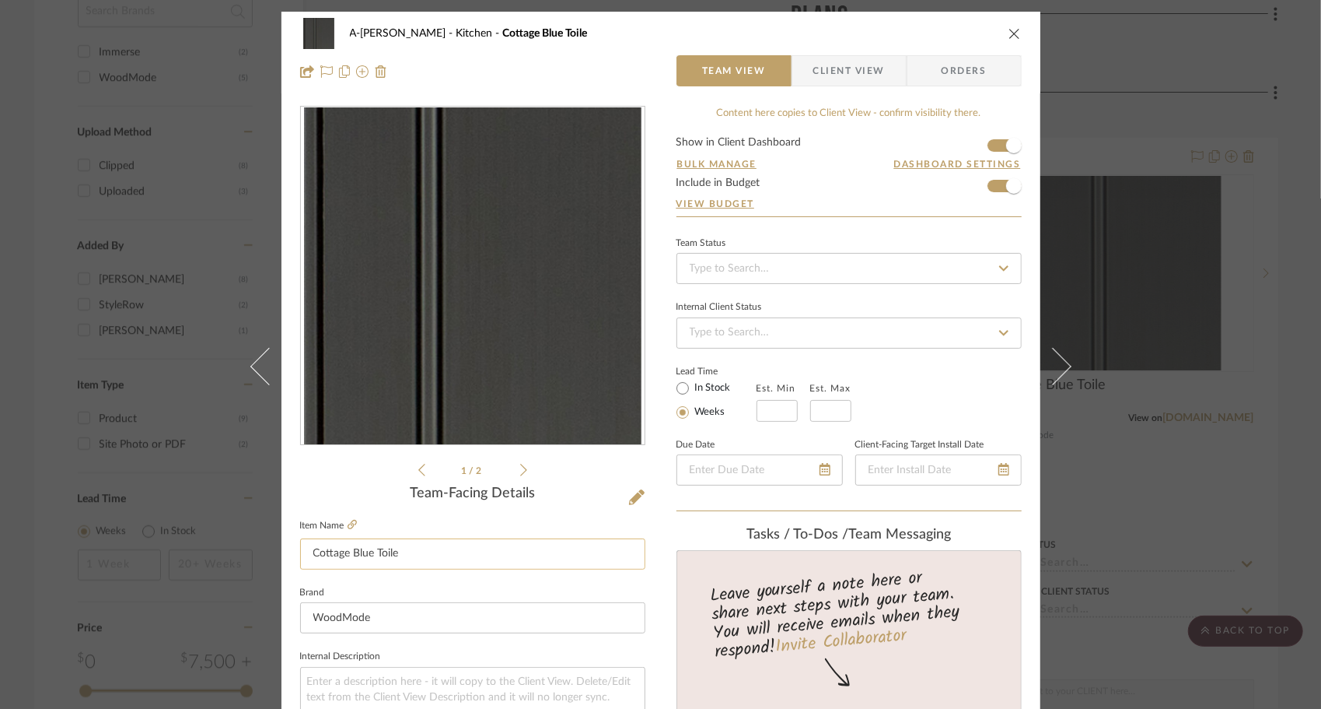
drag, startPoint x: 342, startPoint y: 557, endPoint x: 299, endPoint y: 552, distance: 43.8
click at [300, 552] on input "Cottage Blue Toile" at bounding box center [472, 553] width 345 height 31
paste input "Vin"
click at [1006, 396] on div "Lead Time In Stock Weeks Est. Min Est. Max" at bounding box center [849, 391] width 345 height 61
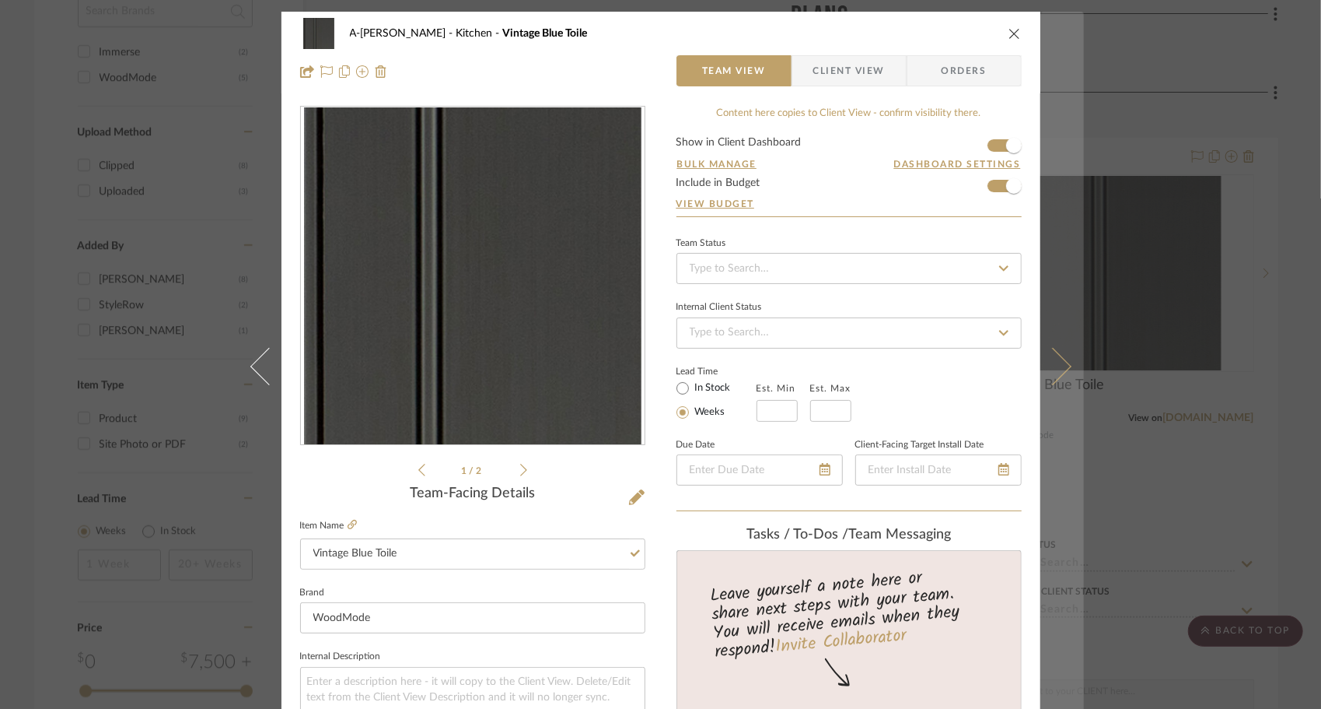
click at [1045, 375] on icon at bounding box center [1052, 365] width 37 height 37
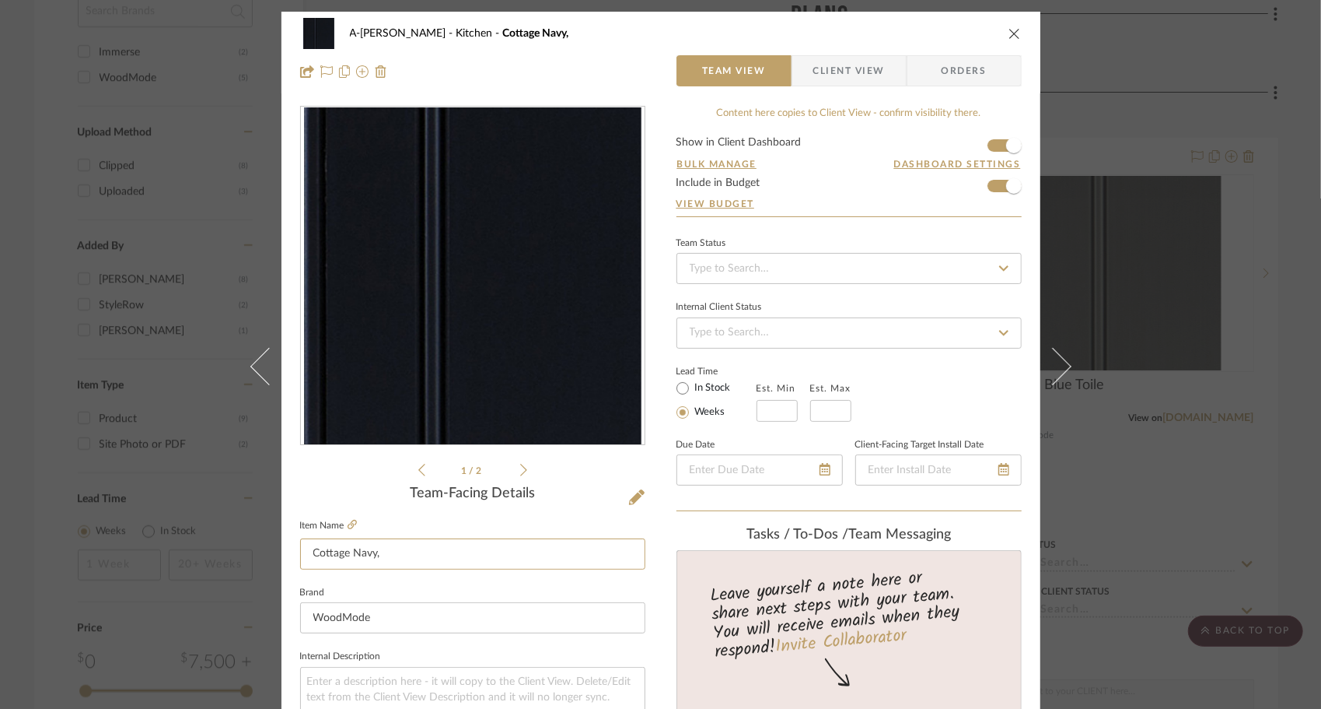
drag, startPoint x: 345, startPoint y: 555, endPoint x: 279, endPoint y: 558, distance: 66.2
paste input "Vin"
drag, startPoint x: 380, startPoint y: 550, endPoint x: 386, endPoint y: 544, distance: 8.3
click at [381, 550] on input "Vintage Navy," at bounding box center [472, 553] width 345 height 31
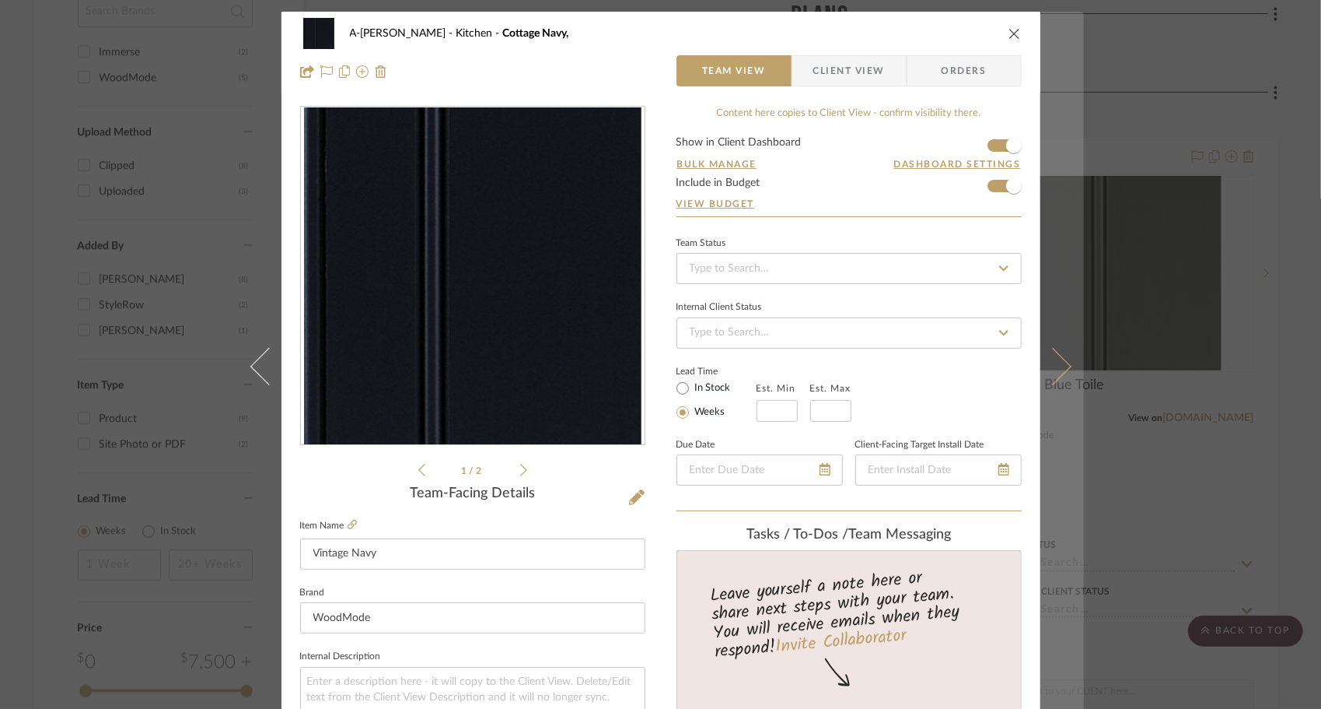
click at [1065, 375] on button at bounding box center [1063, 366] width 44 height 709
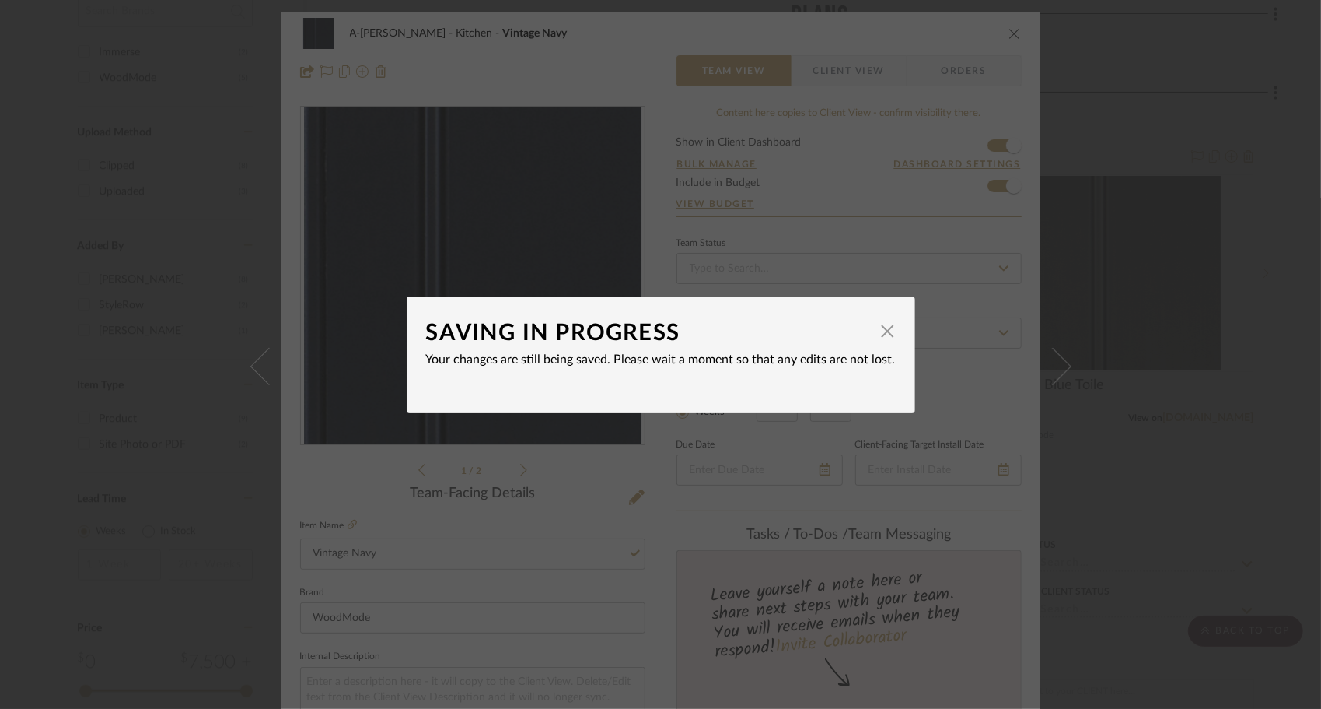
click at [916, 407] on div "SAVING IN PROGRESS × Your changes are still being saved. Please wait a moment s…" at bounding box center [660, 354] width 1321 height 709
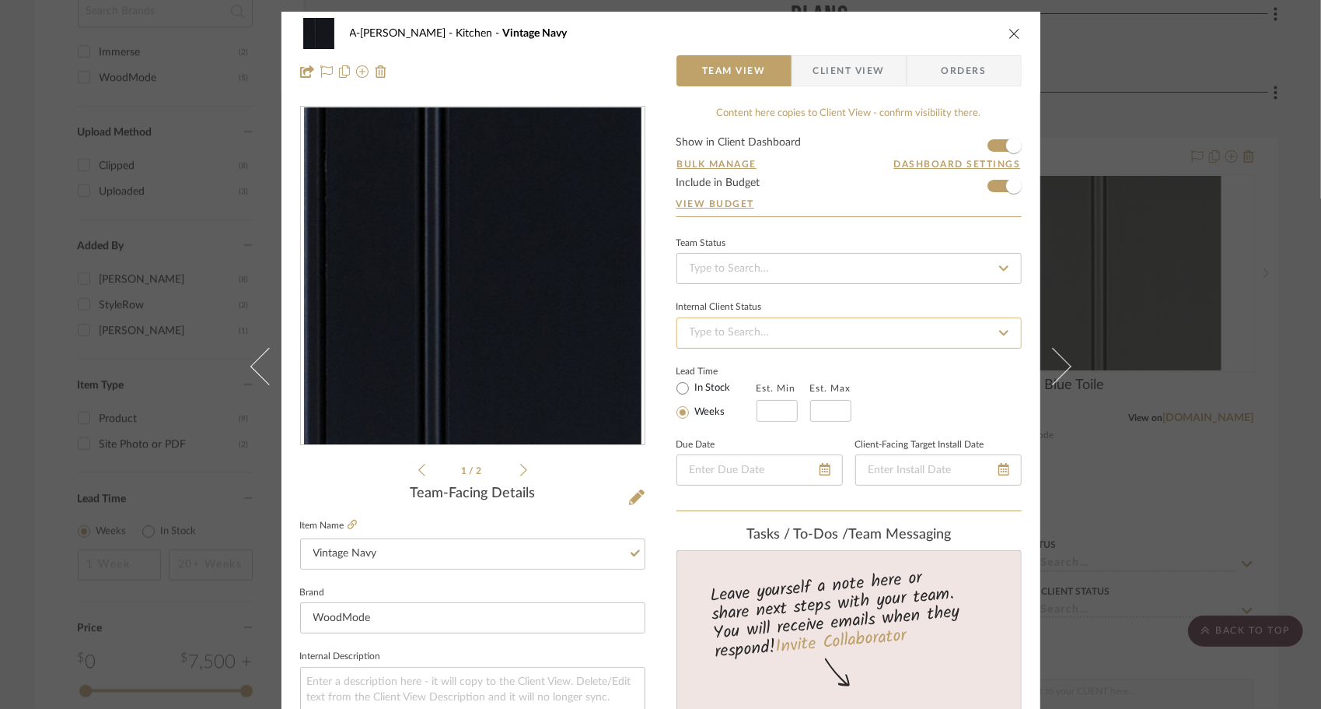
scroll to position [12, 0]
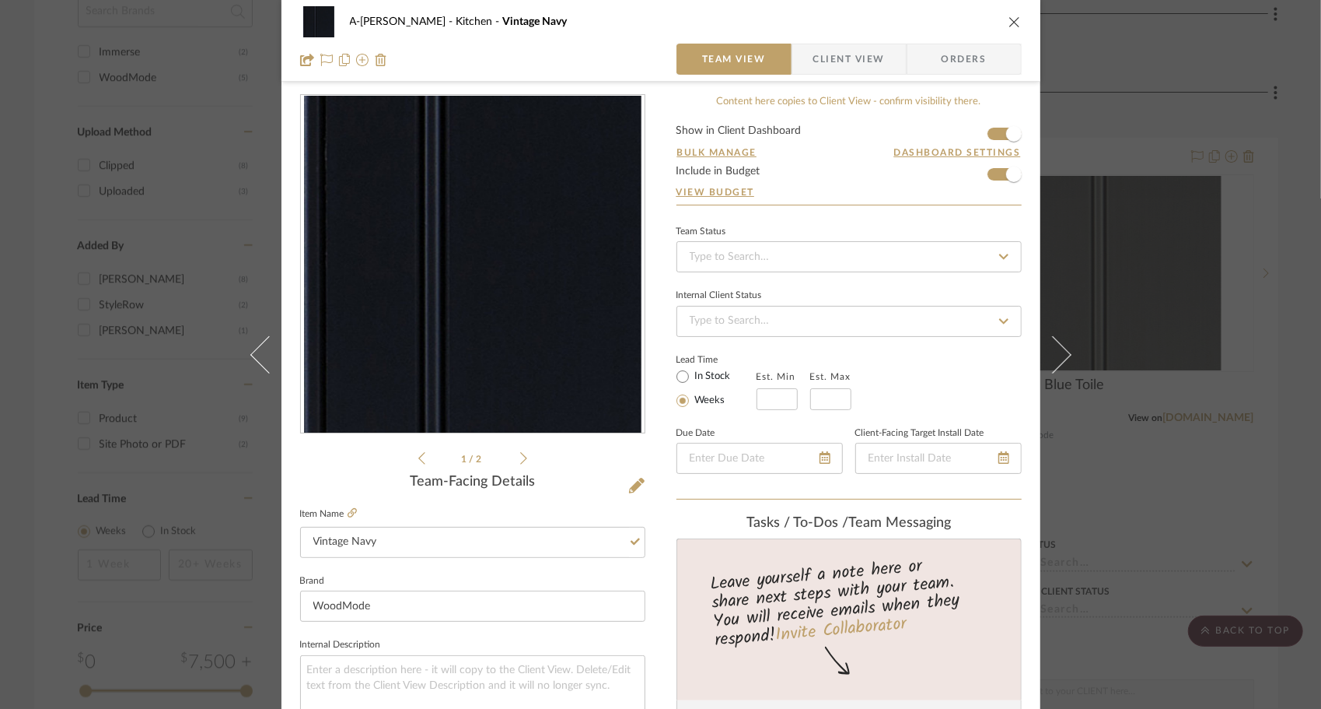
click at [1055, 353] on icon at bounding box center [1052, 353] width 37 height 37
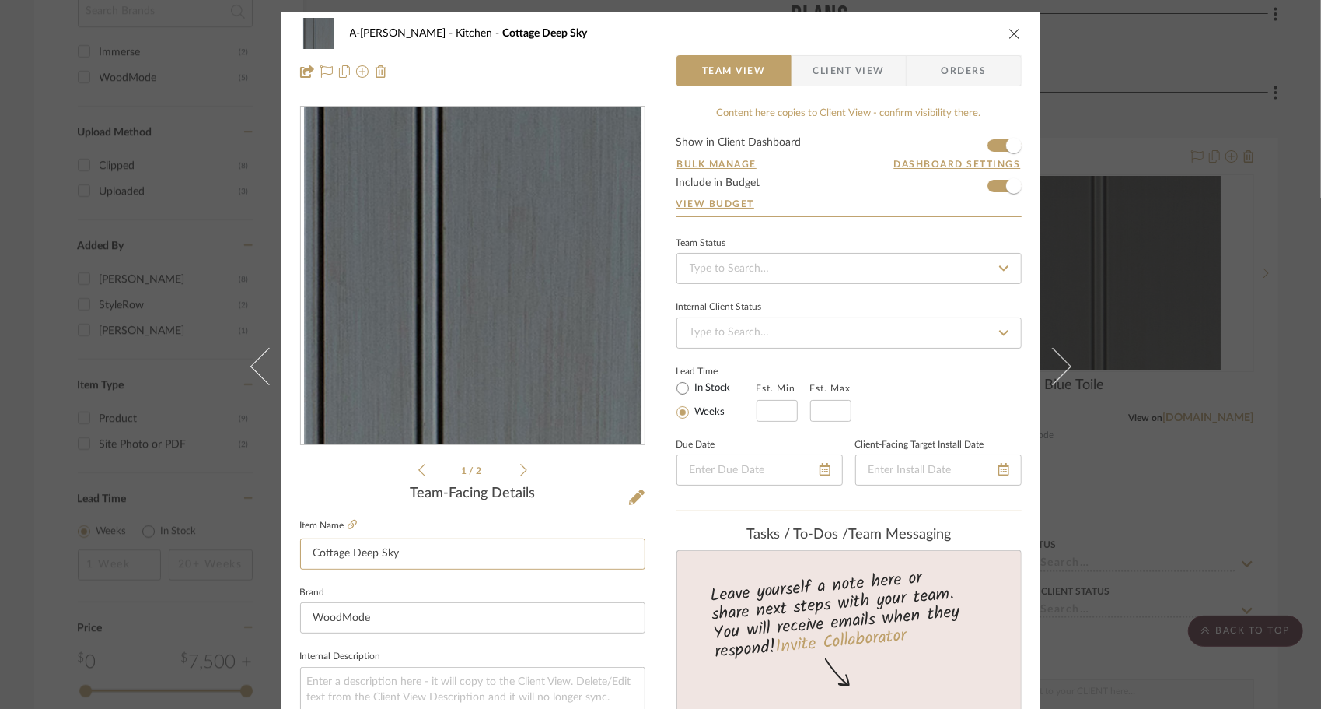
drag, startPoint x: 334, startPoint y: 556, endPoint x: 190, endPoint y: 555, distance: 144.7
click at [191, 556] on div "A-Schroeder Kitchen Cottage Deep Sky Team View Client View Orders 1 / 2 Team-Fa…" at bounding box center [660, 354] width 1321 height 709
paste input "Vintage"
click at [913, 382] on div "Lead Time In Stock Weeks Est. Min Est. Max" at bounding box center [849, 391] width 345 height 61
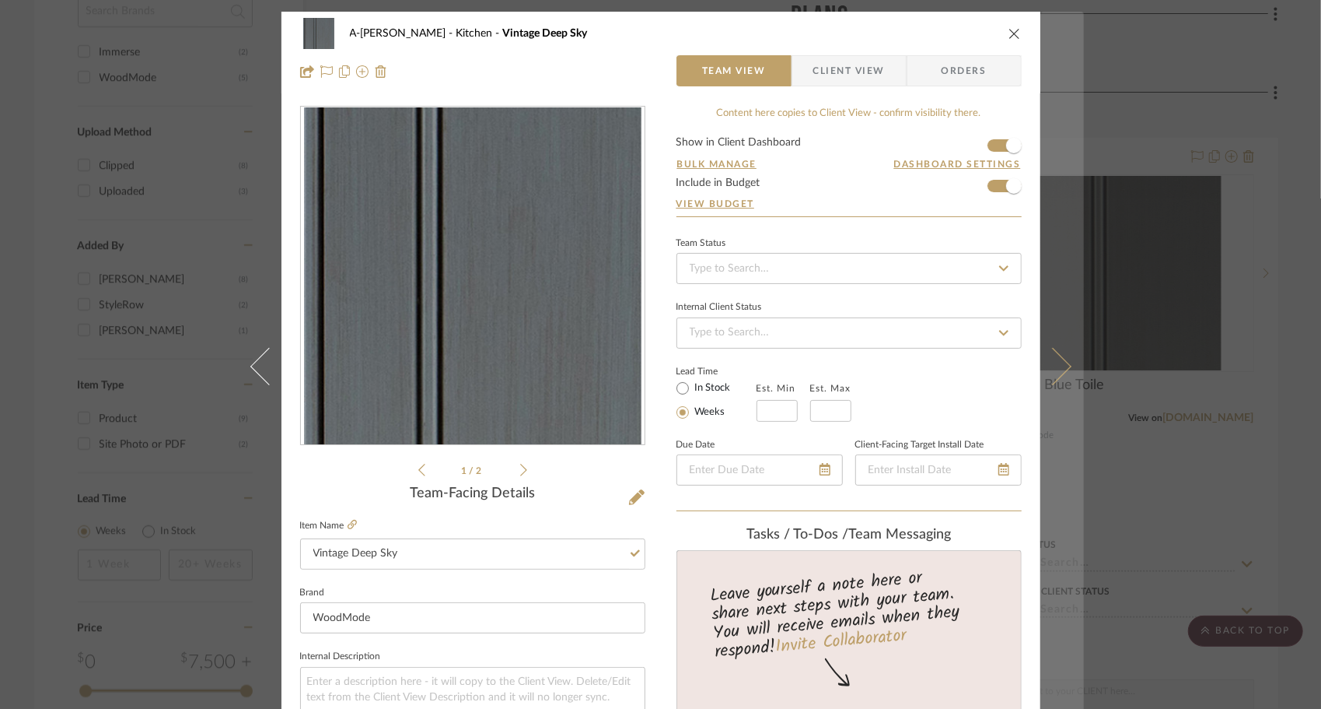
click at [1066, 371] on button at bounding box center [1063, 366] width 44 height 709
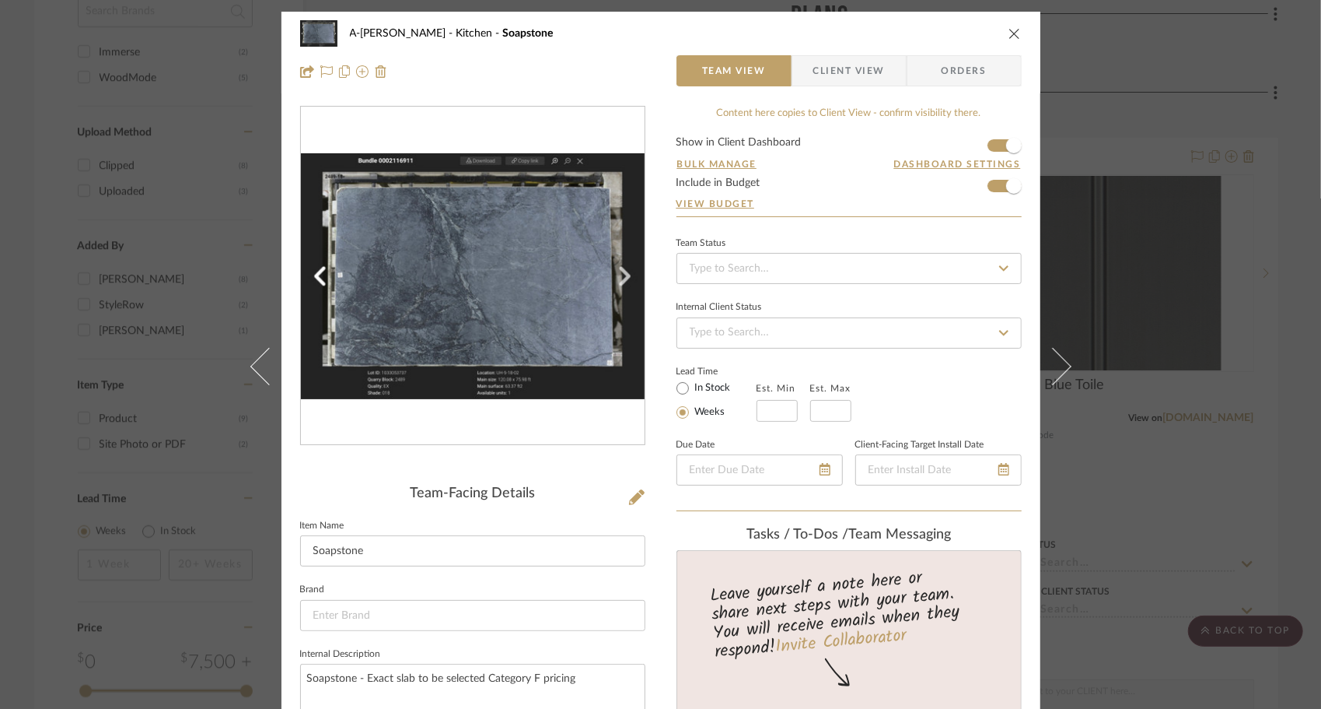
click at [1009, 37] on icon "close" at bounding box center [1015, 33] width 12 height 12
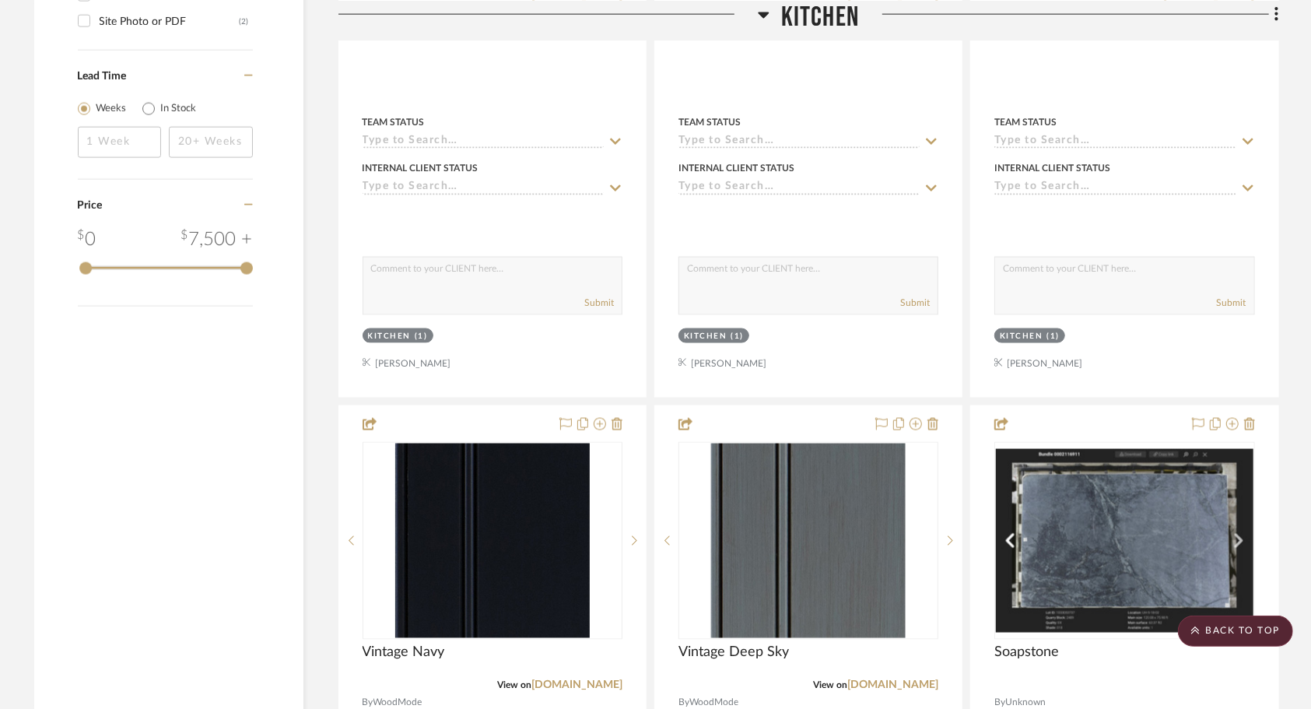
scroll to position [1244, 0]
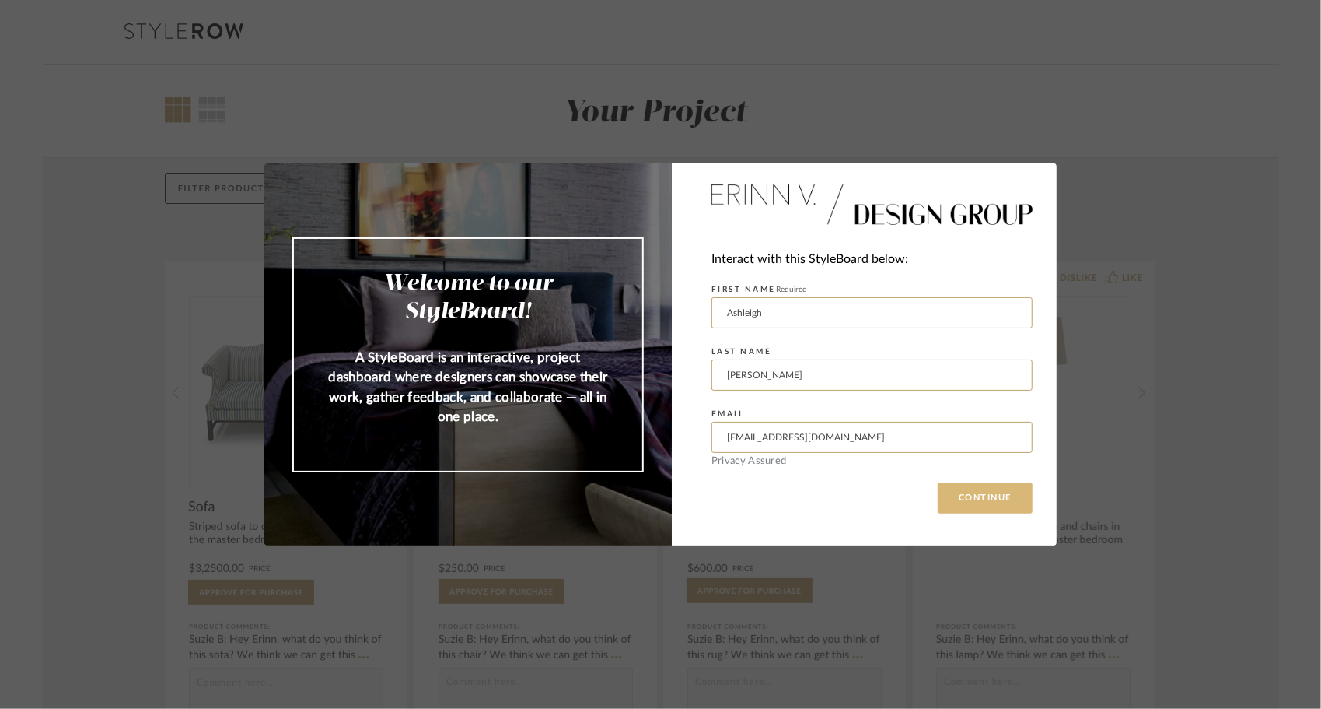
click at [985, 493] on button "CONTINUE" at bounding box center [985, 497] width 95 height 31
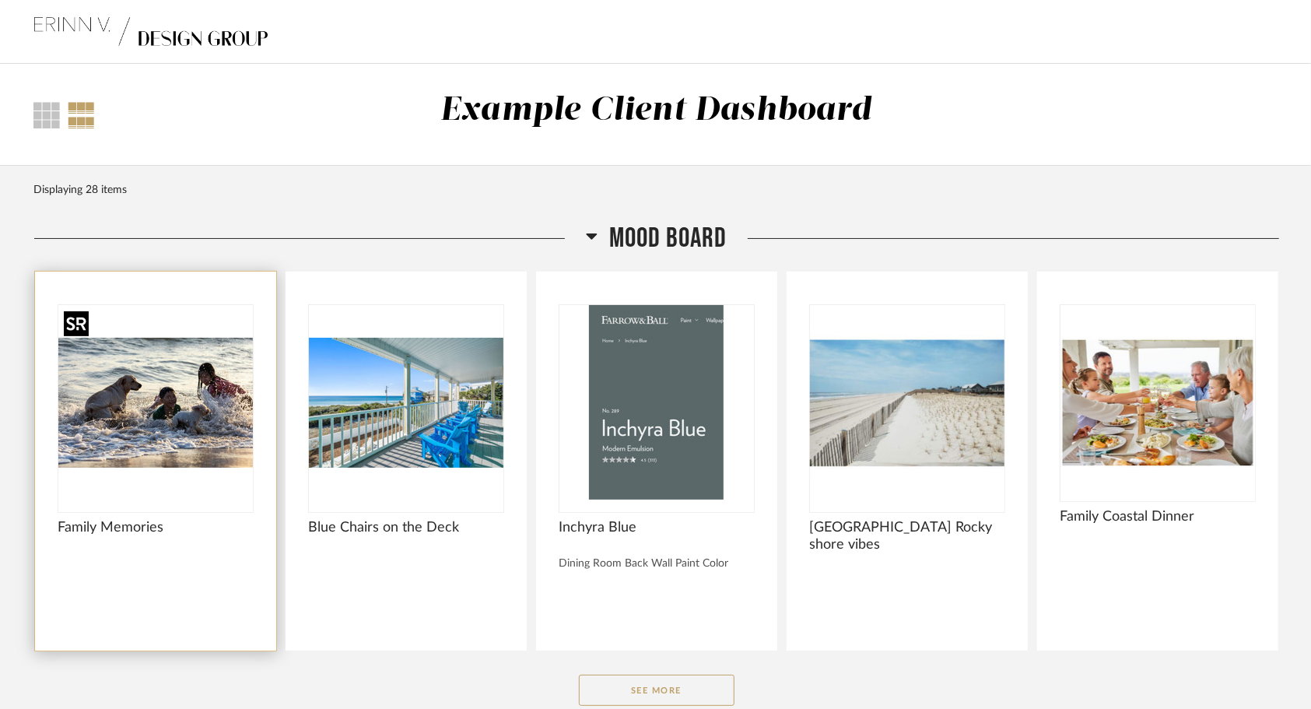
click at [191, 434] on img "0" at bounding box center [155, 402] width 194 height 194
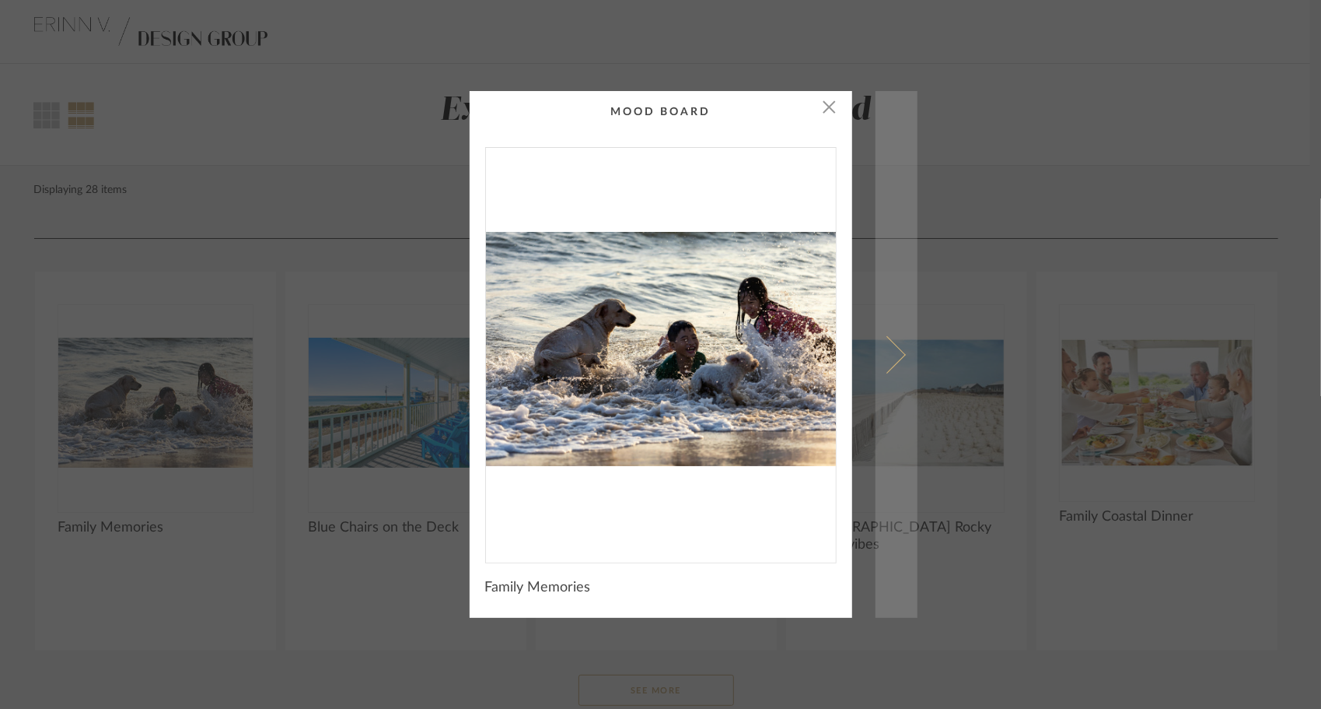
click at [879, 356] on span at bounding box center [886, 353] width 37 height 37
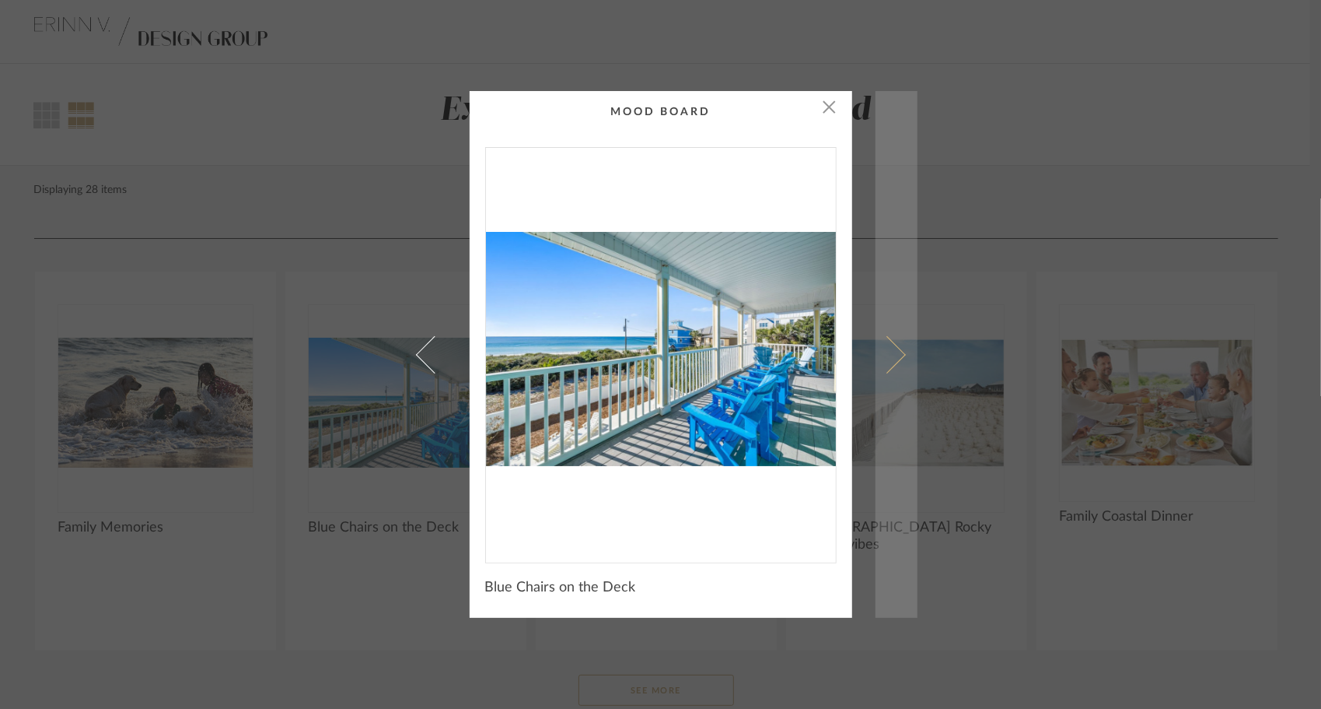
click at [879, 356] on span at bounding box center [886, 353] width 37 height 37
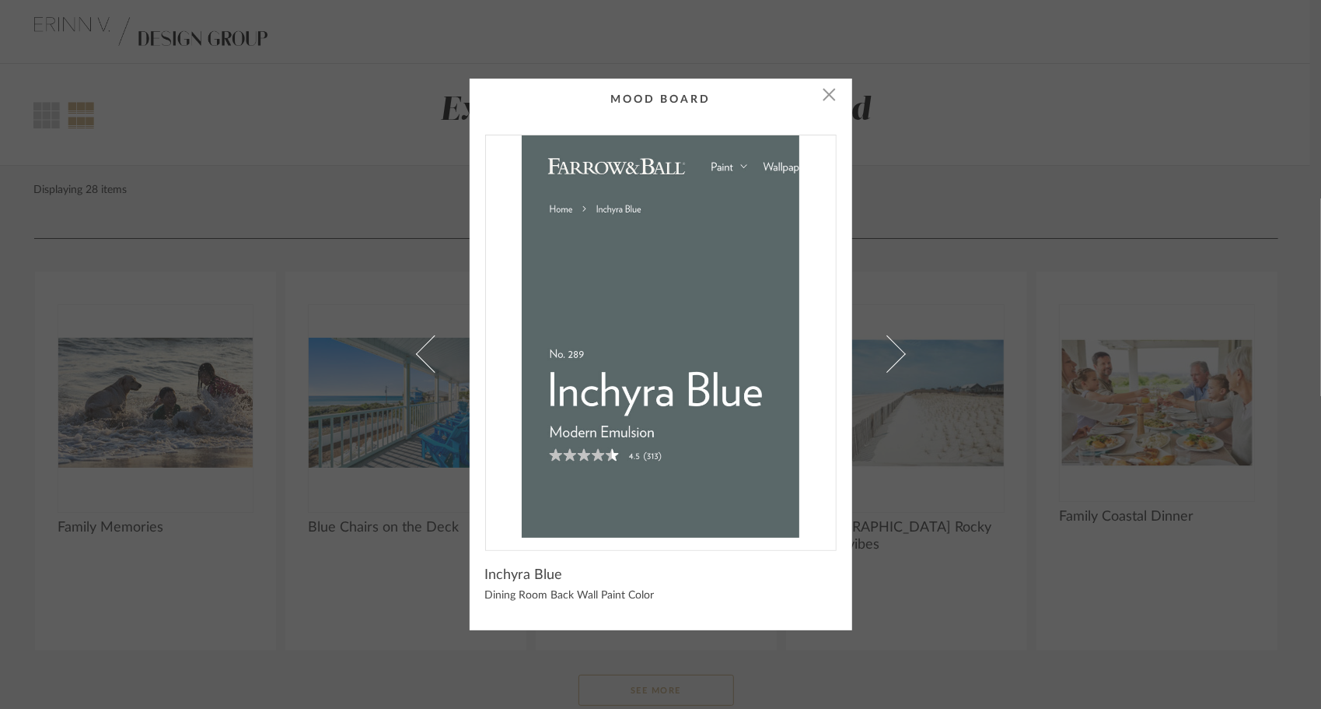
click at [879, 356] on span at bounding box center [886, 353] width 37 height 37
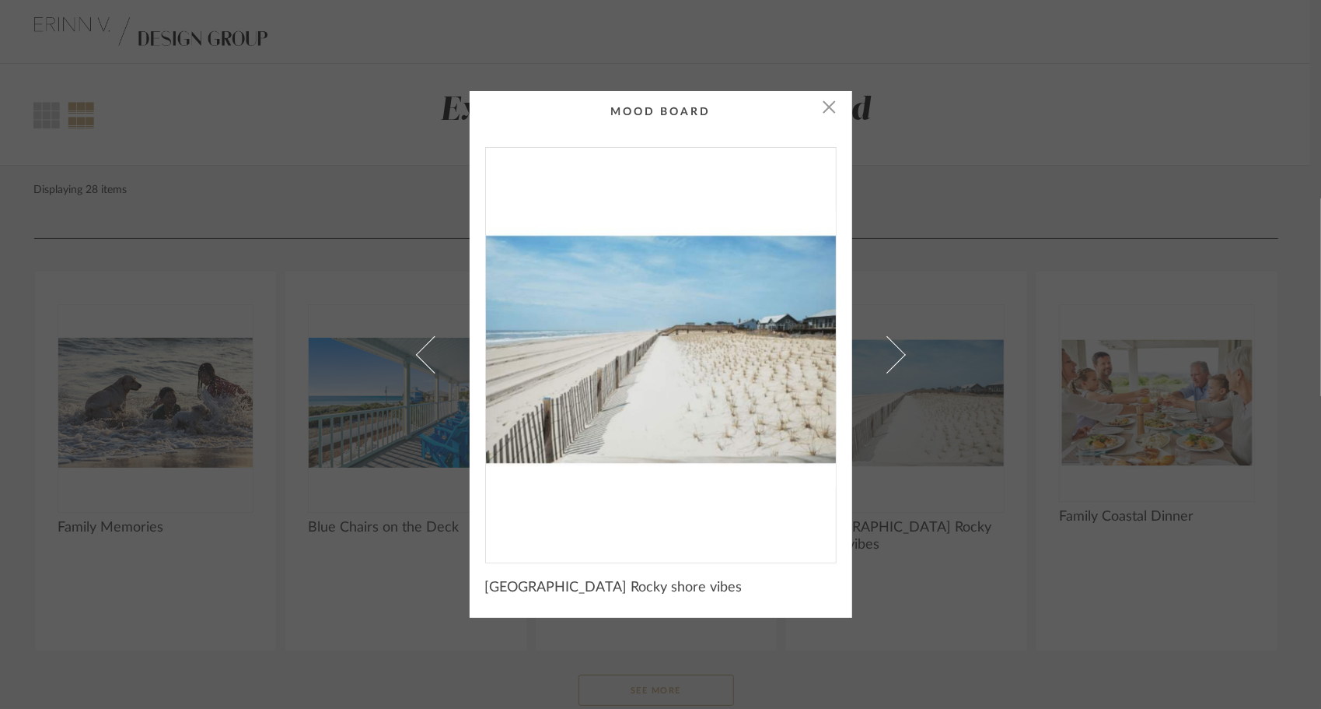
click at [879, 356] on span at bounding box center [886, 353] width 37 height 37
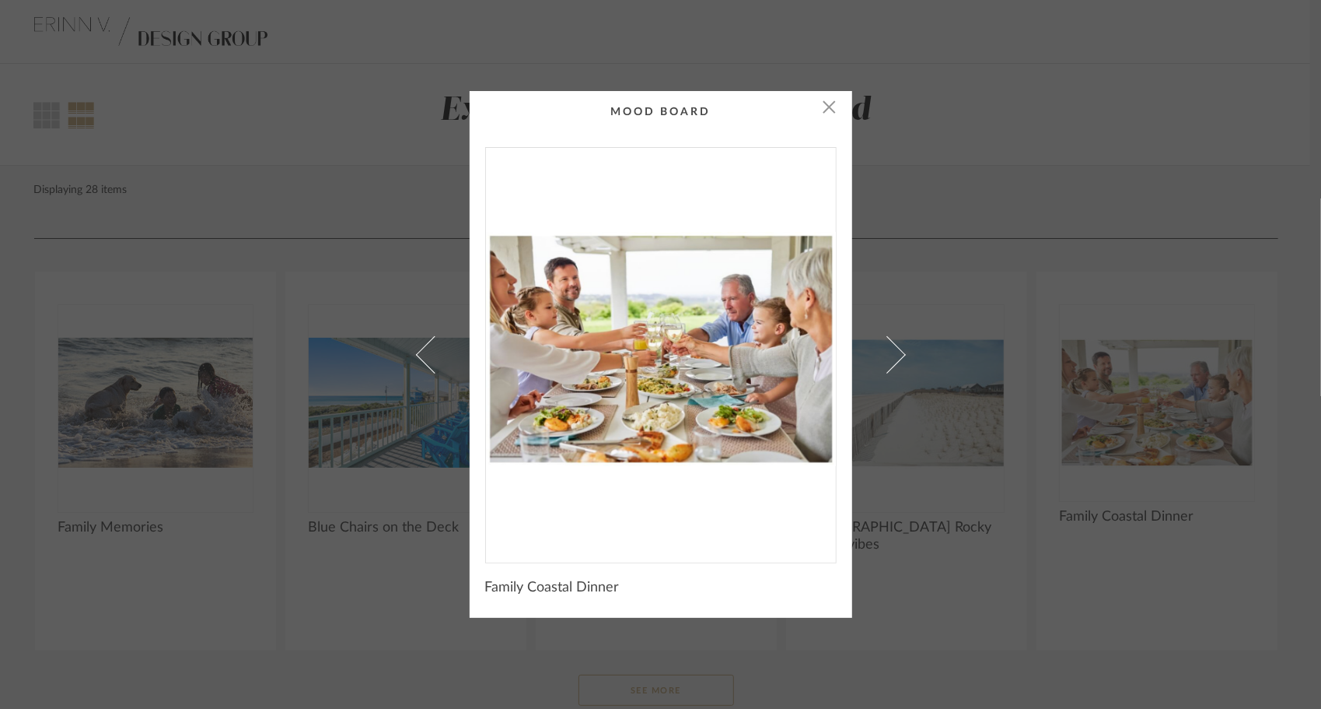
click at [879, 356] on span at bounding box center [886, 353] width 37 height 37
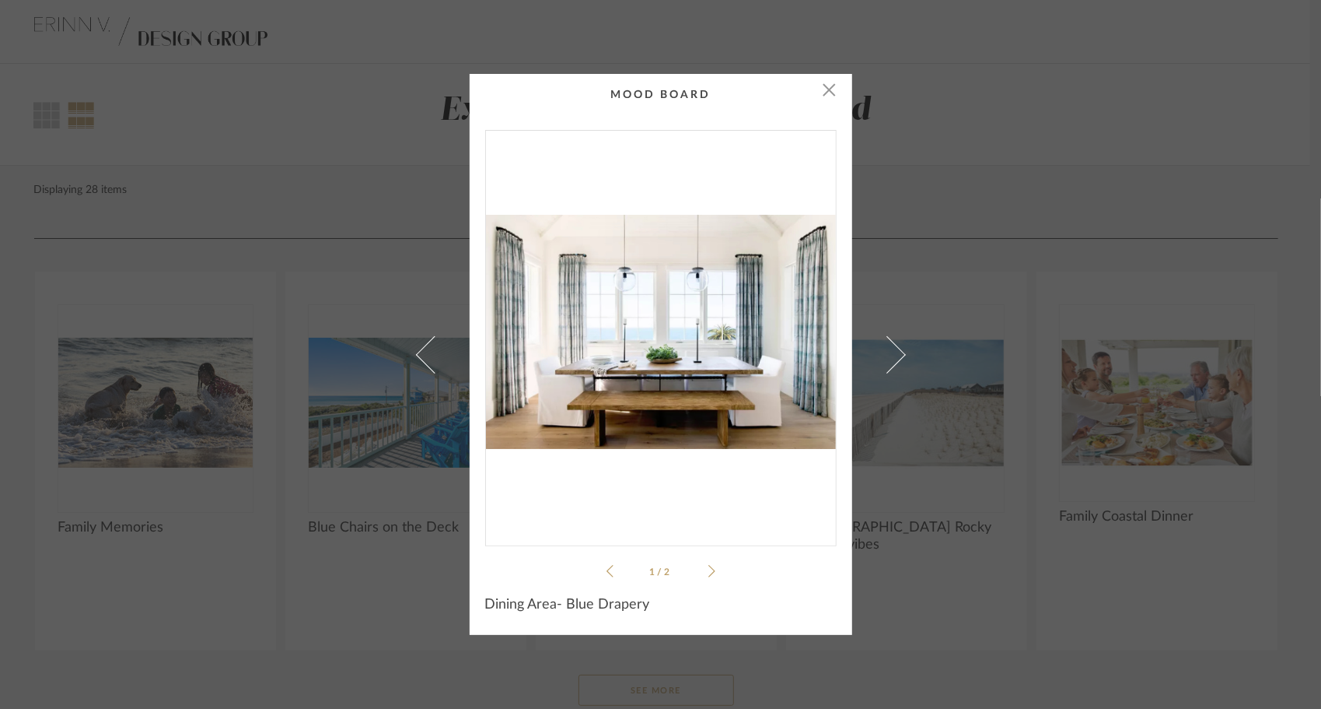
click at [879, 356] on span at bounding box center [886, 353] width 37 height 37
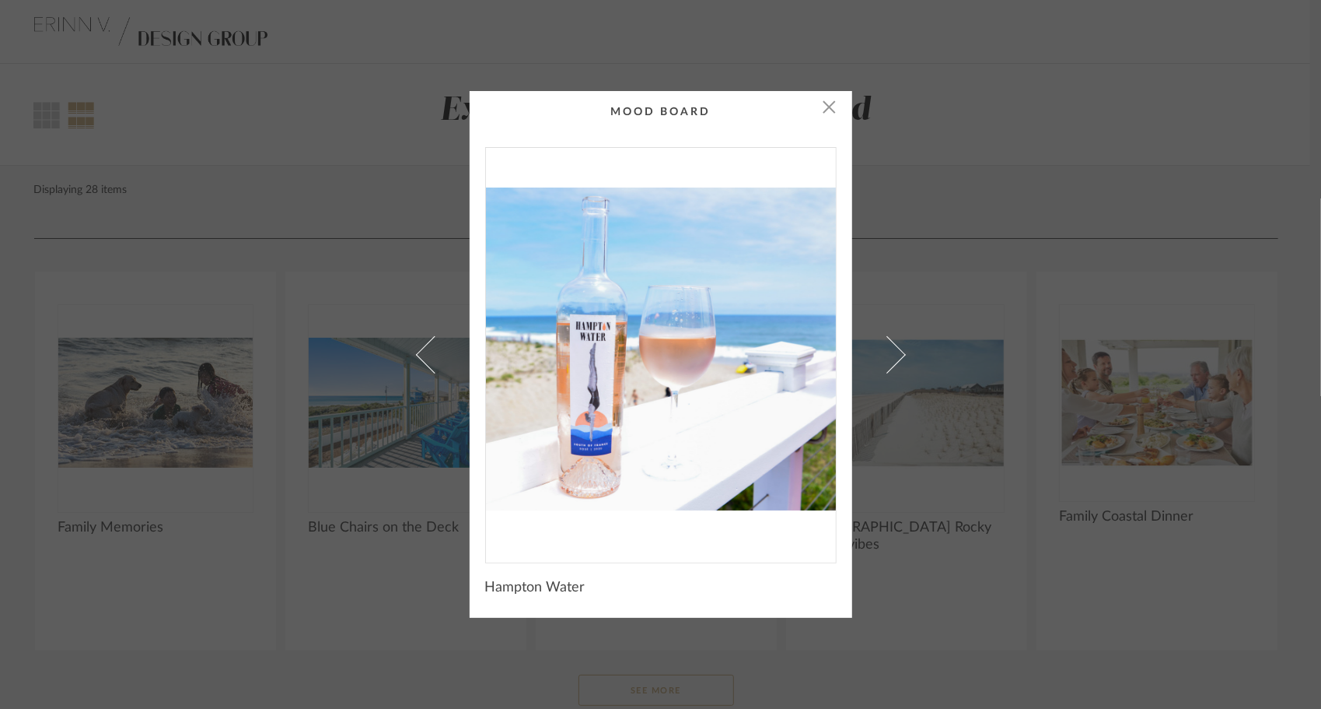
click at [879, 356] on span at bounding box center [886, 353] width 37 height 37
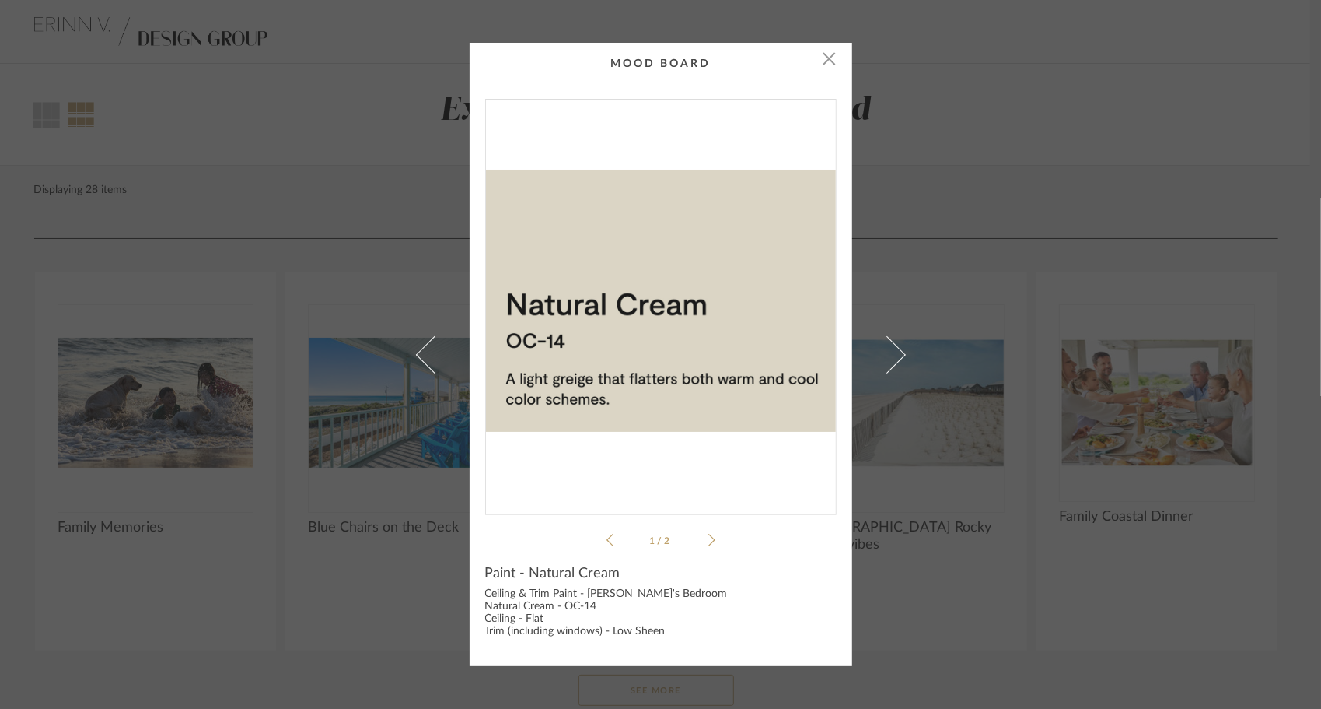
drag, startPoint x: 821, startPoint y: 61, endPoint x: 772, endPoint y: 164, distance: 114.5
click at [821, 64] on span "button" at bounding box center [829, 58] width 31 height 31
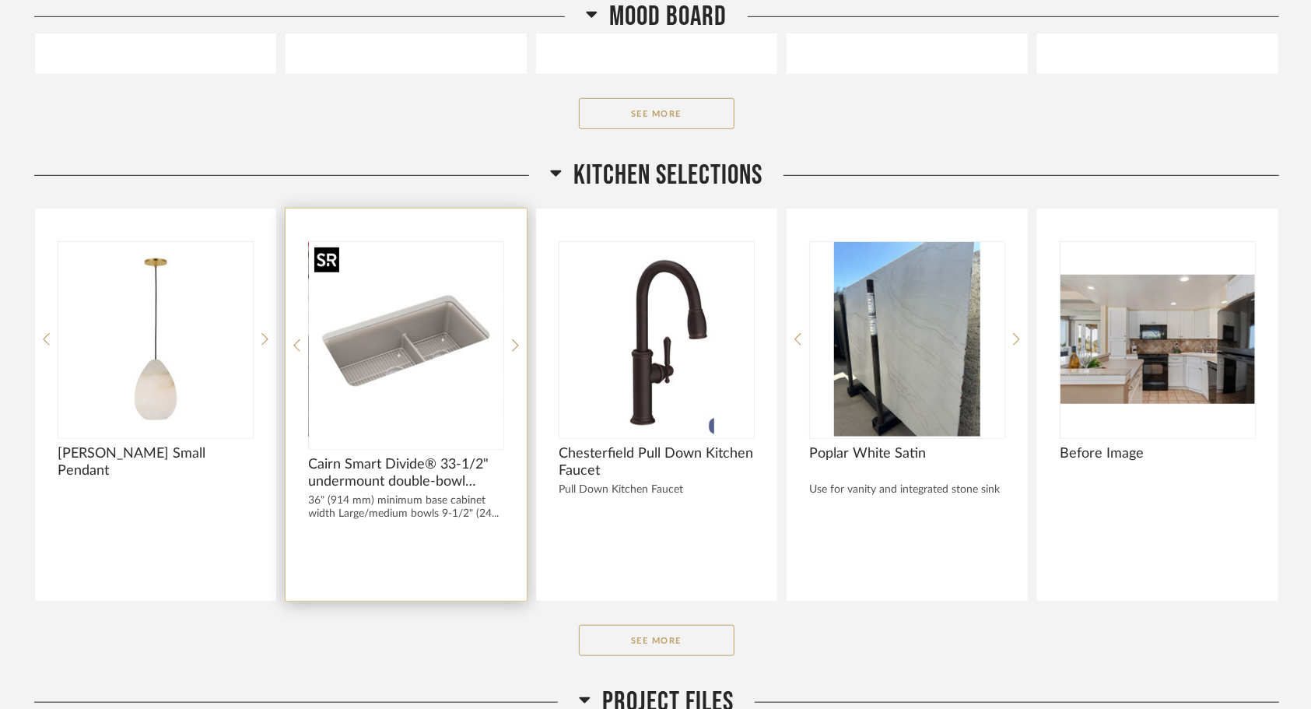
scroll to position [622, 0]
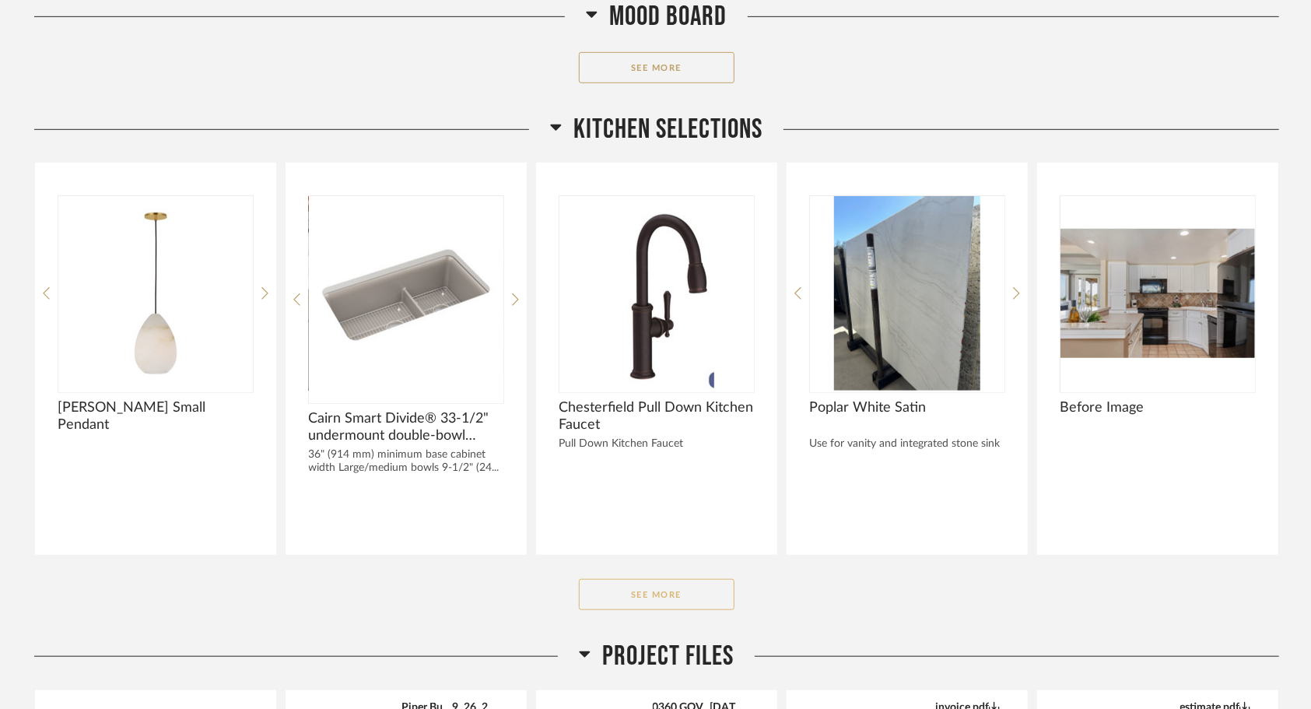
click at [641, 586] on button "See More" at bounding box center [657, 594] width 156 height 31
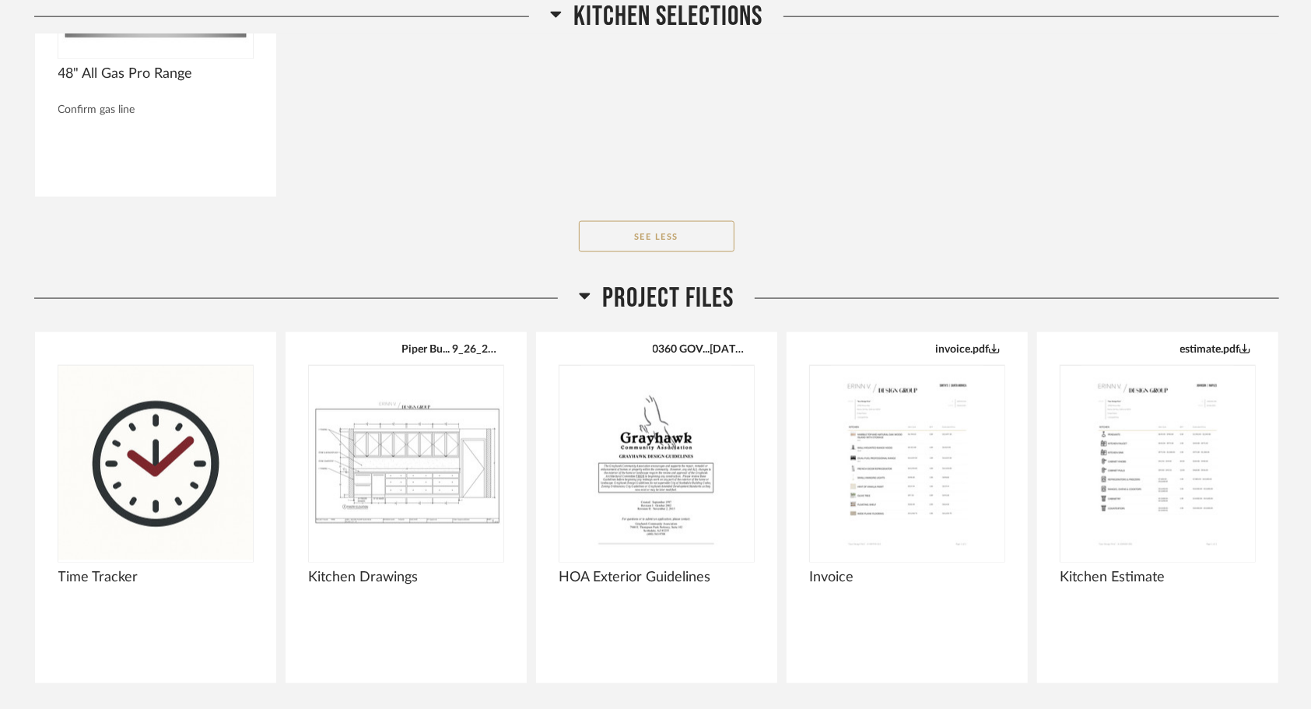
scroll to position [1400, 0]
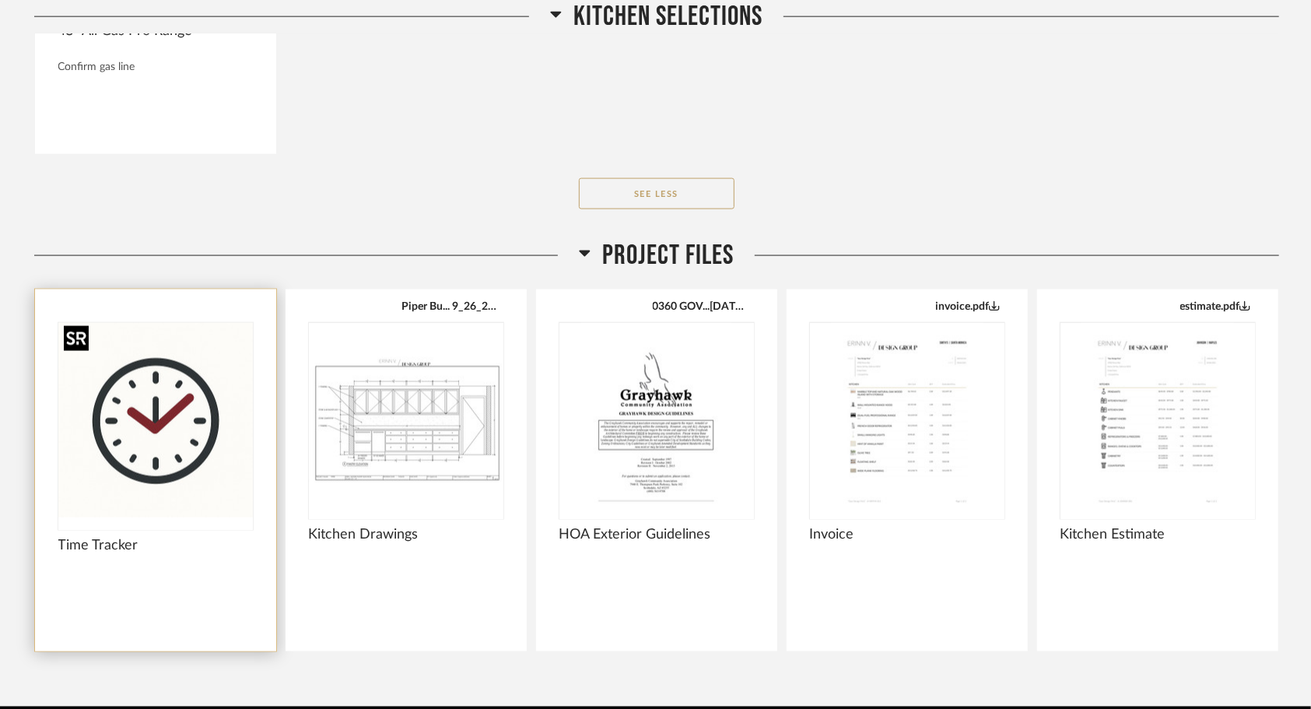
click at [0, 0] on img at bounding box center [0, 0] width 0 height 0
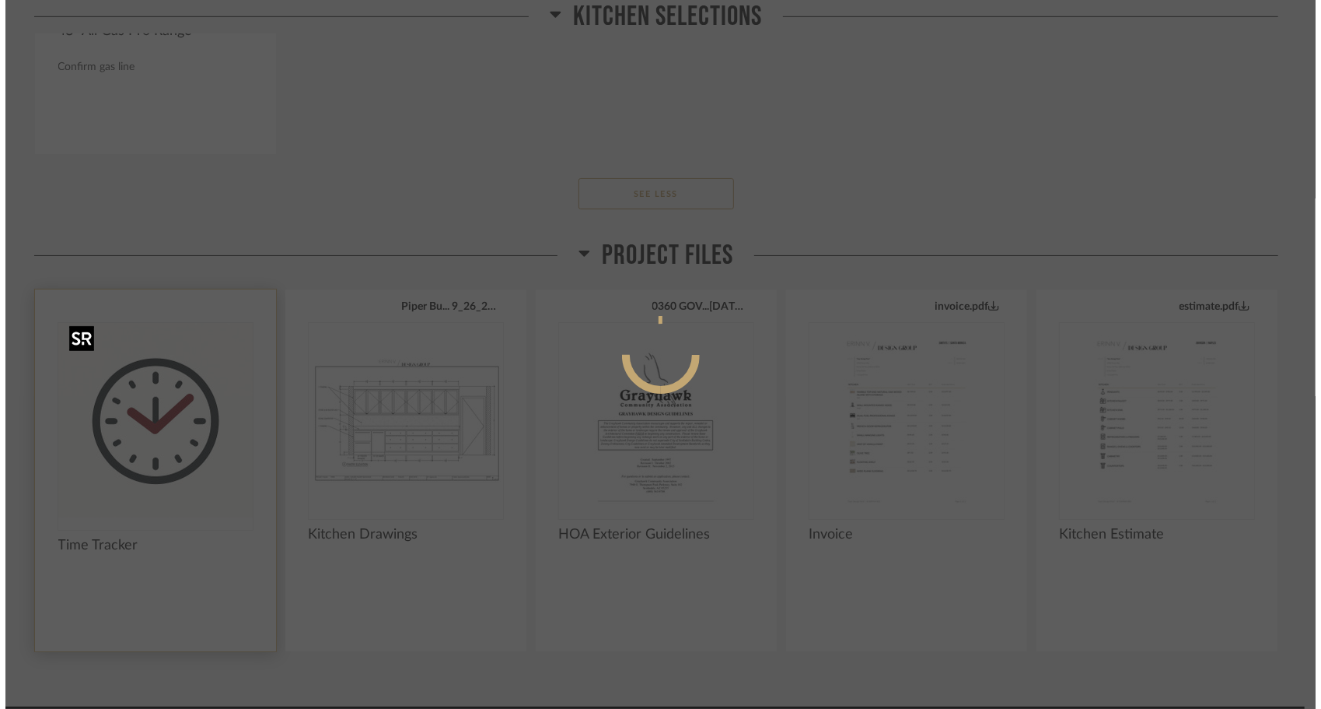
scroll to position [0, 0]
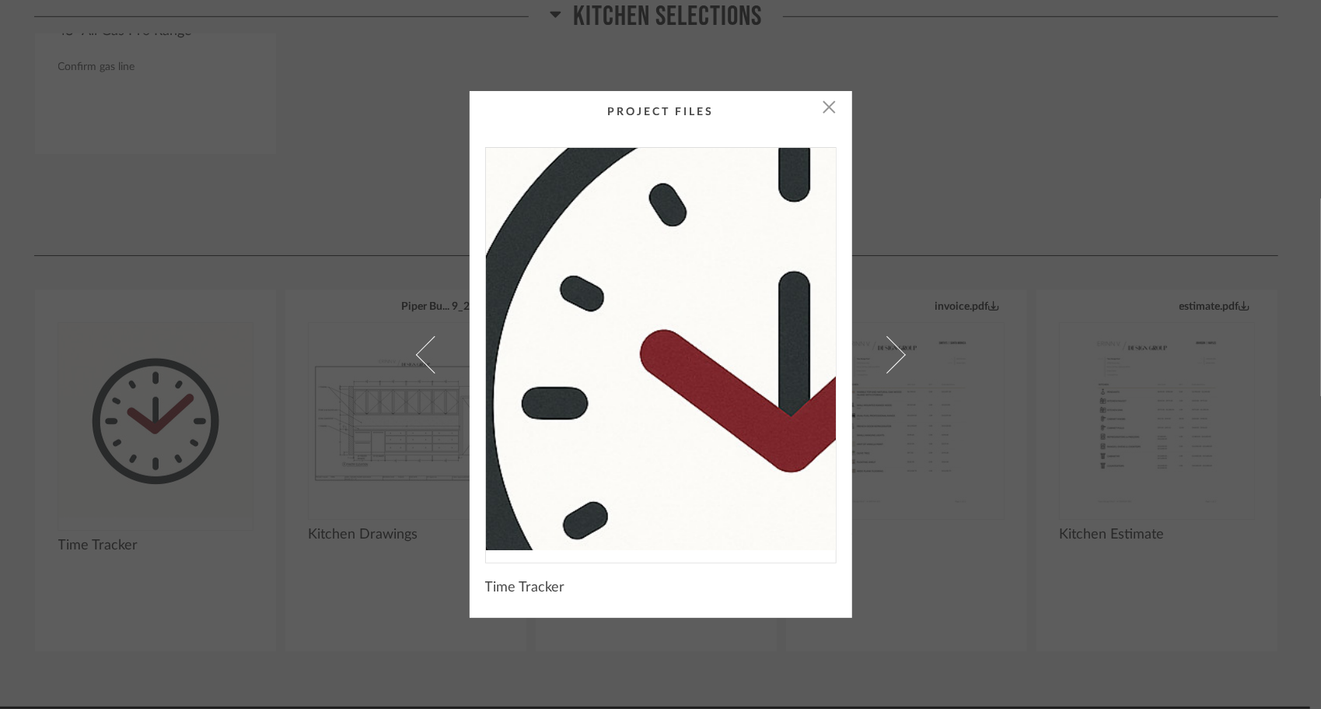
click at [611, 333] on img "0" at bounding box center [661, 349] width 350 height 402
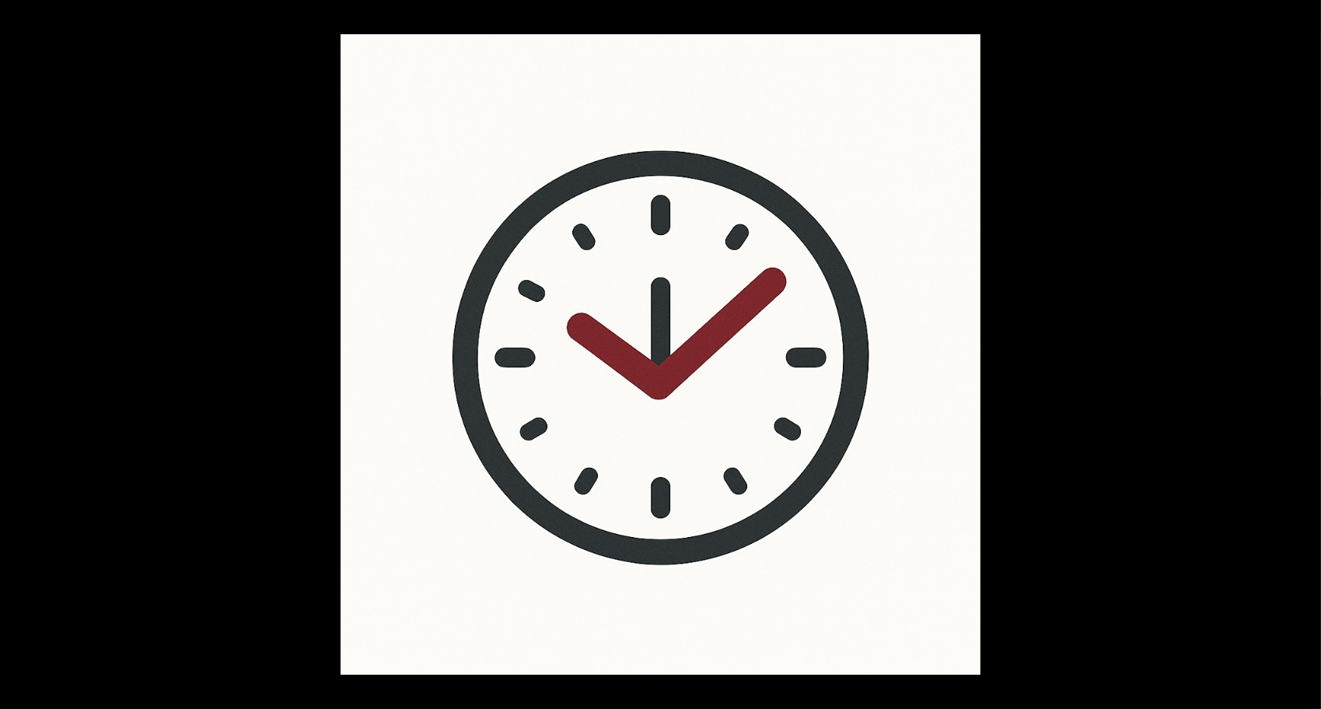
click at [1299, 14] on button at bounding box center [1304, 17] width 34 height 34
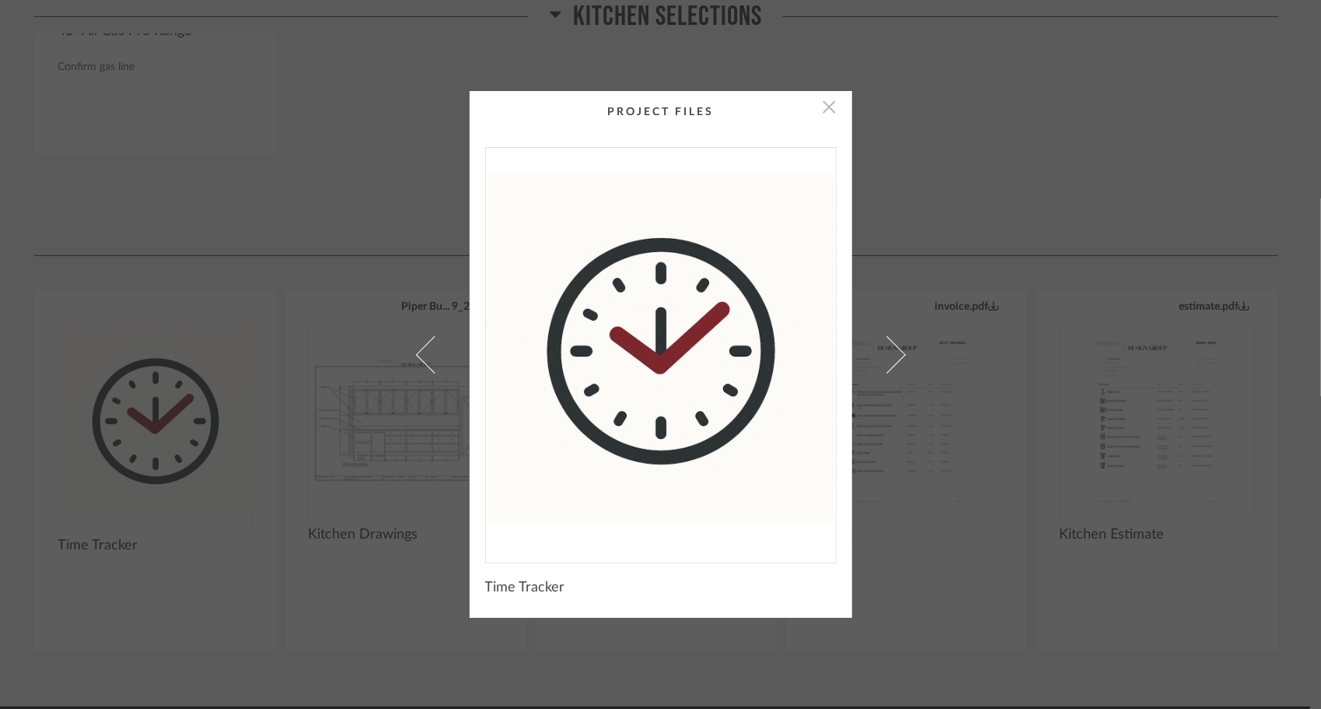
click at [824, 96] on span "button" at bounding box center [829, 106] width 31 height 31
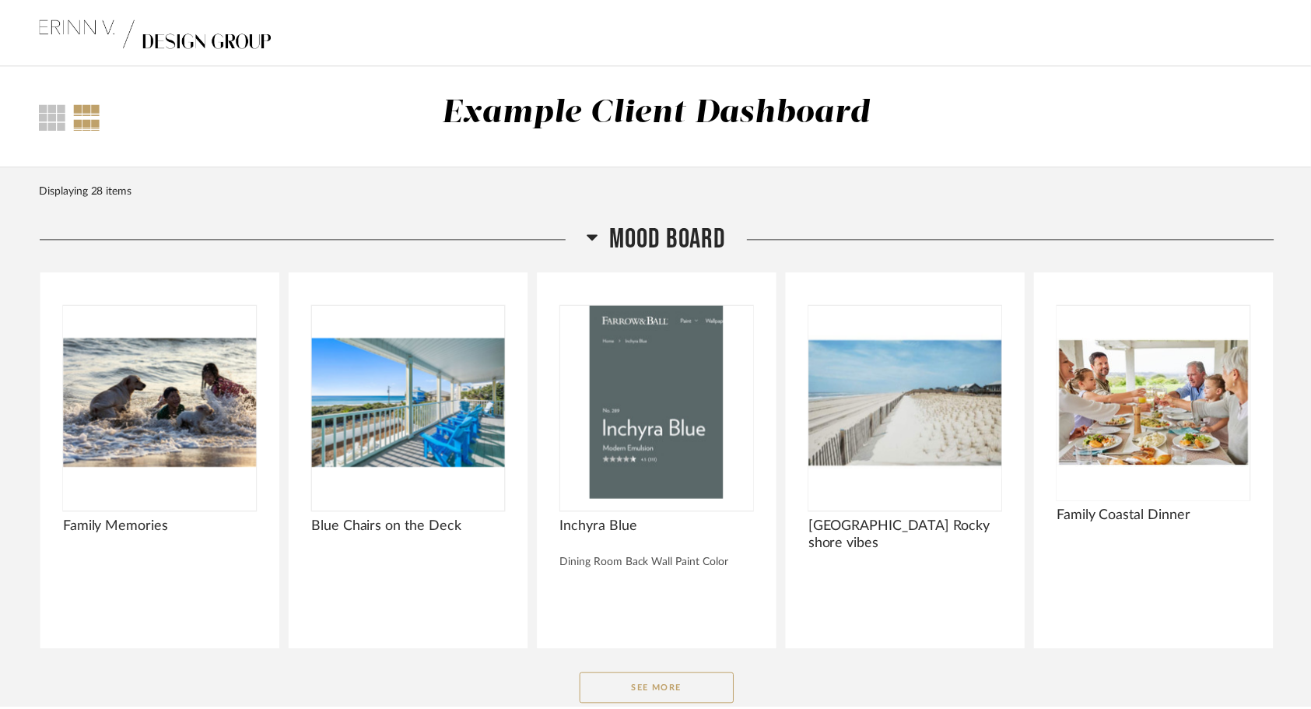
scroll to position [1400, 0]
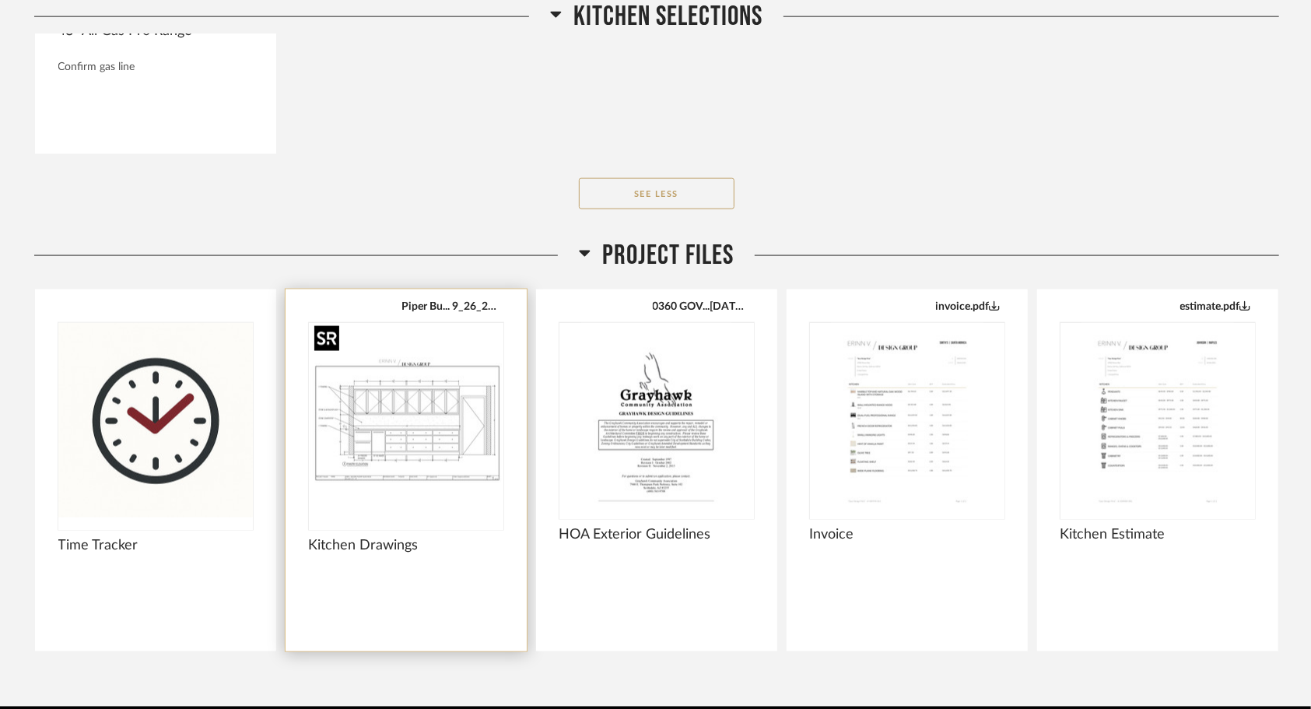
click at [442, 456] on img "0" at bounding box center [406, 420] width 194 height 194
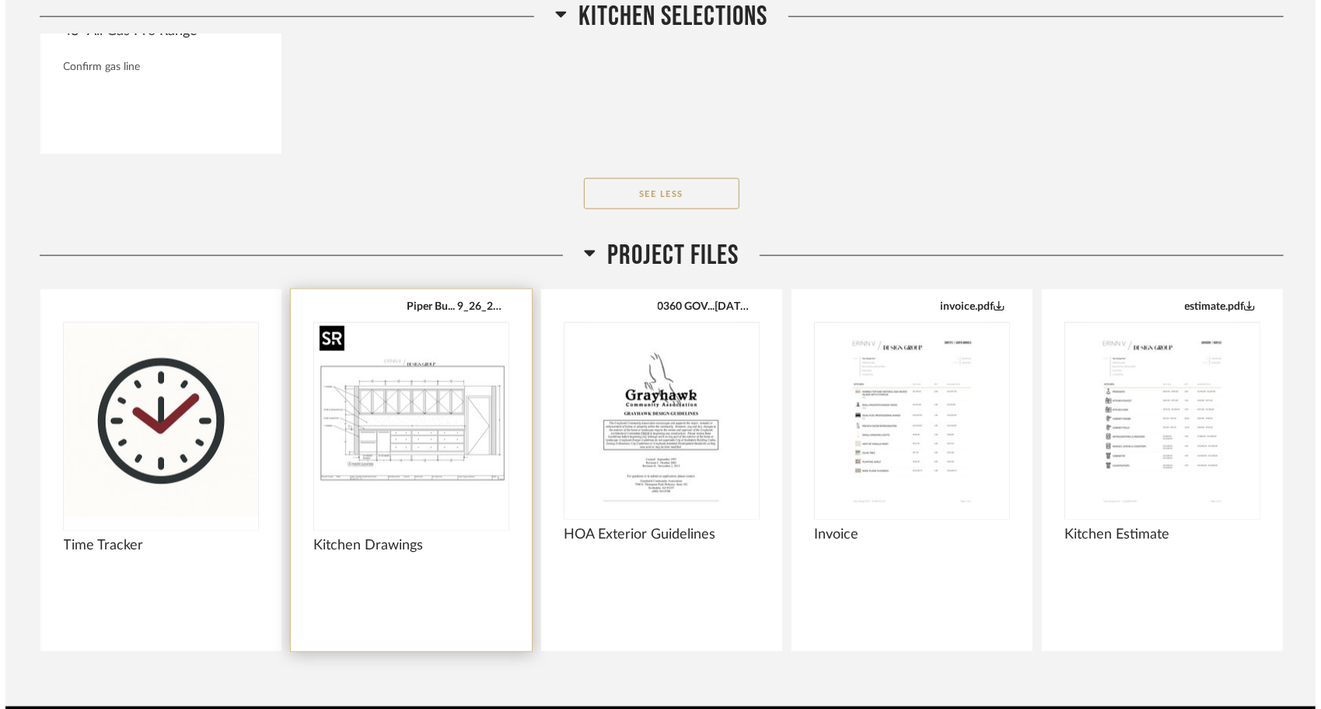
scroll to position [0, 0]
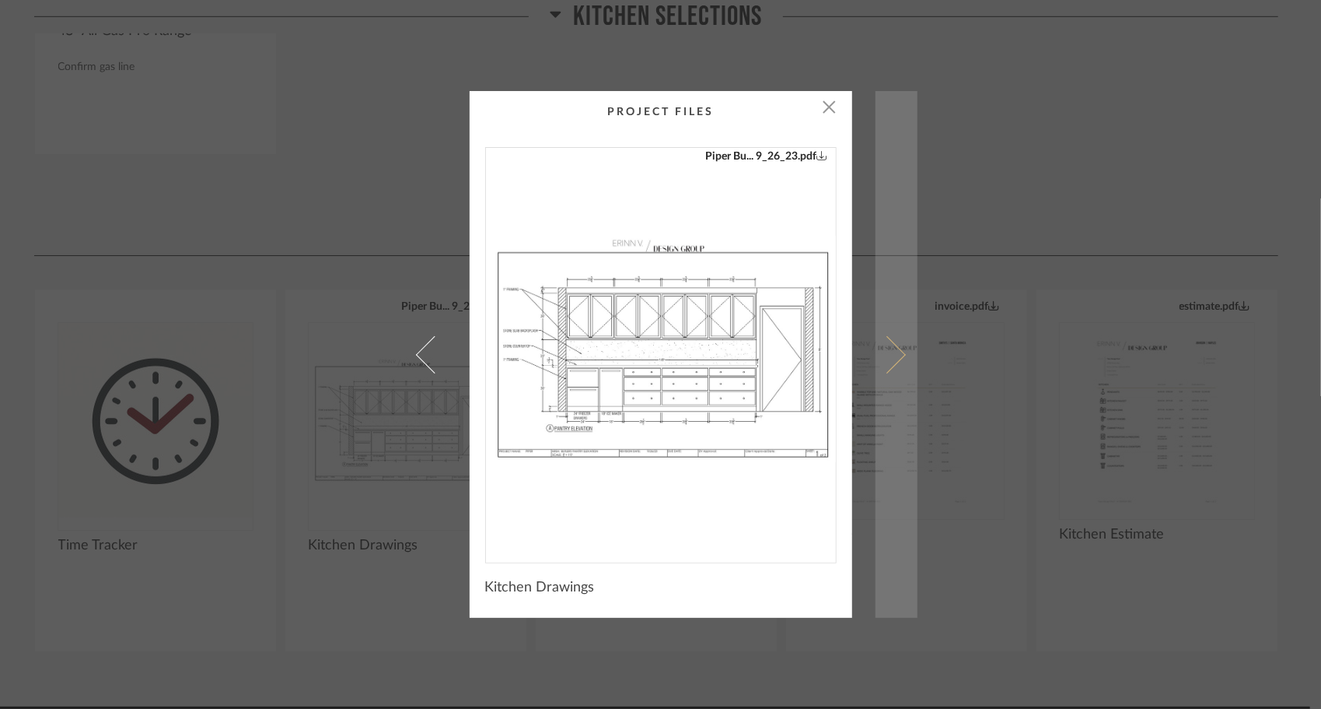
click at [882, 367] on span at bounding box center [886, 353] width 37 height 37
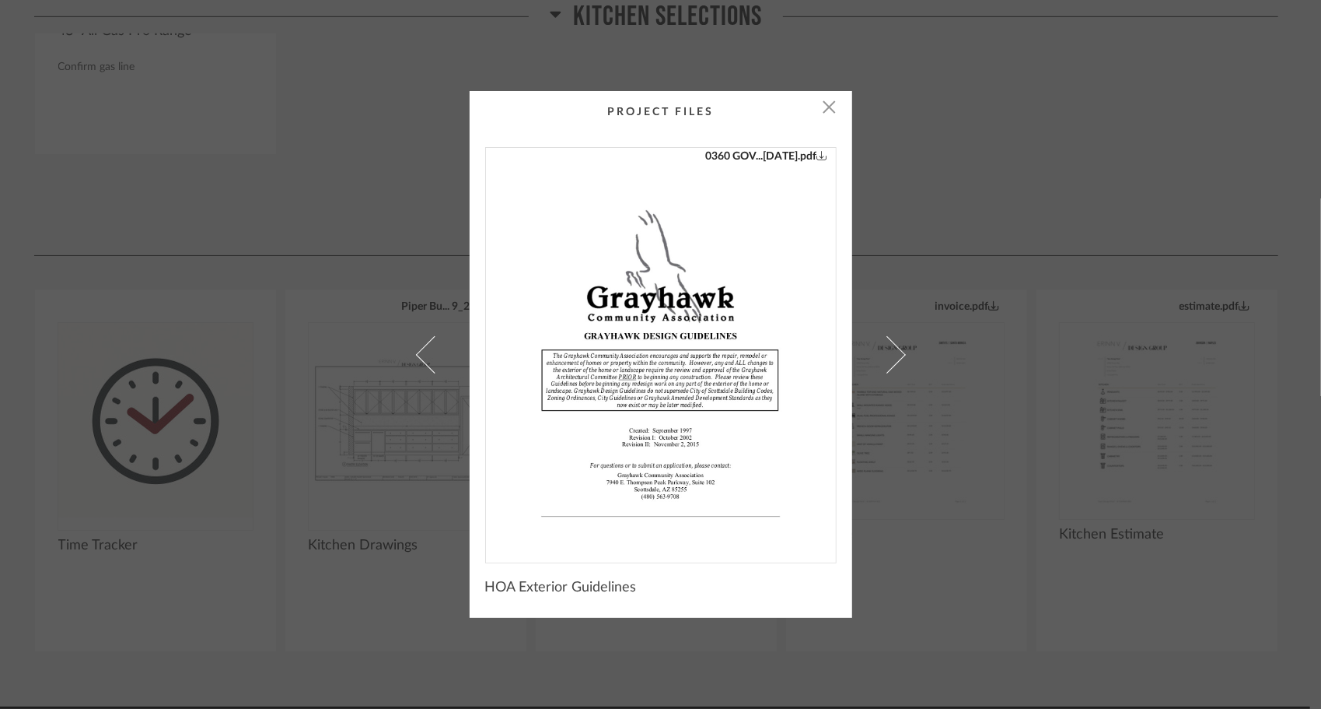
click at [882, 367] on span at bounding box center [886, 353] width 37 height 37
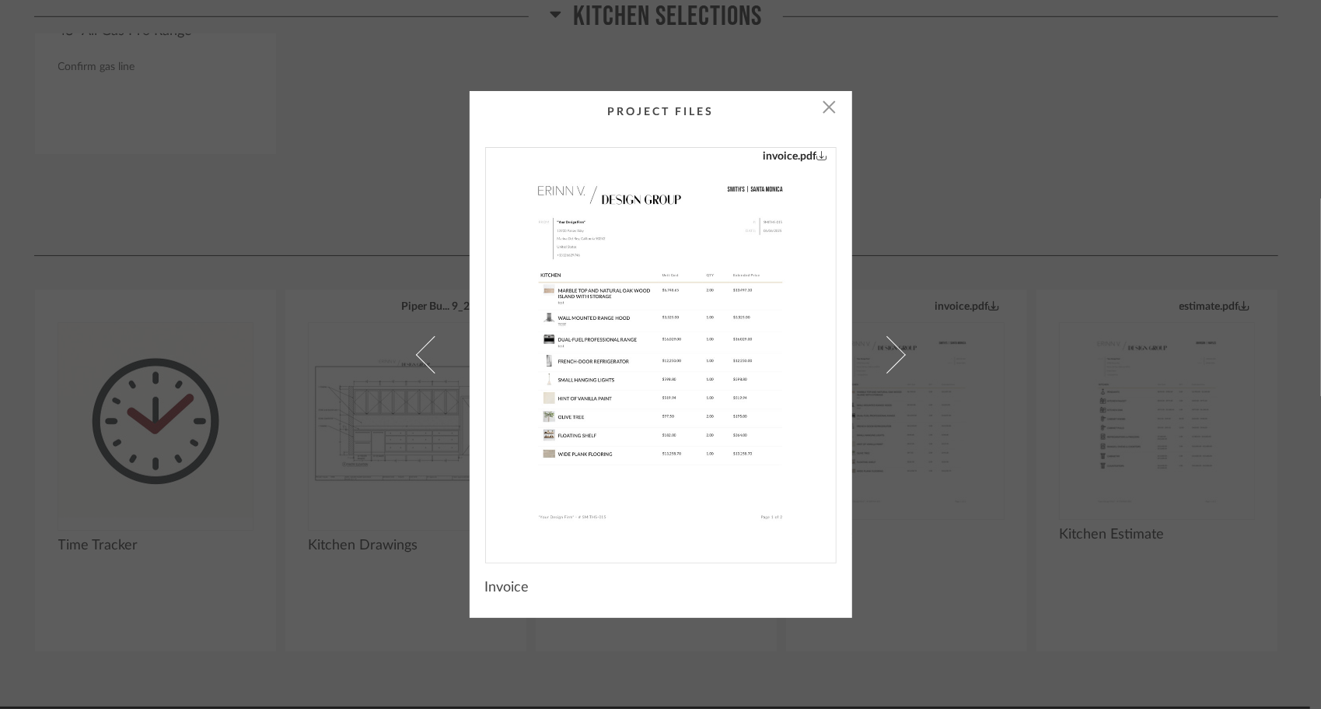
click at [882, 367] on span at bounding box center [886, 353] width 37 height 37
click at [882, 367] on div "× estimate.pdf Kitchen Estimate" at bounding box center [660, 354] width 513 height 527
click at [817, 110] on span "button" at bounding box center [829, 106] width 31 height 31
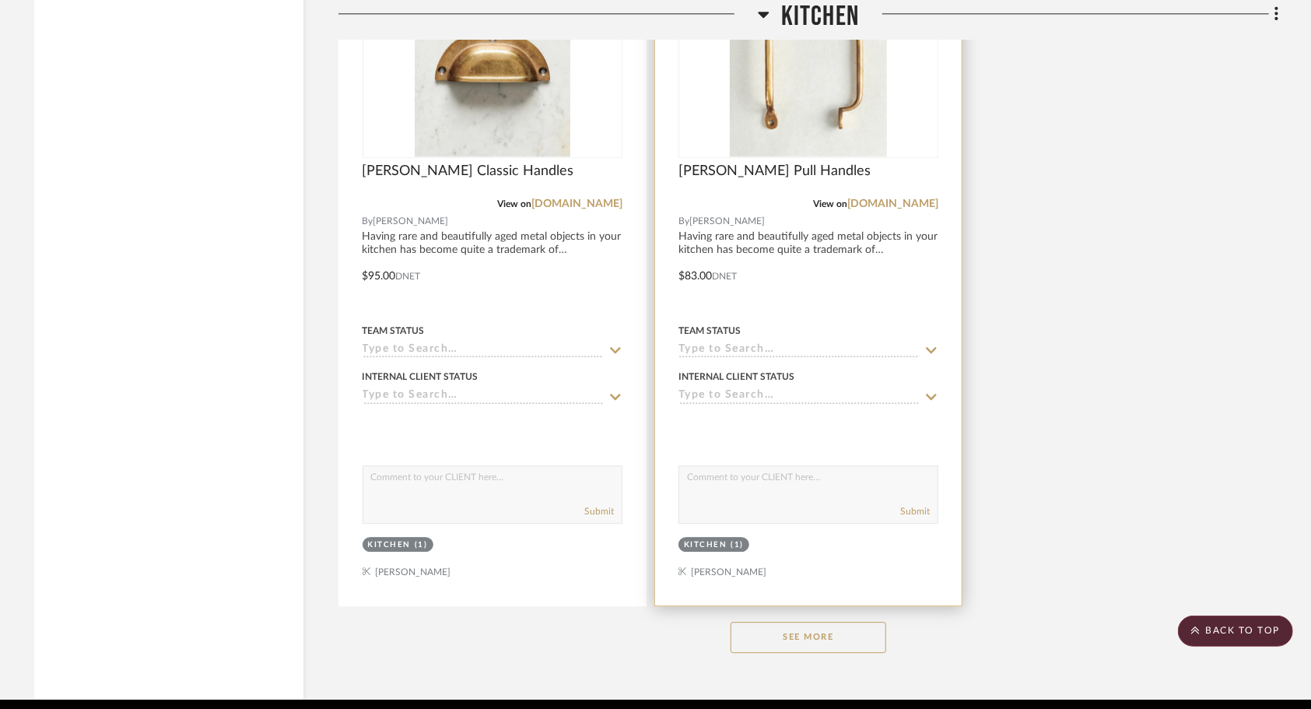
scroll to position [2705, 0]
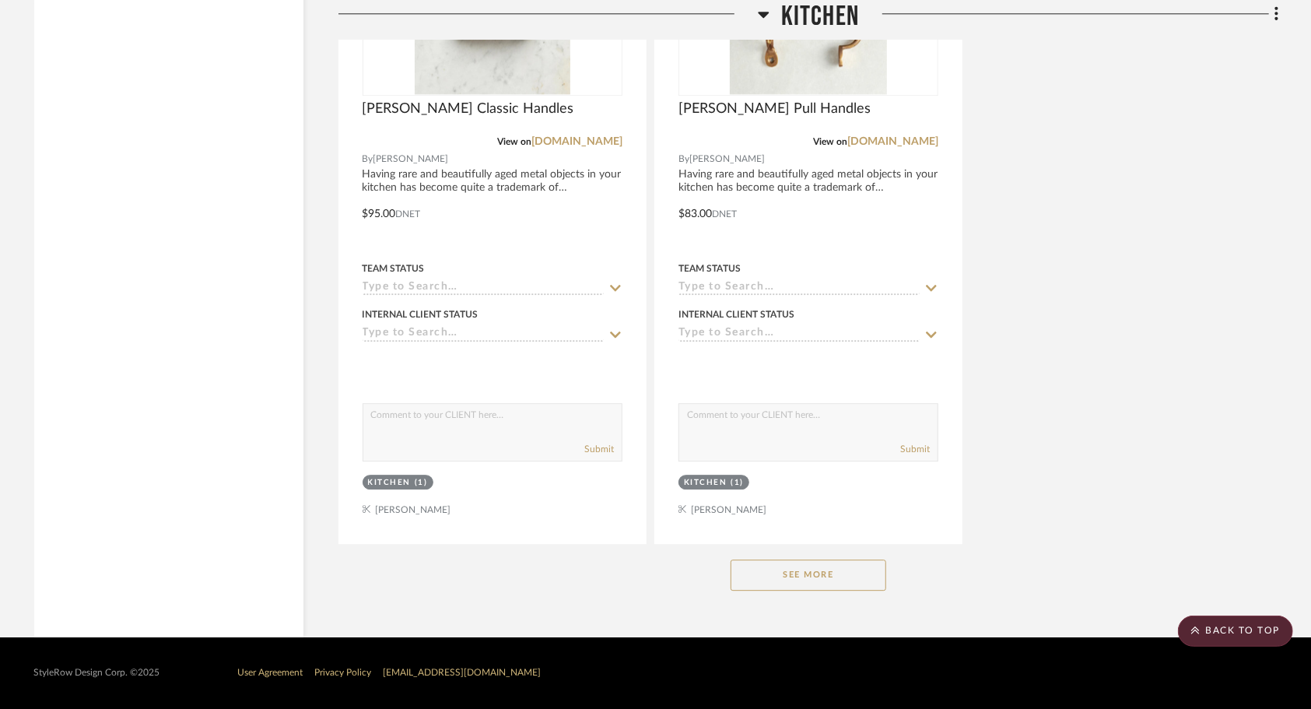
click at [796, 580] on button "See More" at bounding box center [808, 574] width 156 height 31
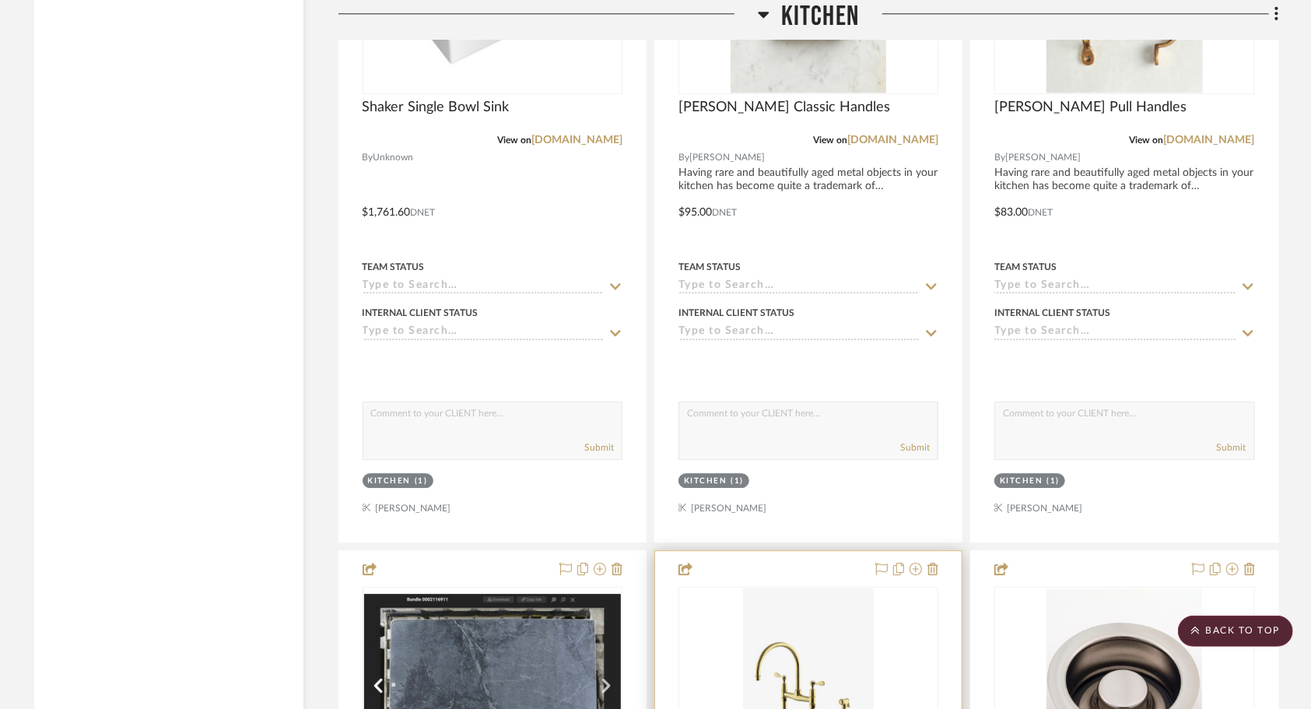
click at [720, 613] on div "0" at bounding box center [808, 685] width 258 height 196
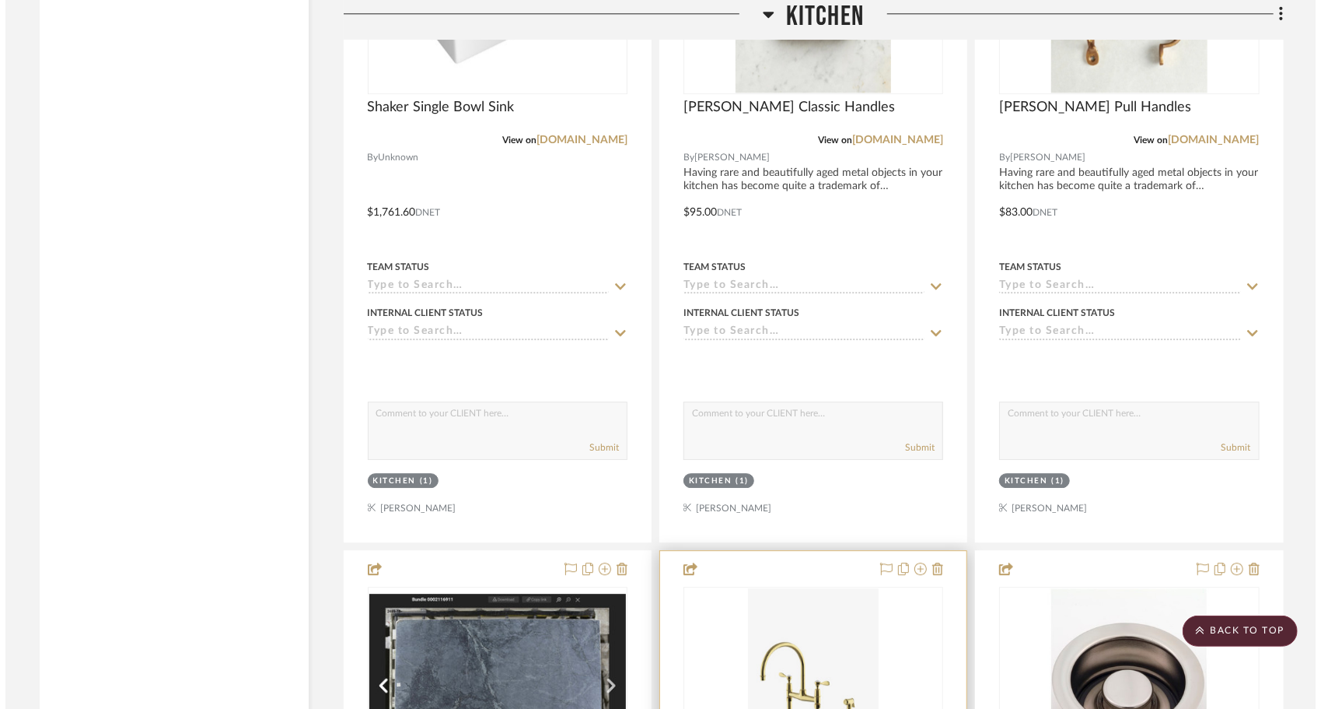
scroll to position [0, 0]
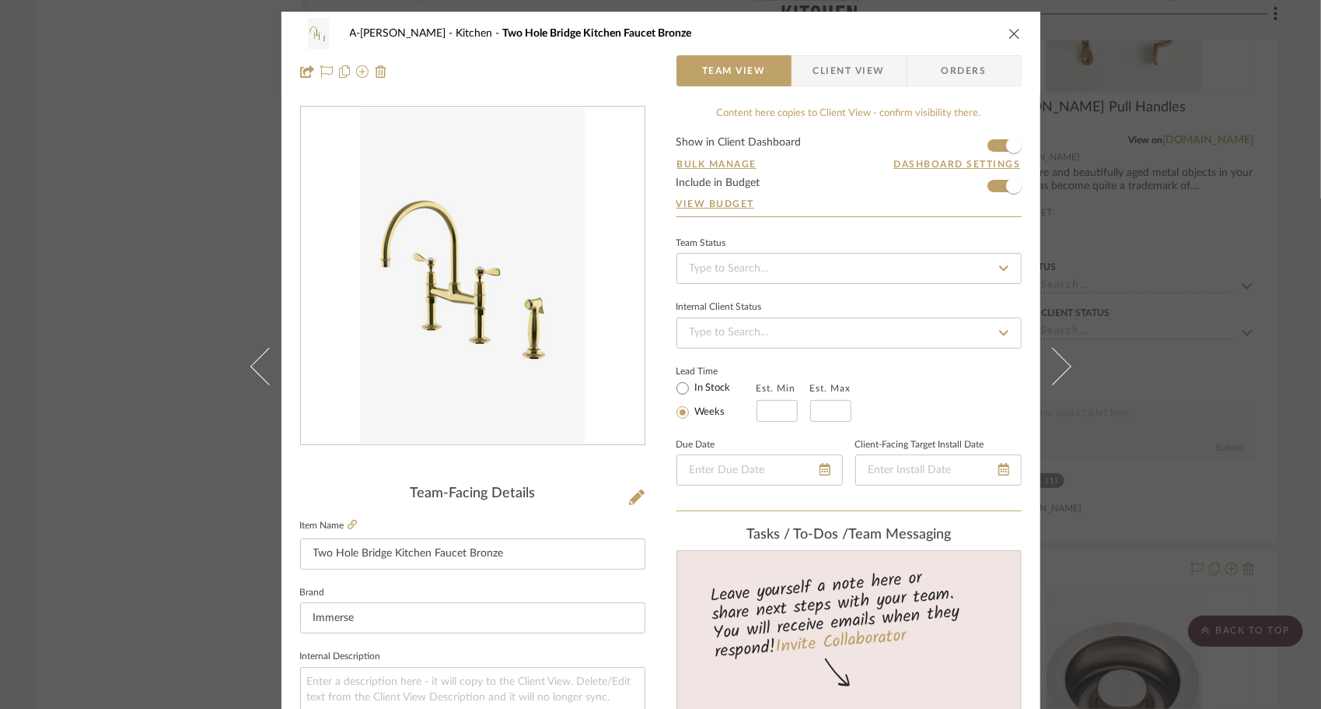
drag, startPoint x: 999, startPoint y: 34, endPoint x: 963, endPoint y: 96, distance: 71.8
click at [1000, 37] on div "A-[PERSON_NAME] Kitchen Two Hole Bridge Kitchen Faucet Bronze" at bounding box center [661, 33] width 722 height 31
click at [999, 32] on div "A-[PERSON_NAME] Kitchen Two Hole Bridge Kitchen Faucet Bronze" at bounding box center [661, 33] width 722 height 31
click at [1015, 32] on icon "close" at bounding box center [1015, 33] width 12 height 12
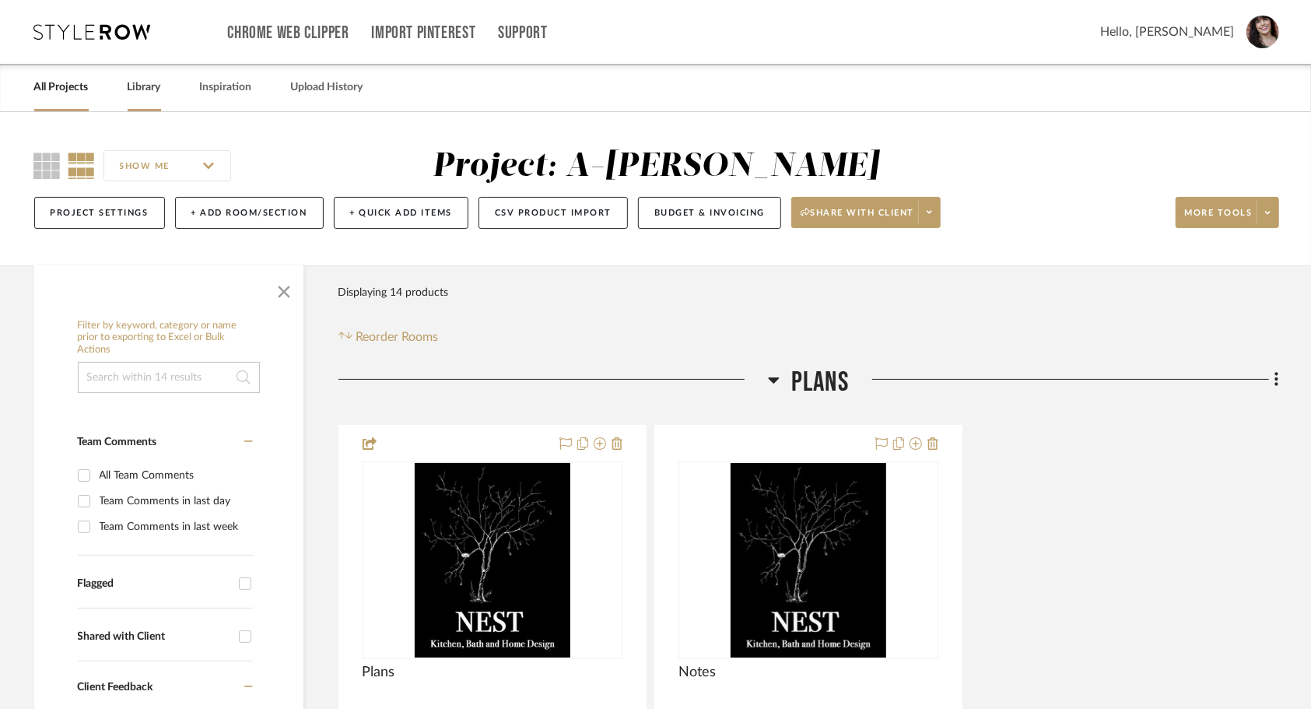
click at [152, 95] on link "Library" at bounding box center [144, 87] width 33 height 21
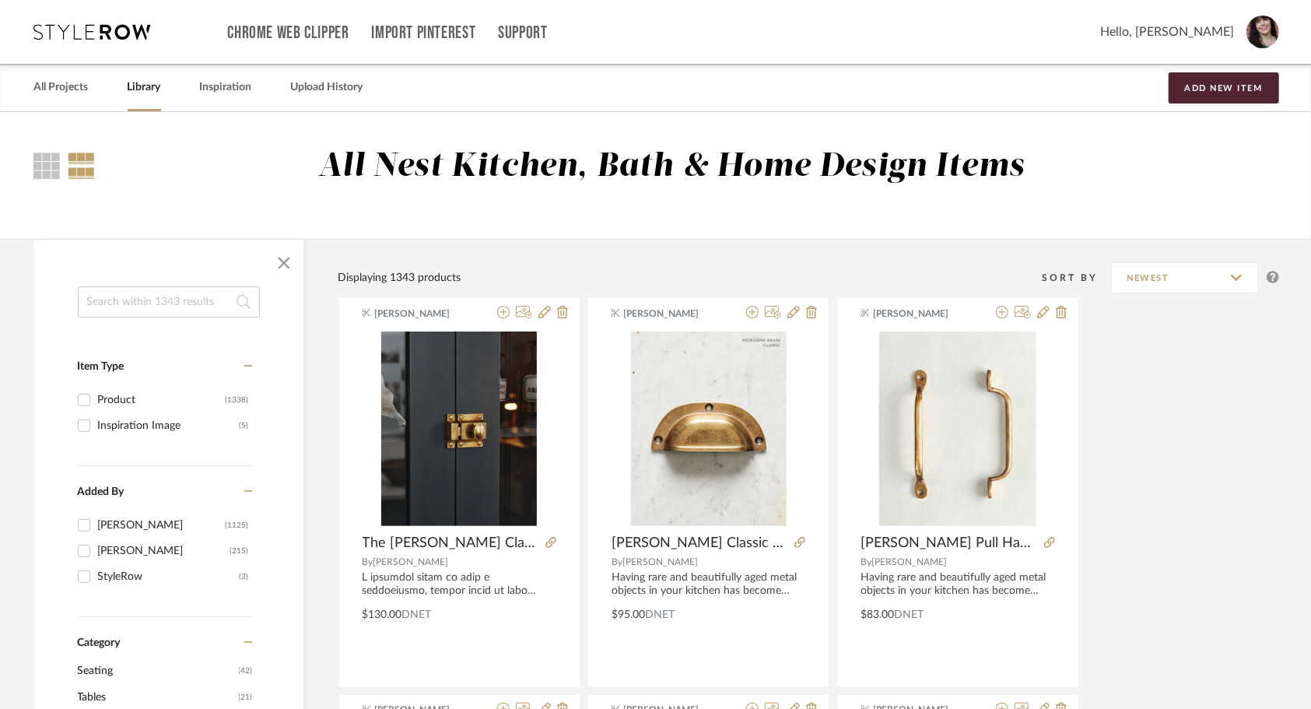
click at [176, 309] on input at bounding box center [169, 301] width 182 height 31
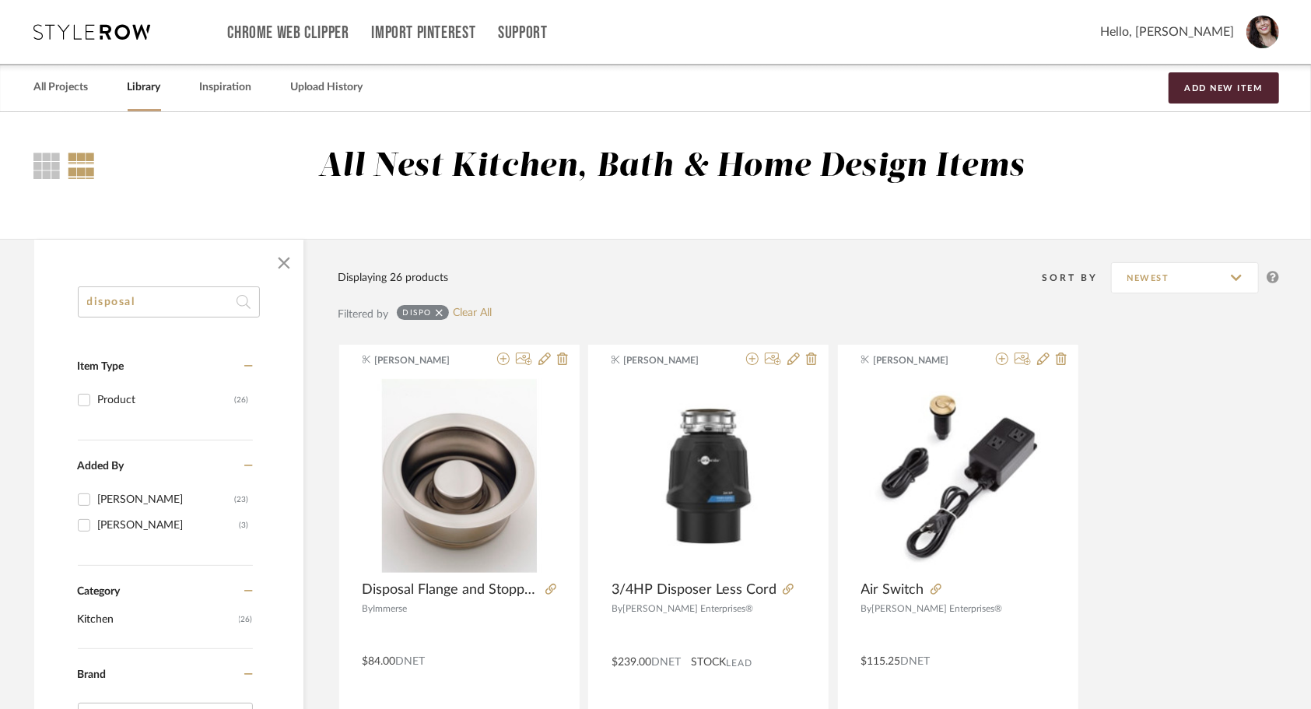
type input "disposal"
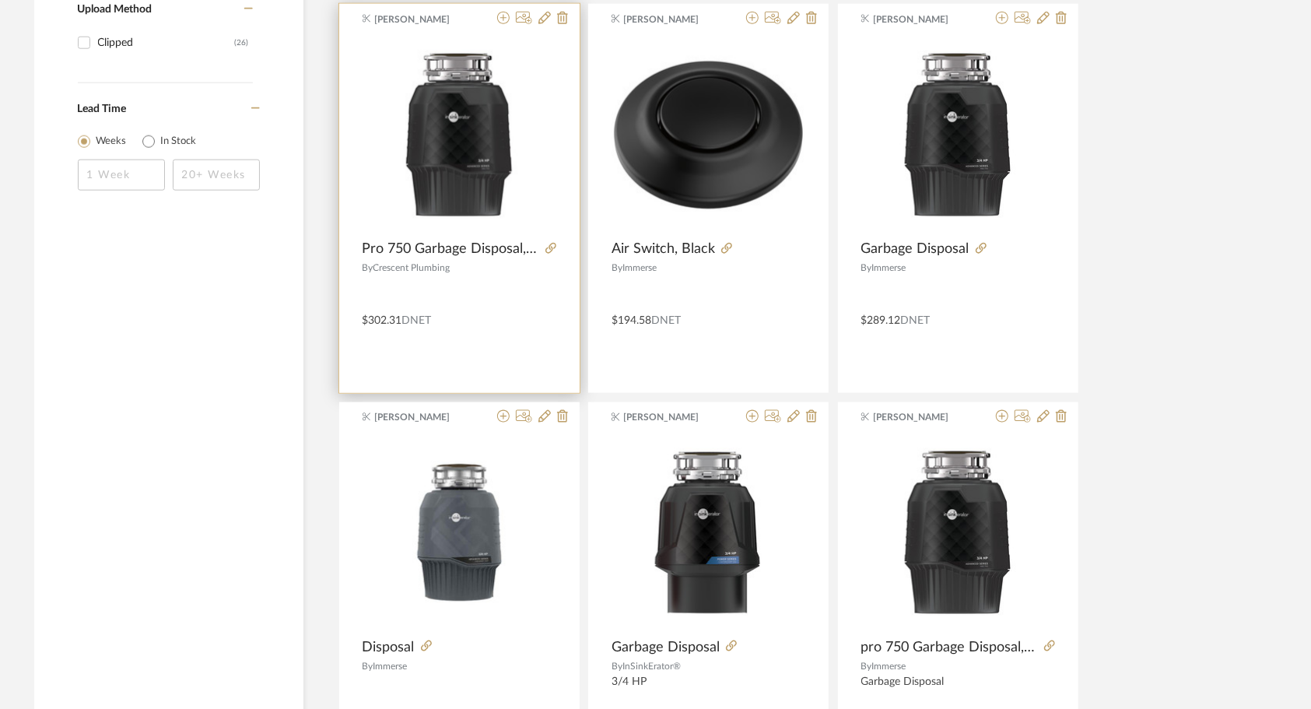
scroll to position [1167, 0]
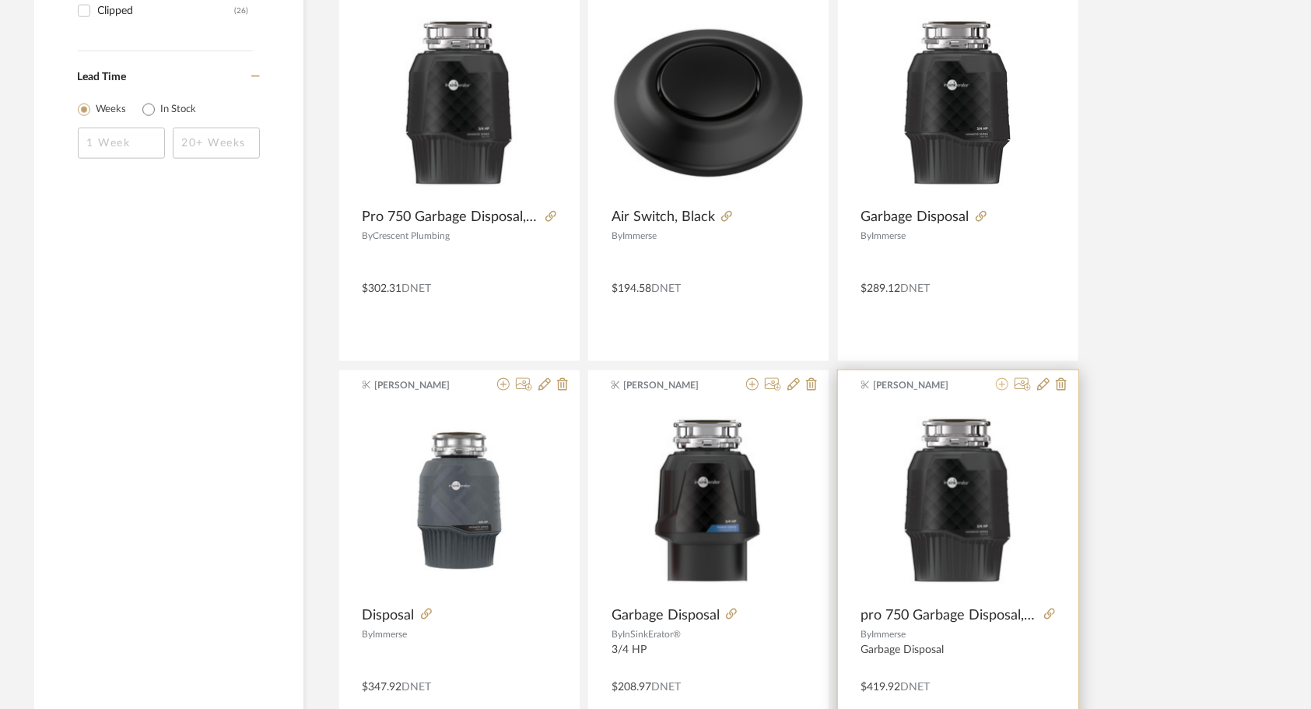
click at [1003, 383] on icon at bounding box center [1002, 384] width 12 height 12
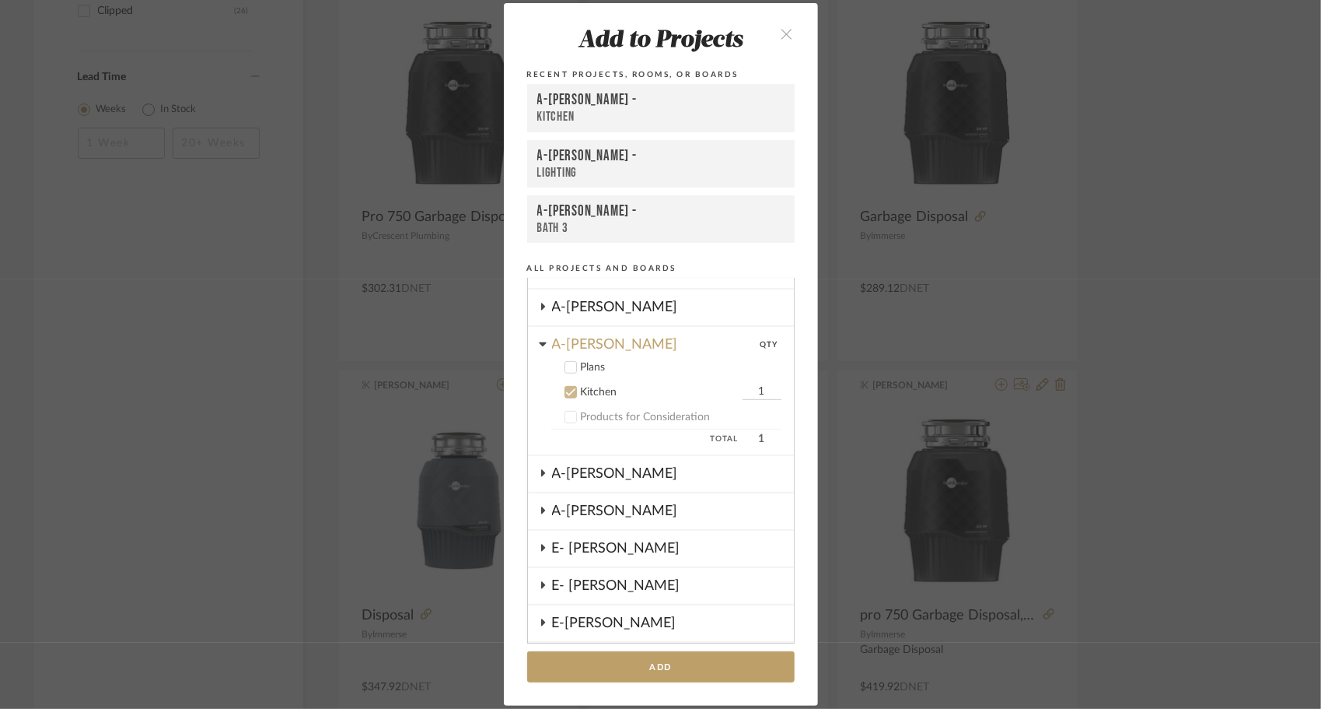
scroll to position [495, 0]
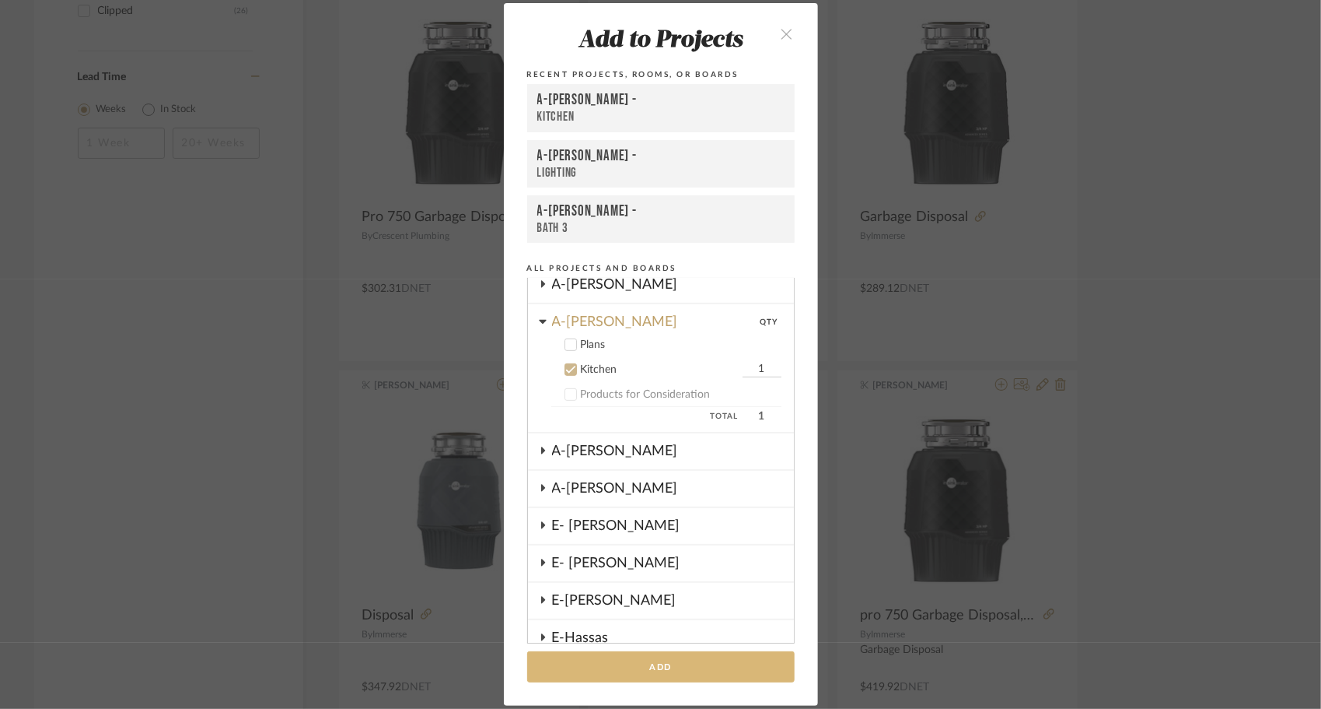
click at [650, 666] on button "Add" at bounding box center [661, 667] width 268 height 32
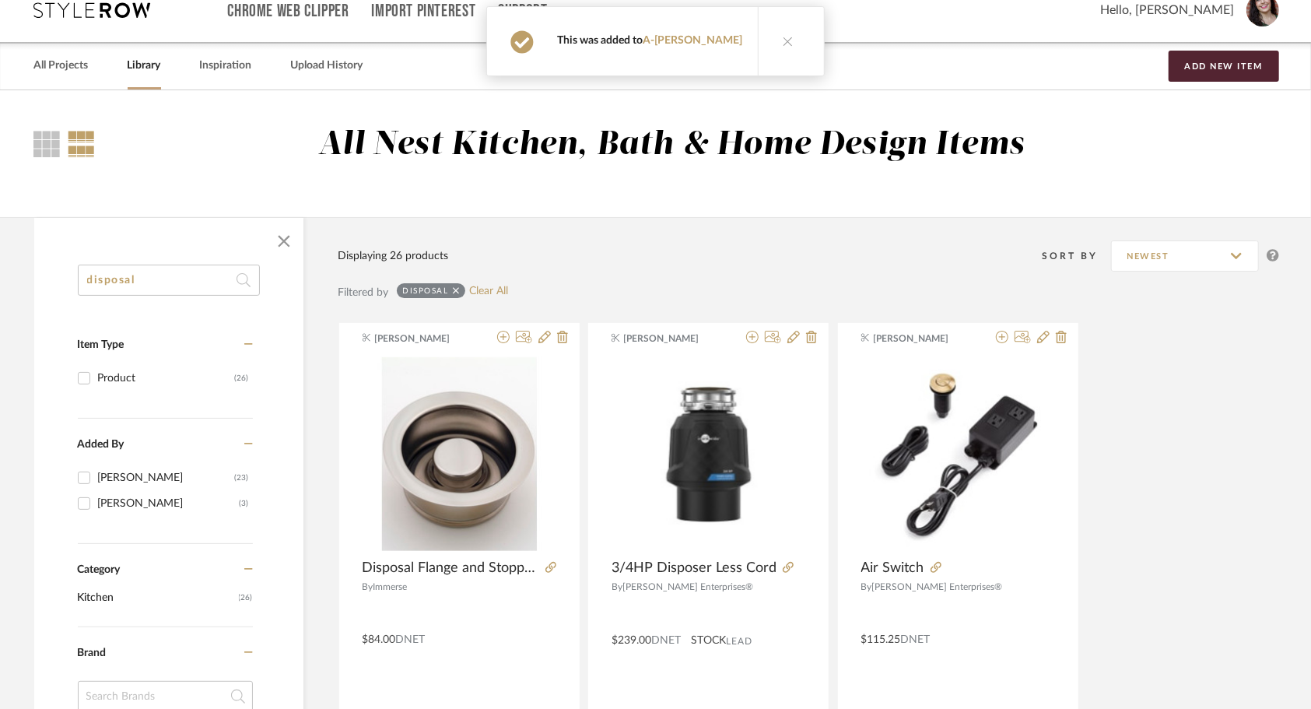
scroll to position [0, 0]
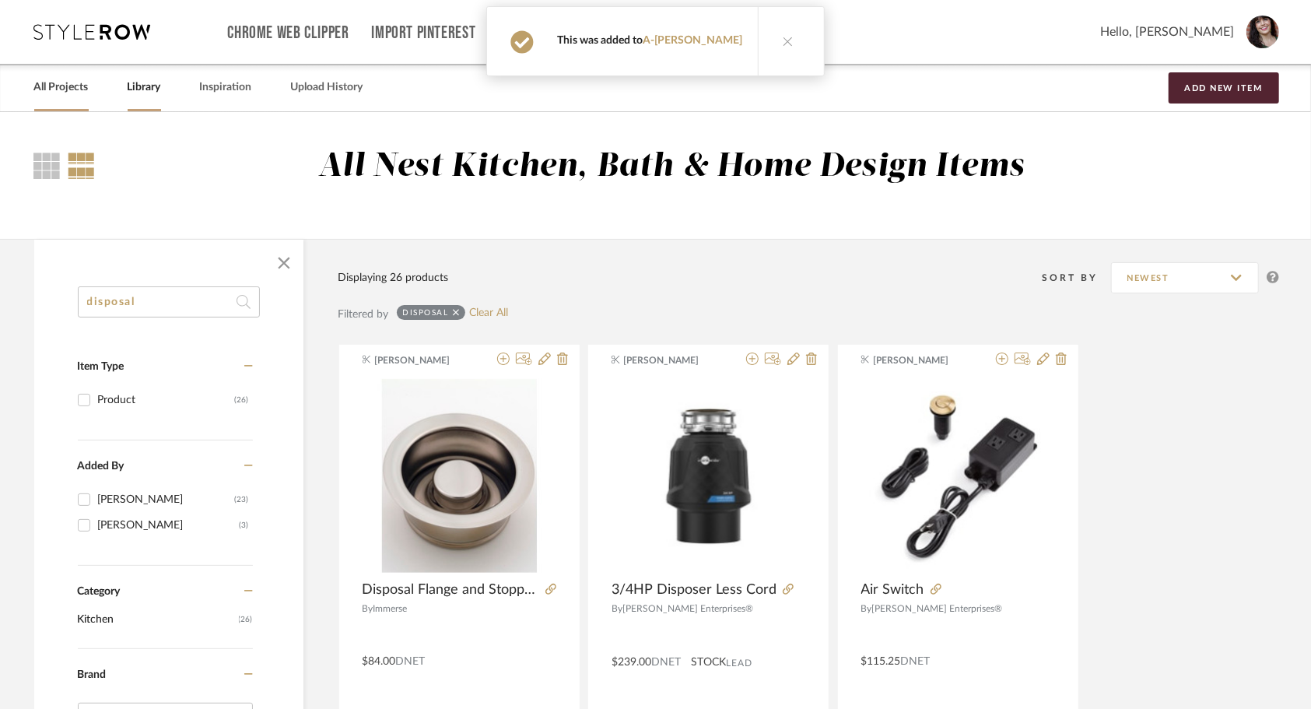
click at [79, 90] on link "All Projects" at bounding box center [61, 87] width 54 height 21
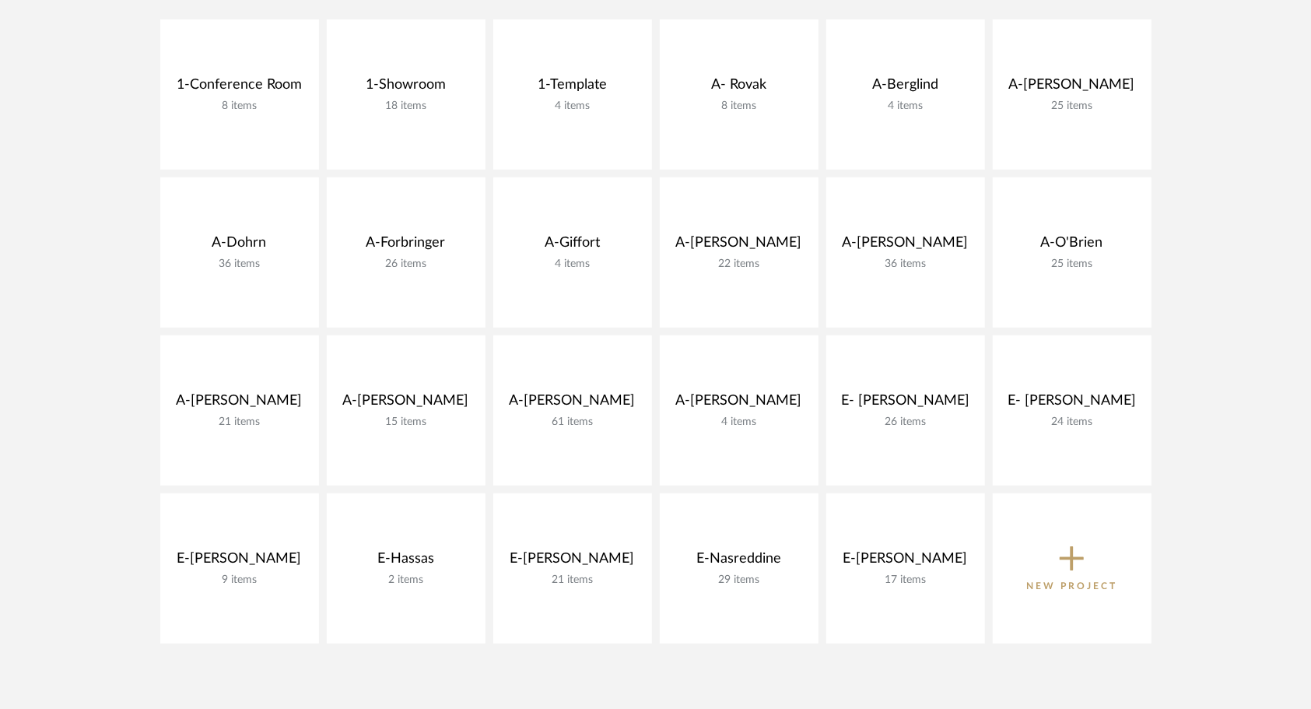
scroll to position [389, 0]
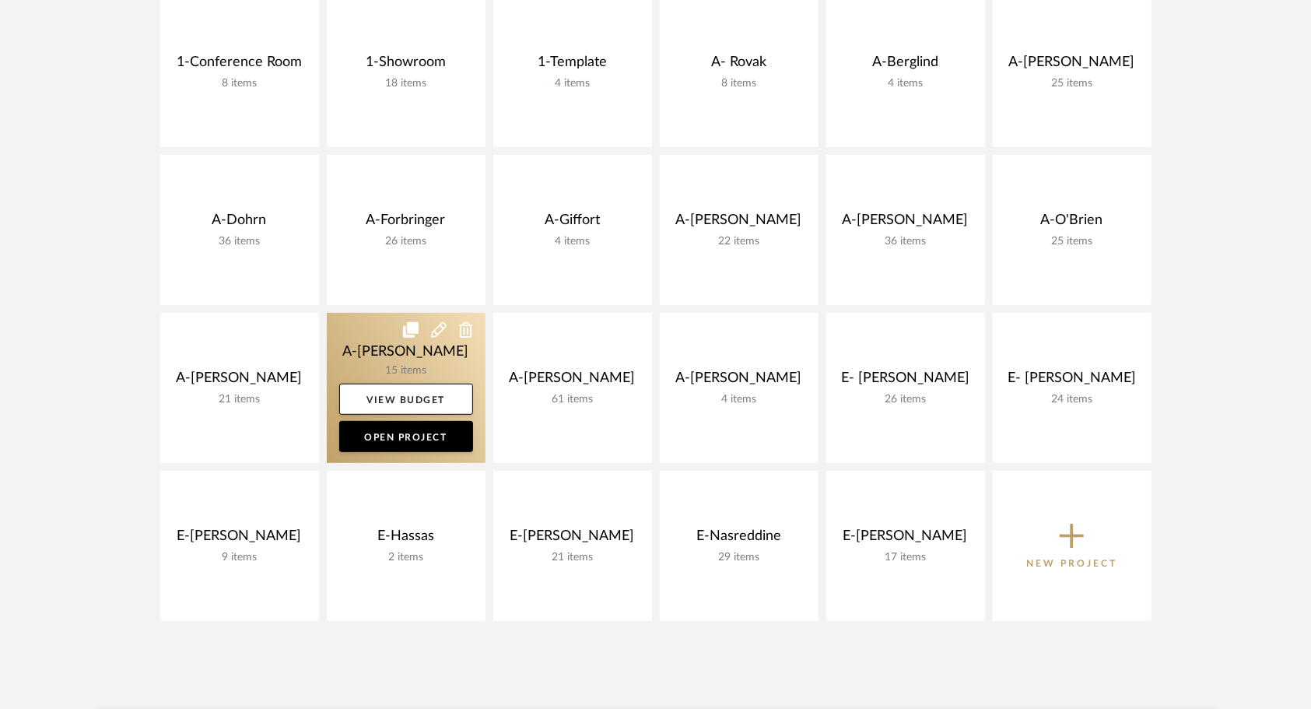
click at [358, 338] on link at bounding box center [406, 388] width 159 height 150
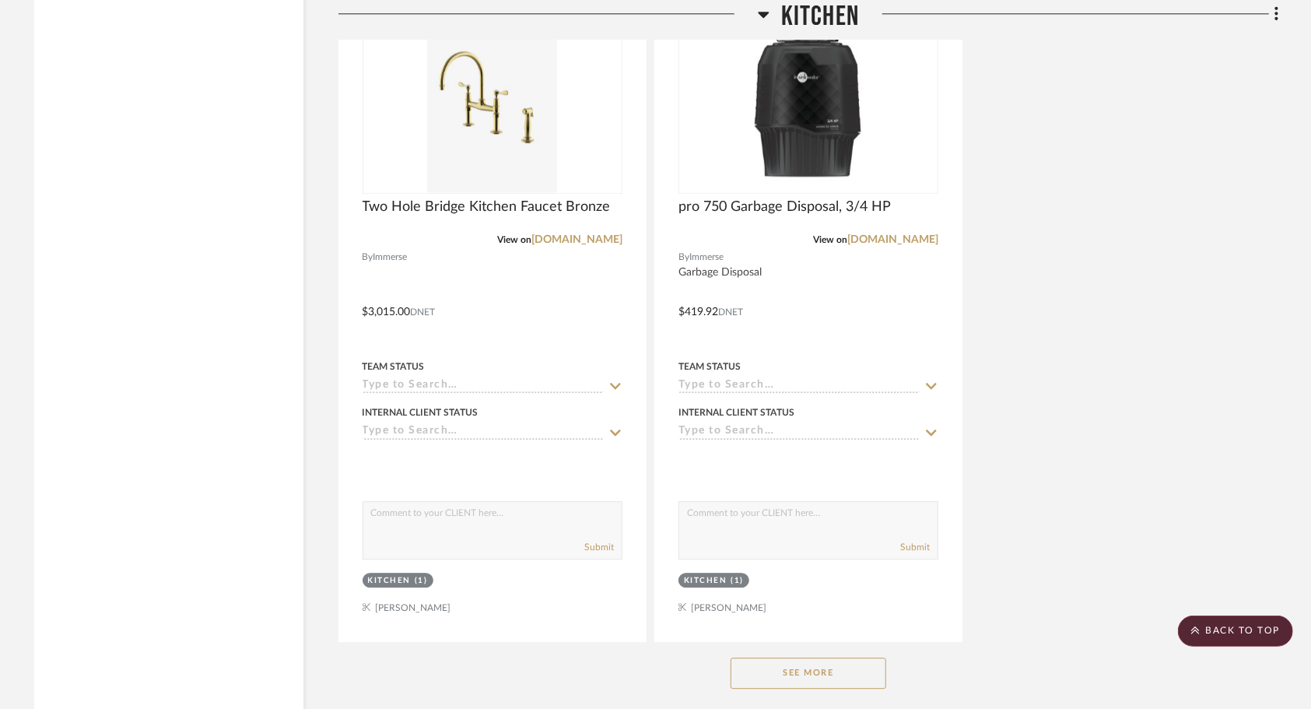
scroll to position [2606, 0]
click at [843, 677] on button "See More" at bounding box center [808, 671] width 156 height 31
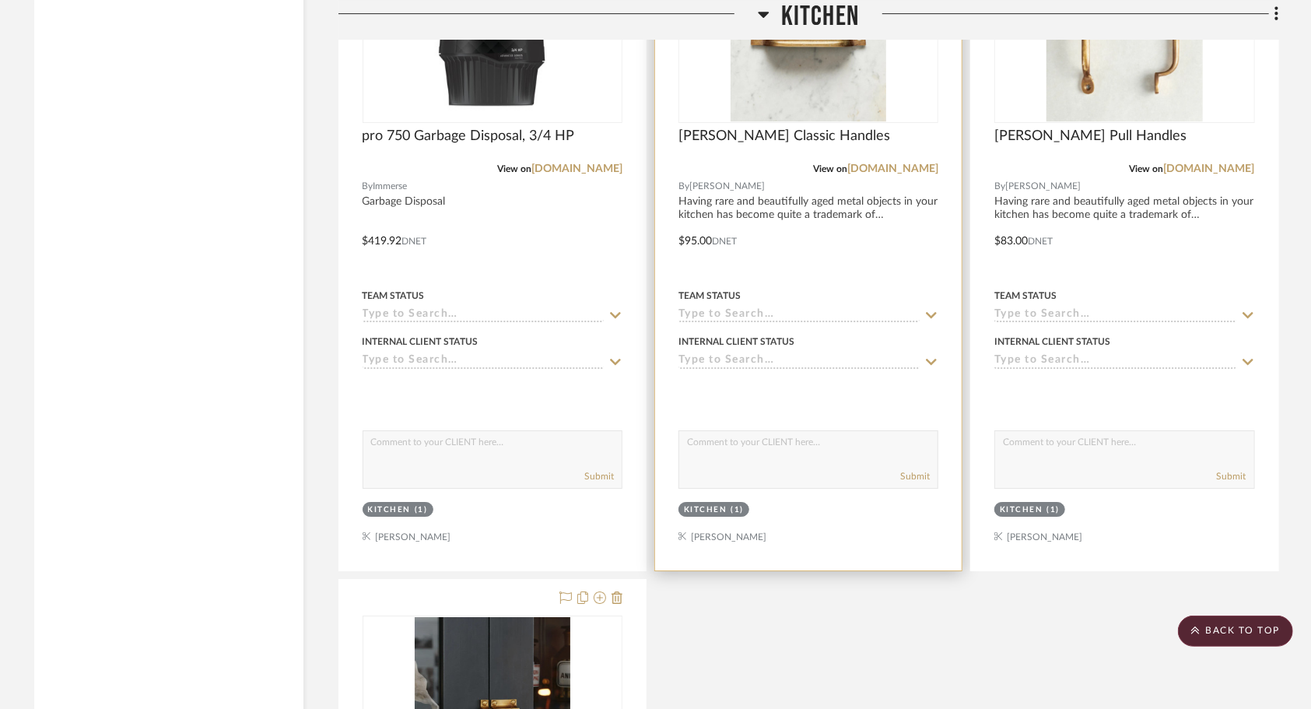
scroll to position [3344, 0]
